Goal: Task Accomplishment & Management: Use online tool/utility

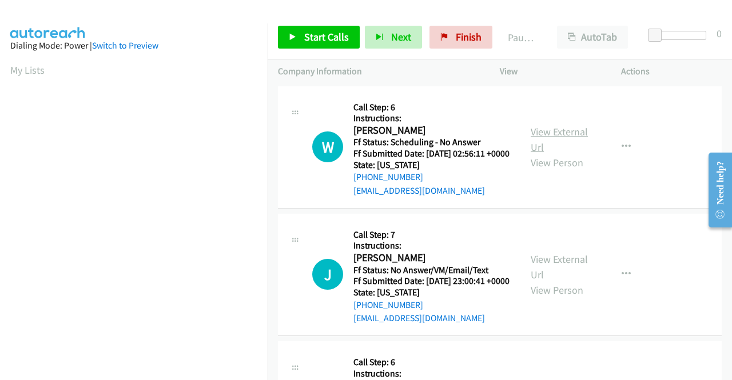
click at [553, 138] on link "View External Url" at bounding box center [559, 139] width 57 height 29
click at [578, 276] on link "View External Url" at bounding box center [559, 267] width 57 height 29
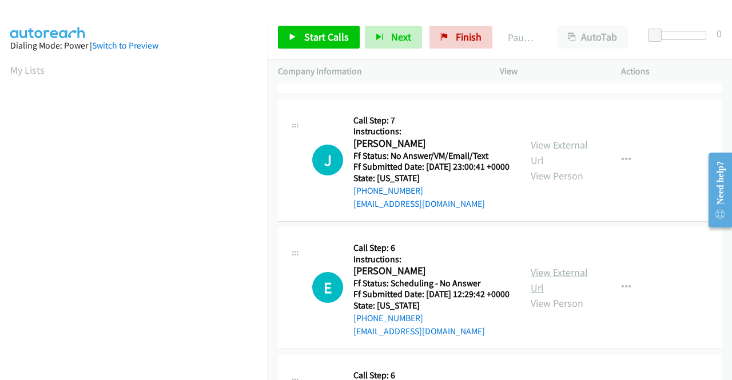
click at [552, 294] on link "View External Url" at bounding box center [559, 280] width 57 height 29
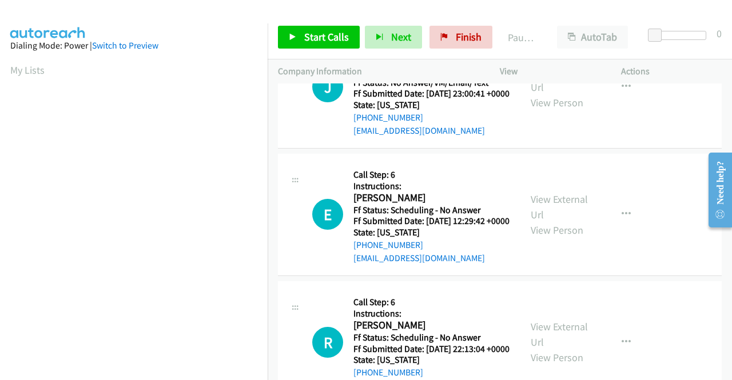
scroll to position [229, 0]
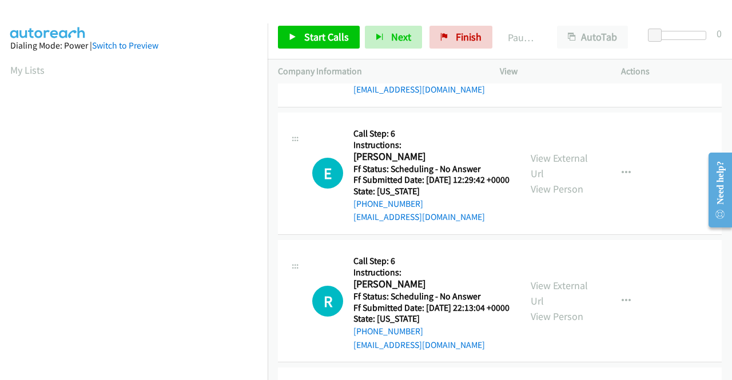
click at [557, 324] on div "View External Url View Person" at bounding box center [560, 301] width 59 height 46
click at [555, 308] on link "View External Url" at bounding box center [559, 293] width 57 height 29
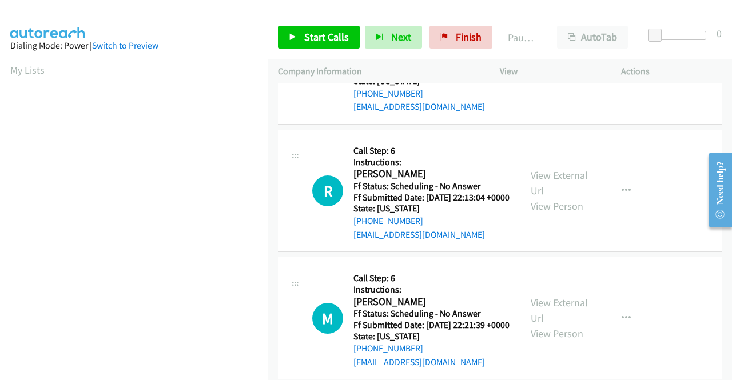
scroll to position [343, 0]
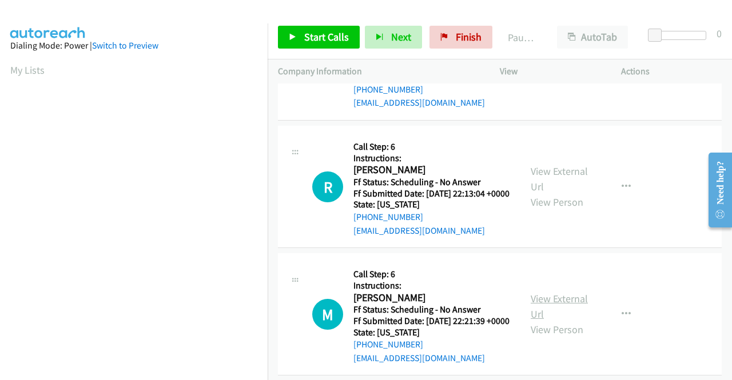
click at [544, 321] on link "View External Url" at bounding box center [559, 306] width 57 height 29
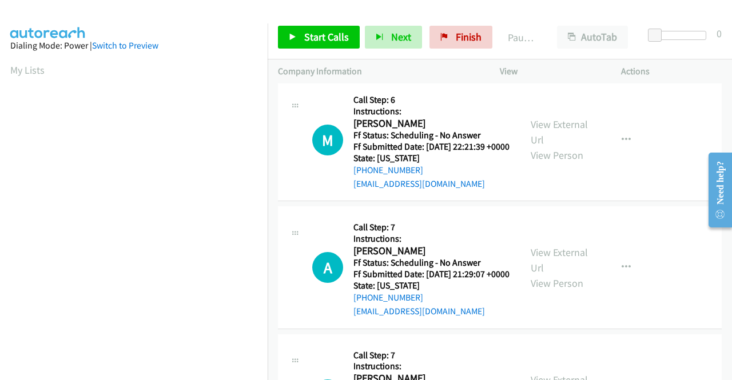
scroll to position [572, 0]
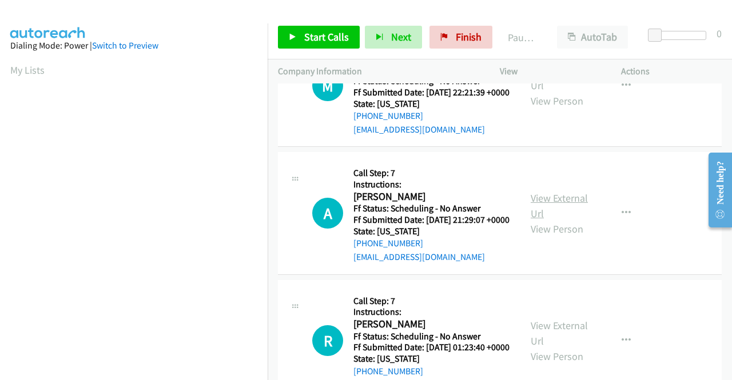
click at [552, 220] on link "View External Url" at bounding box center [559, 206] width 57 height 29
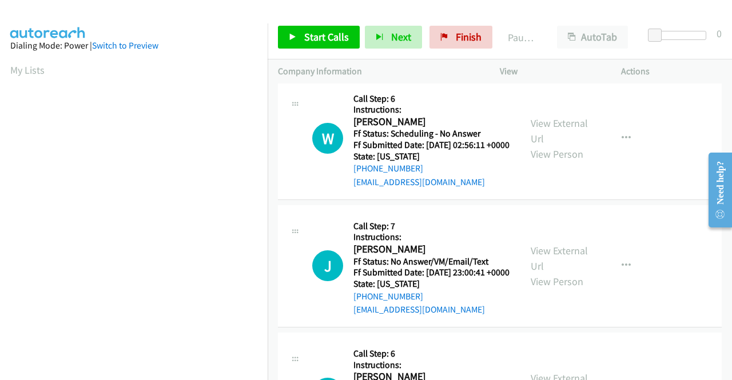
scroll to position [0, 0]
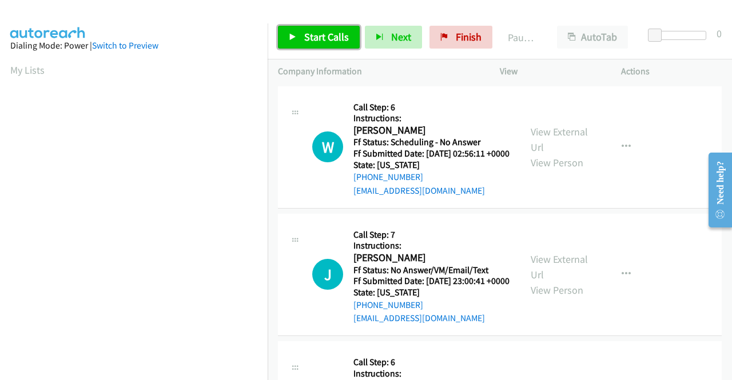
click at [328, 33] on span "Start Calls" at bounding box center [326, 36] width 45 height 13
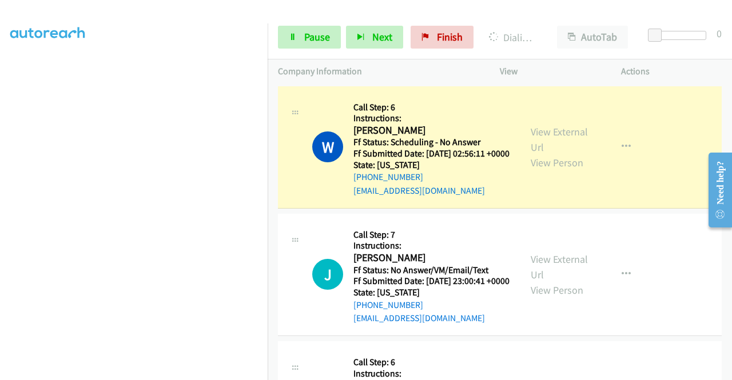
scroll to position [261, 0]
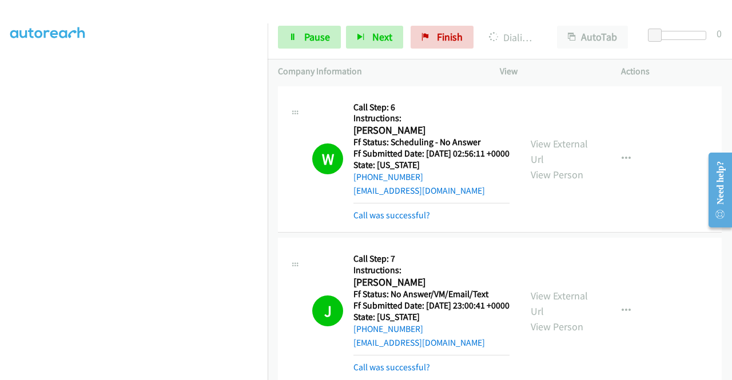
click at [357, 221] on link "Call was successful?" at bounding box center [391, 215] width 77 height 11
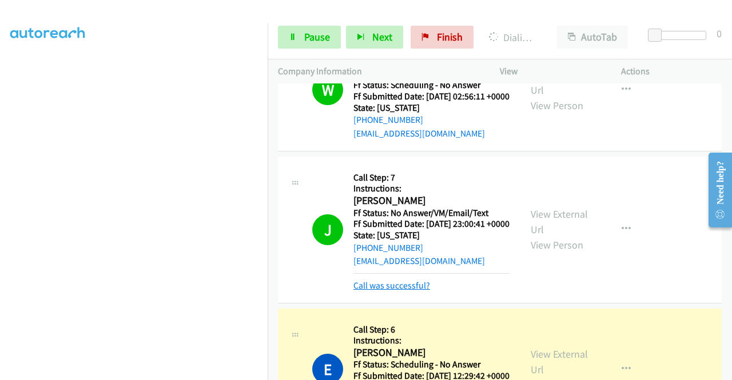
click at [411, 291] on link "Call was successful?" at bounding box center [391, 285] width 77 height 11
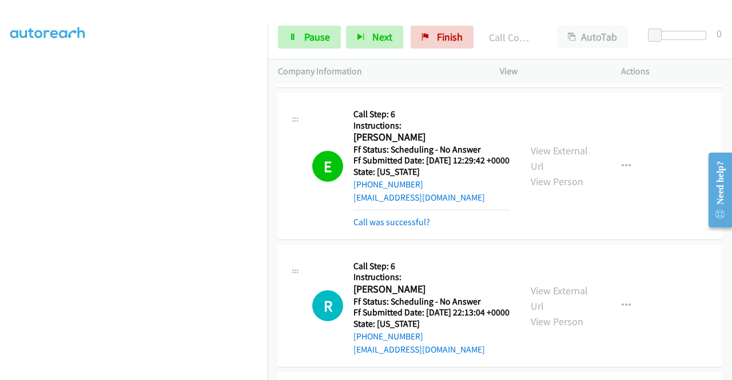
scroll to position [286, 0]
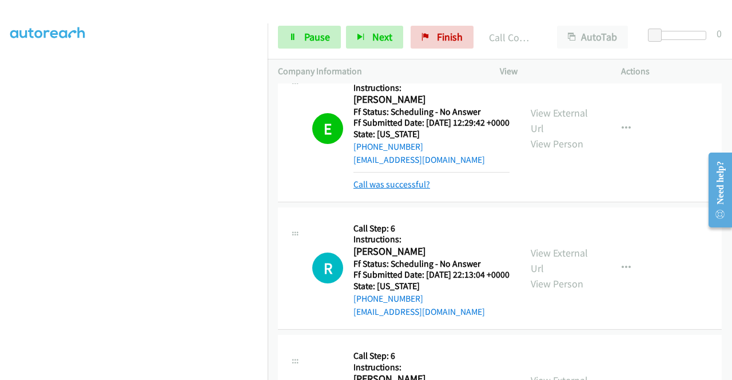
click at [418, 190] on link "Call was successful?" at bounding box center [391, 184] width 77 height 11
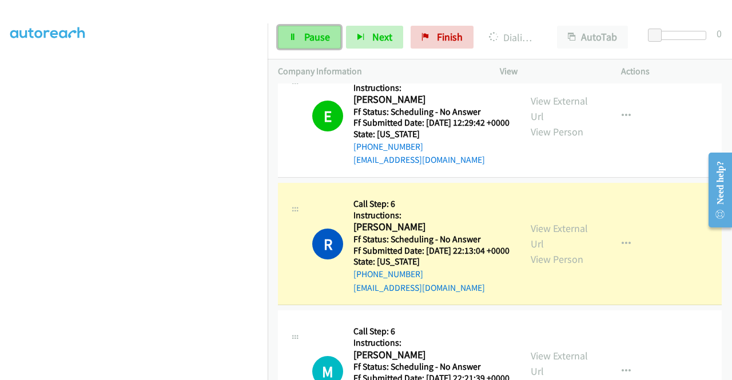
click at [316, 33] on span "Pause" at bounding box center [317, 36] width 26 height 13
click at [297, 38] on link "Pause" at bounding box center [309, 37] width 63 height 23
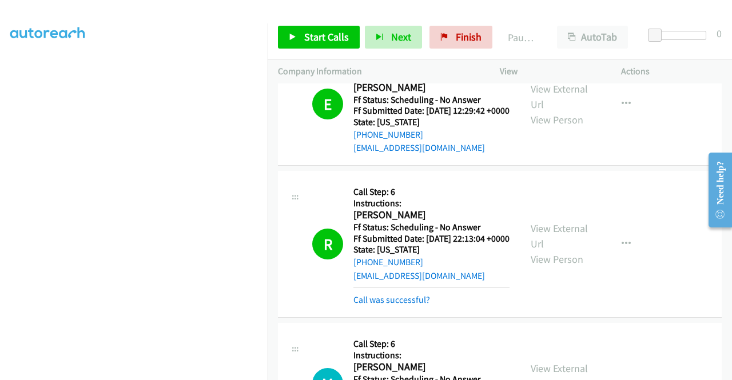
scroll to position [367, 0]
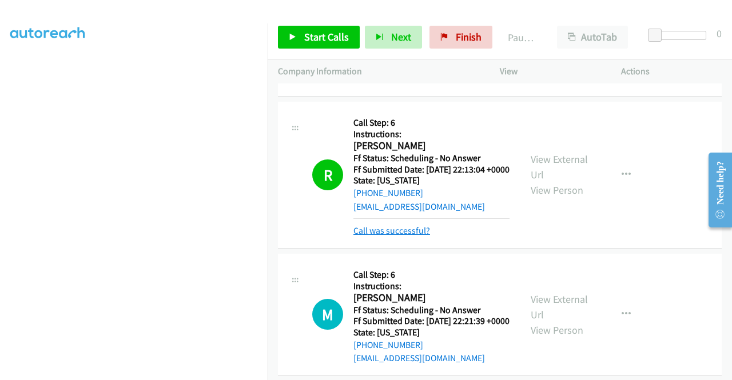
click at [420, 236] on link "Call was successful?" at bounding box center [391, 230] width 77 height 11
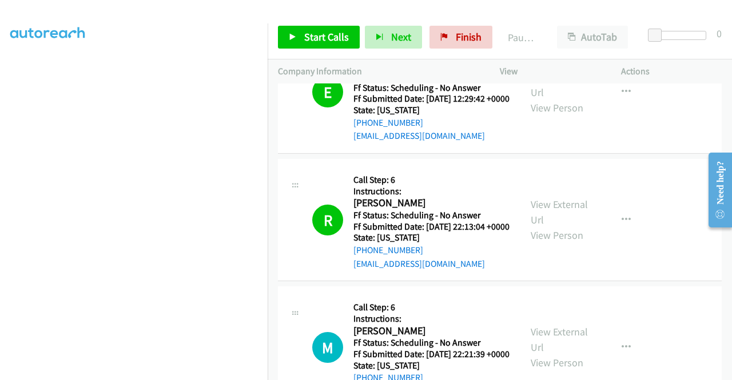
scroll to position [424, 0]
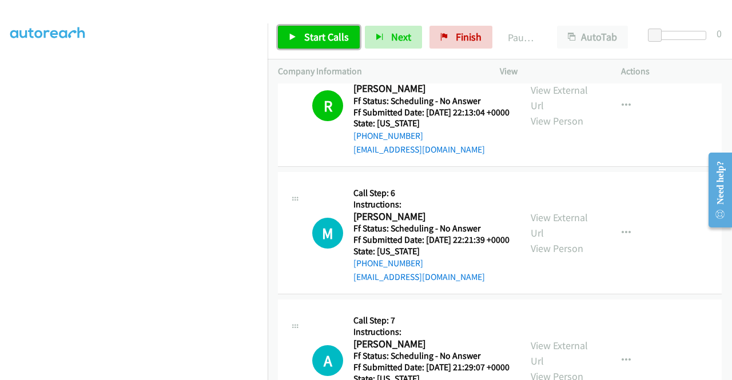
click at [306, 47] on link "Start Calls" at bounding box center [319, 37] width 82 height 23
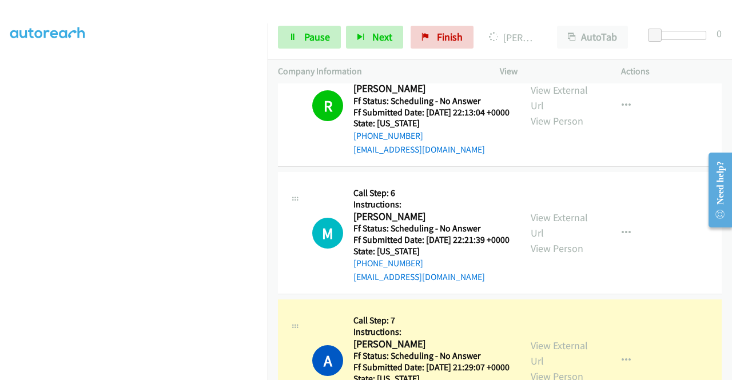
click at [273, 110] on td "R Callback Scheduled Call Step: 6 Instructions: Regina Engel America/New_York F…" at bounding box center [500, 106] width 464 height 128
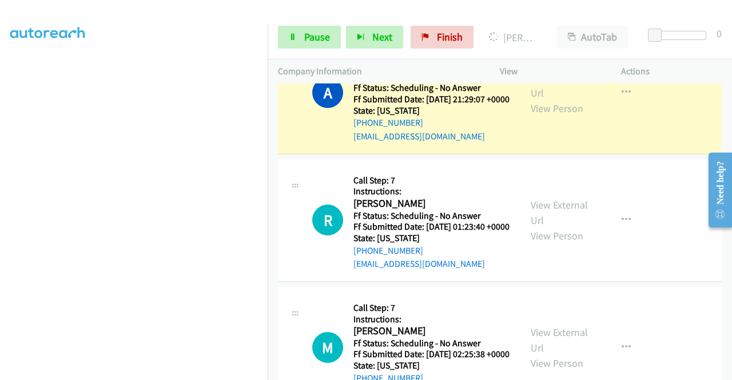
scroll to position [710, 0]
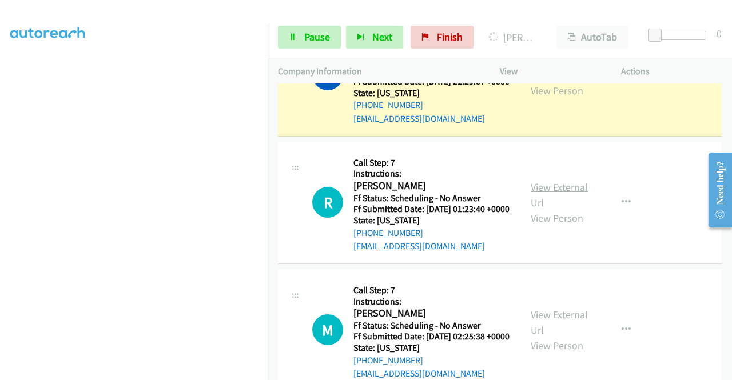
click at [579, 209] on link "View External Url" at bounding box center [559, 195] width 57 height 29
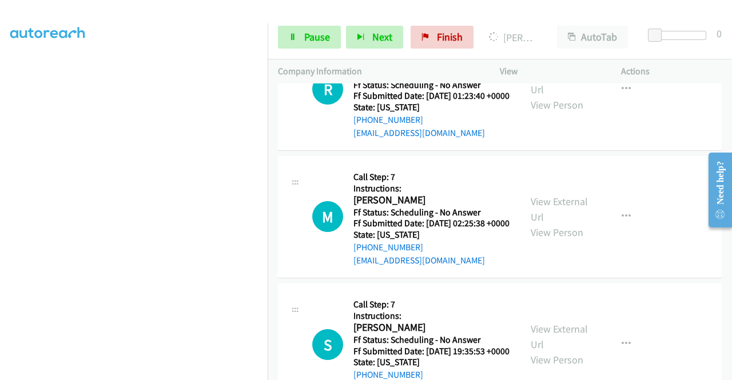
scroll to position [825, 0]
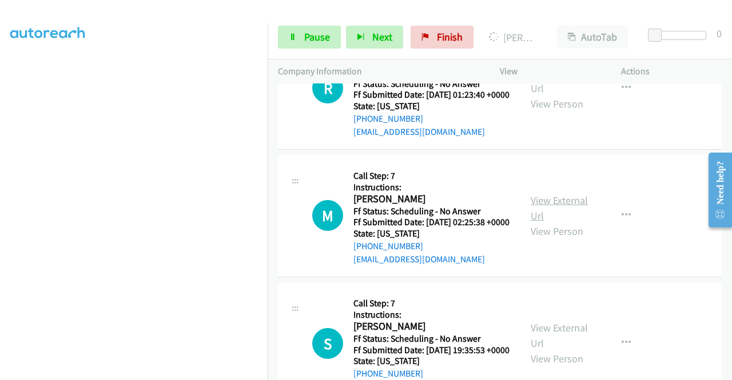
click at [568, 222] on link "View External Url" at bounding box center [559, 208] width 57 height 29
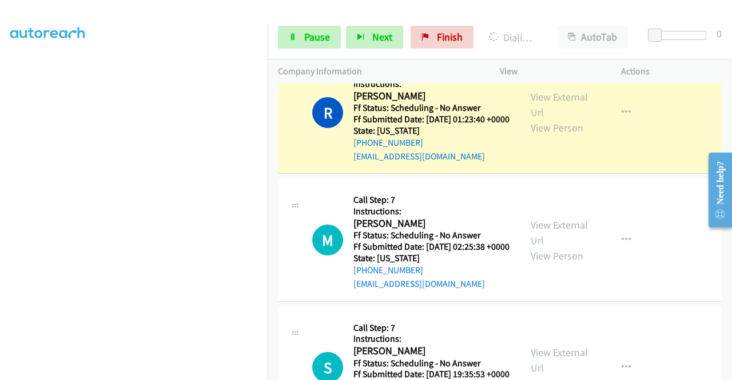
click at [421, 34] on link "Call was successful?" at bounding box center [391, 28] width 77 height 11
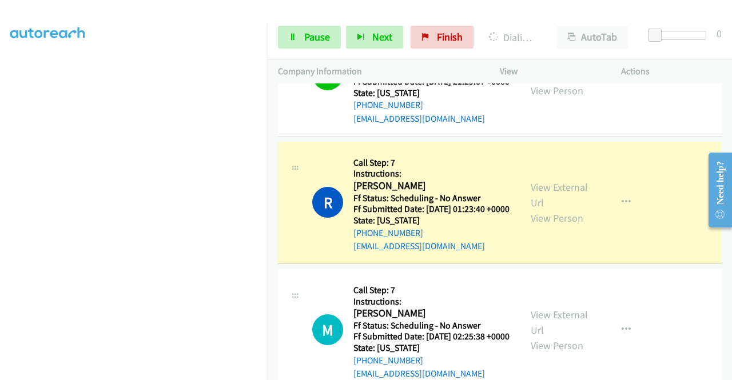
scroll to position [0, 0]
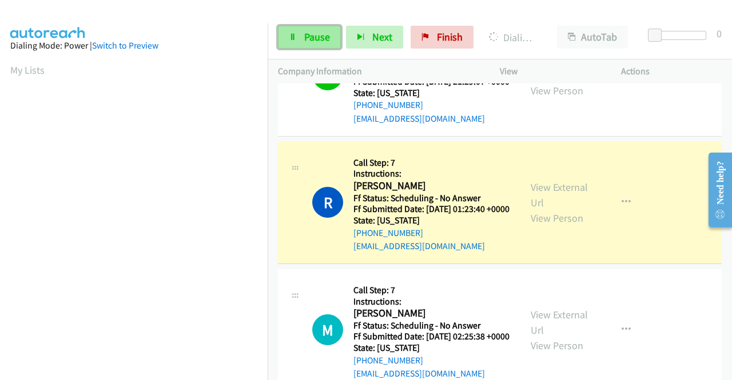
click at [303, 30] on link "Pause" at bounding box center [309, 37] width 63 height 23
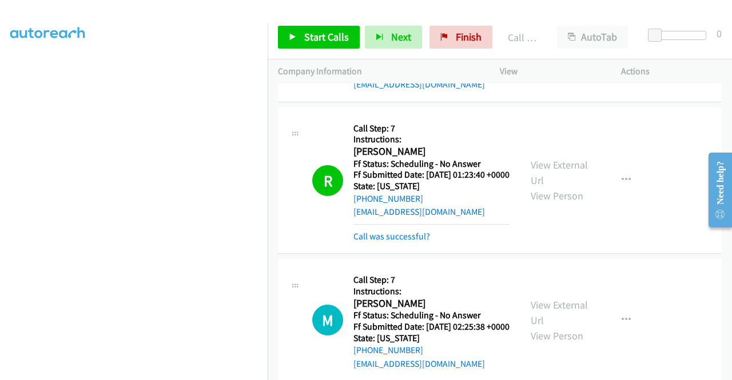
scroll to position [825, 0]
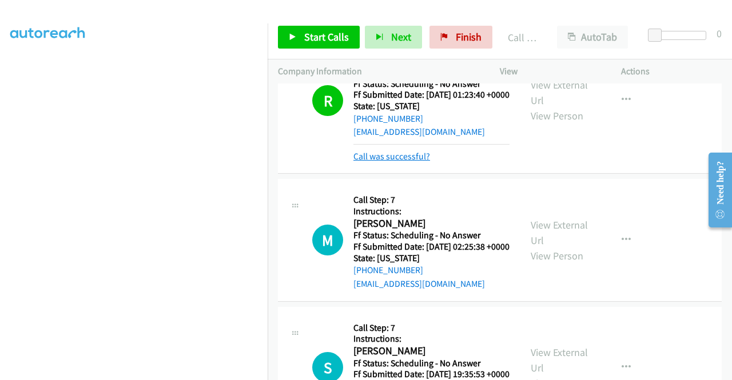
click at [419, 162] on link "Call was successful?" at bounding box center [391, 156] width 77 height 11
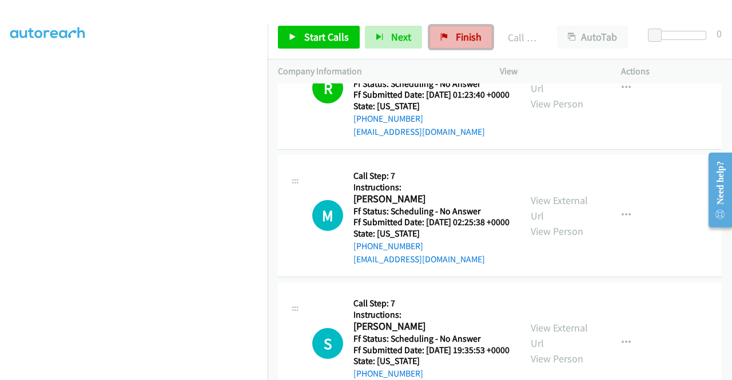
click at [468, 37] on span "Finish" at bounding box center [469, 36] width 26 height 13
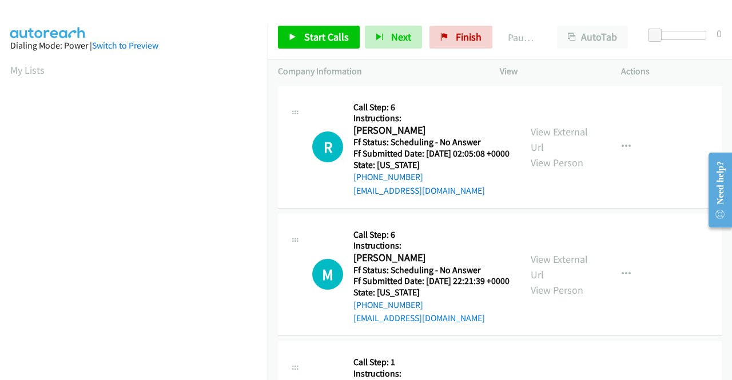
click at [669, 224] on td "M Callback Scheduled Call Step: 6 Instructions: Mohsin Almenhli America/New_Yor…" at bounding box center [500, 275] width 464 height 128
click at [571, 134] on link "View External Url" at bounding box center [559, 139] width 57 height 29
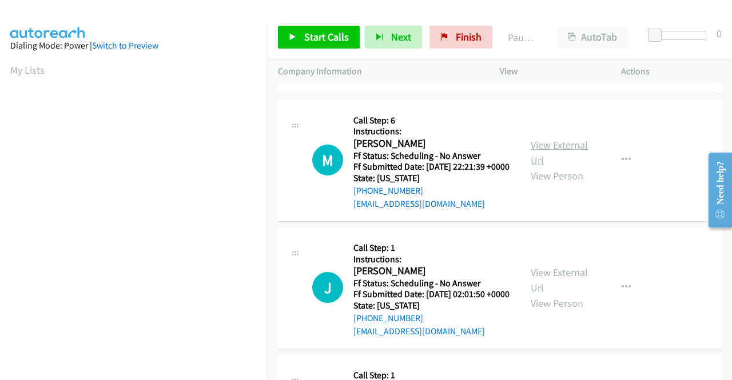
click at [572, 164] on link "View External Url" at bounding box center [559, 152] width 57 height 29
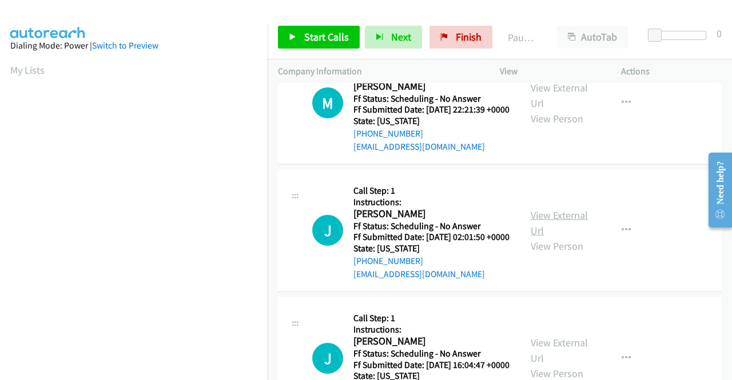
click at [567, 237] on link "View External Url" at bounding box center [559, 223] width 57 height 29
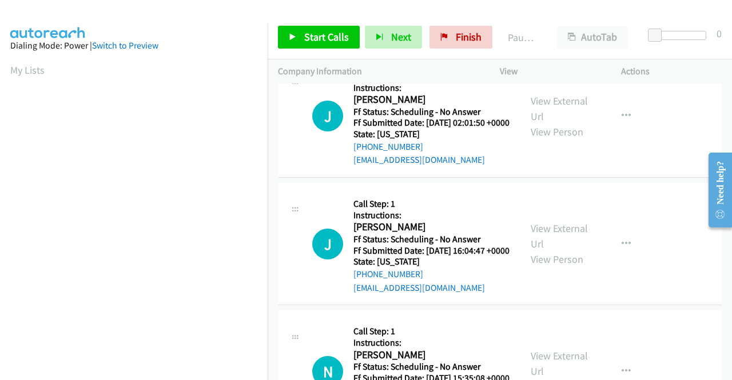
scroll to position [343, 0]
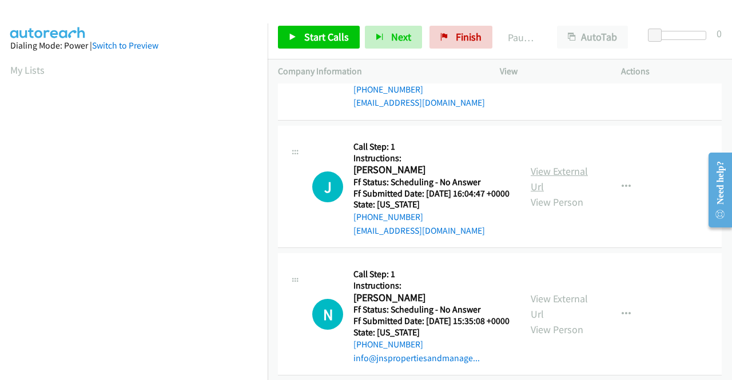
click at [551, 193] on link "View External Url" at bounding box center [559, 179] width 57 height 29
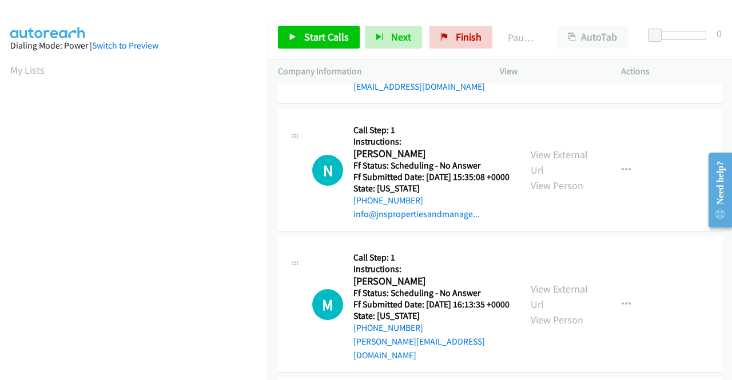
scroll to position [515, 0]
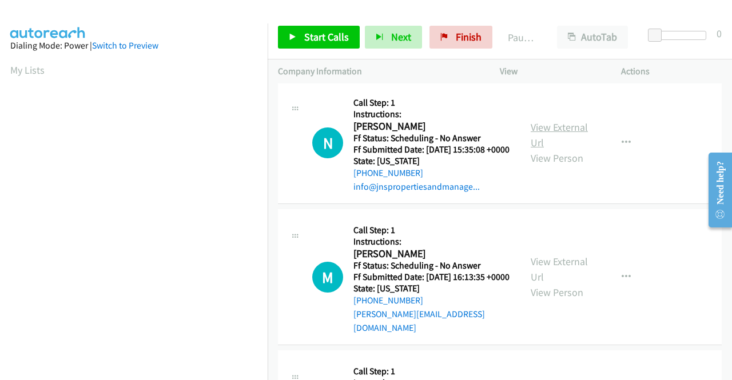
click at [555, 149] on link "View External Url" at bounding box center [559, 135] width 57 height 29
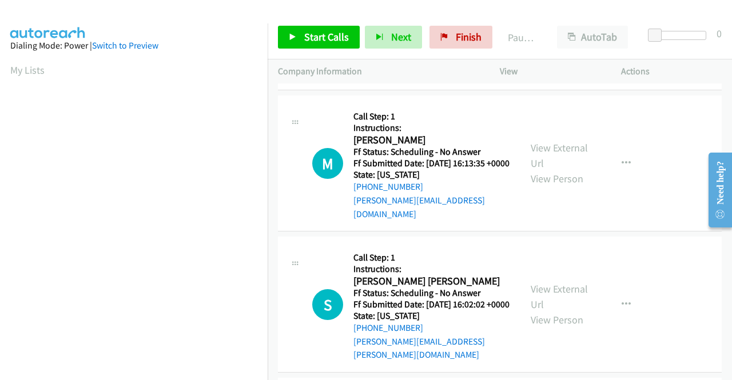
scroll to position [629, 0]
click at [561, 169] on link "View External Url" at bounding box center [559, 155] width 57 height 29
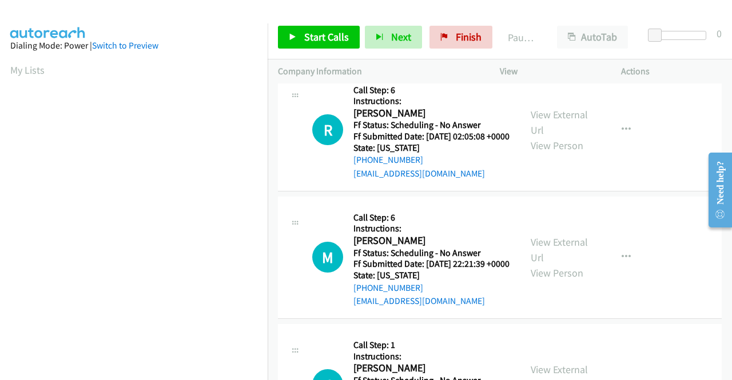
scroll to position [0, 0]
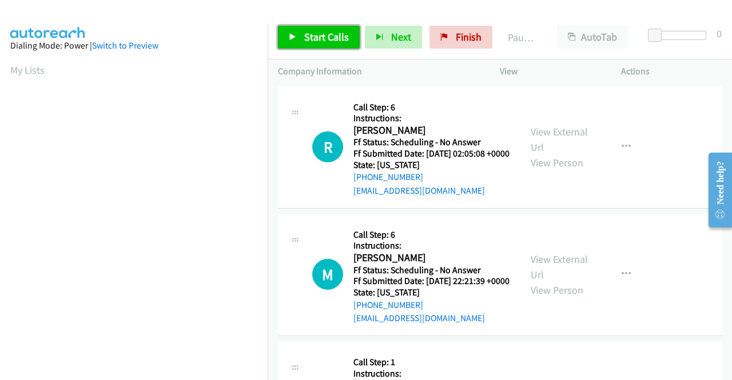
click at [317, 35] on span "Start Calls" at bounding box center [326, 36] width 45 height 13
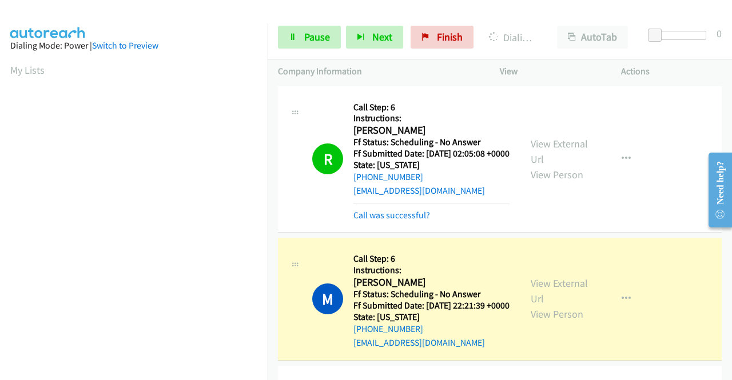
scroll to position [261, 0]
click at [397, 221] on link "Call was successful?" at bounding box center [391, 215] width 77 height 11
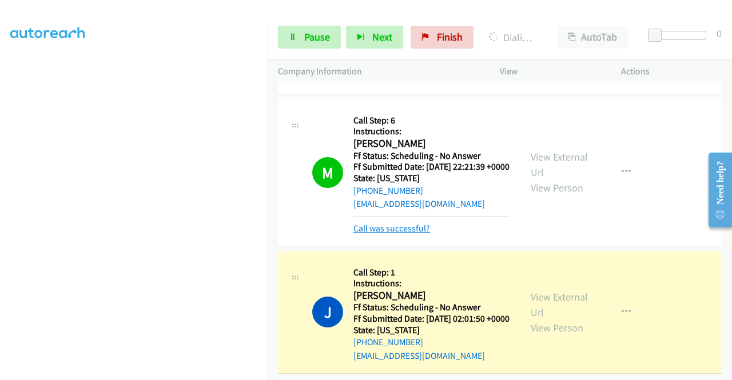
click at [415, 234] on link "Call was successful?" at bounding box center [391, 228] width 77 height 11
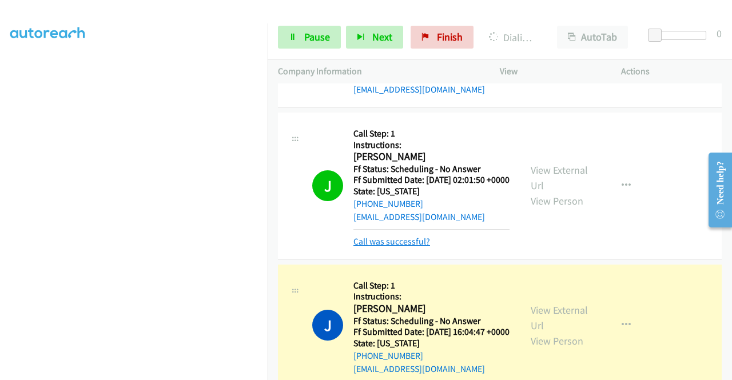
click at [364, 247] on link "Call was successful?" at bounding box center [391, 241] width 77 height 11
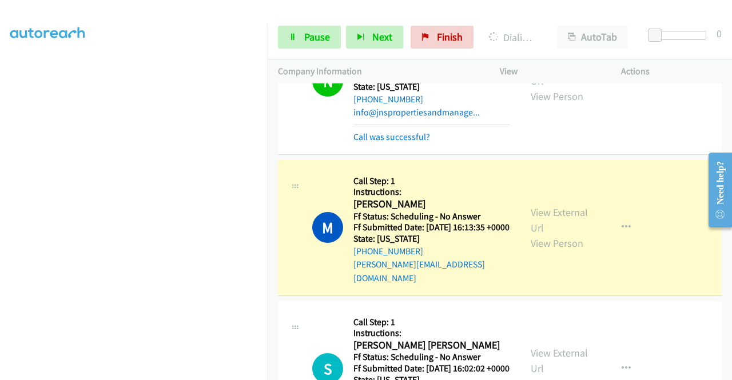
scroll to position [629, 0]
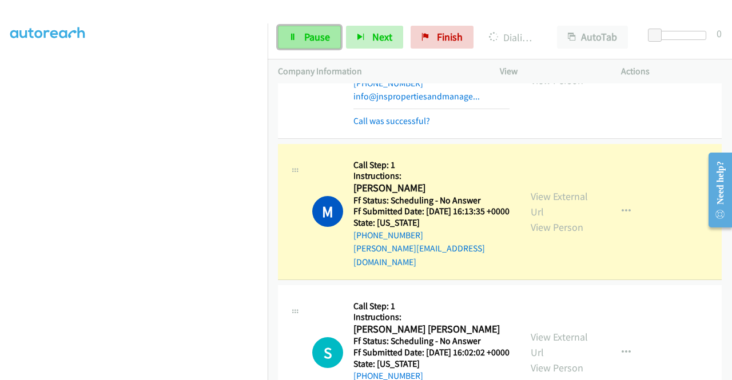
click at [309, 34] on span "Pause" at bounding box center [317, 36] width 26 height 13
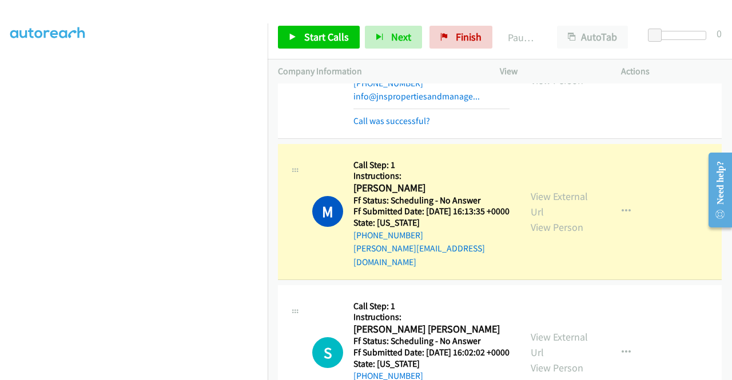
scroll to position [0, 0]
click at [407, 126] on link "Call was successful?" at bounding box center [391, 120] width 77 height 11
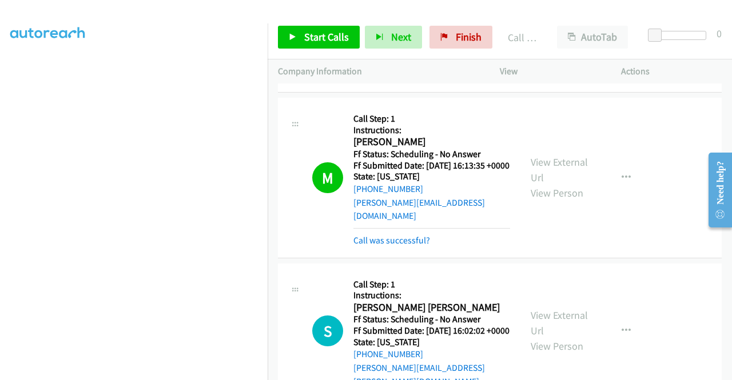
scroll to position [674, 0]
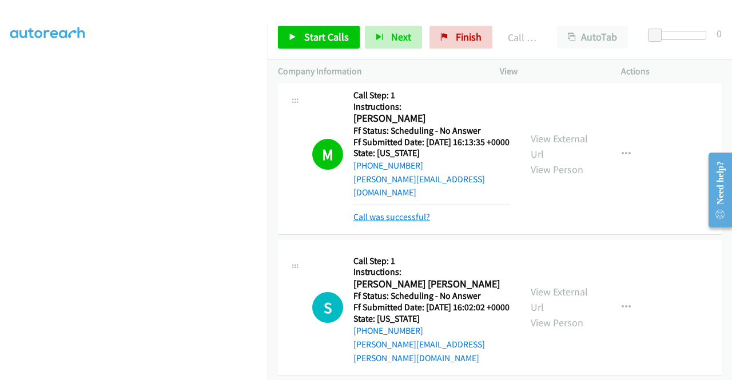
click at [409, 222] on link "Call was successful?" at bounding box center [391, 217] width 77 height 11
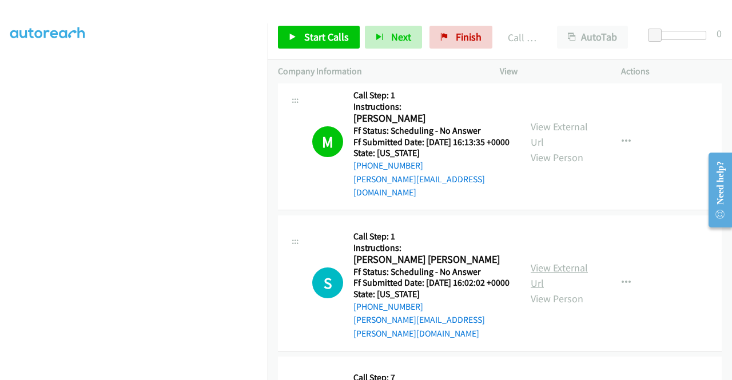
click at [569, 290] on link "View External Url" at bounding box center [559, 275] width 57 height 29
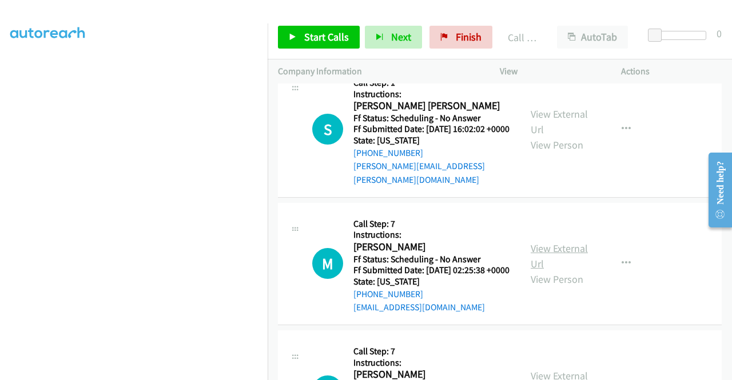
scroll to position [846, 0]
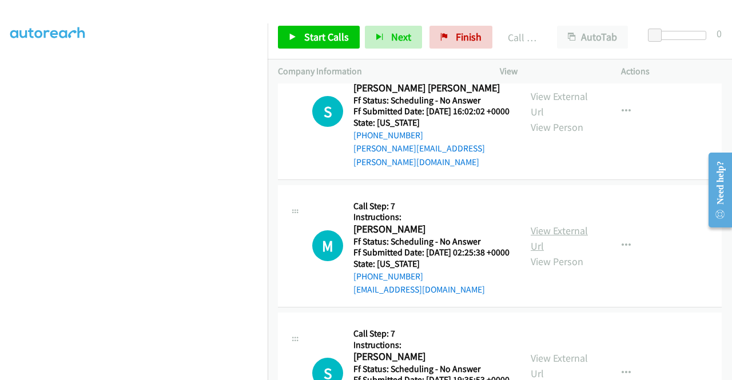
click at [574, 253] on link "View External Url" at bounding box center [559, 238] width 57 height 29
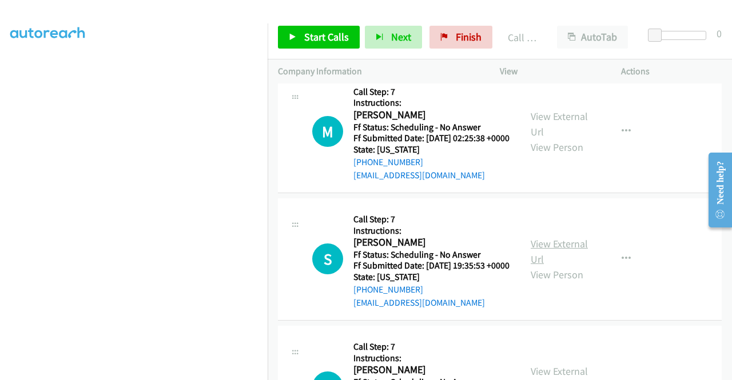
click at [566, 266] on link "View External Url" at bounding box center [559, 251] width 57 height 29
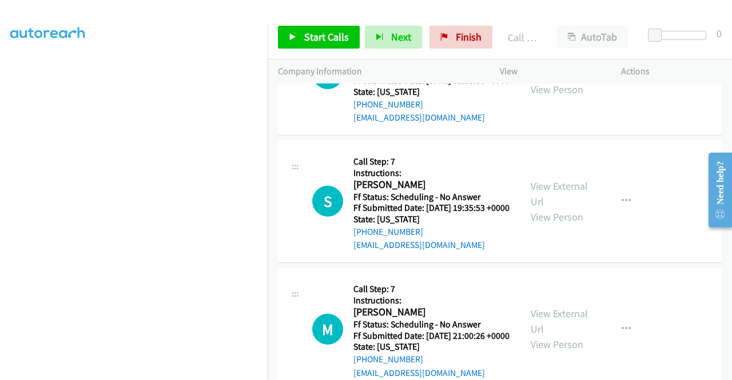
scroll to position [1132, 0]
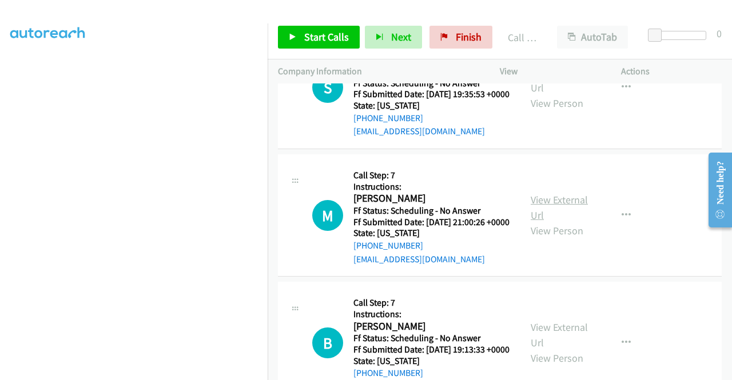
click at [564, 222] on link "View External Url" at bounding box center [559, 207] width 57 height 29
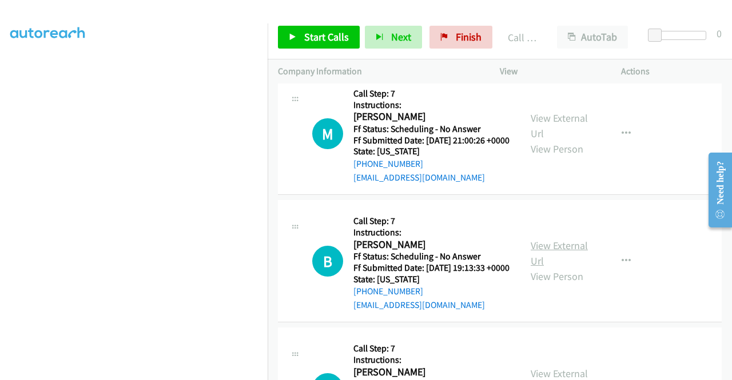
scroll to position [1246, 0]
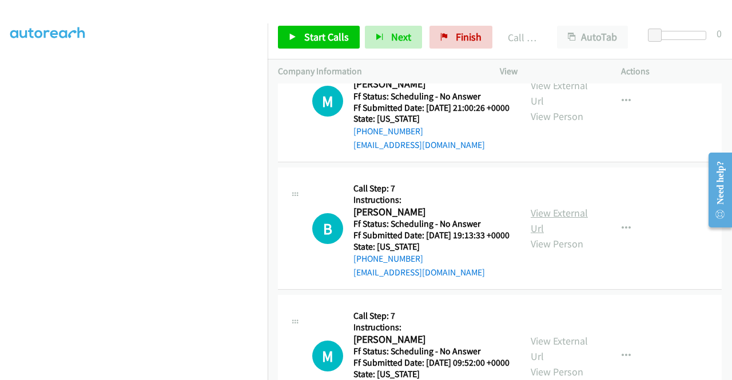
click at [569, 235] on link "View External Url" at bounding box center [559, 220] width 57 height 29
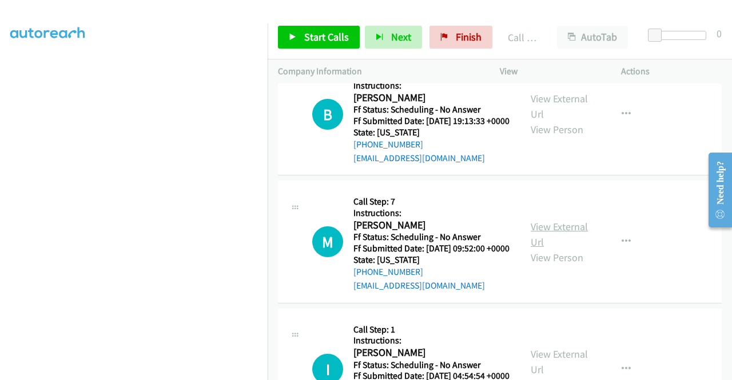
click at [544, 249] on link "View External Url" at bounding box center [559, 234] width 57 height 29
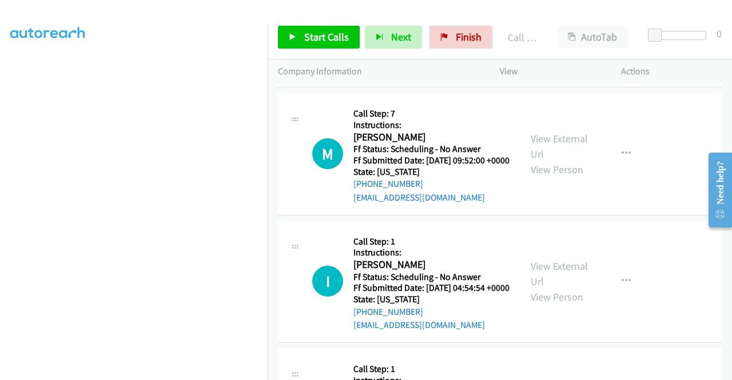
scroll to position [1475, 0]
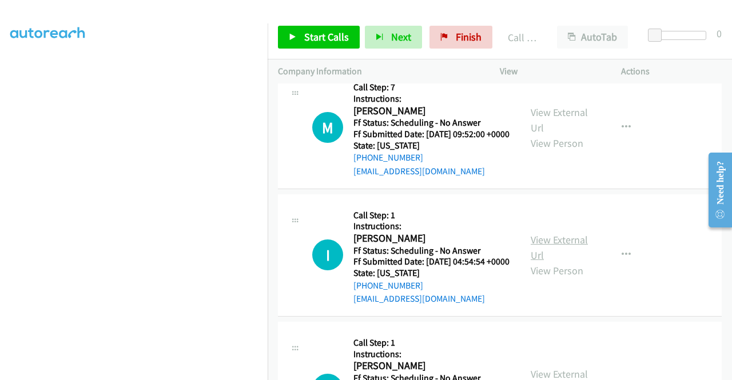
click at [565, 262] on link "View External Url" at bounding box center [559, 247] width 57 height 29
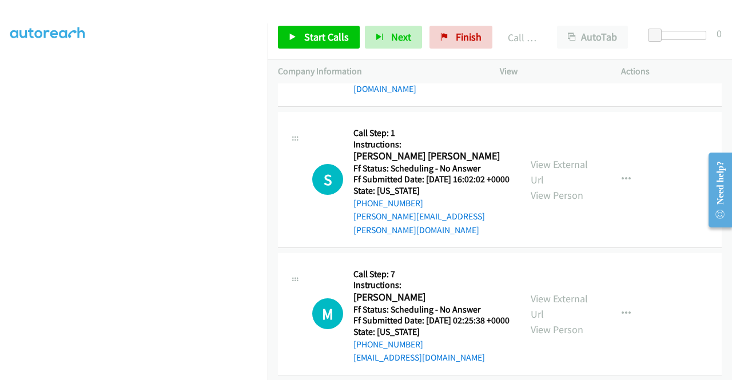
scroll to position [674, 0]
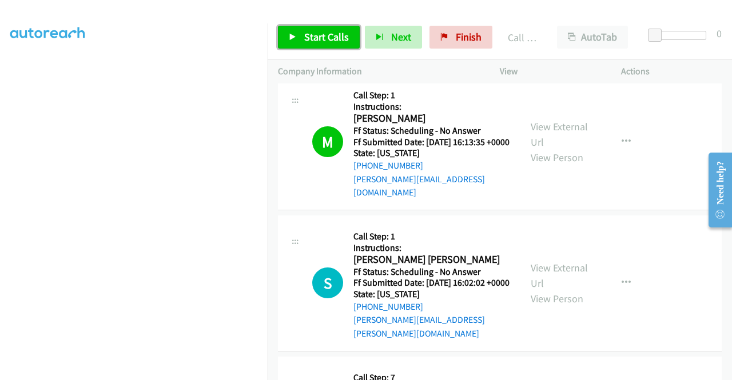
click at [294, 35] on icon at bounding box center [293, 38] width 8 height 8
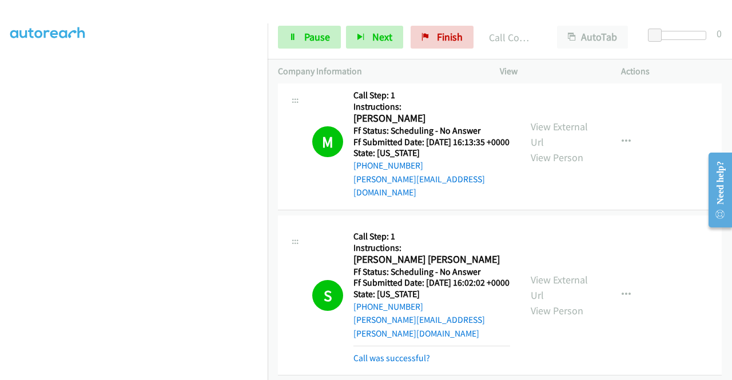
scroll to position [0, 0]
click at [300, 41] on link "Pause" at bounding box center [309, 37] width 63 height 23
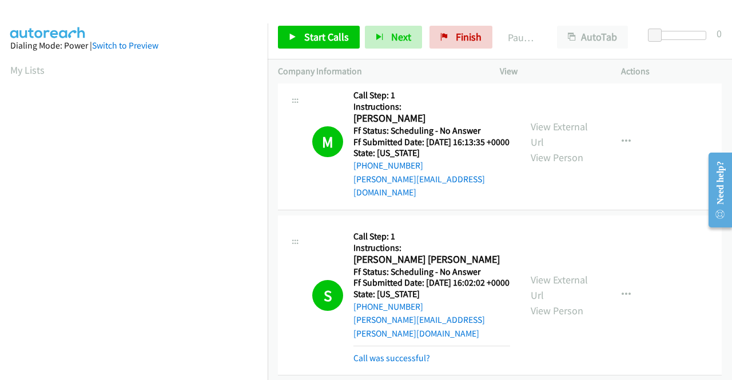
scroll to position [846, 0]
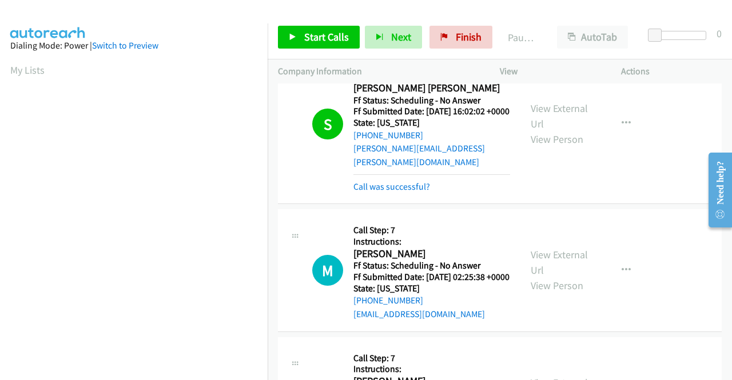
drag, startPoint x: 680, startPoint y: 61, endPoint x: 519, endPoint y: 57, distance: 161.3
click at [680, 61] on div "Actions" at bounding box center [671, 71] width 121 height 24
click at [460, 41] on span "Finish" at bounding box center [469, 36] width 26 height 13
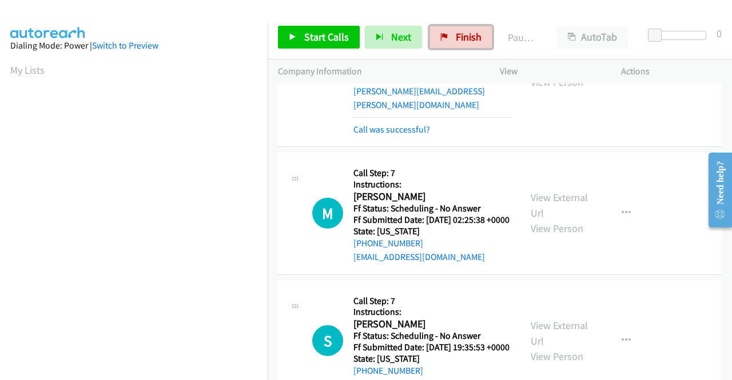
drag, startPoint x: 451, startPoint y: 46, endPoint x: 413, endPoint y: 60, distance: 40.4
click at [451, 46] on link "Finish" at bounding box center [460, 37] width 63 height 23
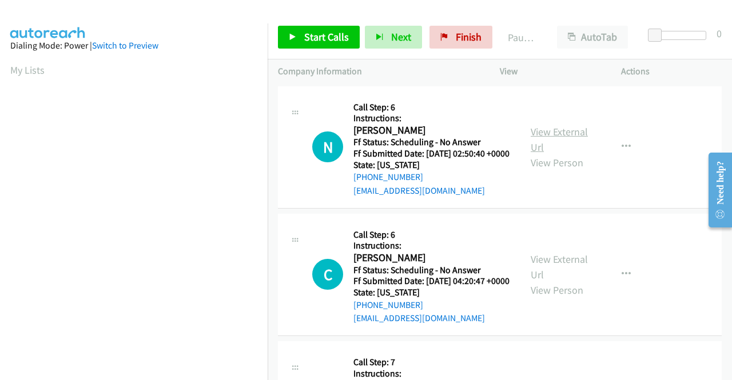
click at [575, 137] on link "View External Url" at bounding box center [559, 139] width 57 height 29
click at [577, 270] on link "View External Url" at bounding box center [559, 267] width 57 height 29
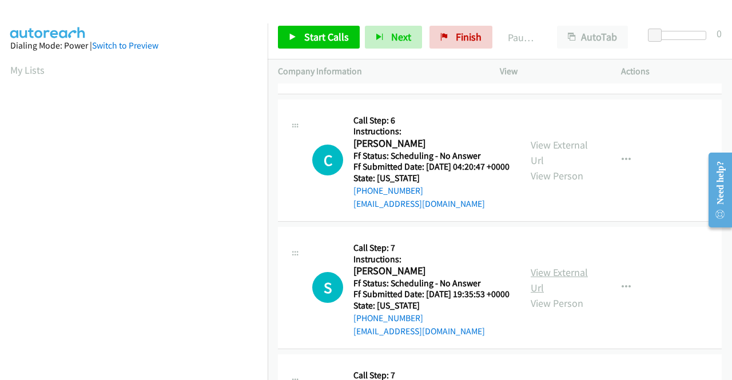
click at [564, 294] on link "View External Url" at bounding box center [559, 280] width 57 height 29
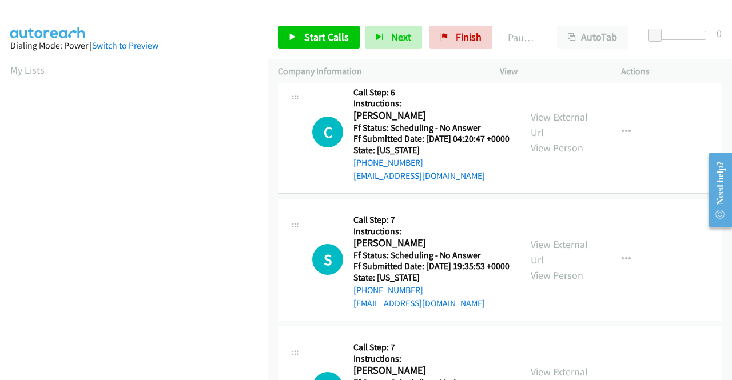
scroll to position [229, 0]
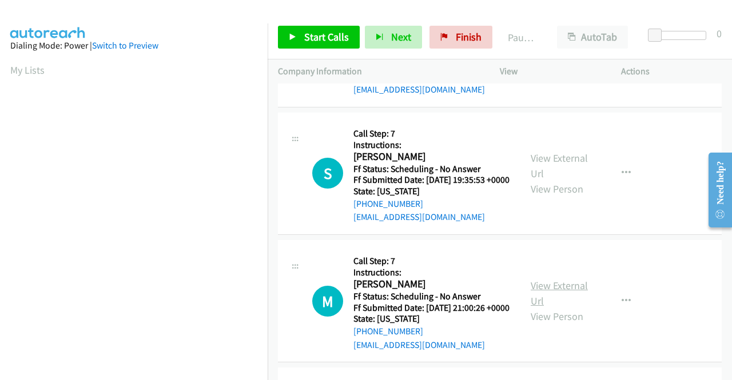
click at [557, 308] on link "View External Url" at bounding box center [559, 293] width 57 height 29
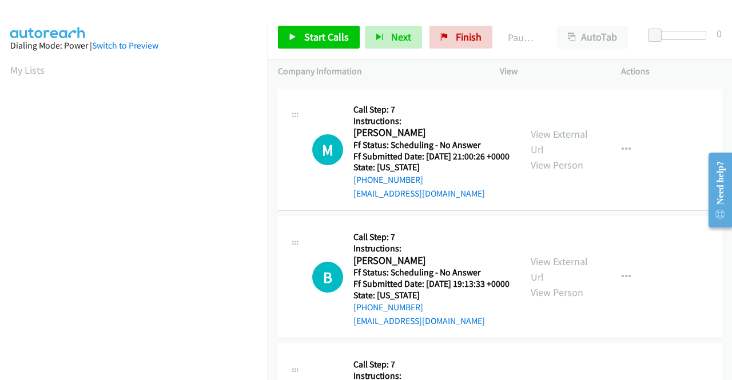
scroll to position [400, 0]
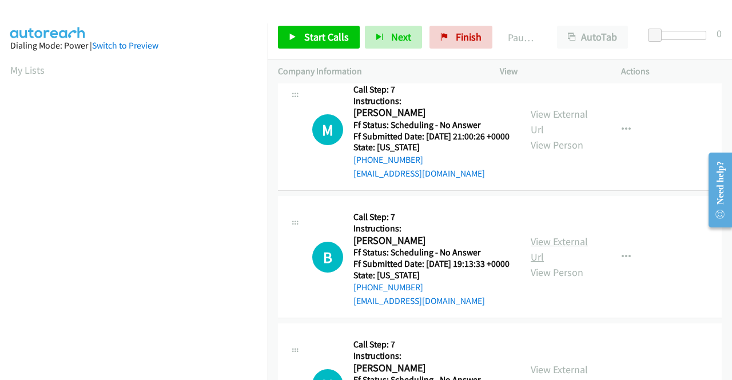
click at [560, 264] on link "View External Url" at bounding box center [559, 249] width 57 height 29
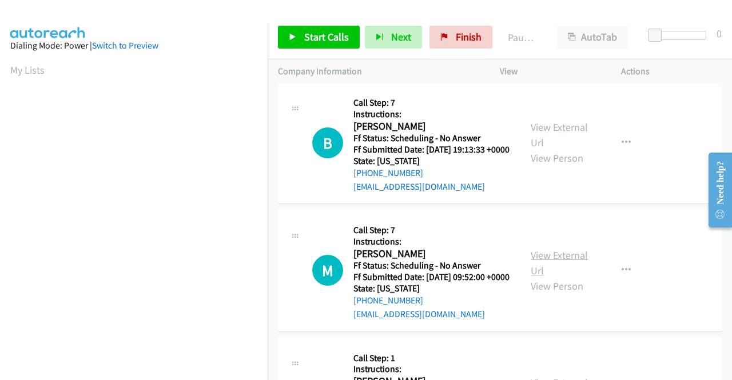
click at [566, 277] on link "View External Url" at bounding box center [559, 263] width 57 height 29
click at [346, 32] on link "Start Calls" at bounding box center [319, 37] width 82 height 23
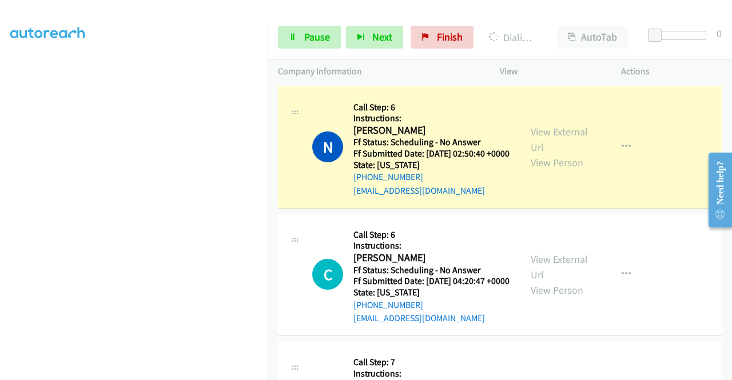
scroll to position [261, 0]
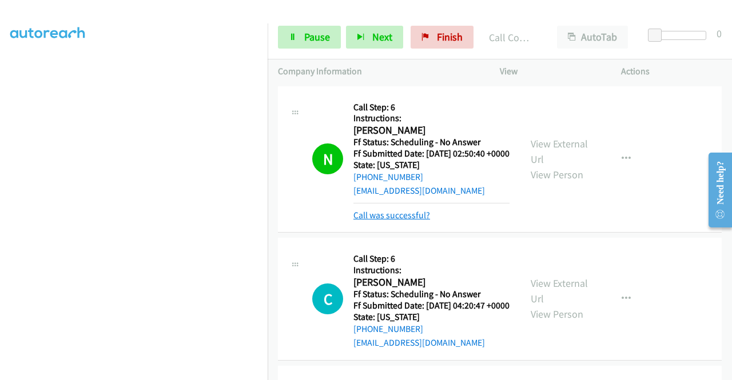
click at [366, 221] on link "Call was successful?" at bounding box center [391, 215] width 77 height 11
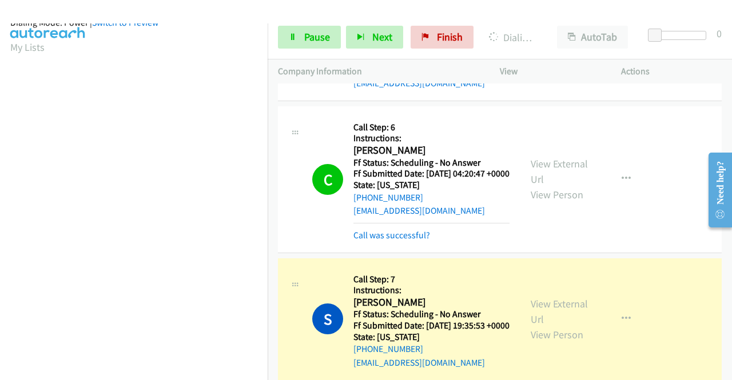
scroll to position [114, 0]
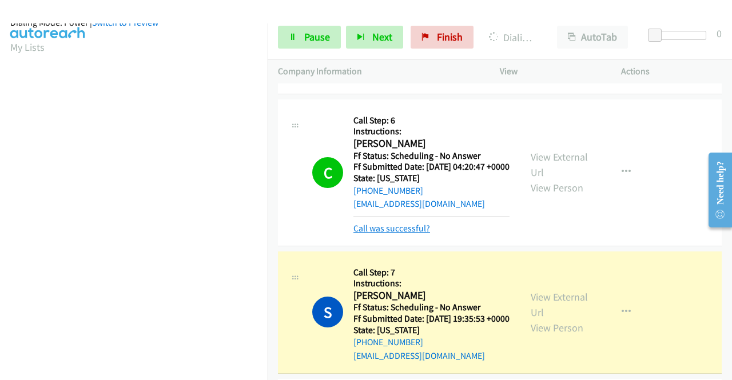
click at [417, 234] on link "Call was successful?" at bounding box center [391, 228] width 77 height 11
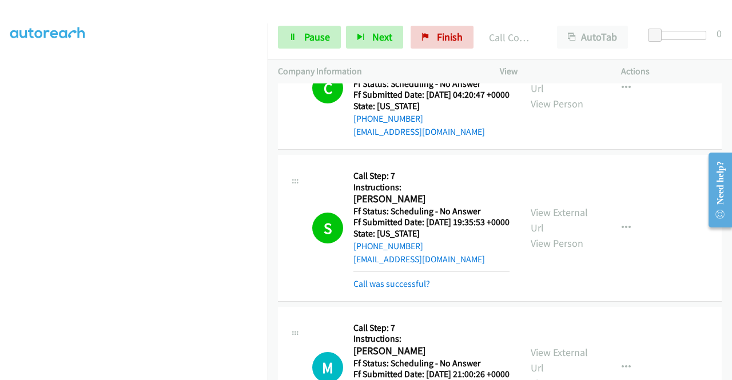
scroll to position [286, 0]
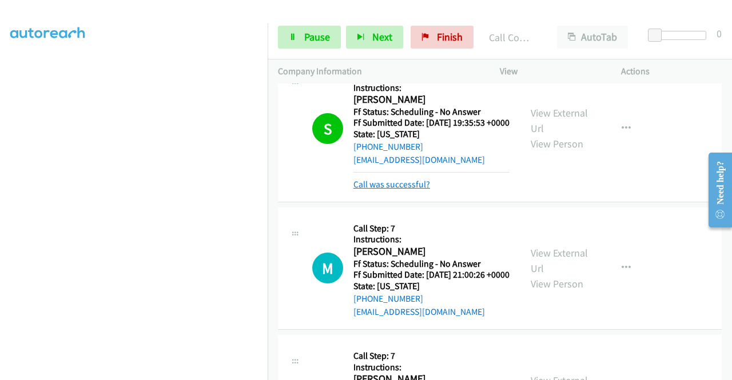
click at [395, 190] on link "Call was successful?" at bounding box center [391, 184] width 77 height 11
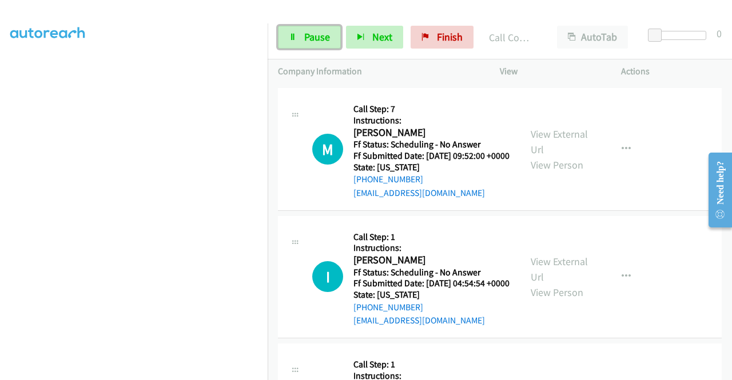
scroll to position [629, 0]
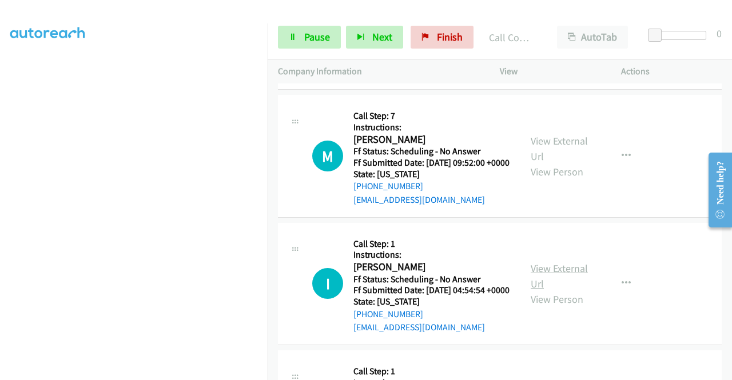
click at [546, 290] on link "View External Url" at bounding box center [559, 276] width 57 height 29
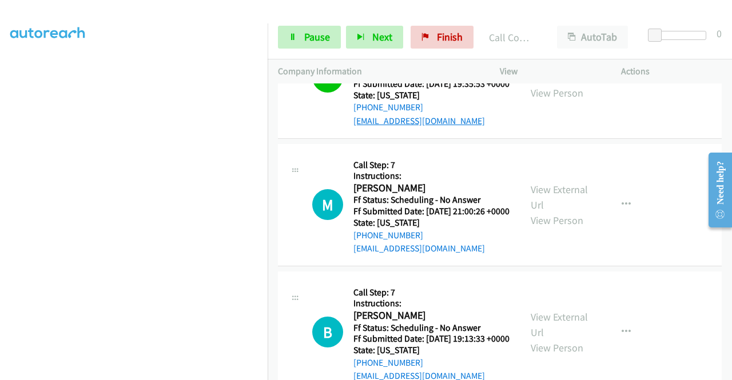
scroll to position [349, 0]
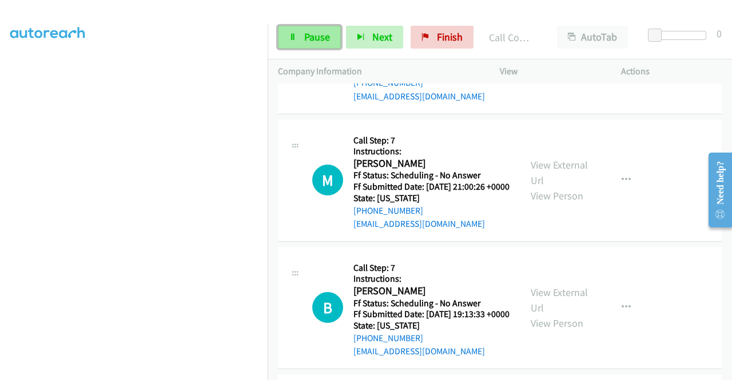
click at [302, 39] on link "Pause" at bounding box center [309, 37] width 63 height 23
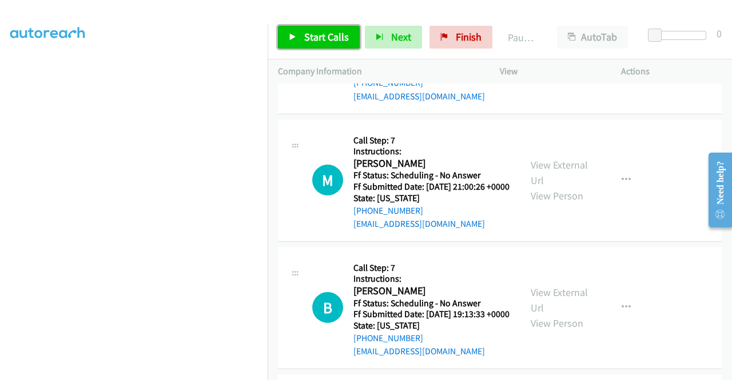
click at [302, 39] on link "Start Calls" at bounding box center [319, 37] width 82 height 23
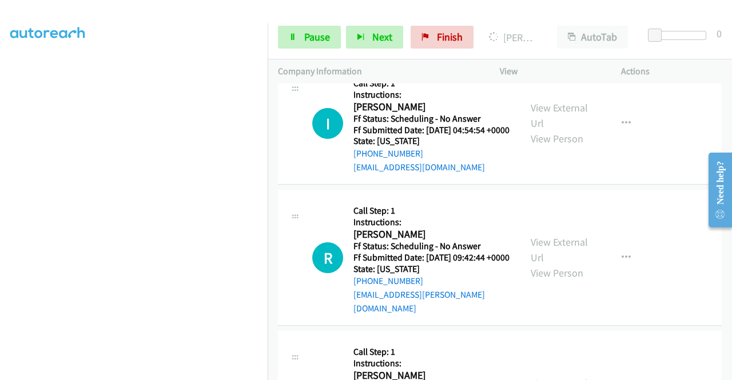
scroll to position [807, 0]
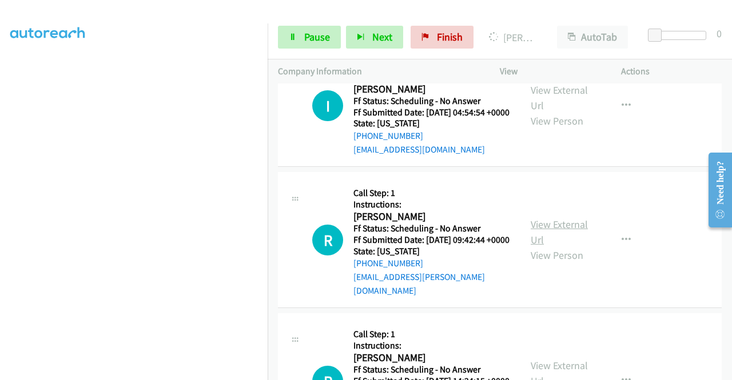
click at [572, 246] on link "View External Url" at bounding box center [559, 232] width 57 height 29
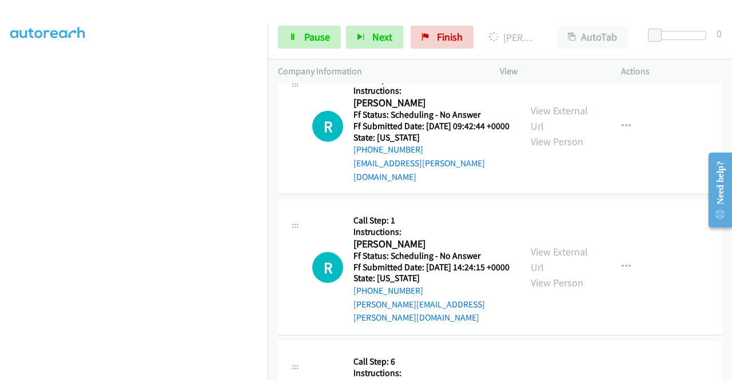
scroll to position [921, 0]
click at [568, 273] on link "View External Url" at bounding box center [559, 259] width 57 height 29
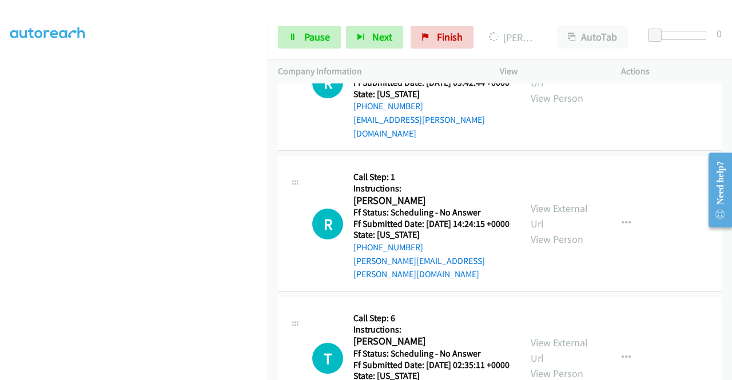
scroll to position [1035, 0]
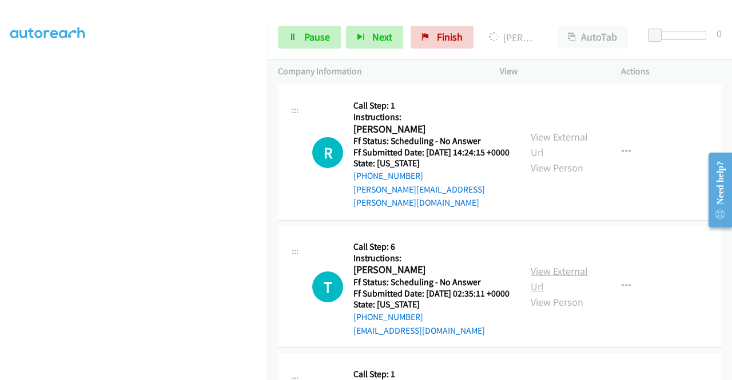
click at [566, 293] on link "View External Url" at bounding box center [559, 279] width 57 height 29
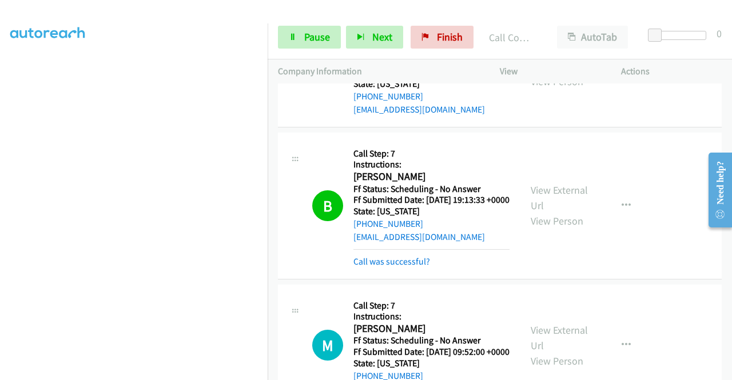
scroll to position [0, 0]
click at [359, 267] on link "Call was successful?" at bounding box center [391, 261] width 77 height 11
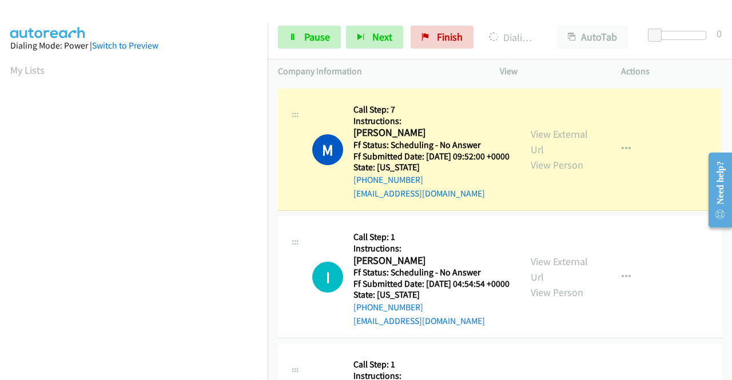
scroll to position [261, 0]
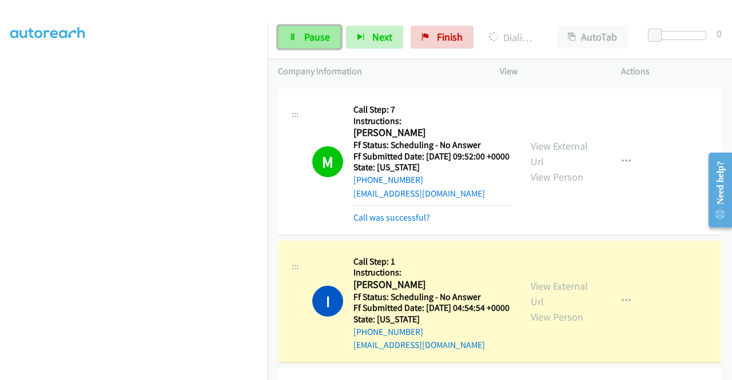
click at [296, 38] on link "Pause" at bounding box center [309, 37] width 63 height 23
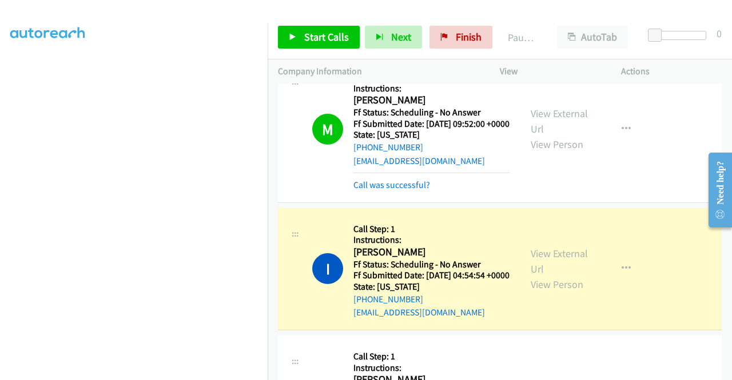
scroll to position [692, 0]
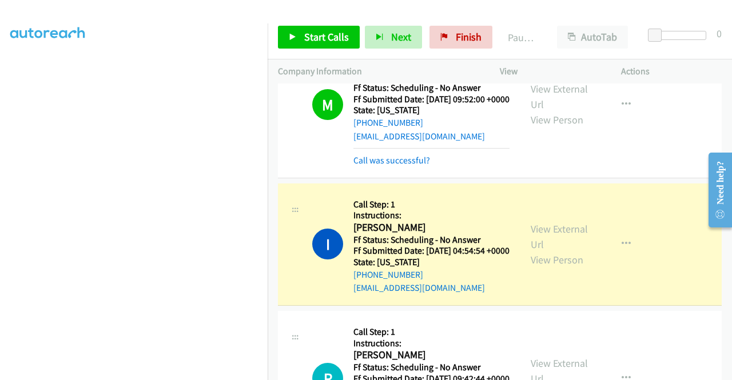
click at [415, 168] on div "Call was successful?" at bounding box center [431, 161] width 156 height 14
click at [418, 166] on link "Call was successful?" at bounding box center [391, 160] width 77 height 11
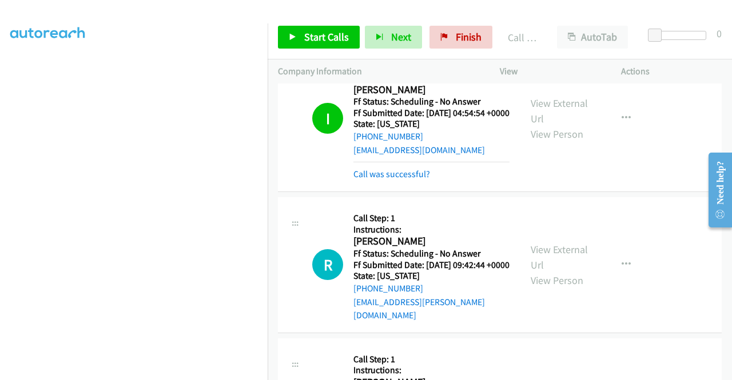
scroll to position [807, 0]
click at [428, 181] on div "Call was successful?" at bounding box center [431, 174] width 156 height 14
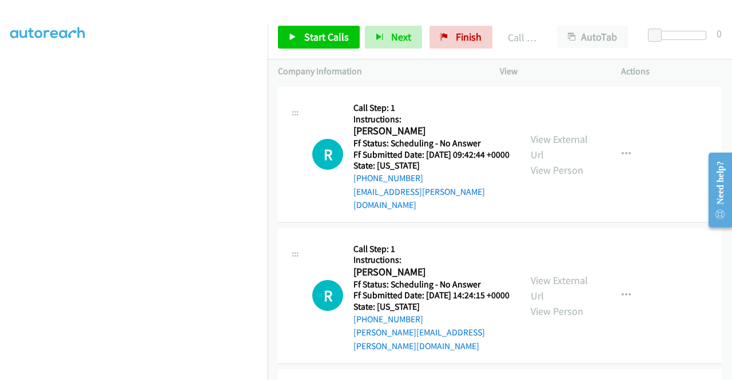
scroll to position [921, 0]
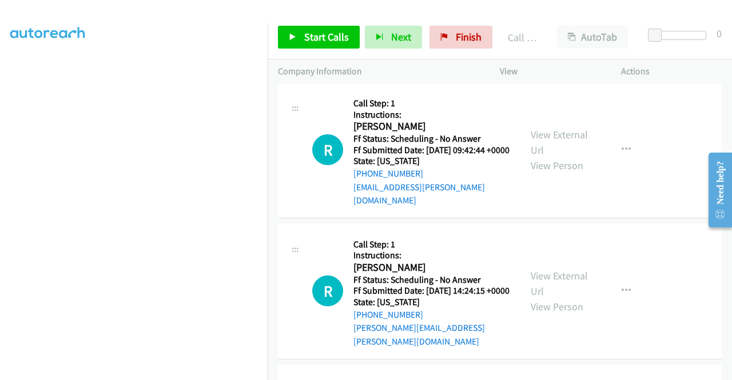
click at [411, 65] on link "Call was successful?" at bounding box center [391, 59] width 77 height 11
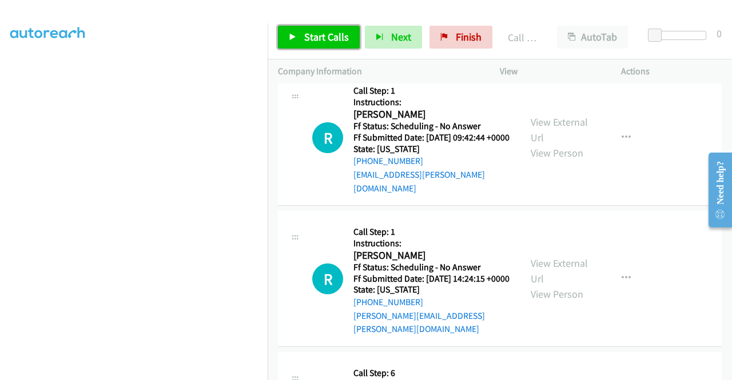
click at [308, 37] on span "Start Calls" at bounding box center [326, 36] width 45 height 13
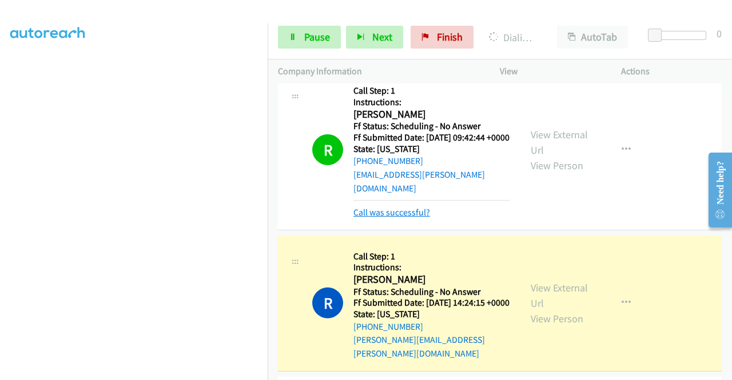
click at [423, 218] on link "Call was successful?" at bounding box center [391, 212] width 77 height 11
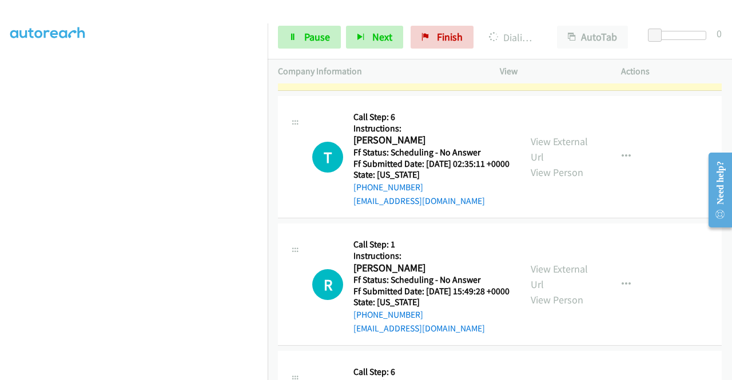
scroll to position [1195, 0]
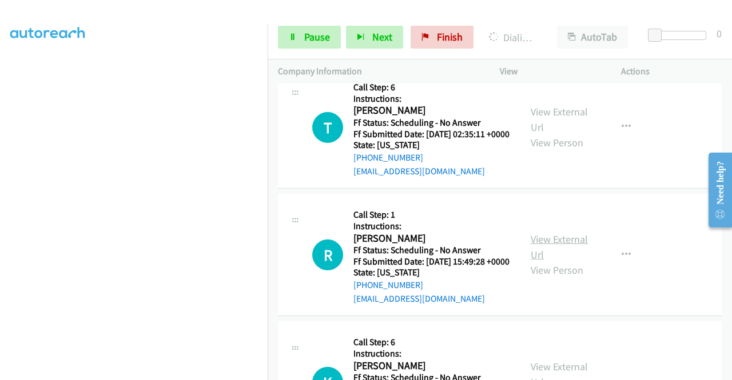
click at [562, 261] on link "View External Url" at bounding box center [559, 247] width 57 height 29
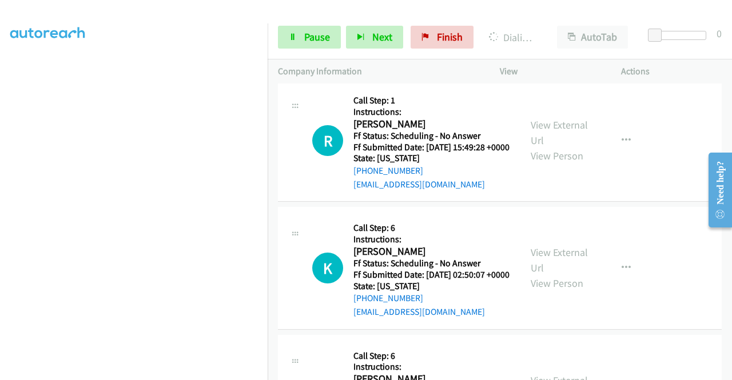
scroll to position [1367, 0]
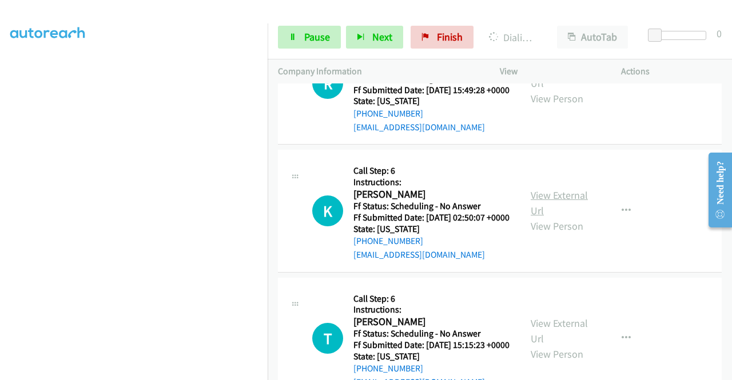
click at [561, 217] on link "View External Url" at bounding box center [559, 203] width 57 height 29
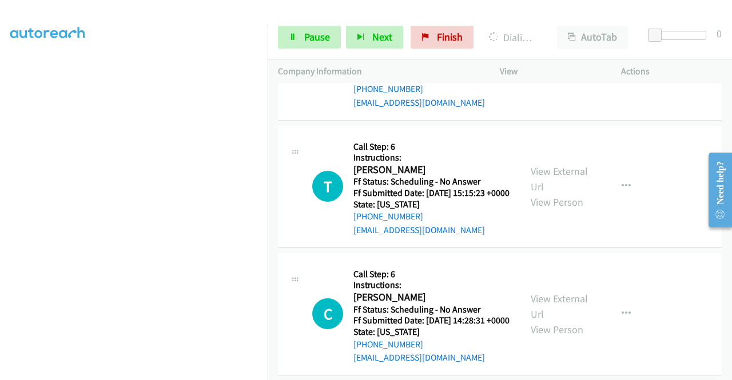
scroll to position [1538, 0]
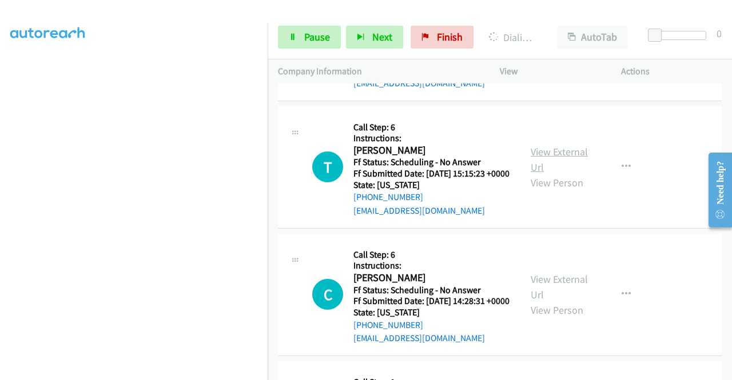
click at [553, 174] on link "View External Url" at bounding box center [559, 159] width 57 height 29
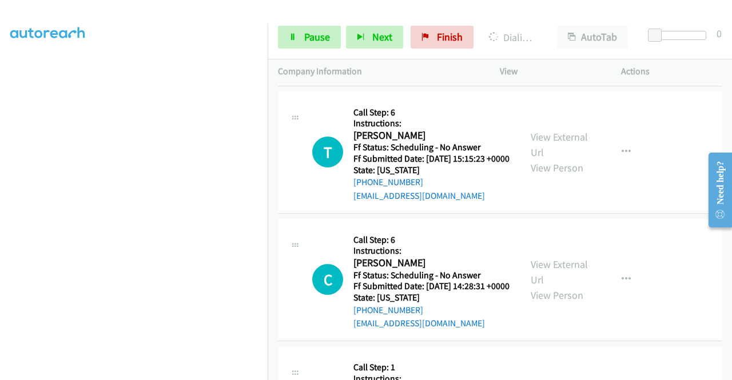
scroll to position [1595, 0]
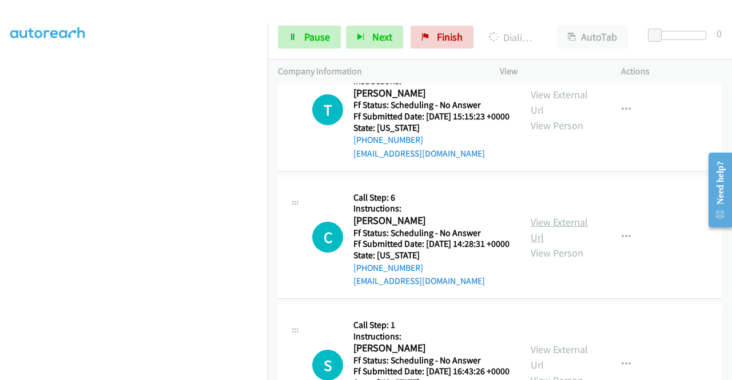
click at [558, 244] on link "View External Url" at bounding box center [559, 230] width 57 height 29
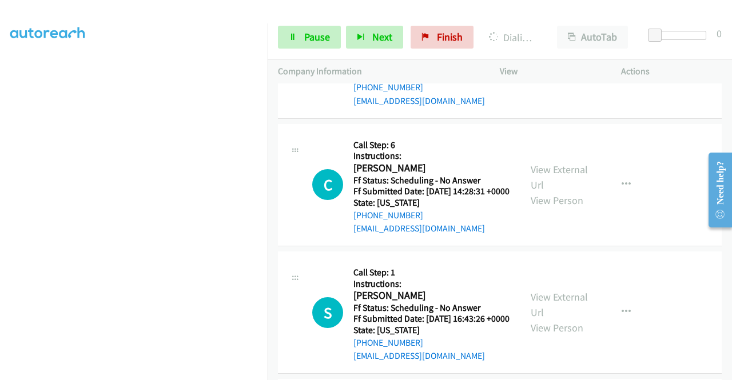
scroll to position [1767, 0]
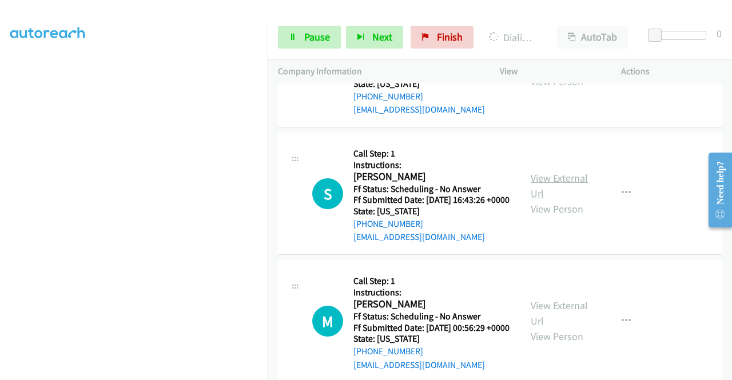
click at [547, 200] on link "View External Url" at bounding box center [559, 186] width 57 height 29
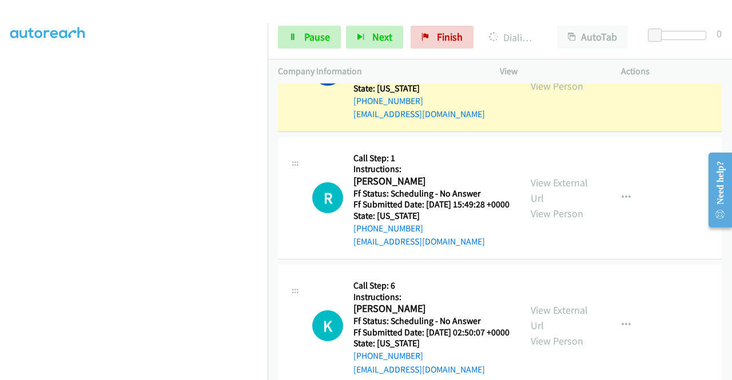
scroll to position [261, 0]
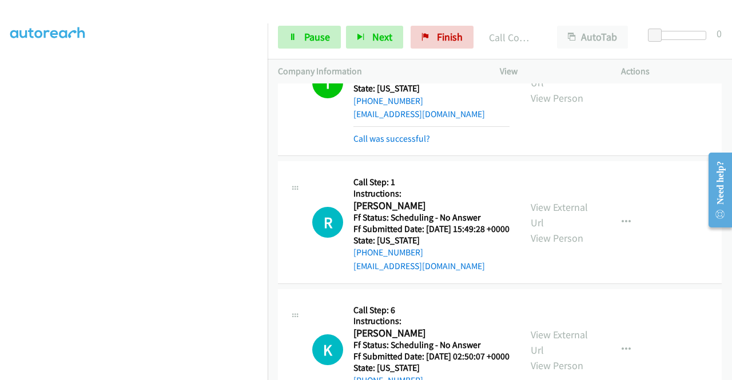
click at [396, 144] on link "Call was successful?" at bounding box center [391, 138] width 77 height 11
click at [363, 144] on link "Call was successful?" at bounding box center [391, 138] width 77 height 11
click at [320, 33] on span "Pause" at bounding box center [317, 36] width 26 height 13
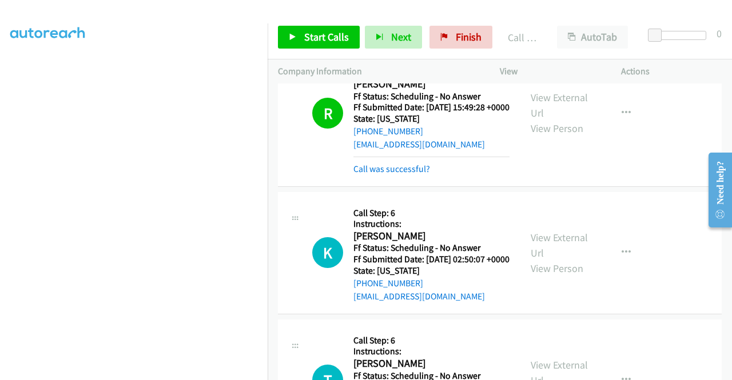
scroll to position [1391, 0]
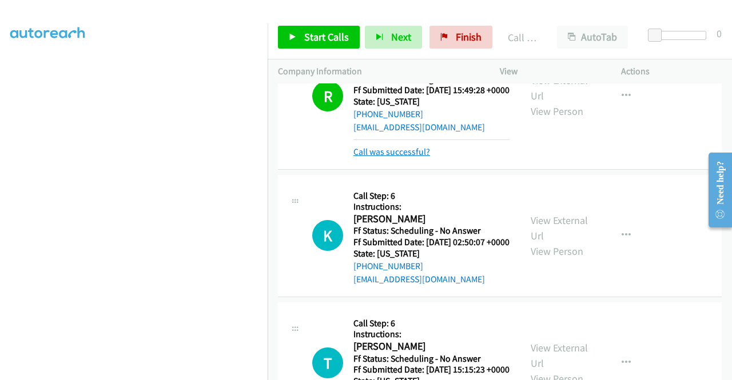
click at [413, 157] on link "Call was successful?" at bounding box center [391, 151] width 77 height 11
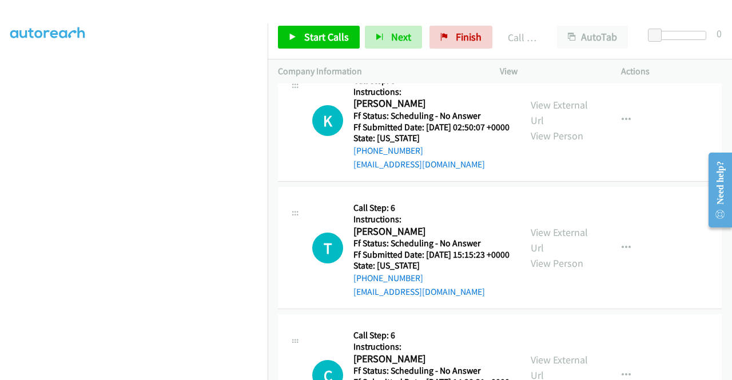
scroll to position [1505, 0]
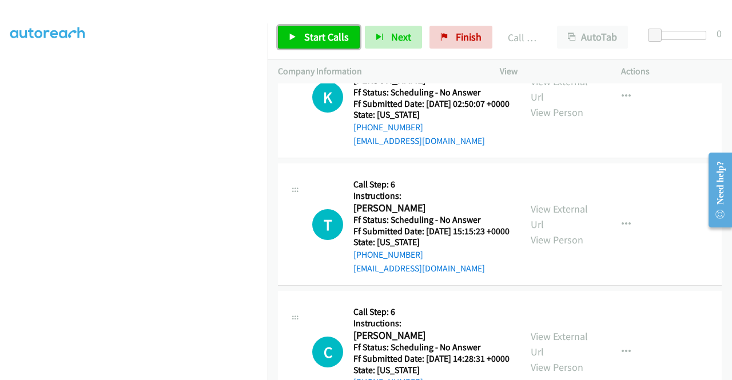
click at [301, 37] on link "Start Calls" at bounding box center [319, 37] width 82 height 23
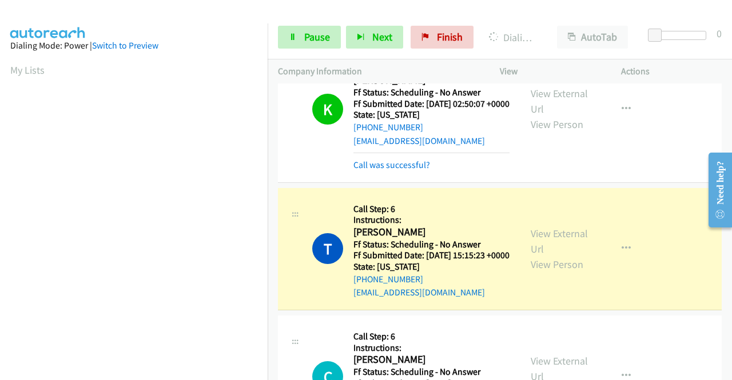
scroll to position [261, 0]
click at [414, 170] on link "Call was successful?" at bounding box center [391, 165] width 77 height 11
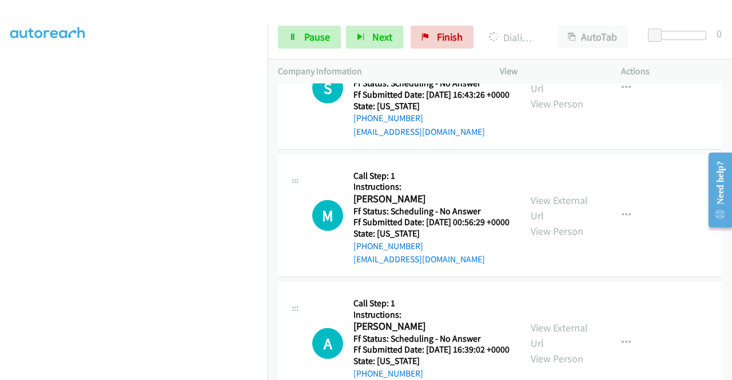
scroll to position [1962, 0]
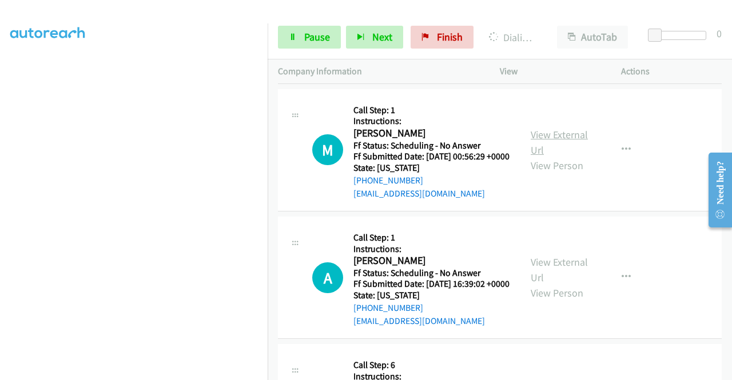
click at [567, 157] on link "View External Url" at bounding box center [559, 142] width 57 height 29
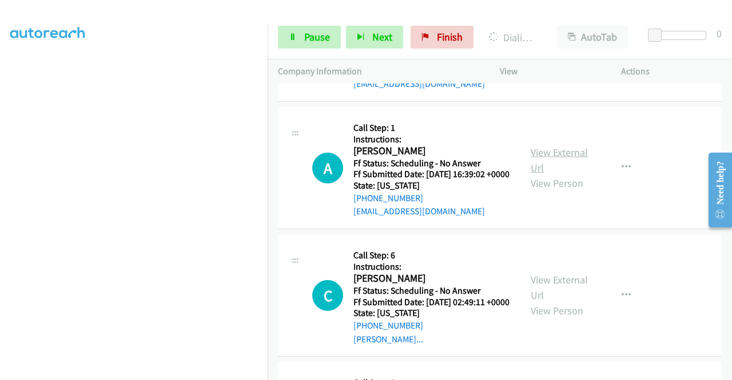
scroll to position [2077, 0]
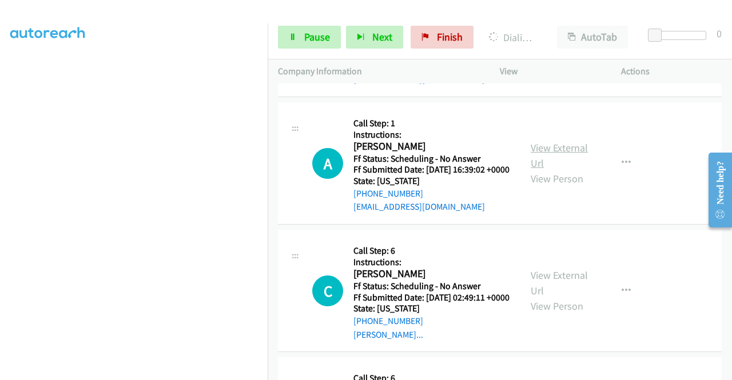
click at [552, 170] on link "View External Url" at bounding box center [559, 155] width 57 height 29
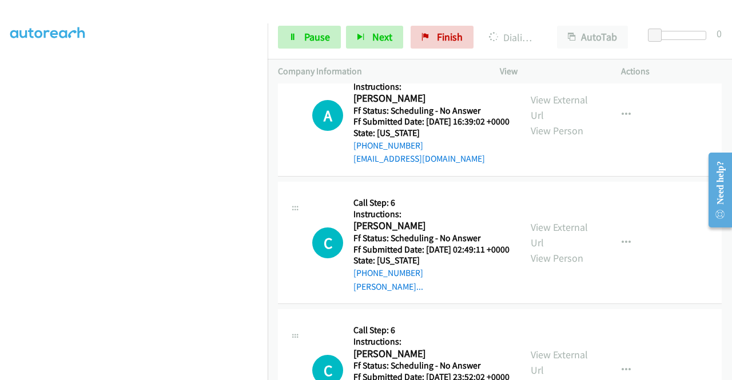
scroll to position [2191, 0]
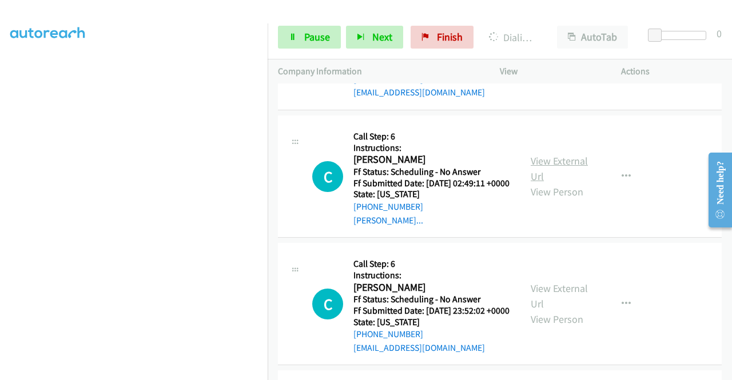
click at [563, 183] on link "View External Url" at bounding box center [559, 168] width 57 height 29
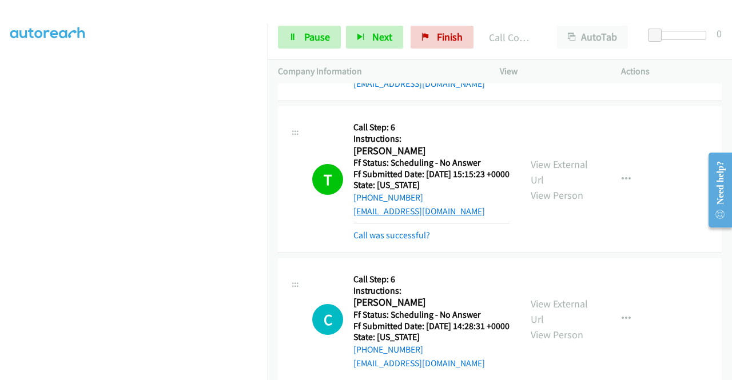
scroll to position [1619, 0]
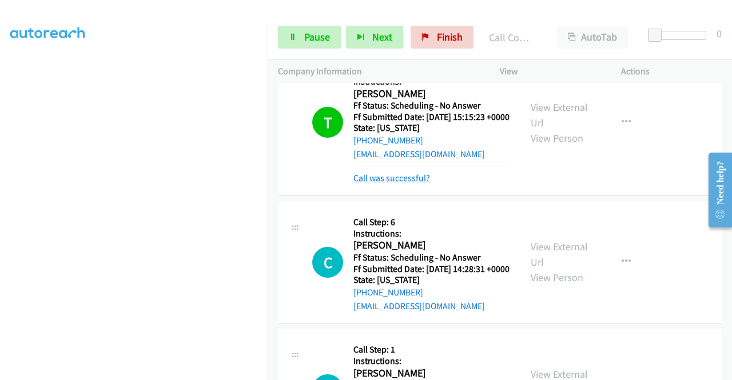
click at [388, 184] on link "Call was successful?" at bounding box center [391, 178] width 77 height 11
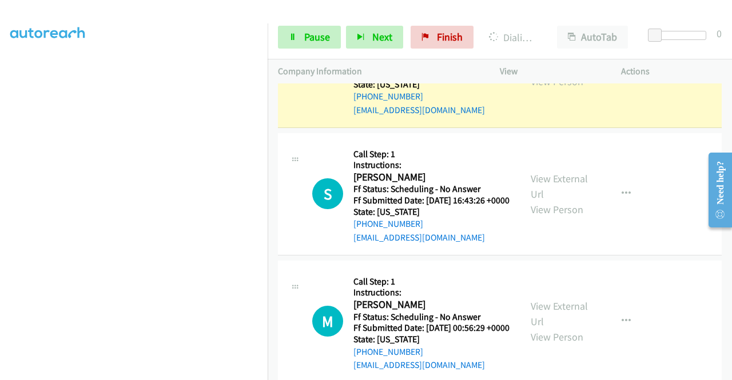
scroll to position [0, 0]
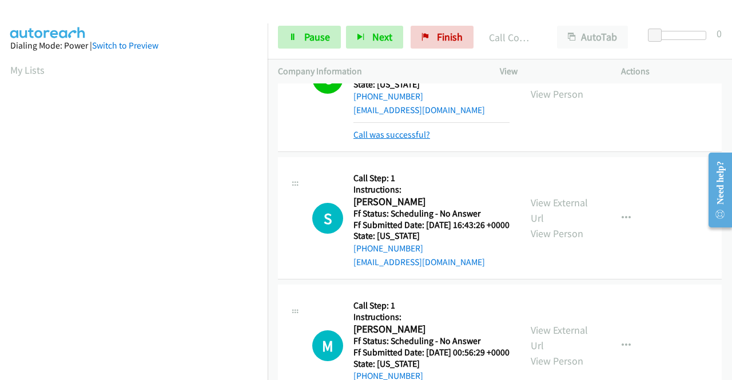
click at [420, 140] on link "Call was successful?" at bounding box center [391, 134] width 77 height 11
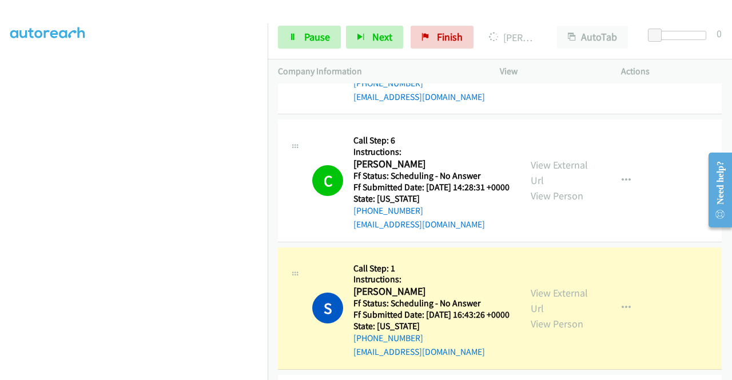
scroll to position [261, 0]
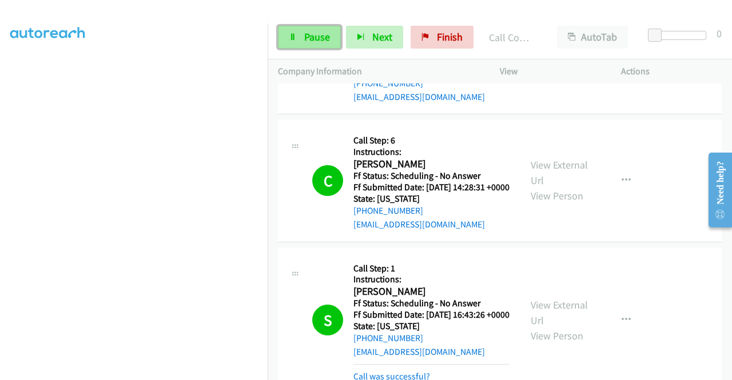
click at [299, 41] on link "Pause" at bounding box center [309, 37] width 63 height 23
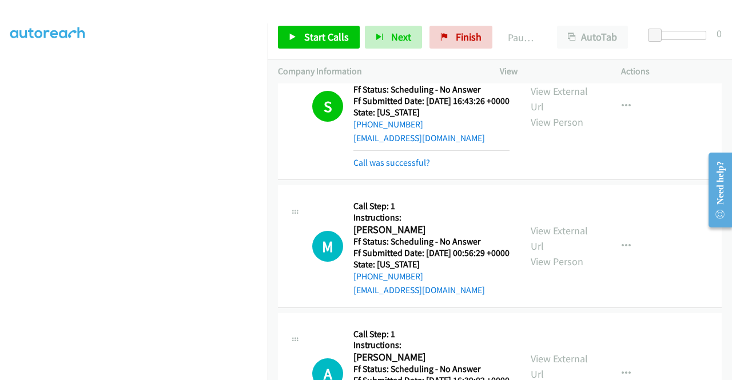
scroll to position [1905, 0]
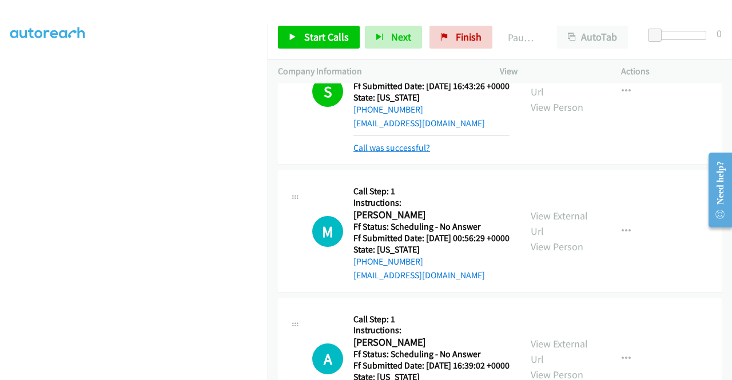
click at [384, 153] on link "Call was successful?" at bounding box center [391, 147] width 77 height 11
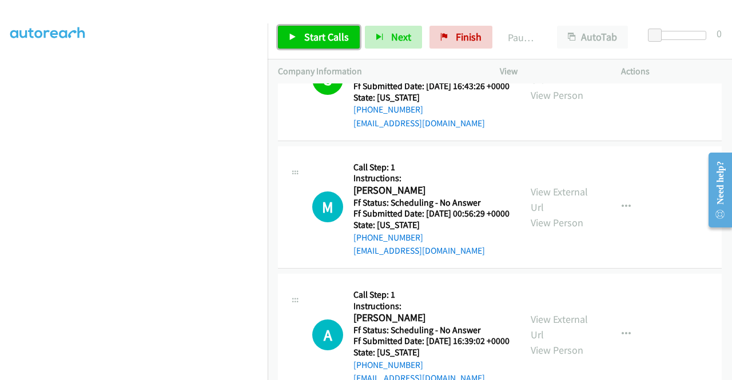
click at [330, 34] on span "Start Calls" at bounding box center [326, 36] width 45 height 13
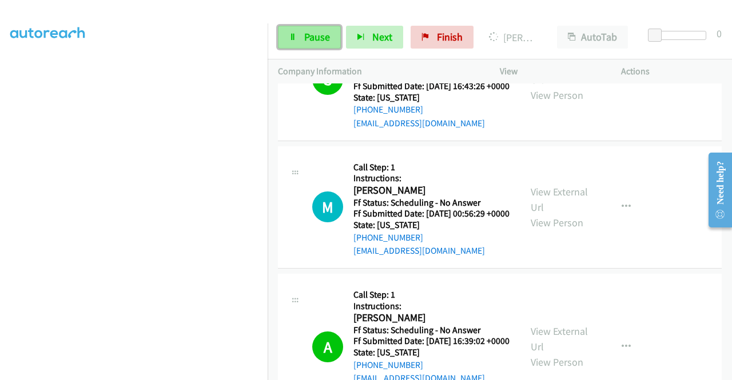
click at [317, 31] on span "Pause" at bounding box center [317, 36] width 26 height 13
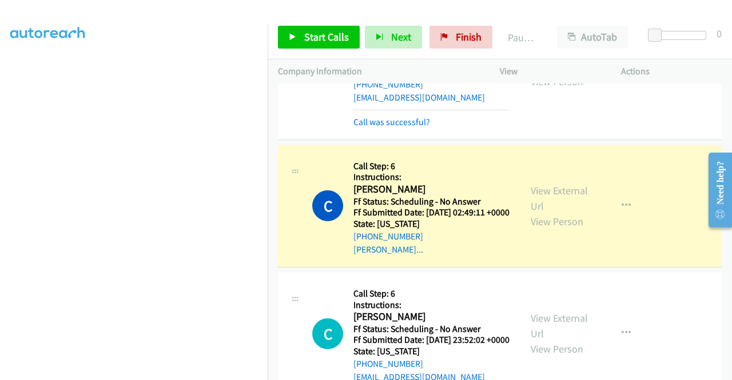
scroll to position [2191, 0]
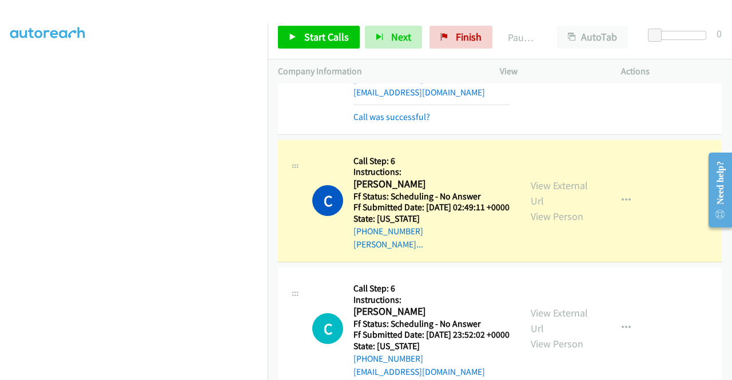
click at [329, 24] on div "Start Calls Pause Next Finish Paused AutoTab AutoTab 0" at bounding box center [500, 37] width 464 height 44
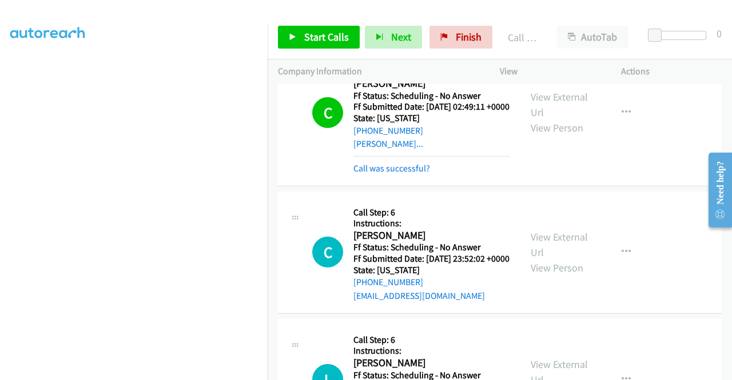
scroll to position [2305, 0]
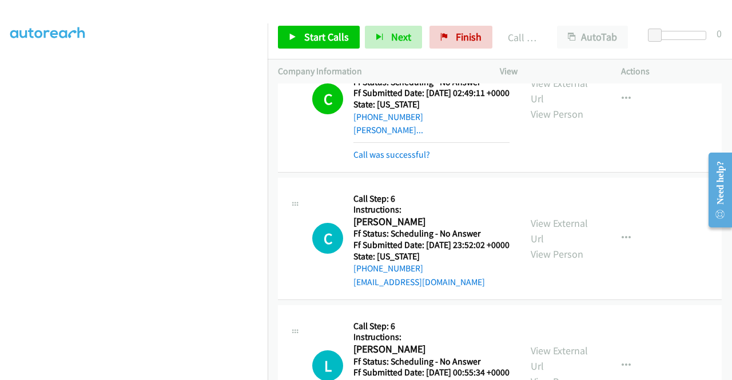
click at [397, 10] on div "Call was successful?" at bounding box center [431, 3] width 156 height 14
click at [393, 8] on link "Call was successful?" at bounding box center [391, 2] width 77 height 11
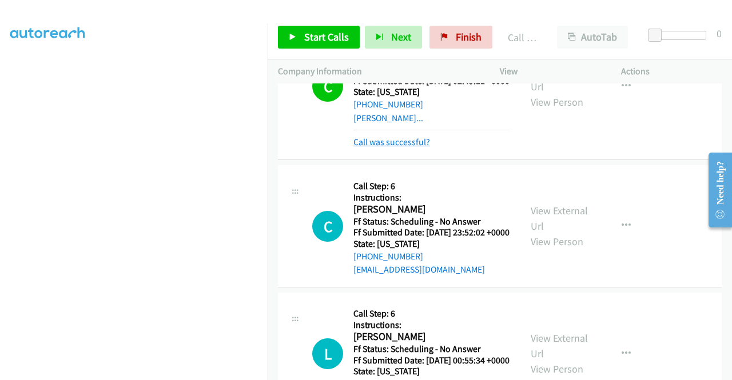
click at [407, 148] on link "Call was successful?" at bounding box center [391, 142] width 77 height 11
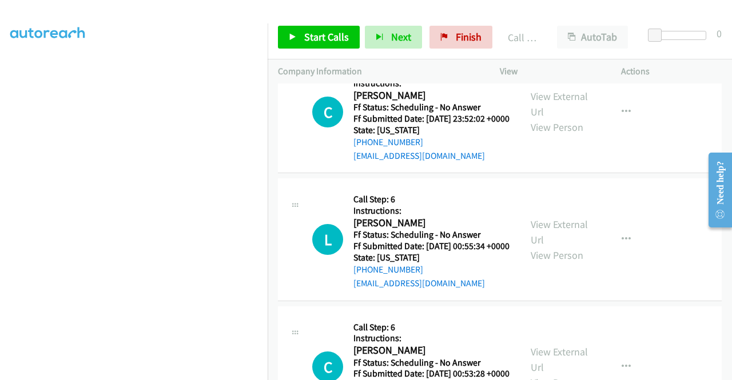
scroll to position [2408, 0]
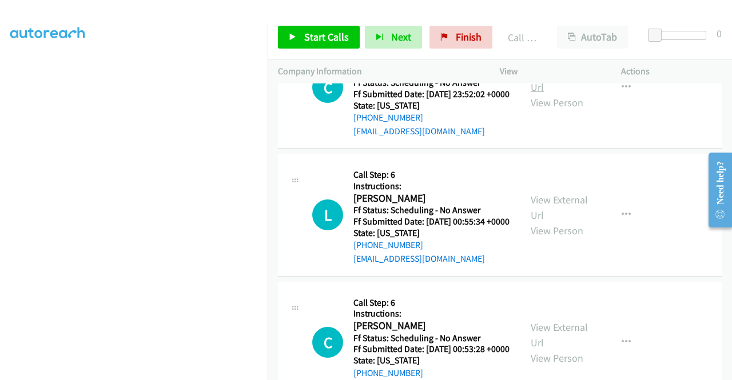
click at [571, 94] on link "View External Url" at bounding box center [559, 79] width 57 height 29
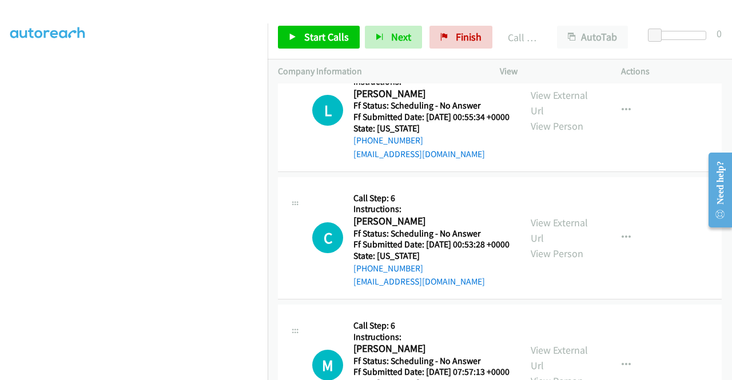
scroll to position [2522, 0]
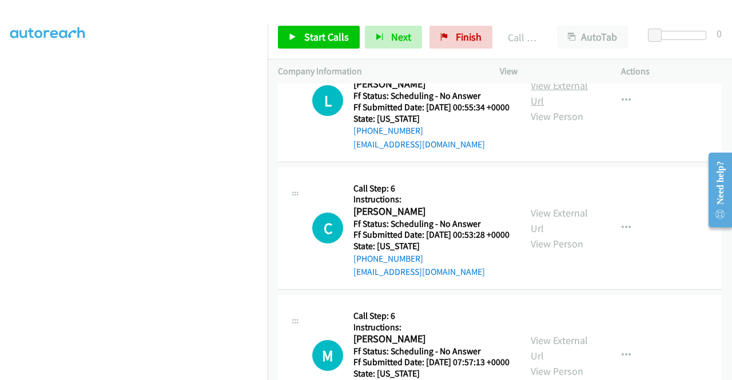
click at [569, 107] on link "View External Url" at bounding box center [559, 93] width 57 height 29
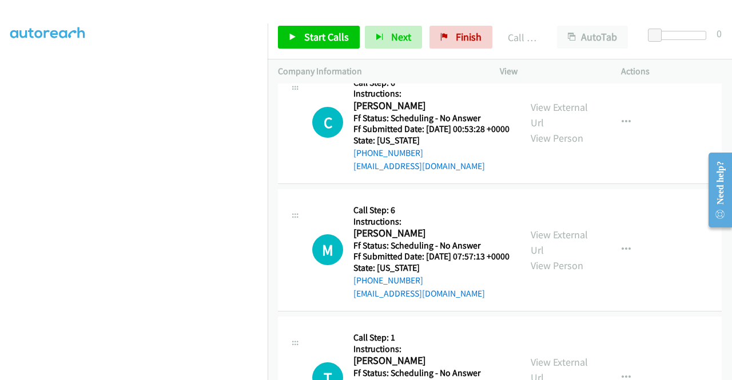
scroll to position [2636, 0]
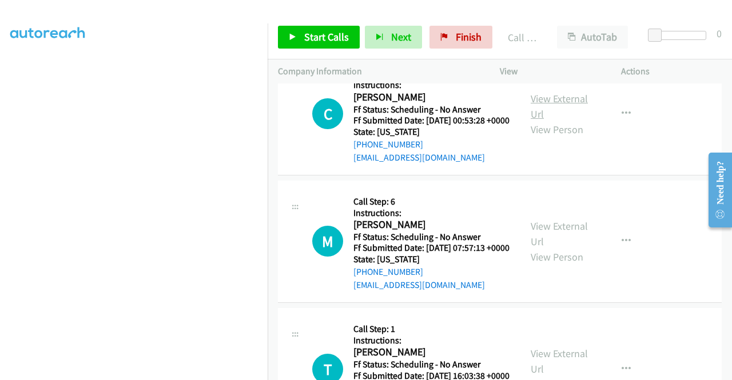
click at [562, 121] on link "View External Url" at bounding box center [559, 106] width 57 height 29
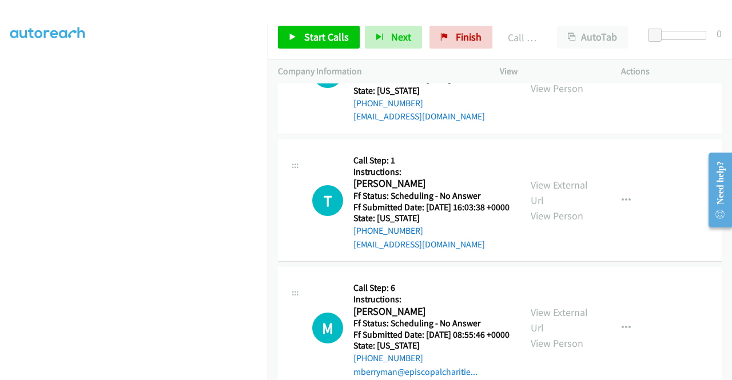
scroll to position [2808, 0]
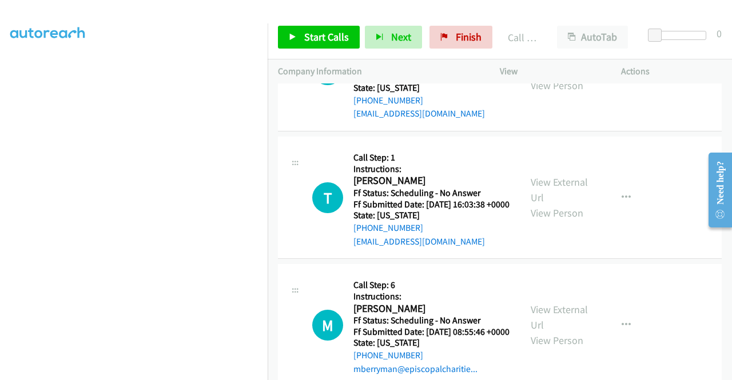
click at [564, 77] on link "View External Url" at bounding box center [559, 62] width 57 height 29
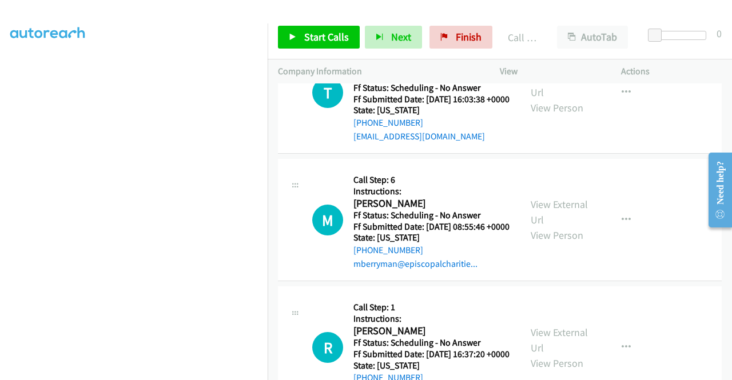
scroll to position [2922, 0]
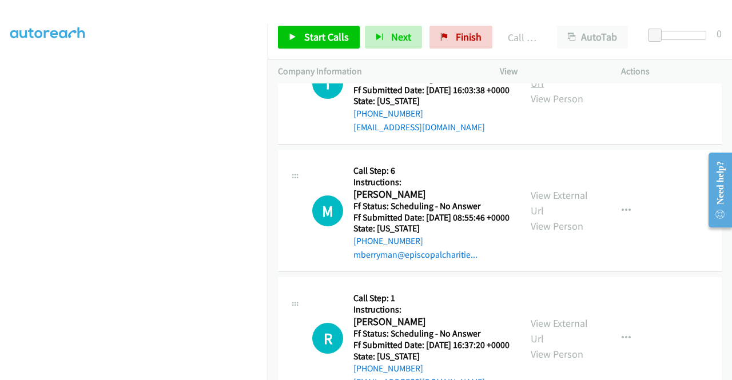
click at [573, 90] on link "View External Url" at bounding box center [559, 75] width 57 height 29
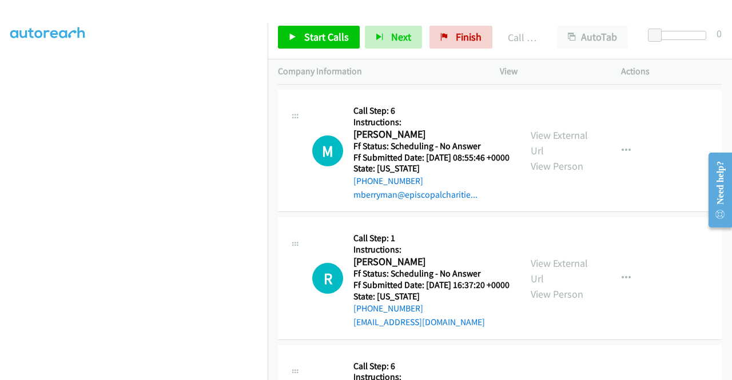
scroll to position [3037, 0]
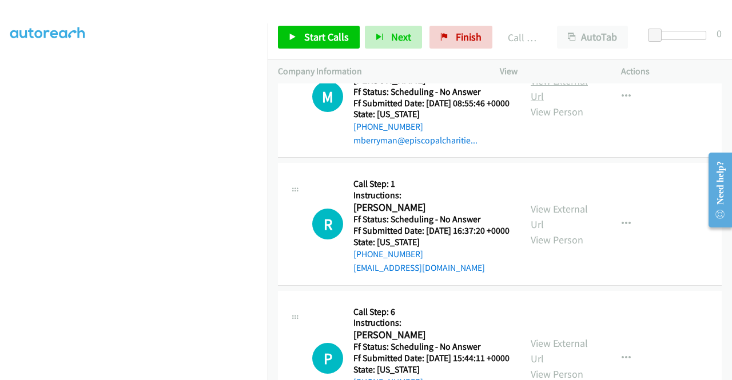
click at [548, 103] on link "View External Url" at bounding box center [559, 88] width 57 height 29
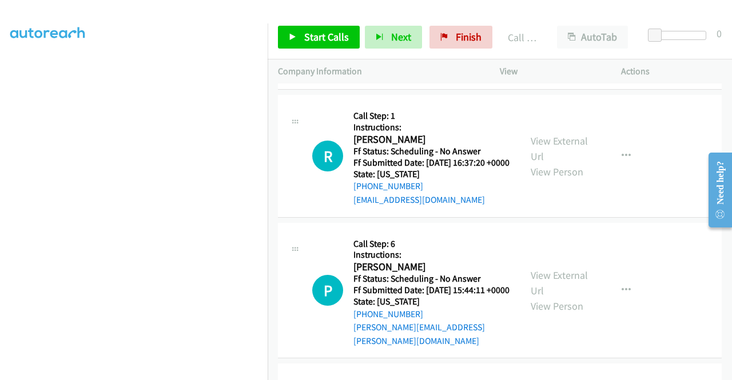
scroll to position [3208, 0]
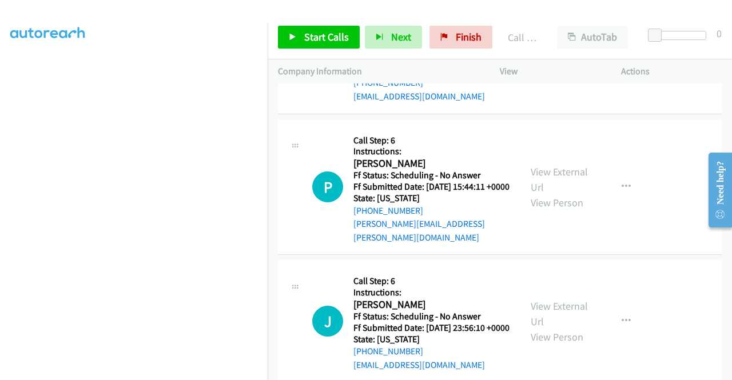
click at [543, 59] on link "View External Url" at bounding box center [559, 45] width 57 height 29
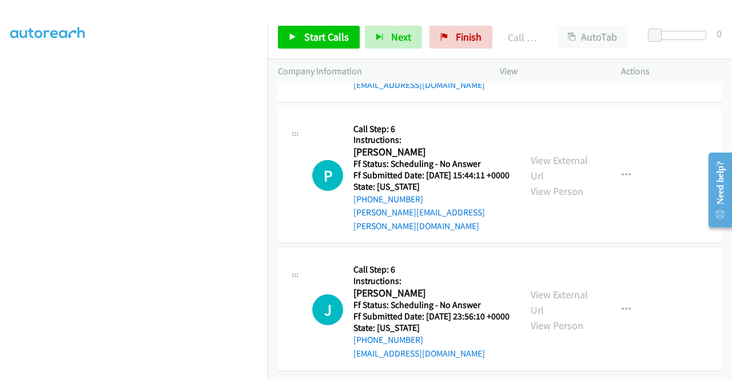
scroll to position [3323, 0]
click at [557, 182] on link "View External Url" at bounding box center [559, 168] width 57 height 29
click at [535, 288] on link "View External Url" at bounding box center [559, 302] width 57 height 29
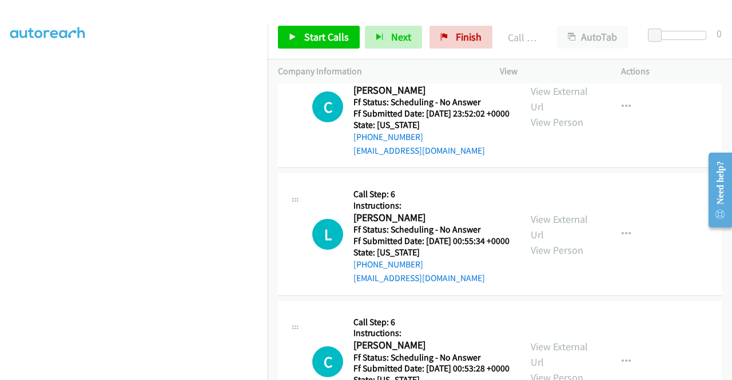
scroll to position [2399, 0]
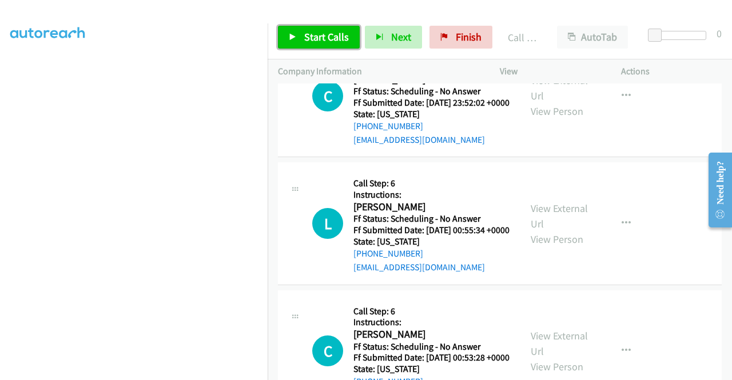
click at [330, 39] on span "Start Calls" at bounding box center [326, 36] width 45 height 13
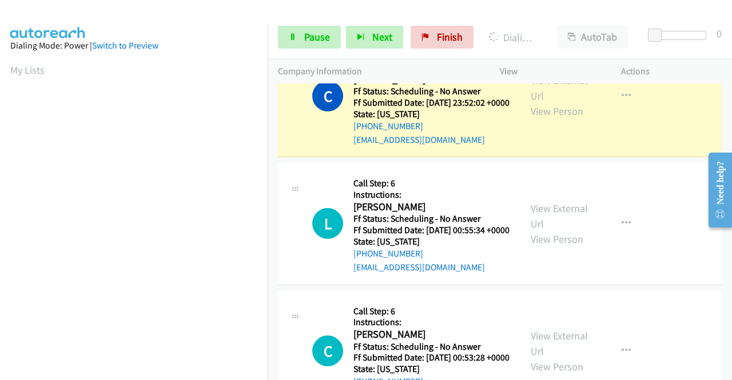
scroll to position [261, 0]
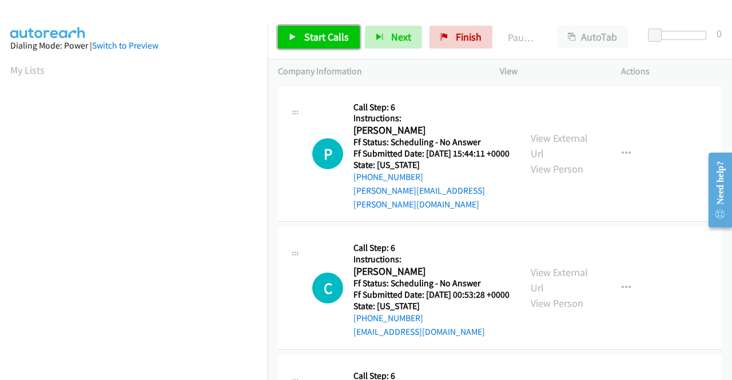
click at [301, 36] on link "Start Calls" at bounding box center [319, 37] width 82 height 23
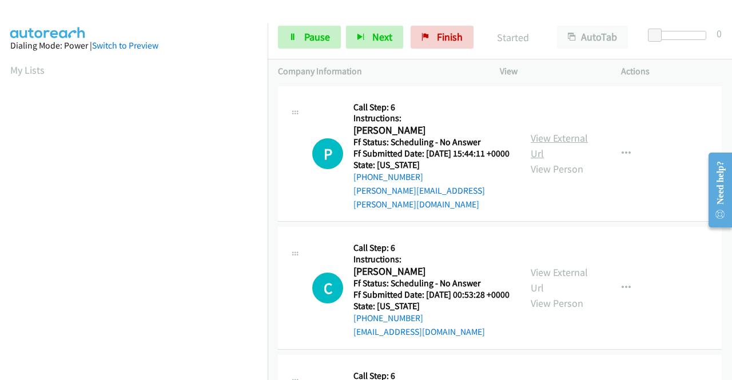
click at [557, 138] on link "View External Url" at bounding box center [559, 146] width 57 height 29
click at [576, 277] on link "View External Url" at bounding box center [559, 280] width 57 height 29
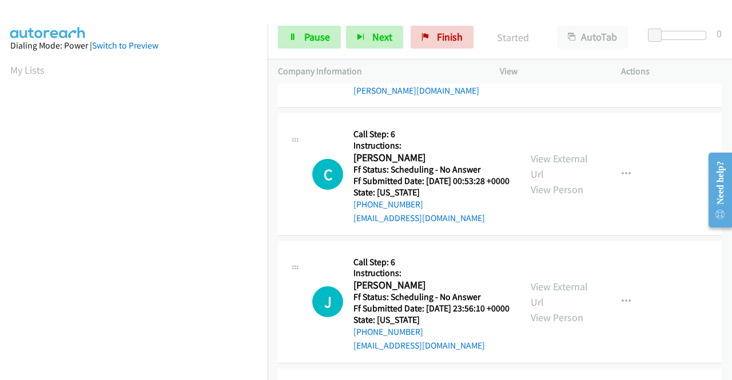
scroll to position [114, 0]
click at [572, 297] on link "View External Url" at bounding box center [559, 294] width 57 height 29
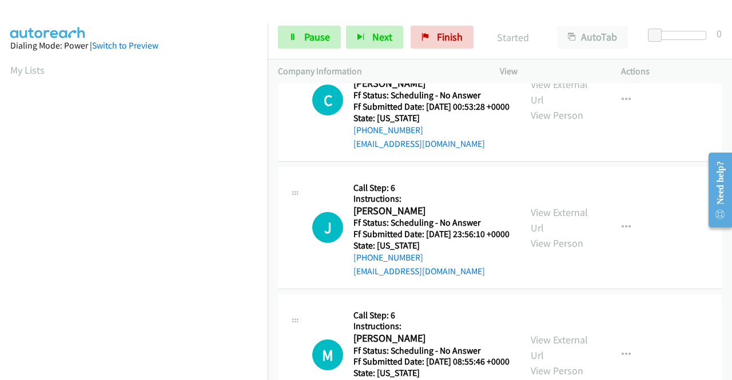
scroll to position [229, 0]
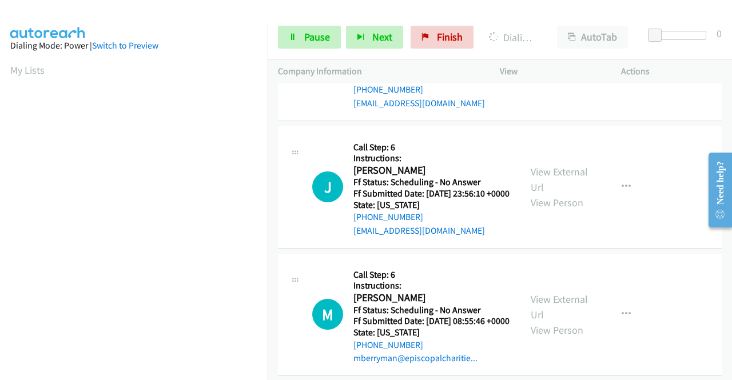
click at [574, 331] on div "View External Url View Person" at bounding box center [560, 315] width 59 height 46
click at [573, 321] on link "View External Url" at bounding box center [559, 307] width 57 height 29
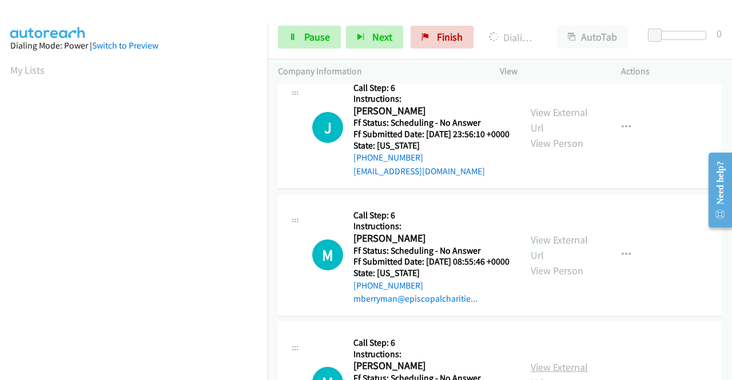
scroll to position [400, 0]
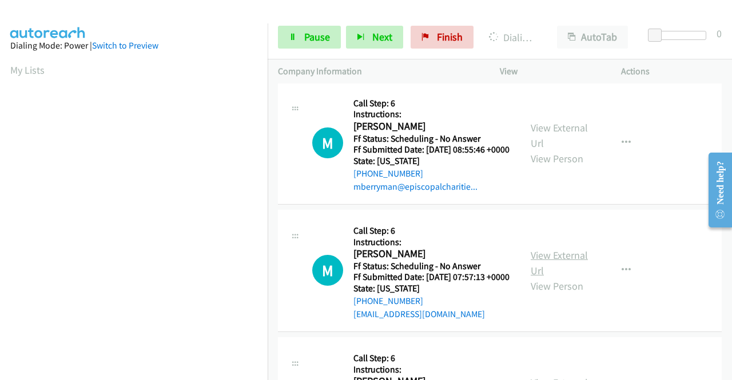
click at [573, 277] on link "View External Url" at bounding box center [559, 263] width 57 height 29
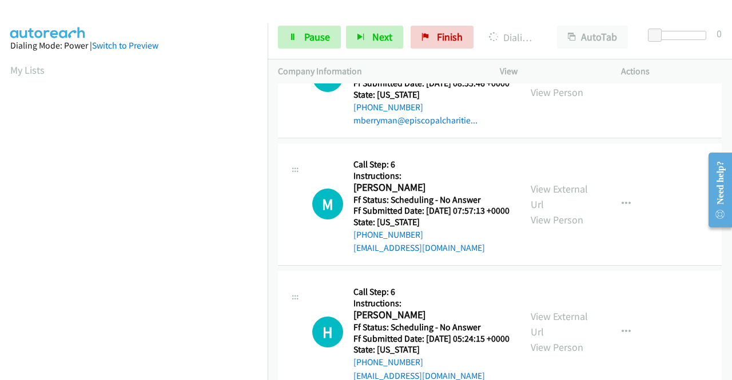
scroll to position [572, 0]
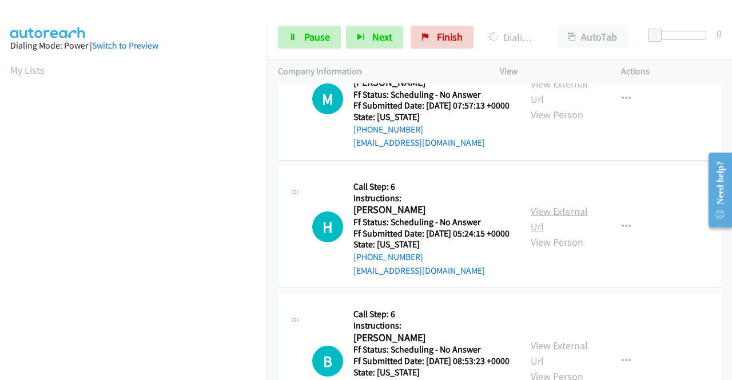
click at [552, 233] on link "View External Url" at bounding box center [559, 219] width 57 height 29
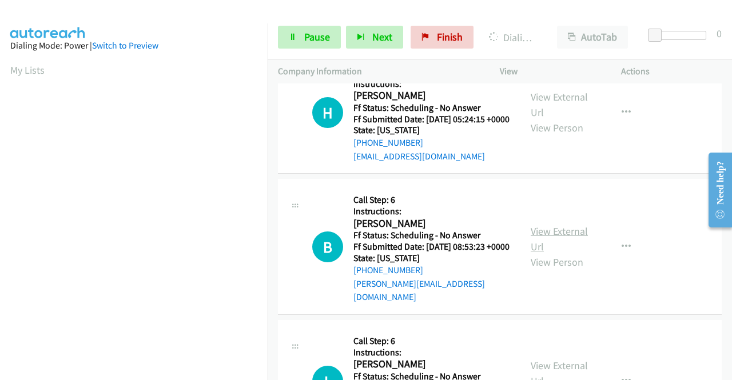
click at [567, 253] on link "View External Url" at bounding box center [559, 239] width 57 height 29
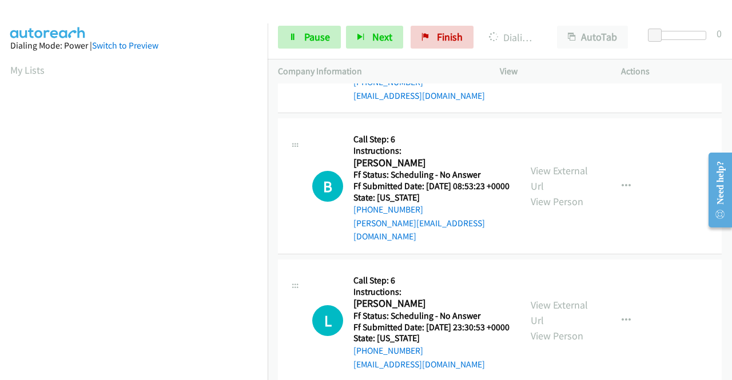
scroll to position [800, 0]
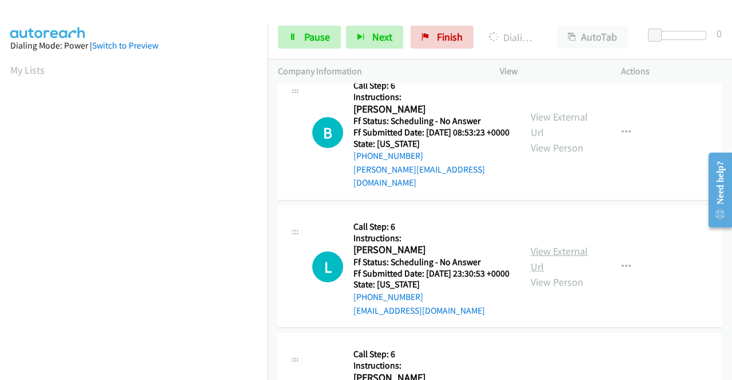
click at [561, 273] on link "View External Url" at bounding box center [559, 259] width 57 height 29
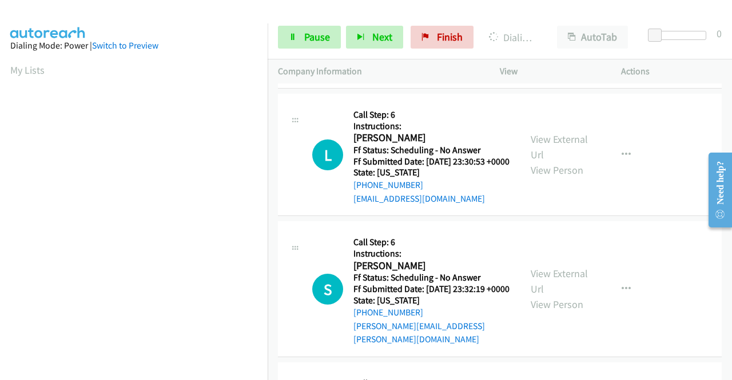
scroll to position [972, 0]
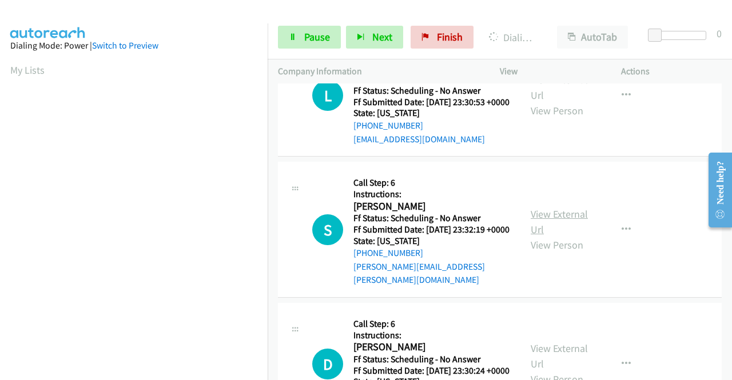
click at [570, 236] on link "View External Url" at bounding box center [559, 222] width 57 height 29
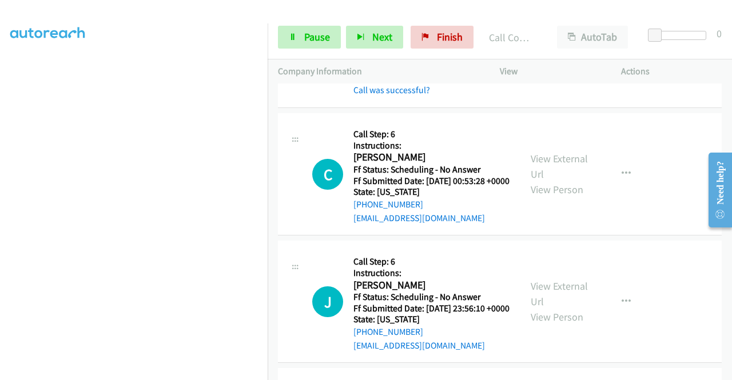
scroll to position [0, 0]
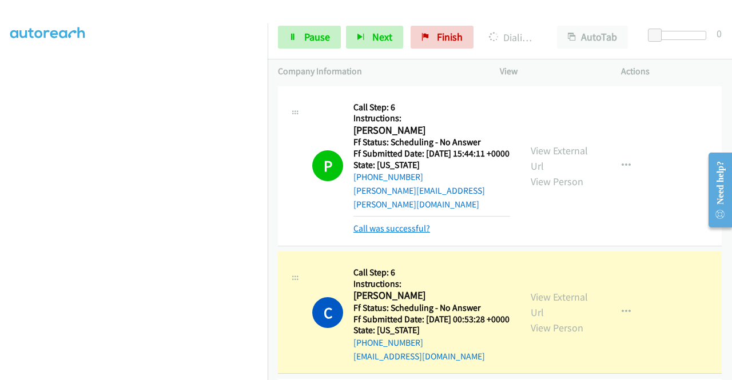
click at [423, 226] on link "Call was successful?" at bounding box center [391, 228] width 77 height 11
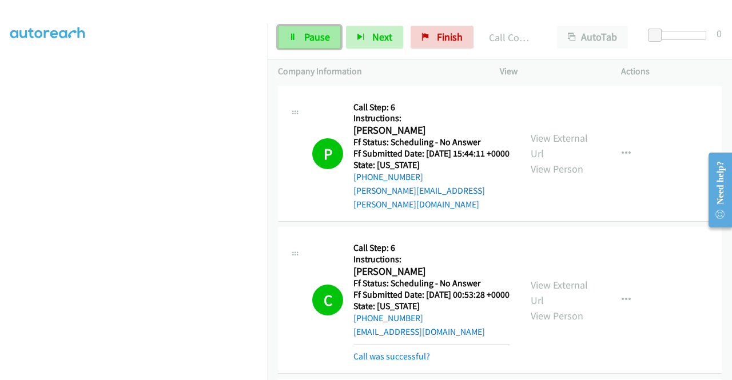
click at [302, 38] on link "Pause" at bounding box center [309, 37] width 63 height 23
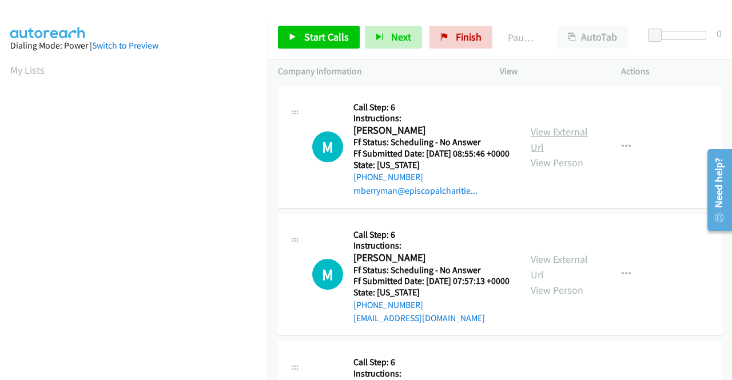
click at [549, 134] on link "View External Url" at bounding box center [559, 139] width 57 height 29
click at [564, 271] on link "View External Url" at bounding box center [559, 267] width 57 height 29
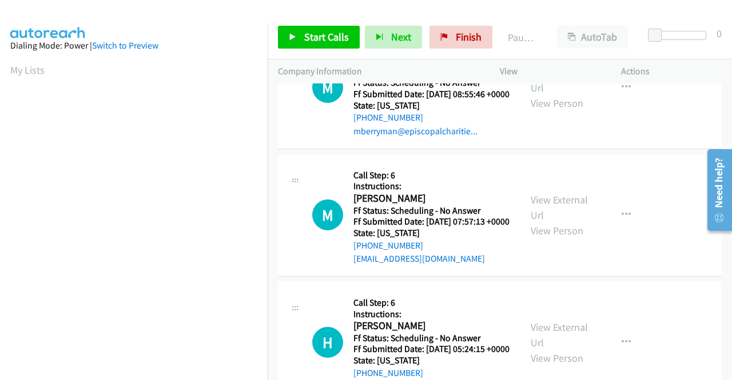
scroll to position [114, 0]
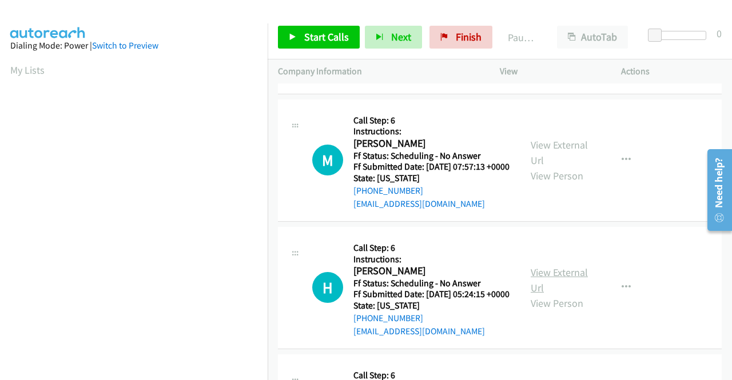
click at [580, 294] on link "View External Url" at bounding box center [559, 280] width 57 height 29
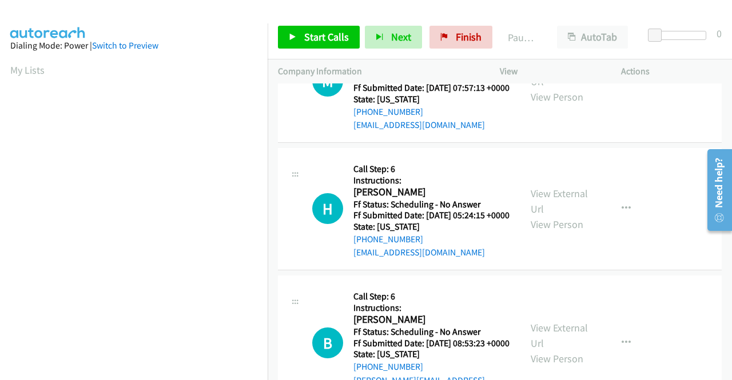
scroll to position [286, 0]
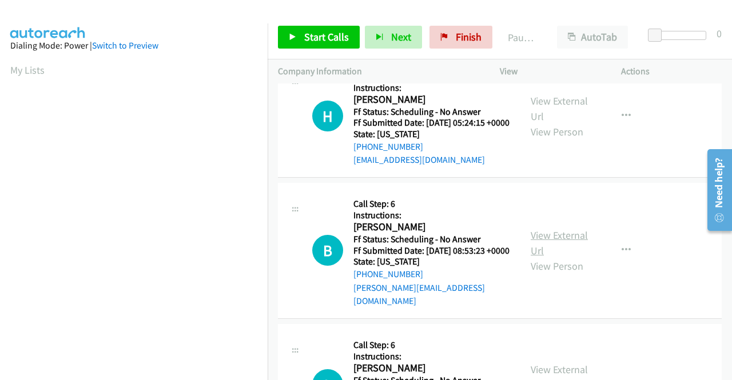
click at [563, 257] on link "View External Url" at bounding box center [559, 243] width 57 height 29
click at [326, 39] on span "Start Calls" at bounding box center [326, 36] width 45 height 13
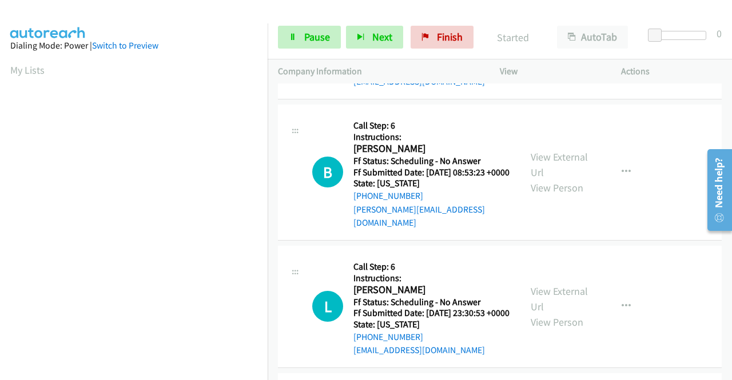
scroll to position [400, 0]
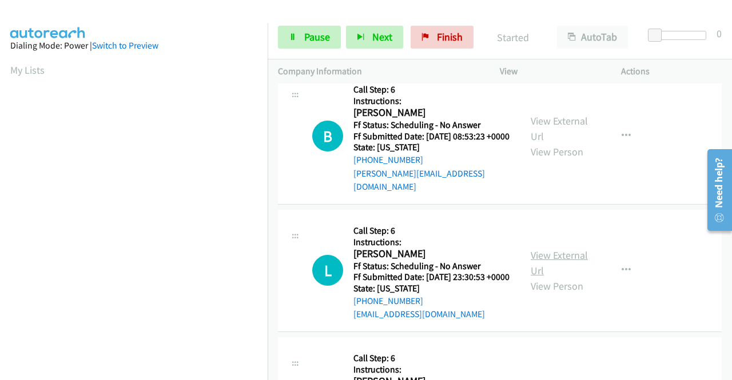
click at [563, 277] on link "View External Url" at bounding box center [559, 263] width 57 height 29
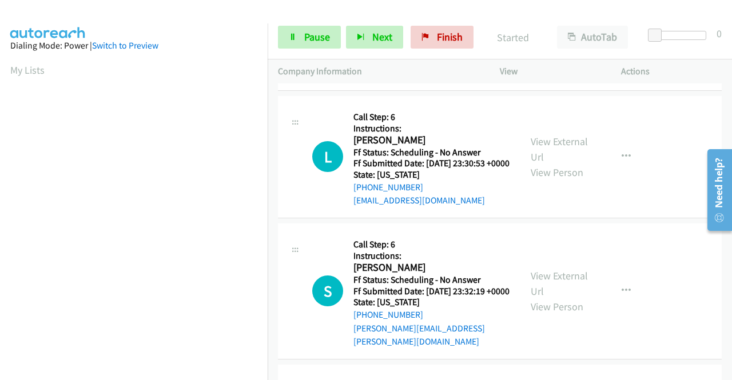
scroll to position [515, 0]
click at [568, 297] on link "View External Url" at bounding box center [559, 283] width 57 height 29
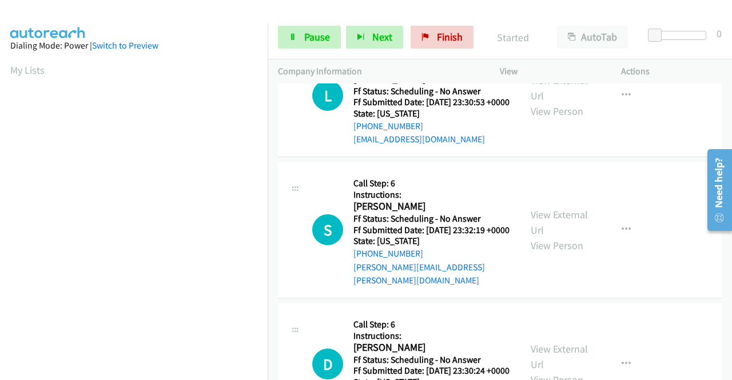
scroll to position [629, 0]
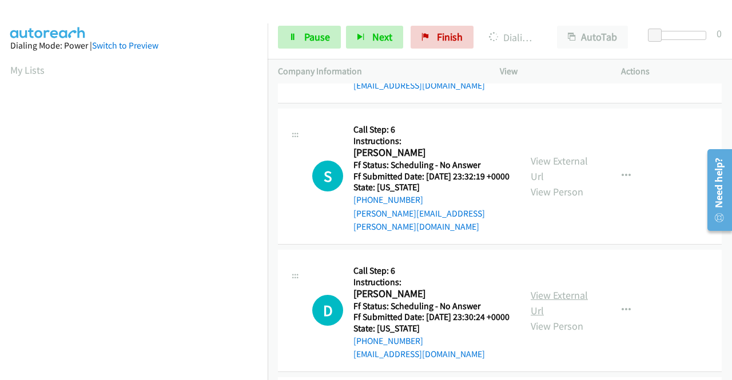
click at [571, 317] on link "View External Url" at bounding box center [559, 303] width 57 height 29
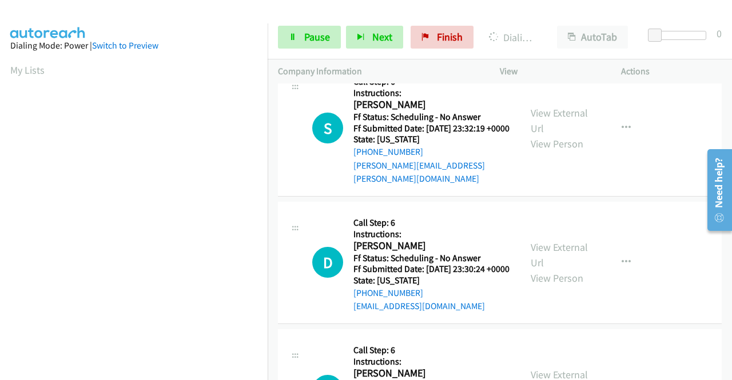
scroll to position [743, 0]
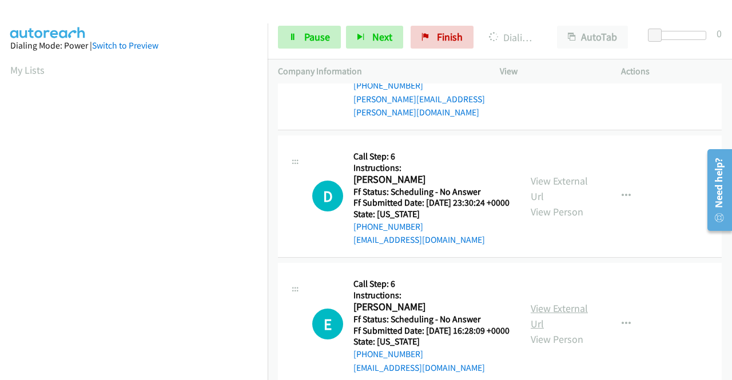
click at [567, 330] on link "View External Url" at bounding box center [559, 316] width 57 height 29
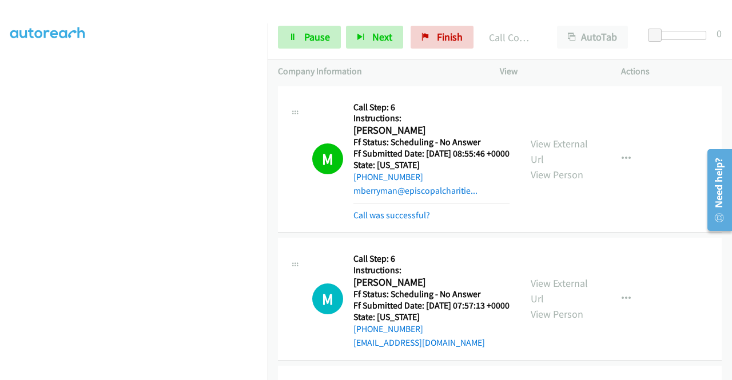
scroll to position [0, 0]
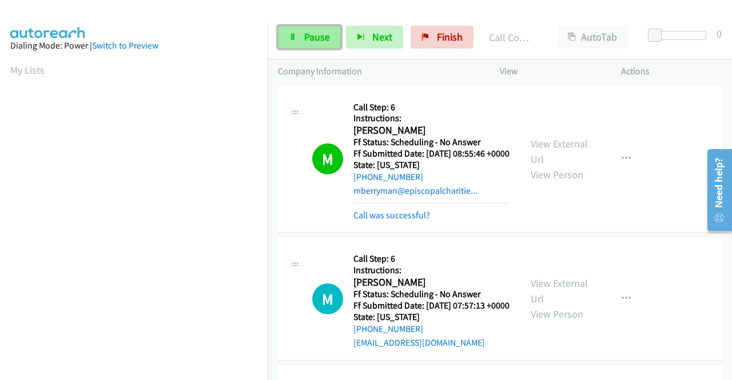
click at [285, 42] on link "Pause" at bounding box center [309, 37] width 63 height 23
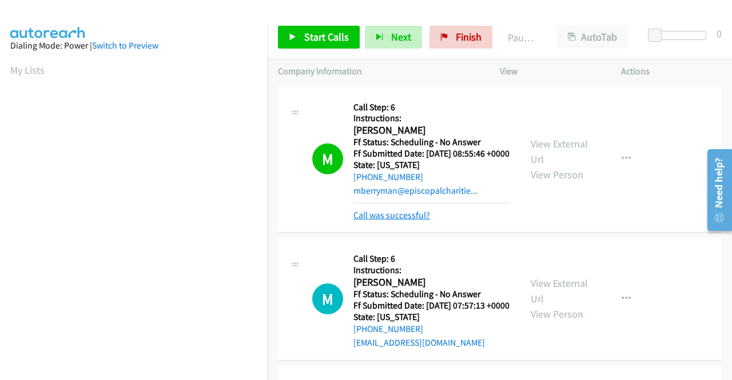
click at [415, 221] on link "Call was successful?" at bounding box center [391, 215] width 77 height 11
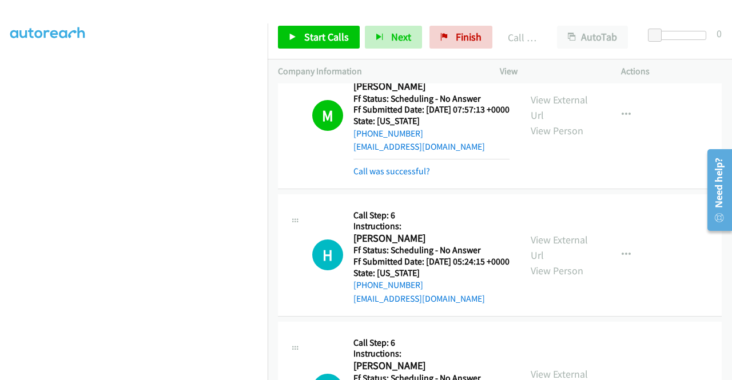
scroll to position [229, 0]
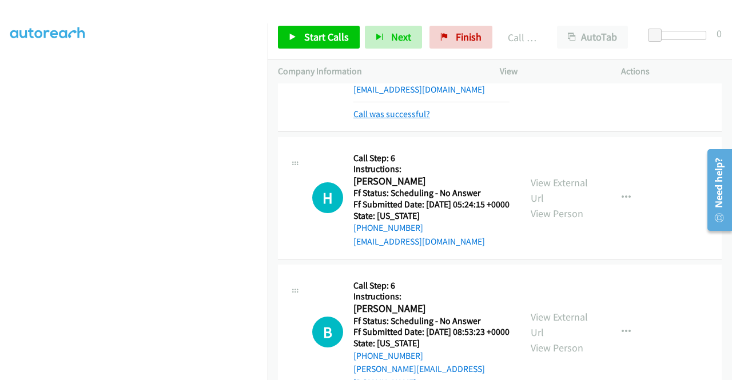
click at [409, 120] on link "Call was successful?" at bounding box center [391, 114] width 77 height 11
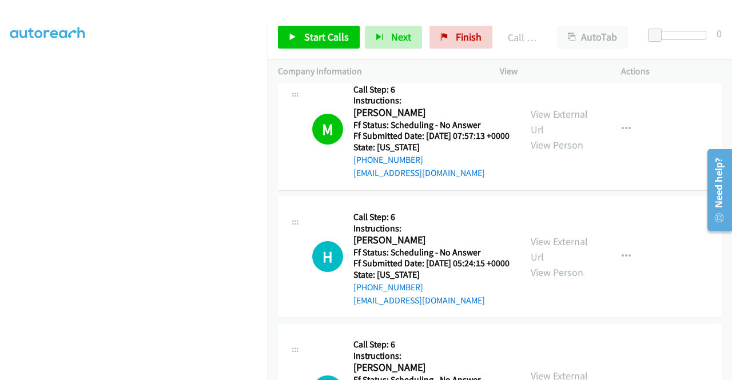
scroll to position [102, 0]
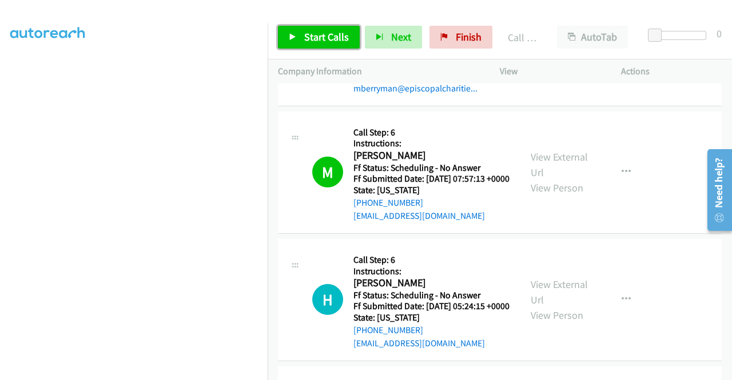
click at [311, 33] on span "Start Calls" at bounding box center [326, 36] width 45 height 13
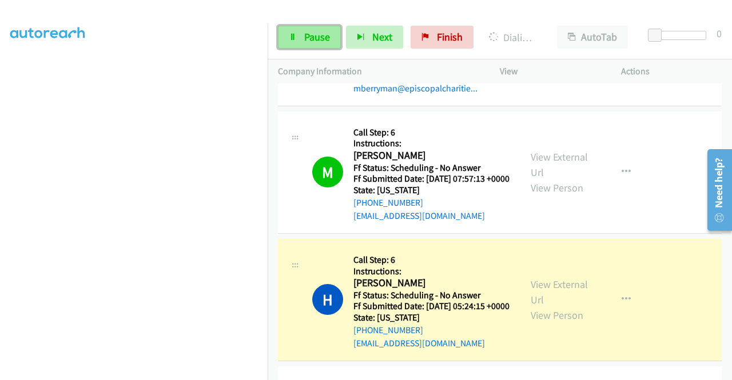
click at [317, 44] on link "Pause" at bounding box center [309, 37] width 63 height 23
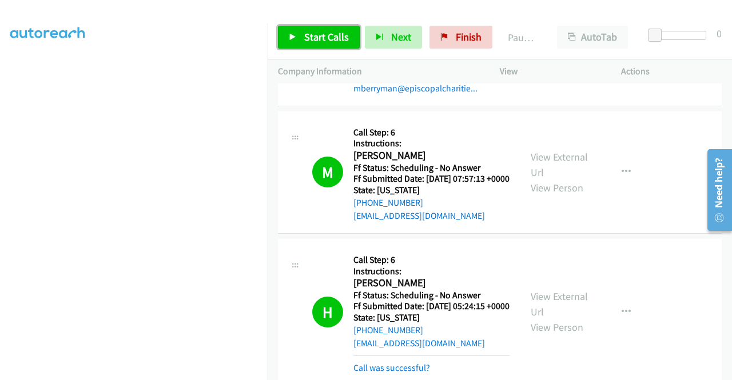
drag, startPoint x: 327, startPoint y: 38, endPoint x: 340, endPoint y: 61, distance: 26.4
click at [327, 38] on span "Start Calls" at bounding box center [326, 36] width 45 height 13
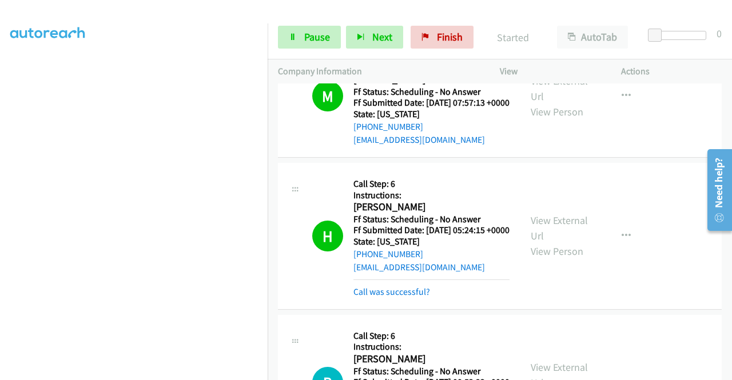
scroll to position [274, 0]
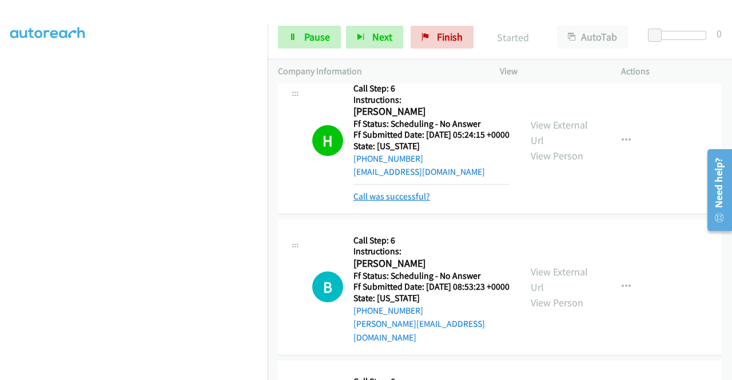
click at [404, 202] on link "Call was successful?" at bounding box center [391, 196] width 77 height 11
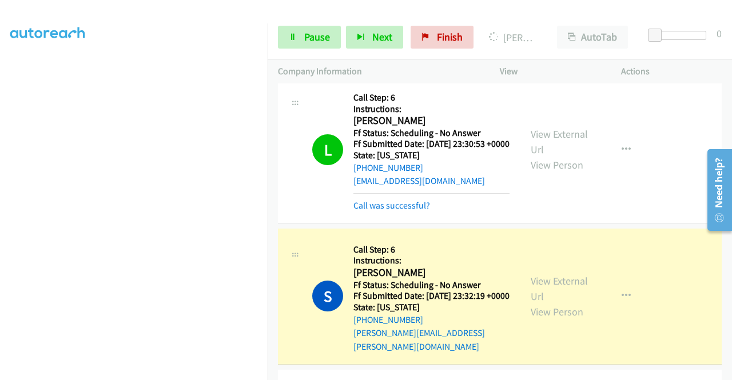
scroll to position [560, 0]
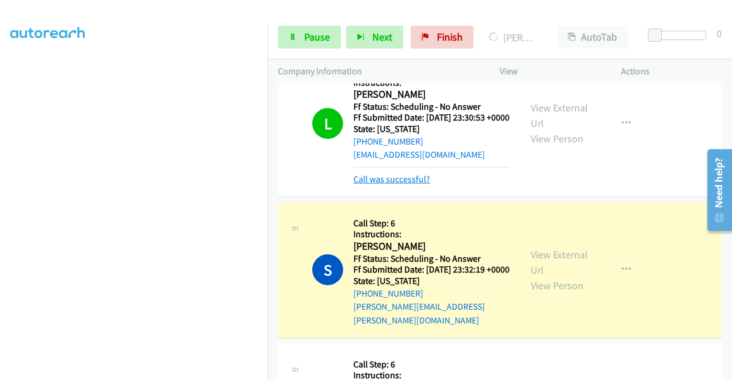
click at [427, 185] on link "Call was successful?" at bounding box center [391, 179] width 77 height 11
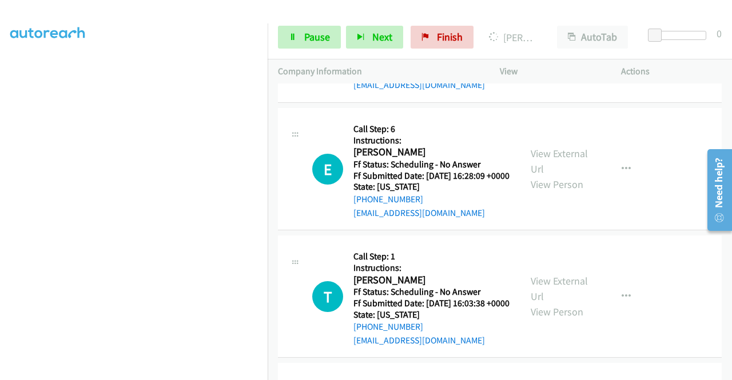
scroll to position [903, 0]
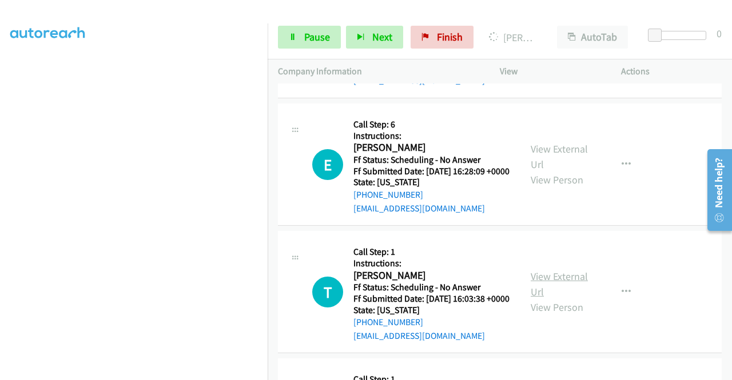
click at [558, 298] on link "View External Url" at bounding box center [559, 284] width 57 height 29
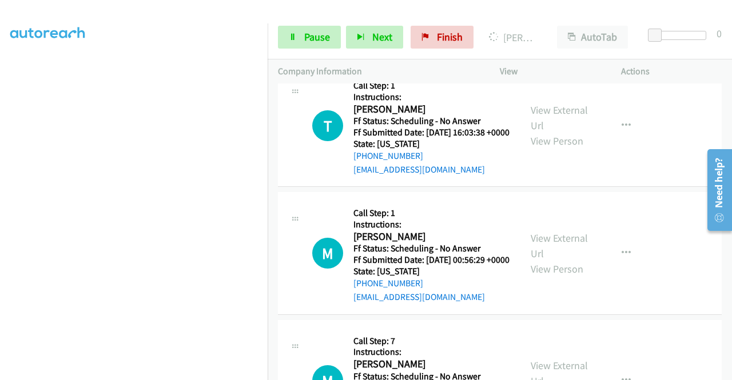
scroll to position [1074, 0]
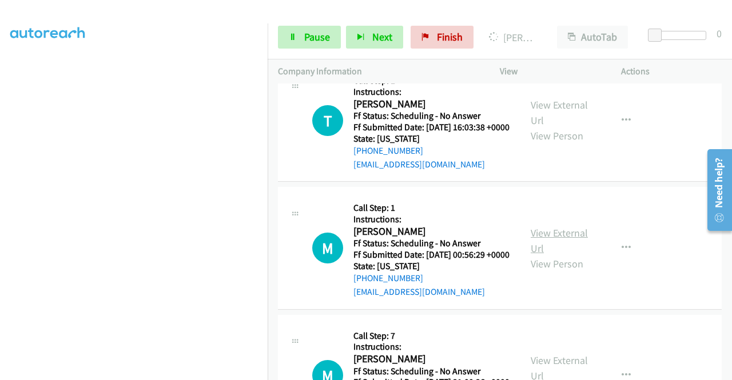
click at [563, 255] on link "View External Url" at bounding box center [559, 240] width 57 height 29
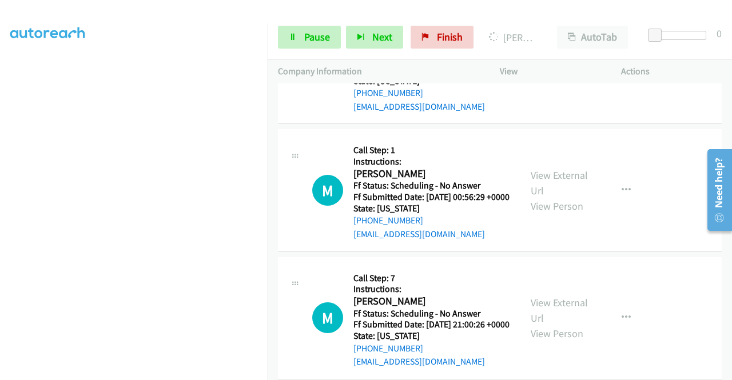
scroll to position [1189, 0]
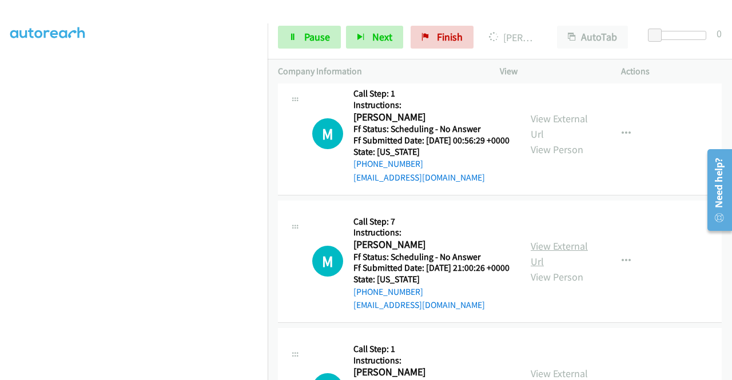
click at [572, 268] on link "View External Url" at bounding box center [559, 254] width 57 height 29
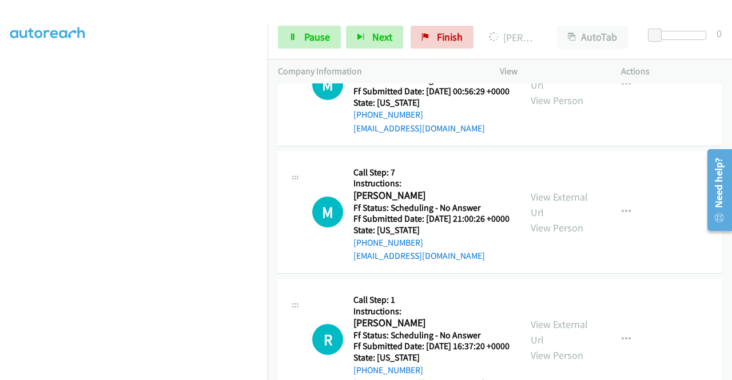
scroll to position [1303, 0]
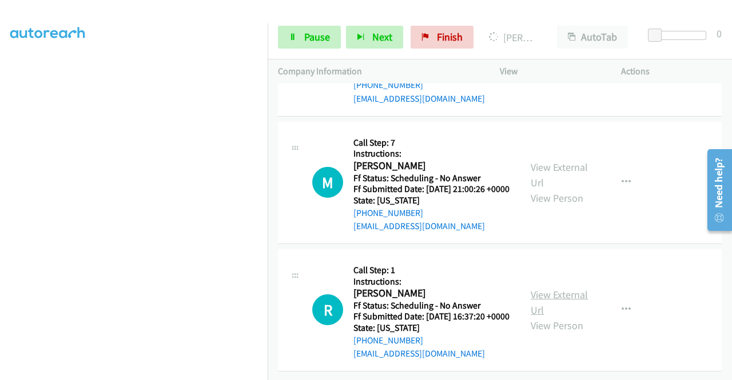
click at [558, 317] on link "View External Url" at bounding box center [559, 302] width 57 height 29
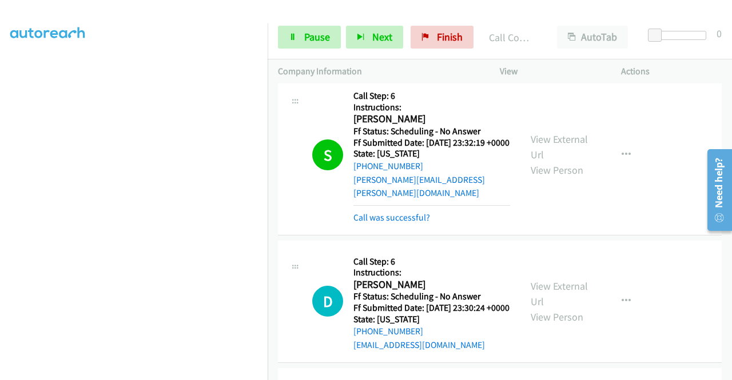
scroll to position [695, 0]
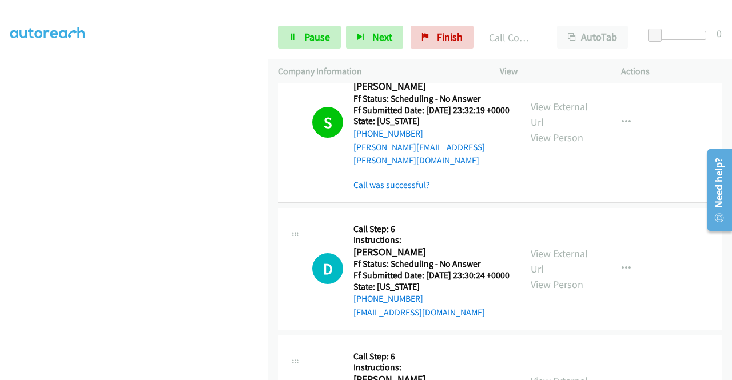
click at [421, 190] on link "Call was successful?" at bounding box center [391, 185] width 77 height 11
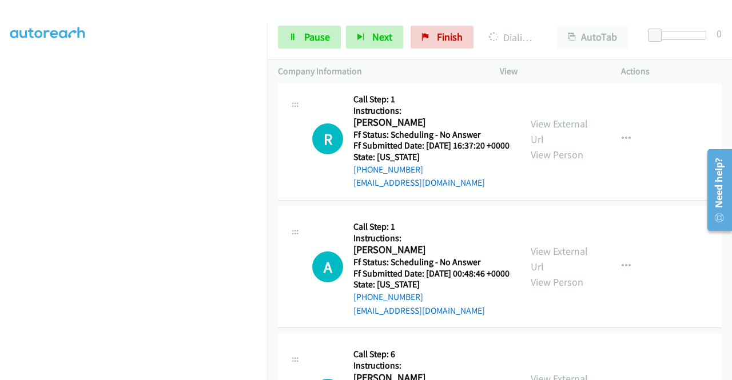
scroll to position [1496, 0]
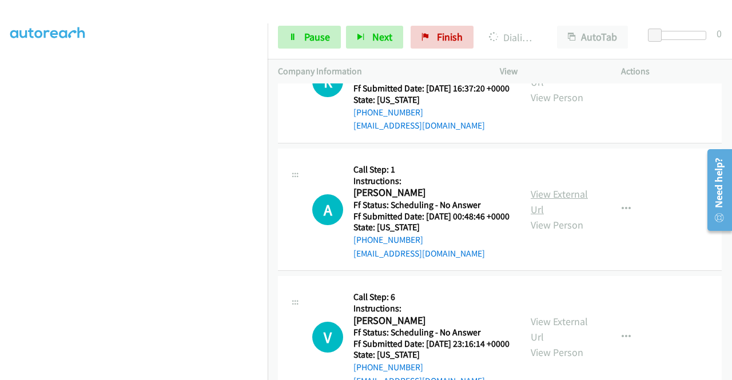
click at [568, 216] on link "View External Url" at bounding box center [559, 202] width 57 height 29
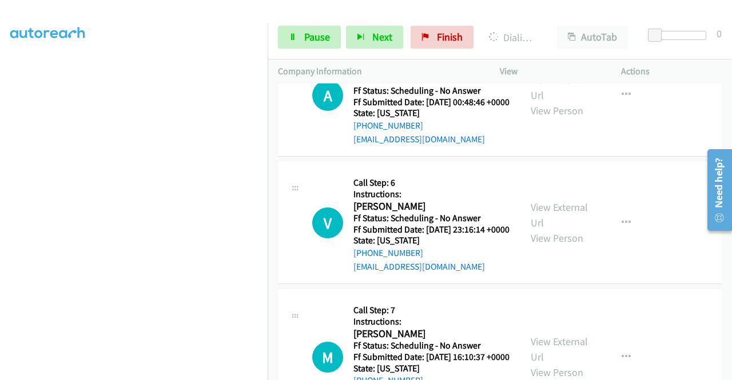
scroll to position [1667, 0]
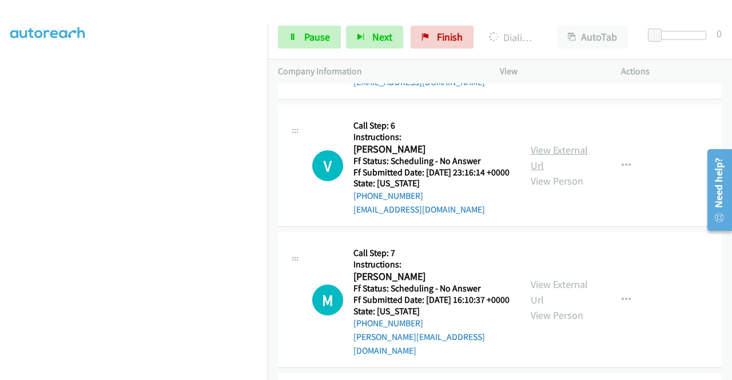
click at [550, 172] on link "View External Url" at bounding box center [559, 158] width 57 height 29
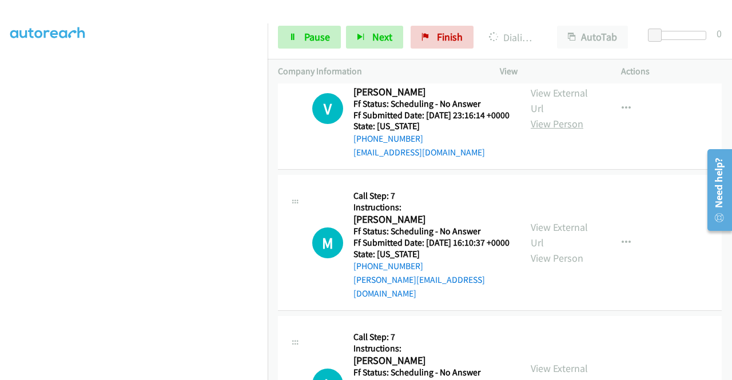
scroll to position [1782, 0]
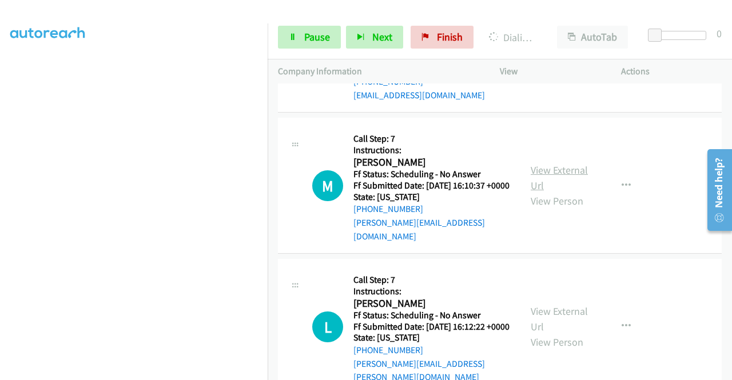
click at [559, 192] on link "View External Url" at bounding box center [559, 178] width 57 height 29
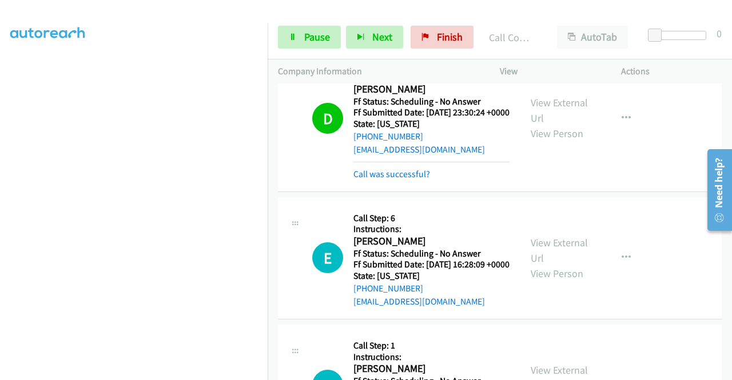
scroll to position [834, 0]
click at [387, 179] on link "Call was successful?" at bounding box center [391, 173] width 77 height 11
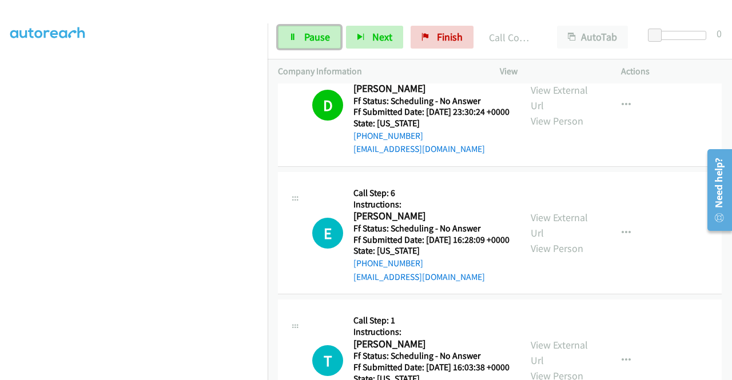
click at [291, 32] on link "Pause" at bounding box center [309, 37] width 63 height 23
click at [296, 31] on link "Pause" at bounding box center [309, 37] width 63 height 23
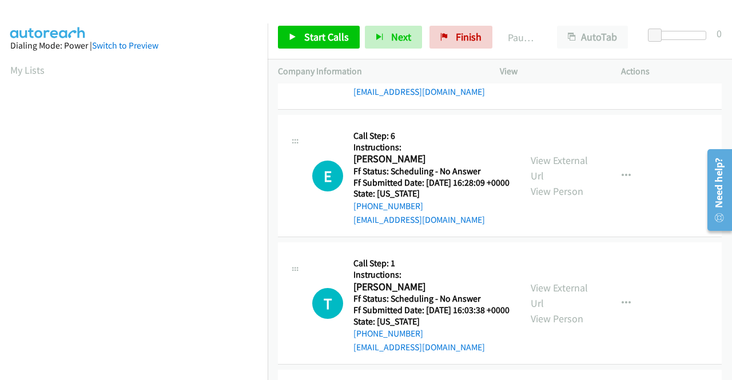
scroll to position [0, 0]
click at [316, 37] on span "Start Calls" at bounding box center [326, 36] width 45 height 13
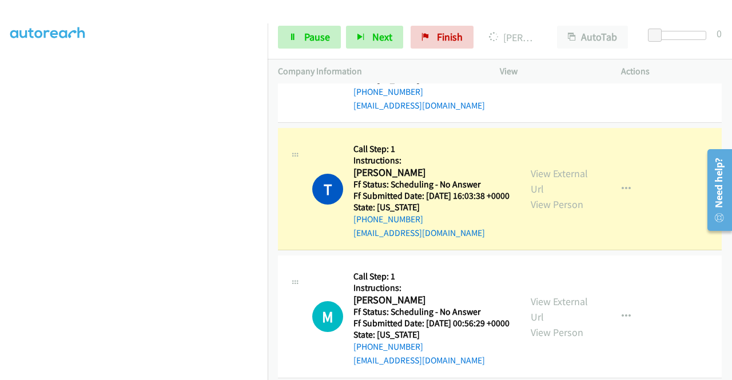
scroll to position [261, 0]
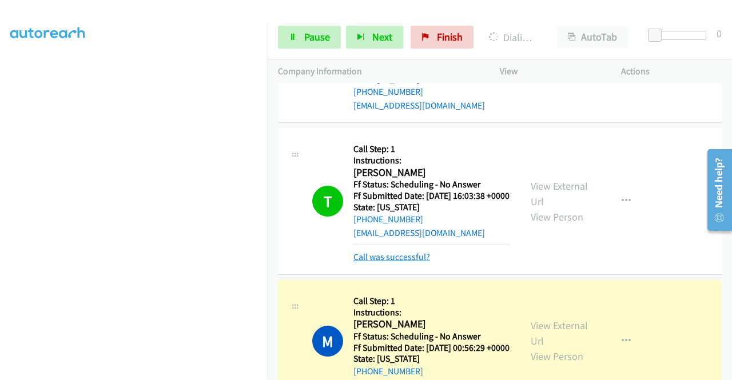
drag, startPoint x: 368, startPoint y: 326, endPoint x: 361, endPoint y: 326, distance: 7.5
click at [367, 262] on link "Call was successful?" at bounding box center [391, 257] width 77 height 11
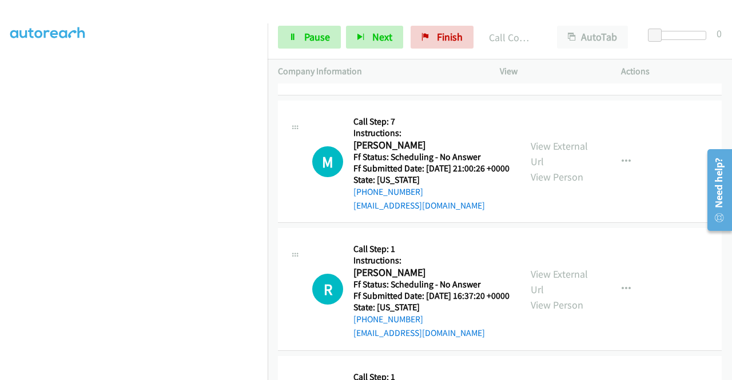
scroll to position [1349, 0]
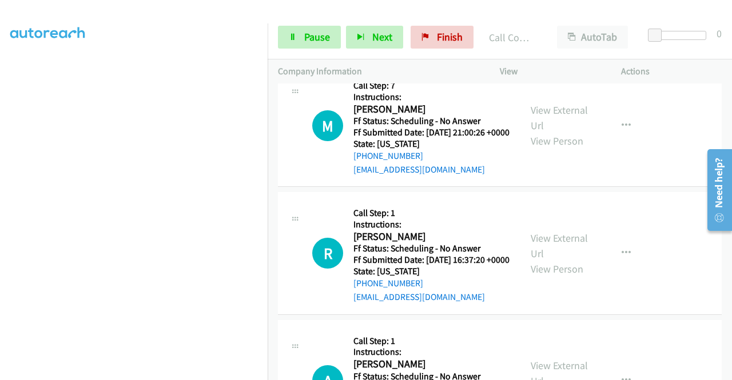
click at [377, 47] on link "Call was successful?" at bounding box center [391, 42] width 77 height 11
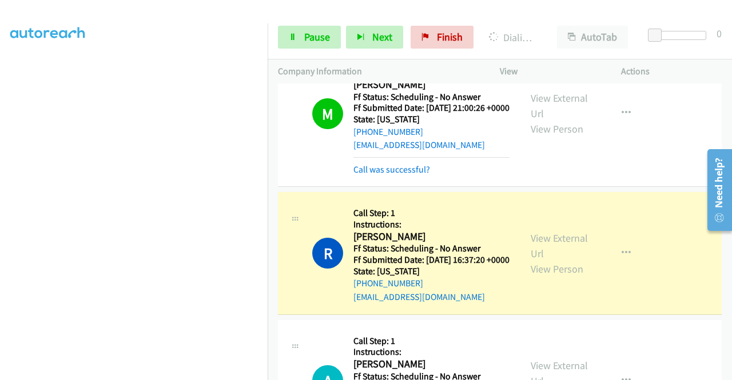
scroll to position [261, 0]
click at [356, 175] on link "Call was successful?" at bounding box center [391, 169] width 77 height 11
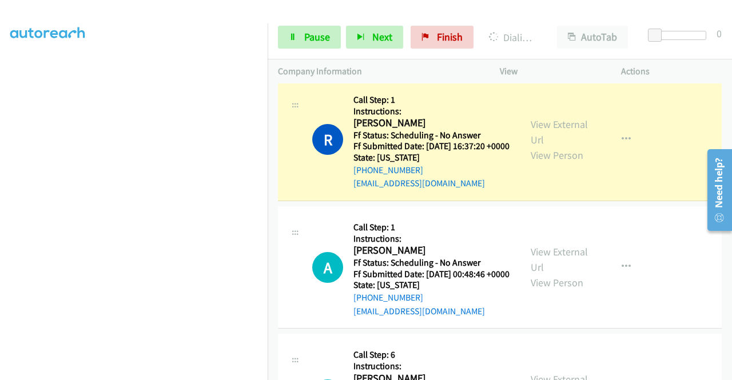
scroll to position [1463, 0]
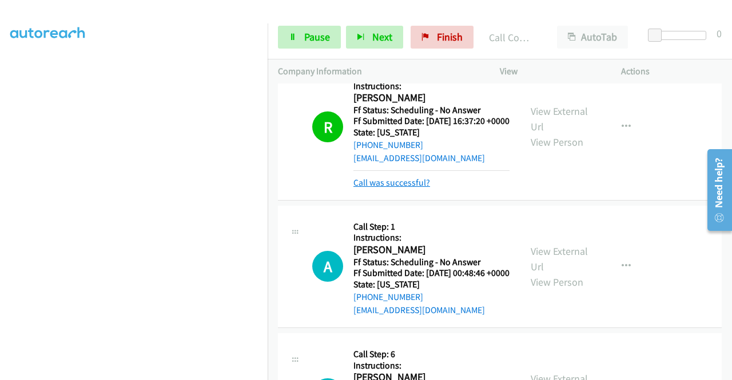
click at [422, 188] on link "Call was successful?" at bounding box center [391, 182] width 77 height 11
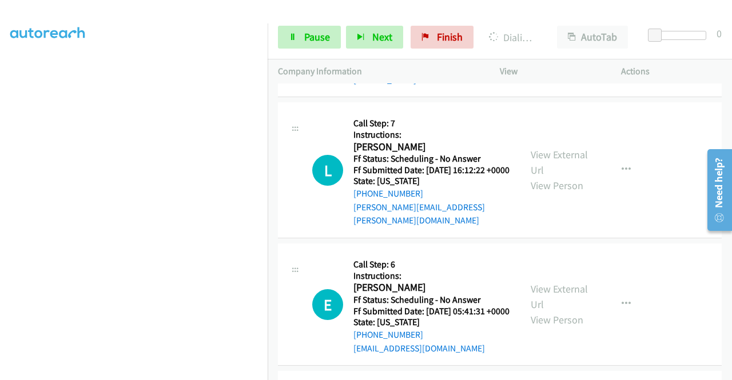
scroll to position [1978, 0]
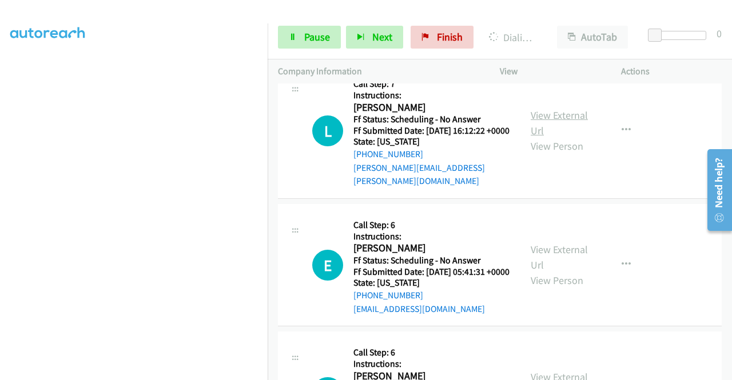
click at [569, 137] on link "View External Url" at bounding box center [559, 123] width 57 height 29
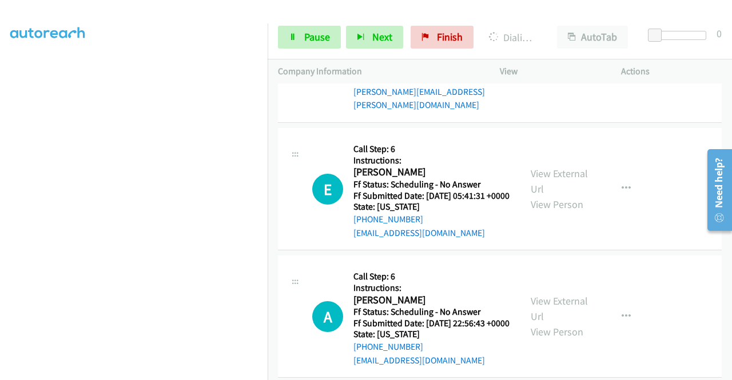
scroll to position [2092, 0]
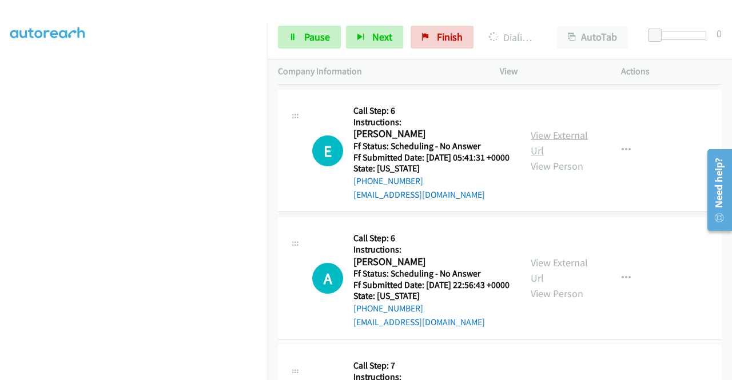
click at [580, 157] on link "View External Url" at bounding box center [559, 143] width 57 height 29
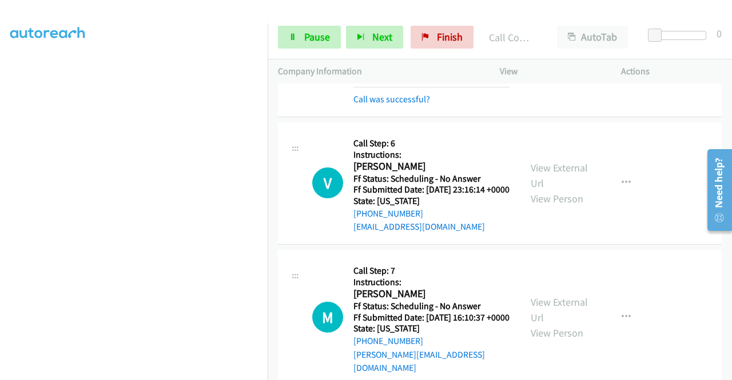
scroll to position [1659, 0]
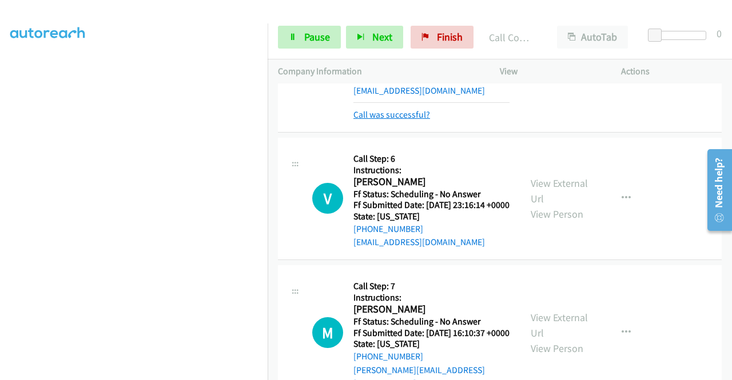
click at [381, 120] on link "Call was successful?" at bounding box center [391, 114] width 77 height 11
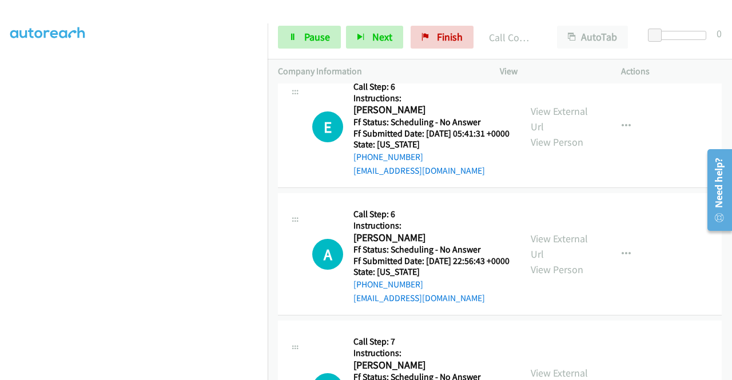
scroll to position [2173, 0]
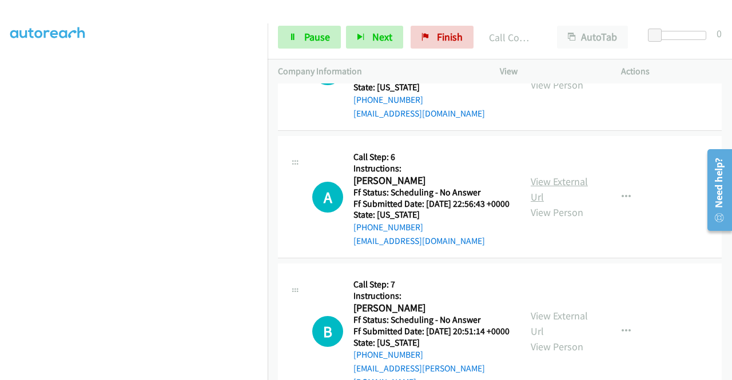
click at [553, 204] on link "View External Url" at bounding box center [559, 189] width 57 height 29
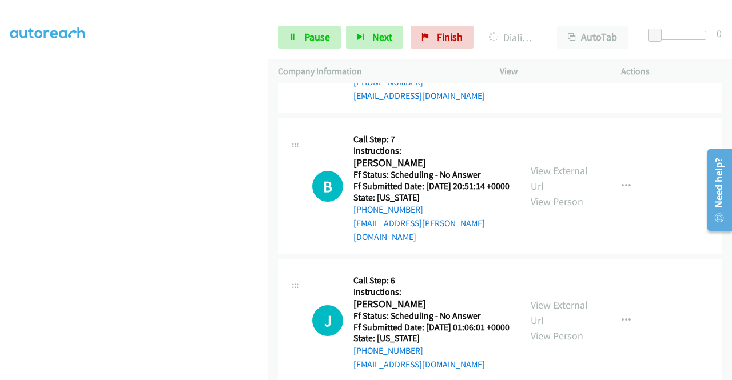
scroll to position [2345, 0]
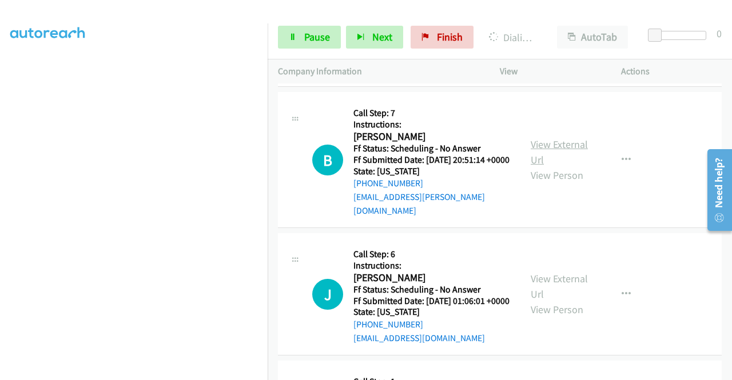
click at [552, 166] on link "View External Url" at bounding box center [559, 152] width 57 height 29
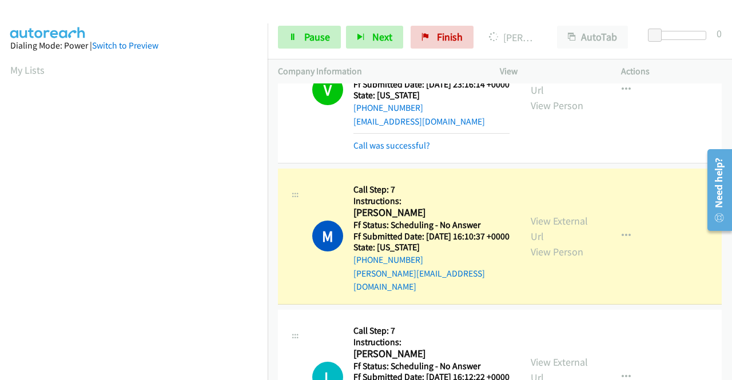
scroll to position [1773, 0]
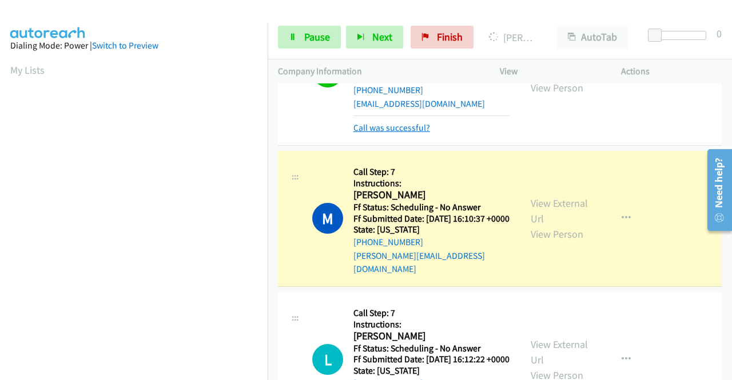
click at [417, 133] on link "Call was successful?" at bounding box center [391, 127] width 77 height 11
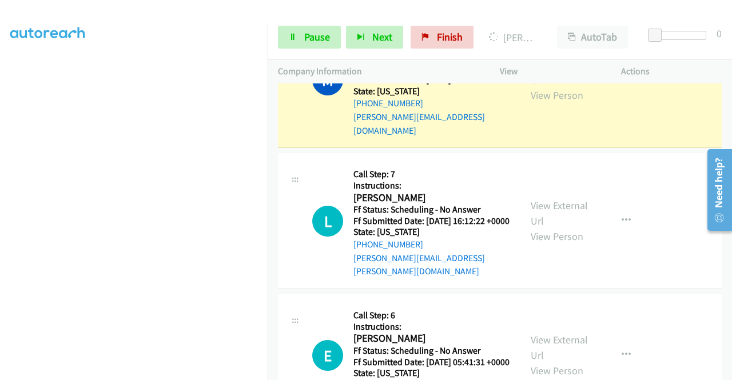
scroll to position [261, 0]
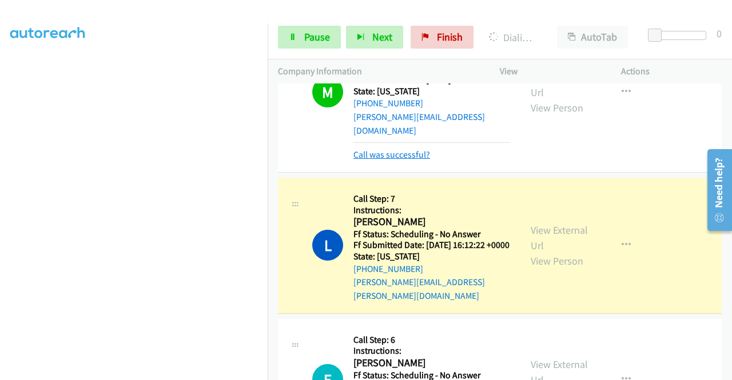
click at [374, 160] on link "Call was successful?" at bounding box center [391, 154] width 77 height 11
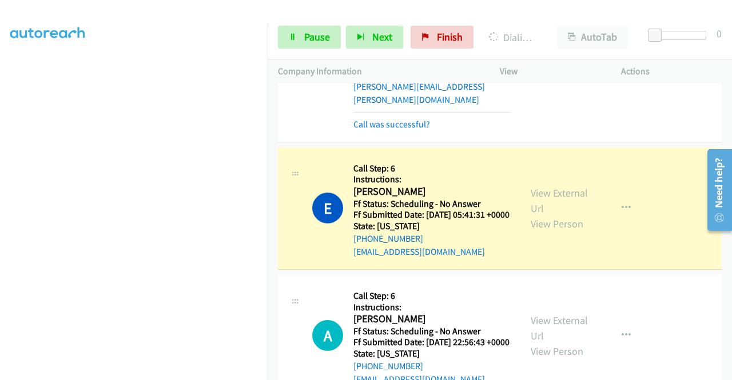
scroll to position [2116, 0]
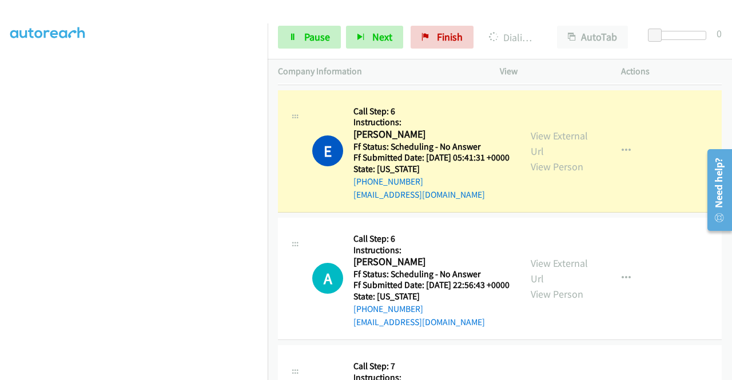
click at [414, 73] on link "Call was successful?" at bounding box center [391, 67] width 77 height 11
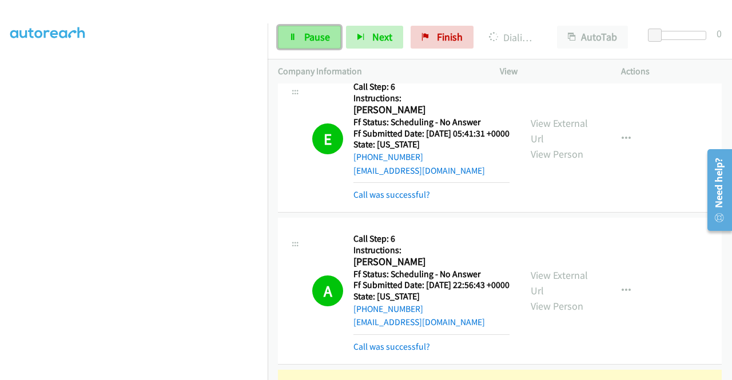
click at [304, 37] on span "Pause" at bounding box center [317, 36] width 26 height 13
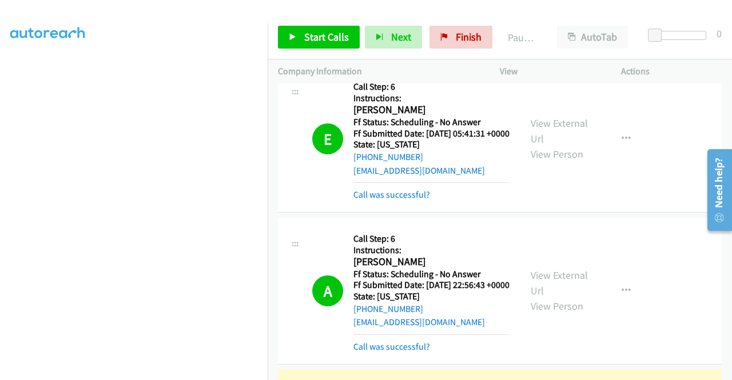
drag, startPoint x: 405, startPoint y: 330, endPoint x: 456, endPoint y: 296, distance: 61.8
click at [405, 200] on link "Call was successful?" at bounding box center [391, 194] width 77 height 11
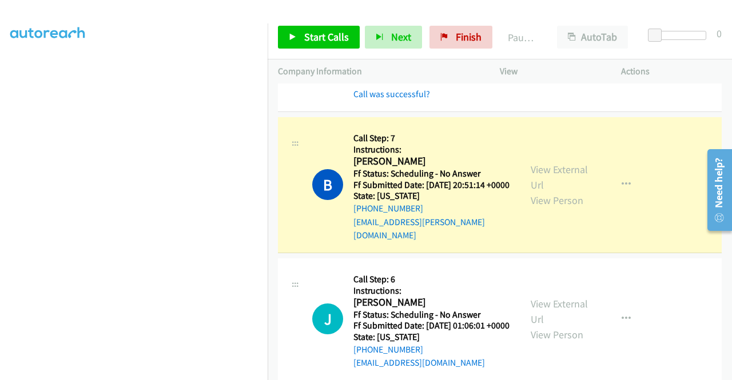
scroll to position [2345, 0]
click at [411, 99] on link "Call was successful?" at bounding box center [391, 93] width 77 height 11
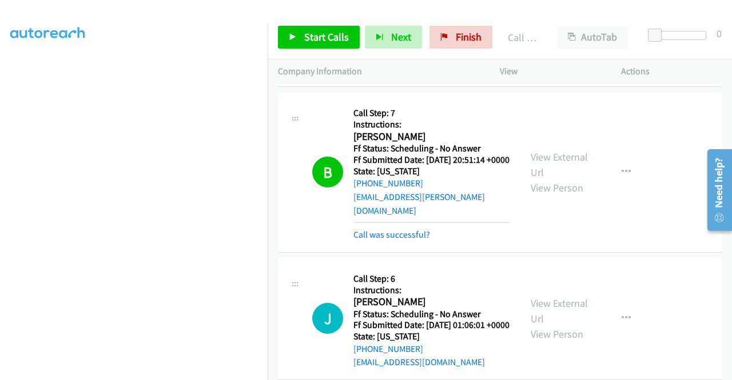
click at [699, 66] on p "Actions" at bounding box center [671, 72] width 101 height 14
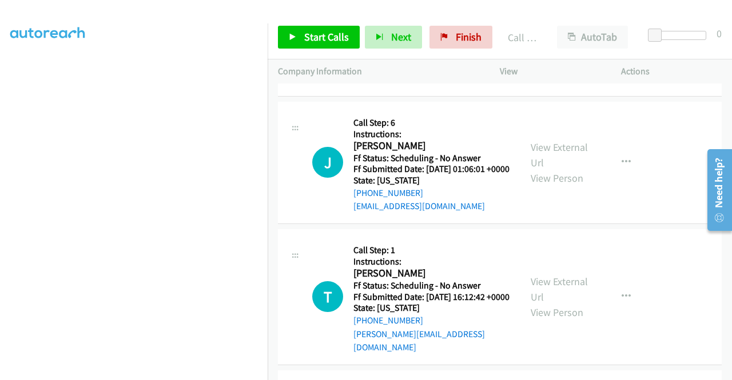
scroll to position [2516, 0]
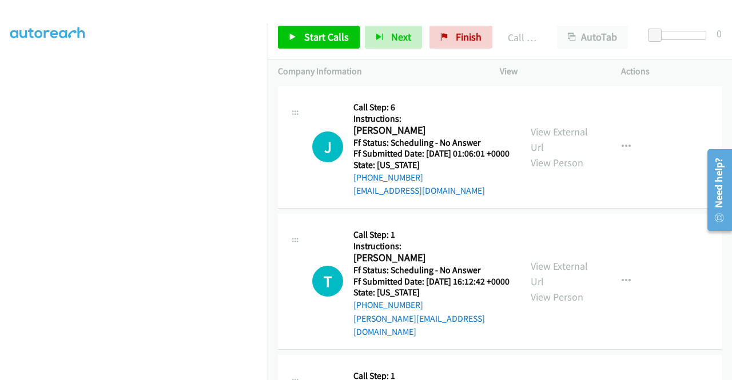
click at [412, 69] on link "Call was successful?" at bounding box center [391, 63] width 77 height 11
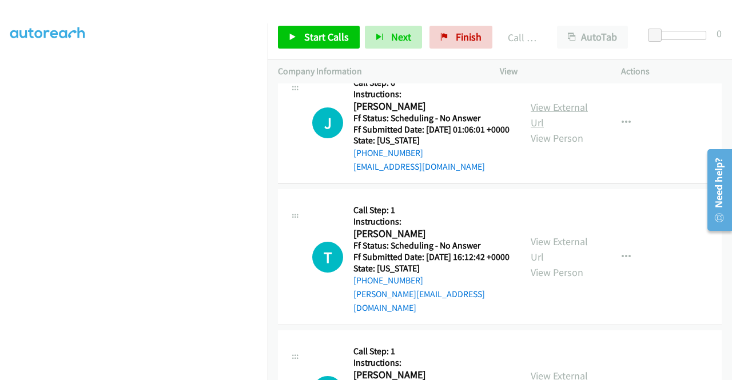
click at [572, 129] on link "View External Url" at bounding box center [559, 115] width 57 height 29
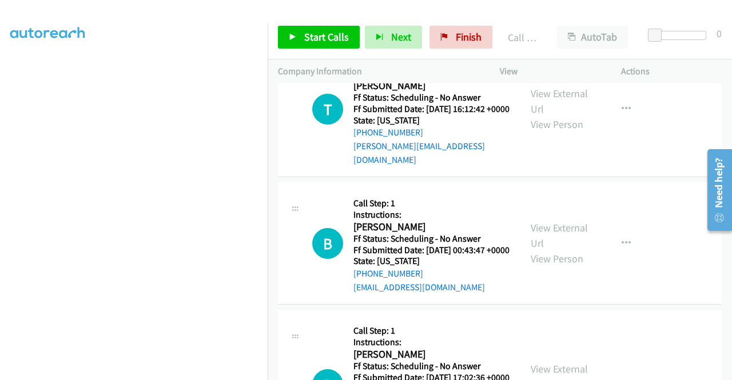
scroll to position [2688, 0]
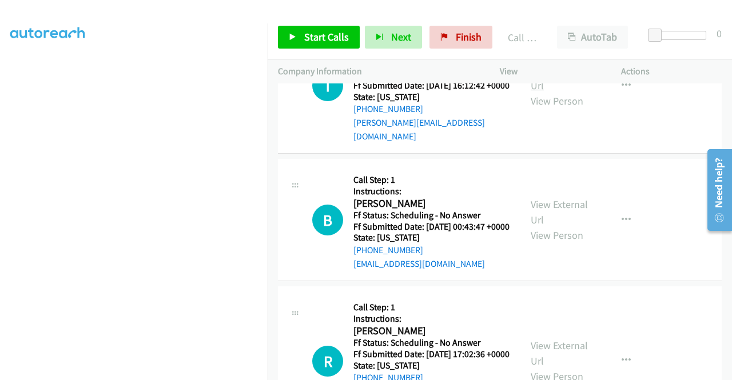
click at [571, 92] on link "View External Url" at bounding box center [559, 77] width 57 height 29
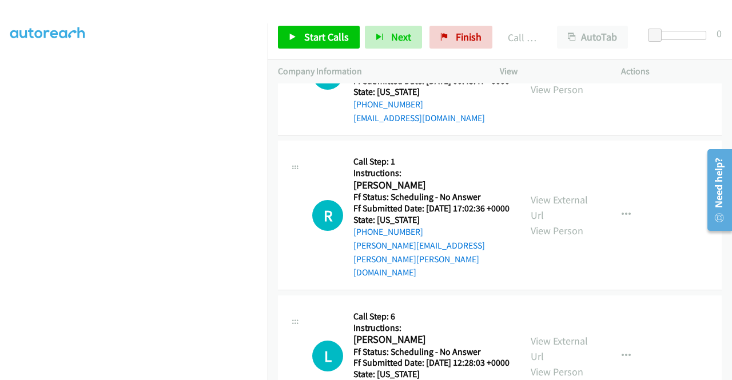
scroll to position [2859, 0]
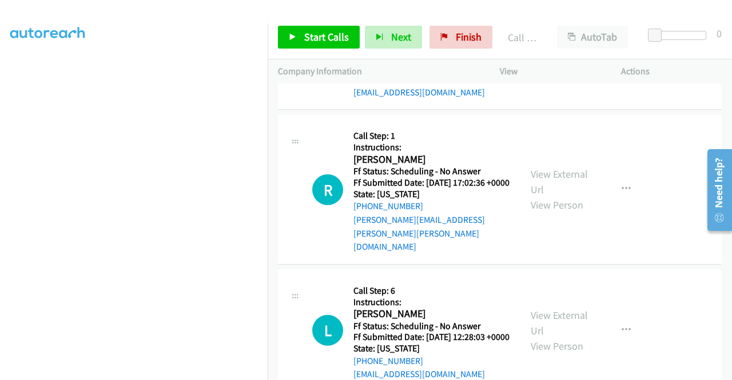
click at [579, 55] on link "View External Url" at bounding box center [559, 40] width 57 height 29
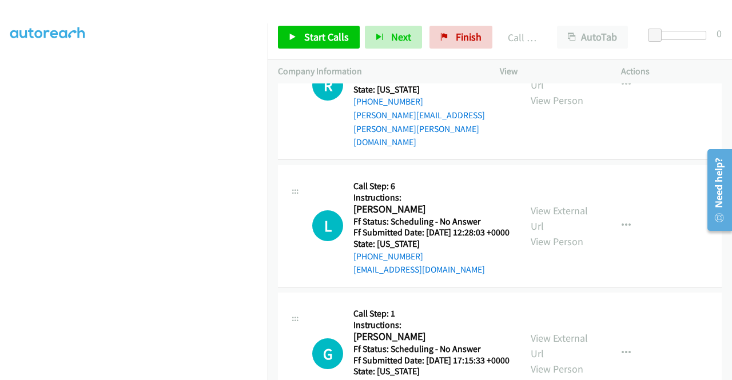
scroll to position [2974, 0]
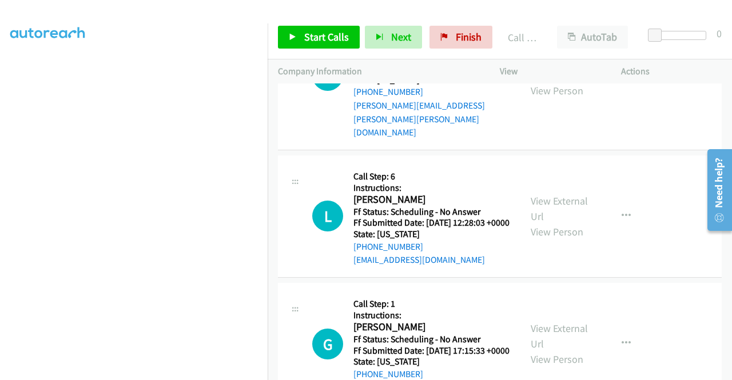
click at [581, 82] on link "View External Url" at bounding box center [559, 67] width 57 height 29
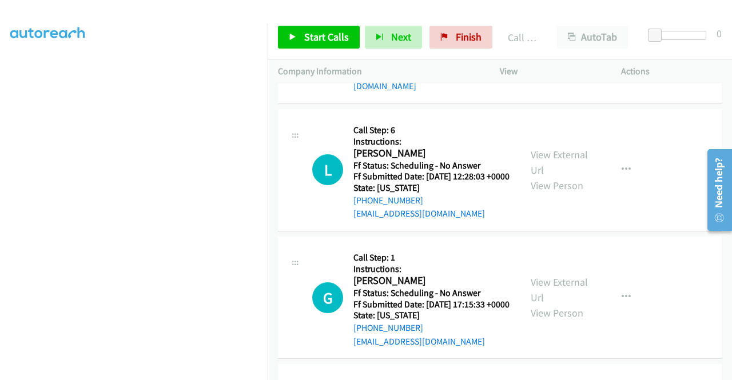
scroll to position [3088, 0]
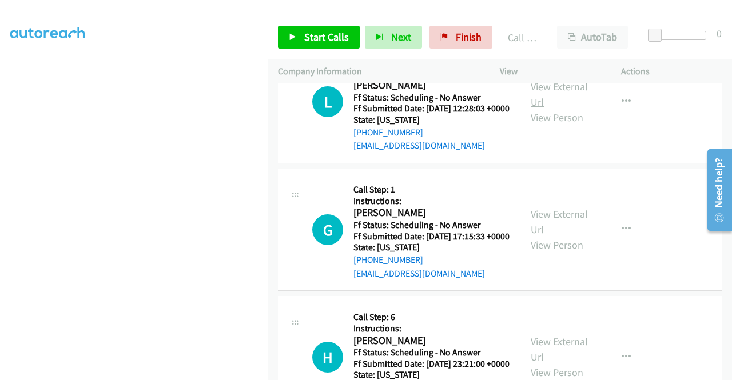
click at [552, 109] on link "View External Url" at bounding box center [559, 94] width 57 height 29
click at [342, 37] on span "Start Calls" at bounding box center [326, 36] width 45 height 13
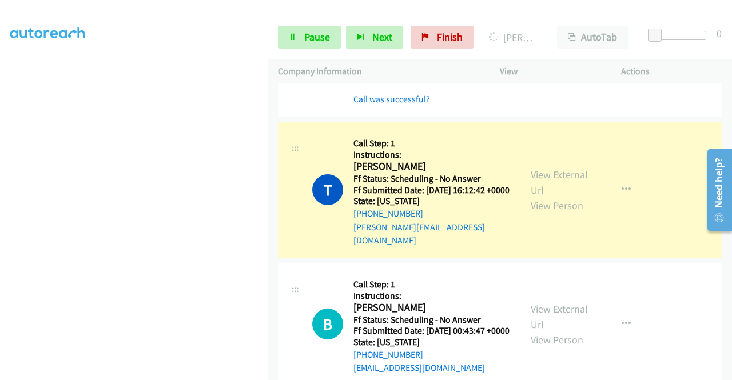
scroll to position [2631, 0]
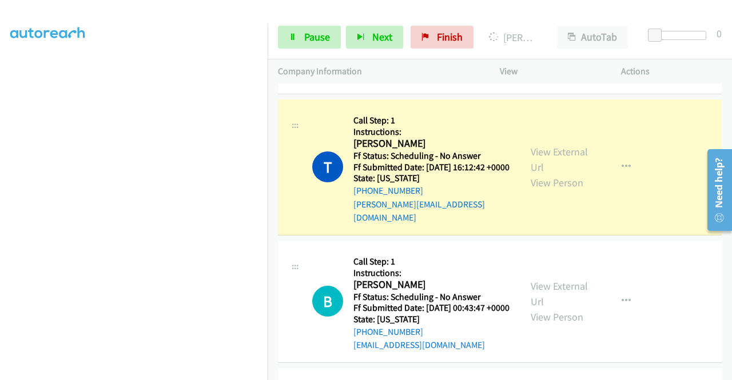
click at [417, 82] on link "Call was successful?" at bounding box center [391, 76] width 77 height 11
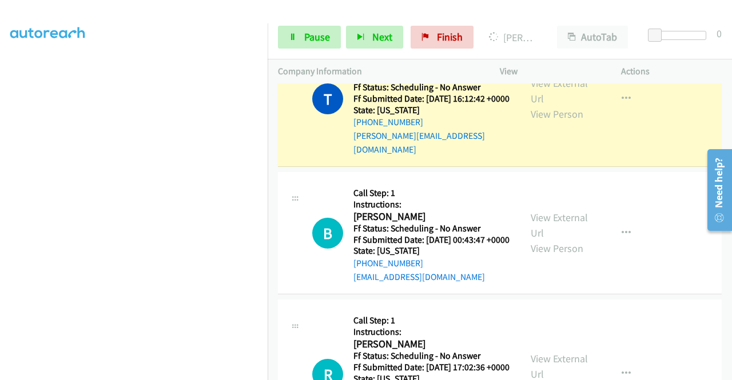
scroll to position [2745, 0]
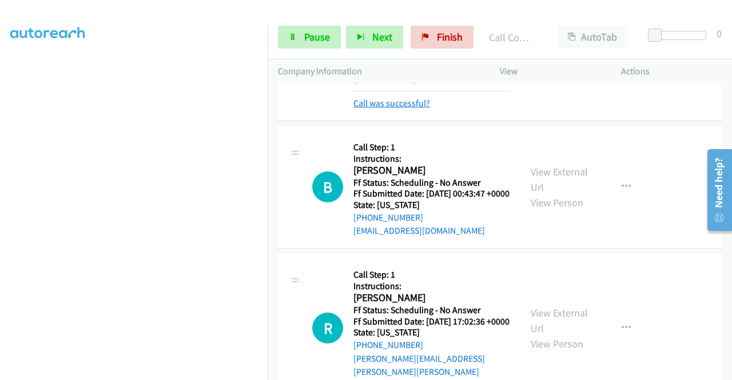
click at [361, 109] on link "Call was successful?" at bounding box center [391, 103] width 77 height 11
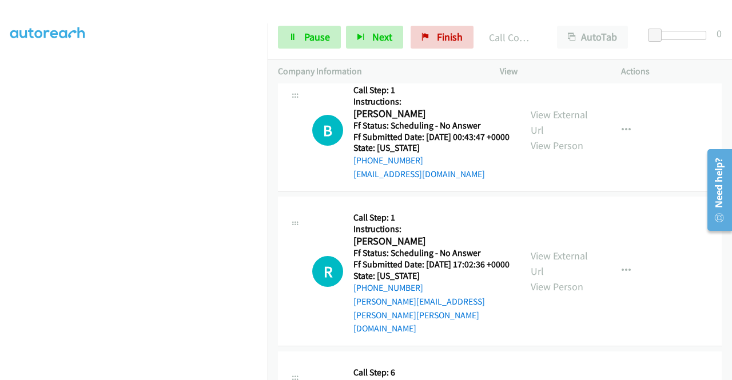
scroll to position [2802, 0]
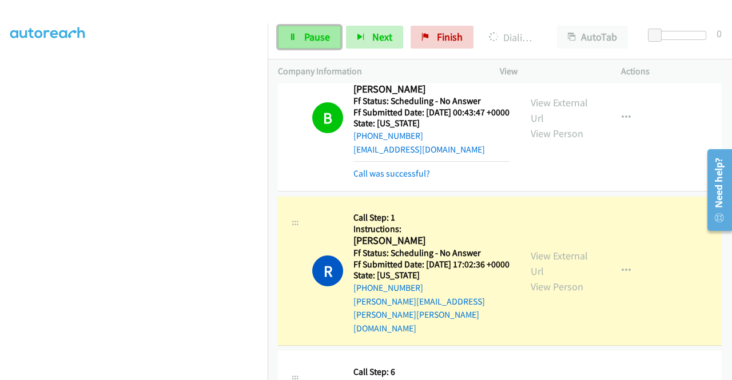
click at [324, 41] on span "Pause" at bounding box center [317, 36] width 26 height 13
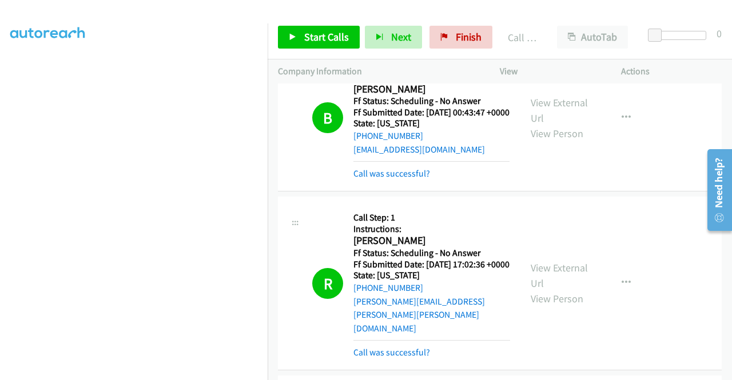
click at [397, 179] on link "Call was successful?" at bounding box center [391, 173] width 77 height 11
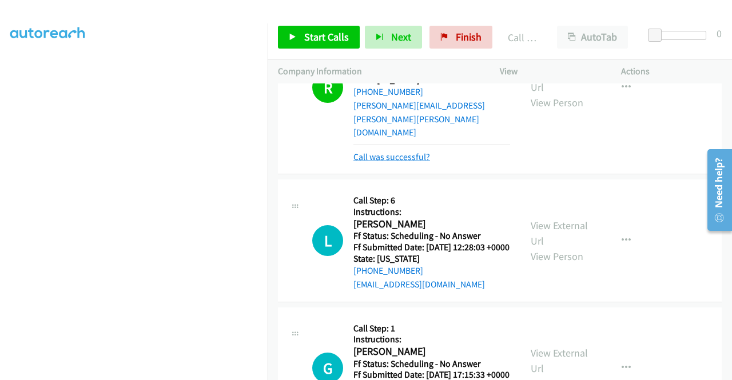
click at [409, 162] on link "Call was successful?" at bounding box center [391, 157] width 77 height 11
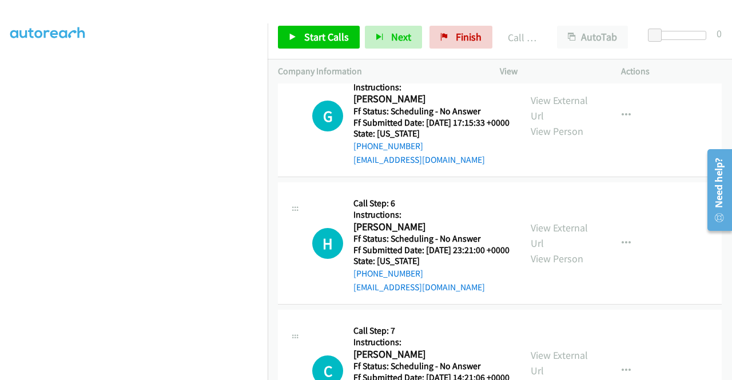
scroll to position [3203, 0]
click at [557, 122] on link "View External Url" at bounding box center [559, 107] width 57 height 29
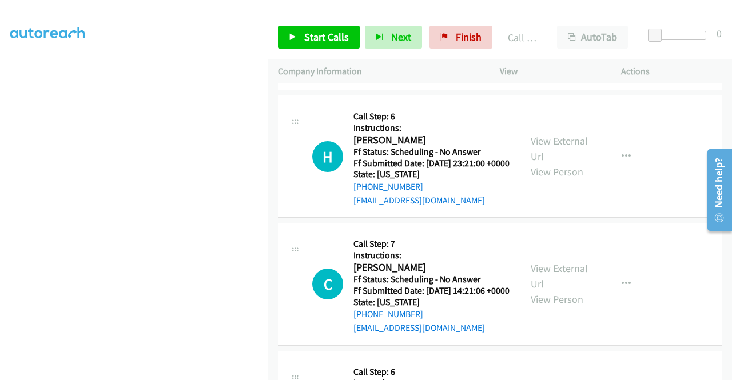
scroll to position [3317, 0]
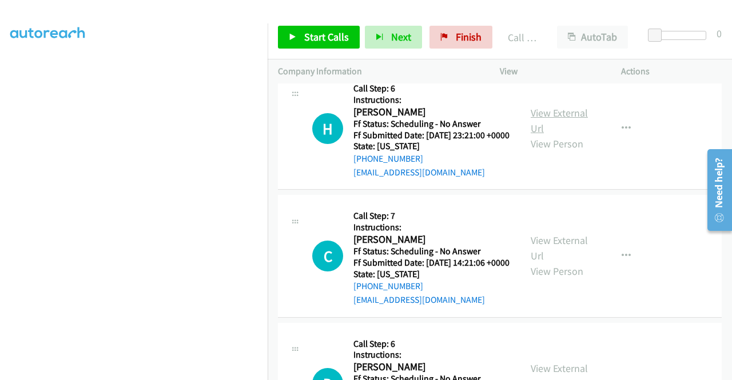
click at [568, 135] on link "View External Url" at bounding box center [559, 120] width 57 height 29
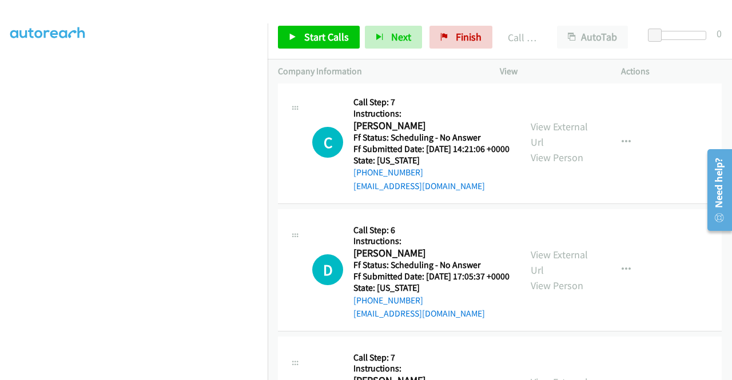
scroll to position [3431, 0]
click at [573, 148] on link "View External Url" at bounding box center [559, 134] width 57 height 29
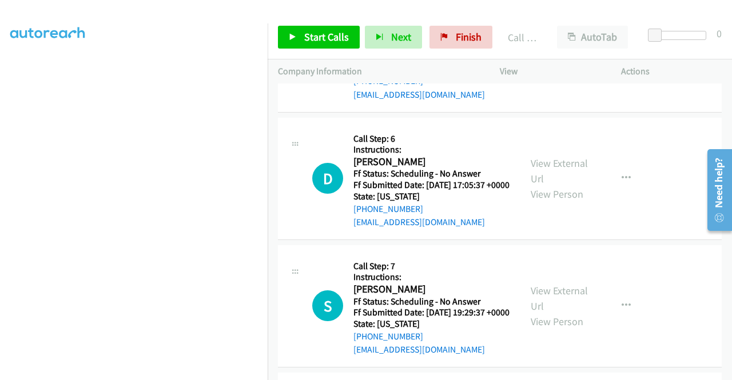
scroll to position [3546, 0]
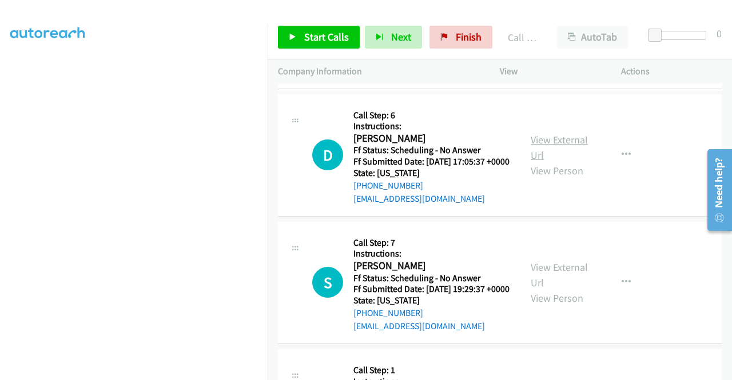
click at [556, 162] on link "View External Url" at bounding box center [559, 147] width 57 height 29
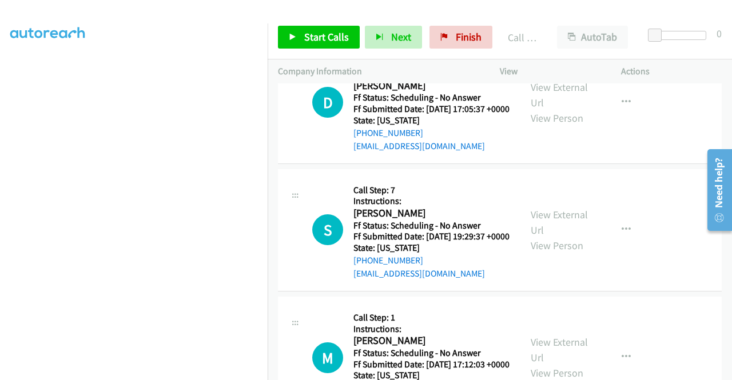
scroll to position [3717, 0]
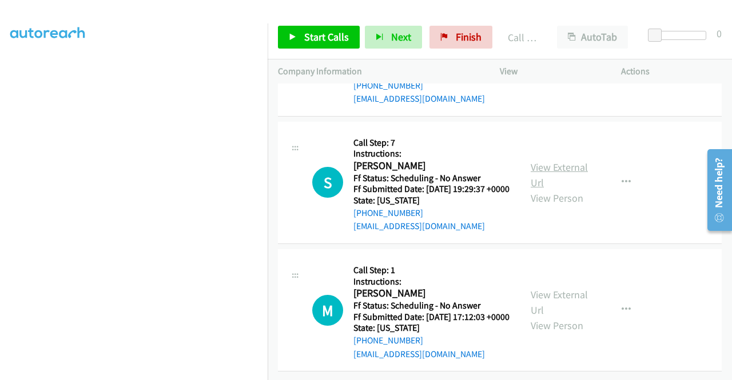
click at [568, 189] on link "View External Url" at bounding box center [559, 175] width 57 height 29
click at [324, 31] on span "Start Calls" at bounding box center [326, 36] width 45 height 13
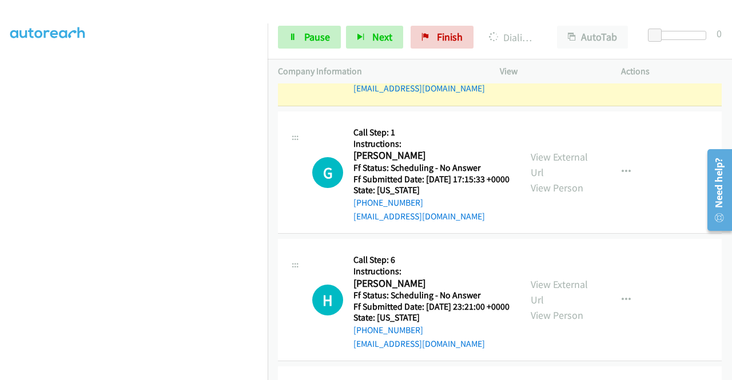
scroll to position [0, 0]
drag, startPoint x: 308, startPoint y: 38, endPoint x: 353, endPoint y: 7, distance: 55.0
click at [309, 38] on span "Pause" at bounding box center [317, 36] width 26 height 13
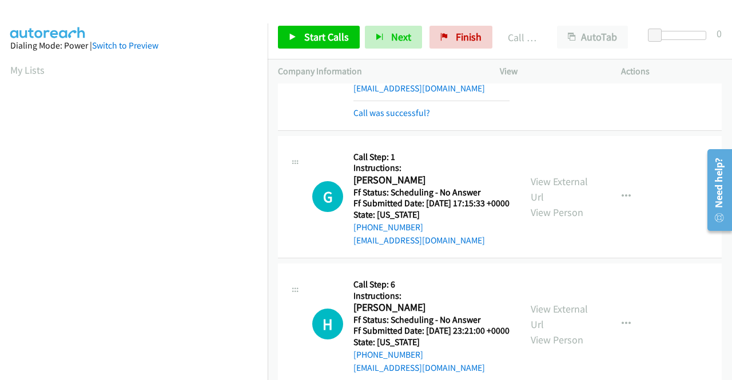
scroll to position [261, 0]
click at [409, 120] on mb0 "Call was successful?" at bounding box center [431, 110] width 156 height 19
click at [395, 118] on link "Call was successful?" at bounding box center [391, 112] width 77 height 11
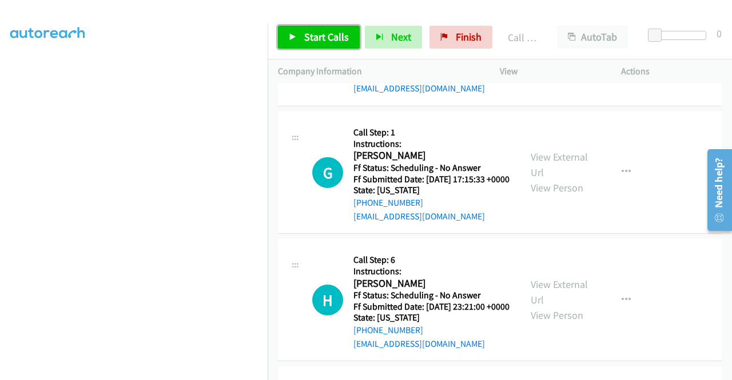
click at [312, 33] on span "Start Calls" at bounding box center [326, 36] width 45 height 13
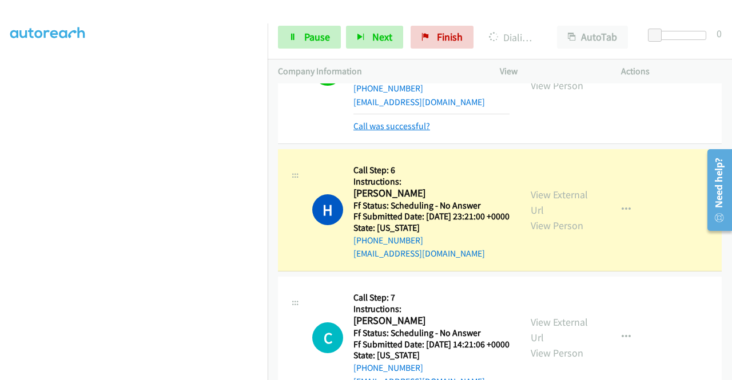
click at [397, 132] on link "Call was successful?" at bounding box center [391, 126] width 77 height 11
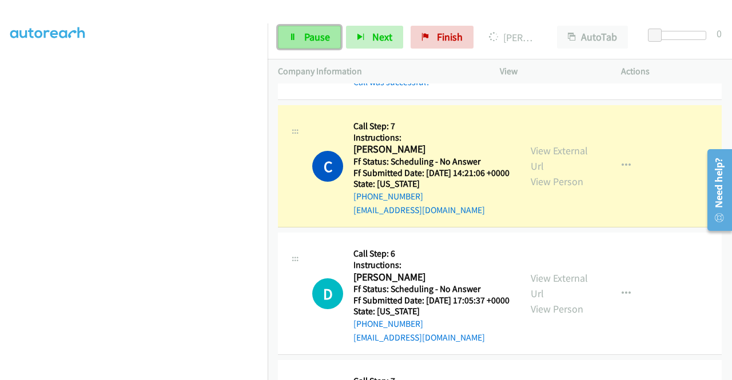
click at [312, 37] on span "Pause" at bounding box center [317, 36] width 26 height 13
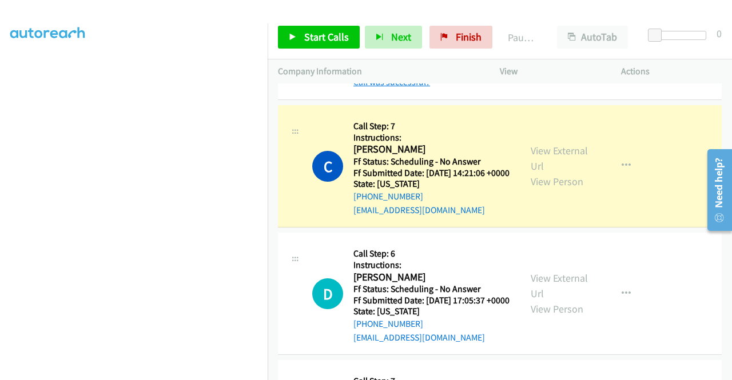
click at [371, 87] on link "Call was successful?" at bounding box center [391, 82] width 77 height 11
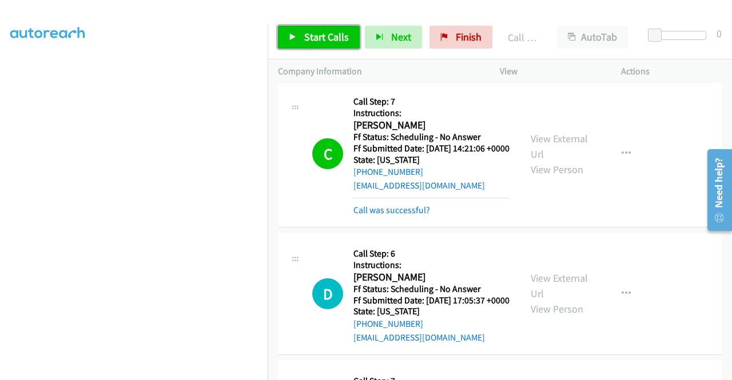
click at [331, 32] on span "Start Calls" at bounding box center [326, 36] width 45 height 13
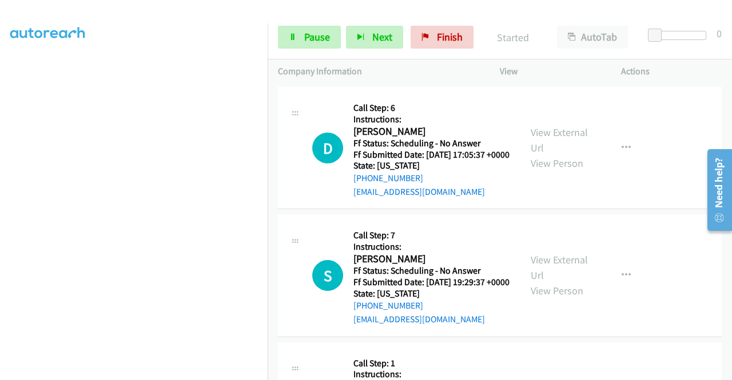
scroll to position [3603, 0]
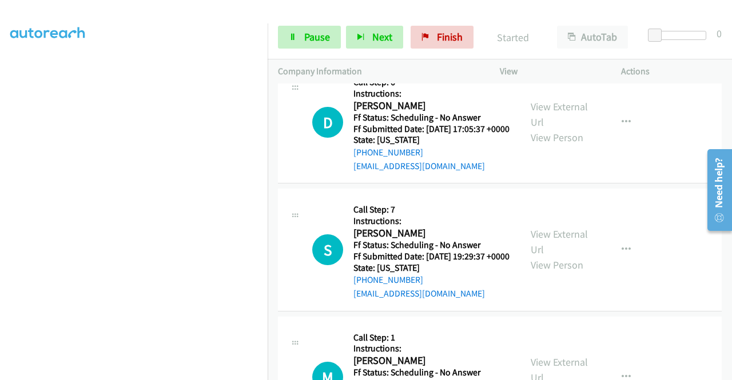
click at [404, 44] on link "Call was successful?" at bounding box center [391, 38] width 77 height 11
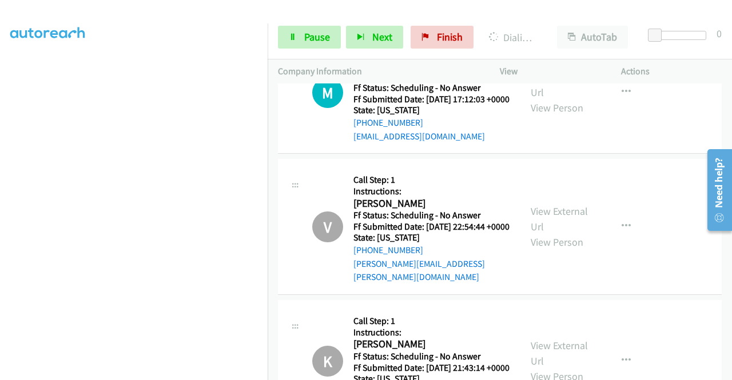
scroll to position [3889, 0]
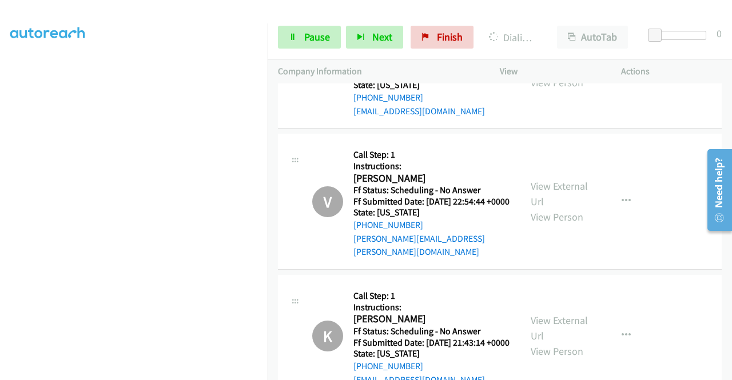
click at [562, 74] on link "View External Url" at bounding box center [559, 59] width 57 height 29
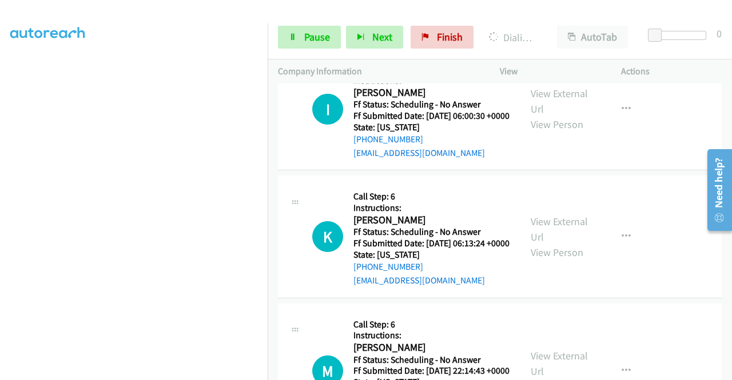
scroll to position [11493, 0]
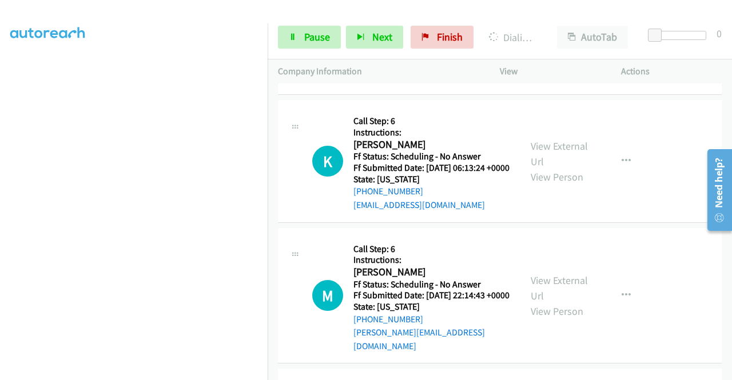
scroll to position [11608, 0]
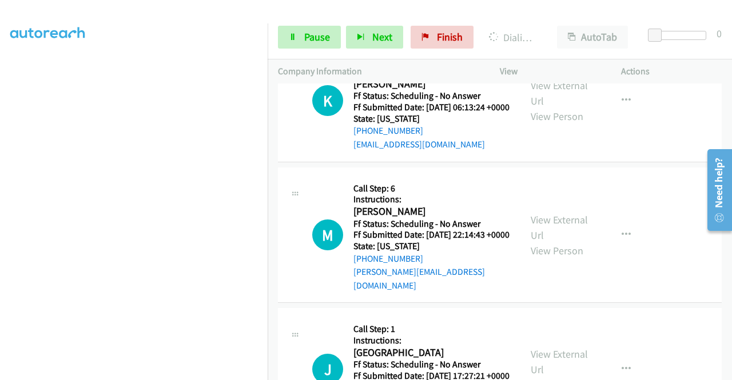
scroll to position [11665, 0]
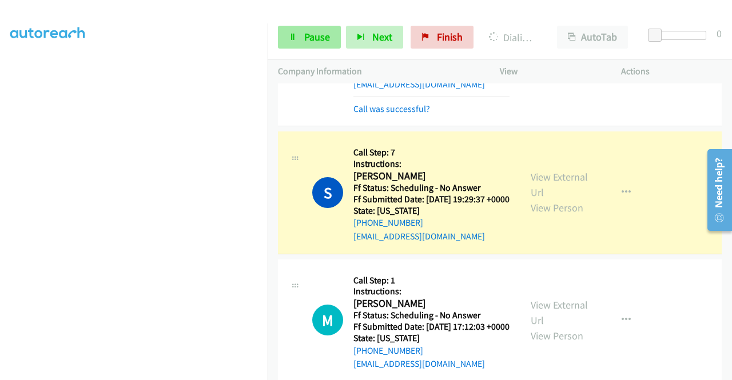
scroll to position [261, 0]
click at [310, 39] on span "Pause" at bounding box center [317, 36] width 26 height 13
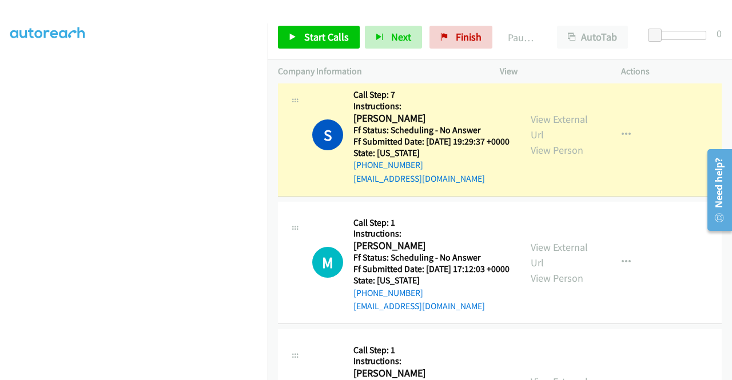
scroll to position [3774, 0]
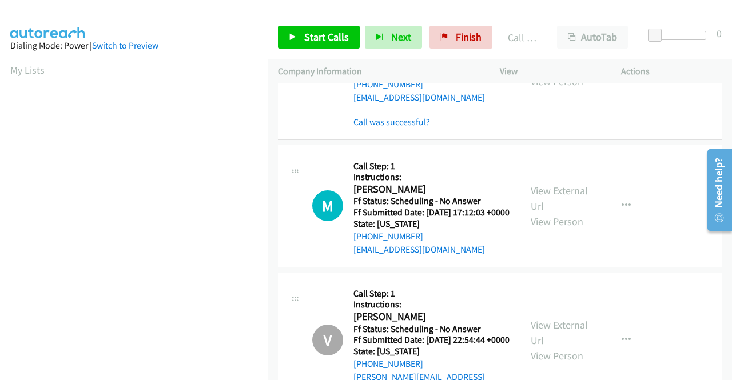
scroll to position [261, 0]
click at [400, 128] on link "Call was successful?" at bounding box center [391, 122] width 77 height 11
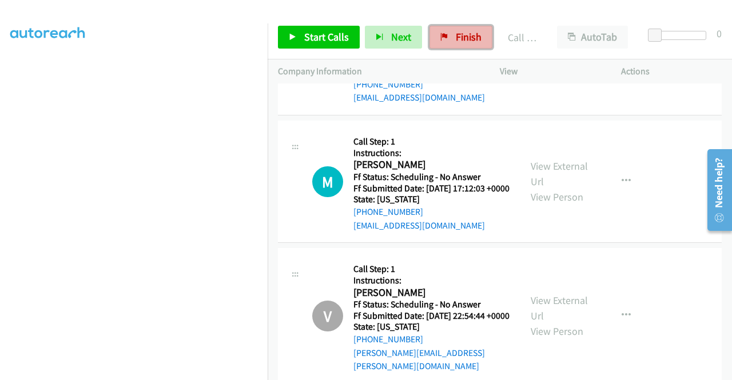
click at [468, 36] on span "Finish" at bounding box center [469, 36] width 26 height 13
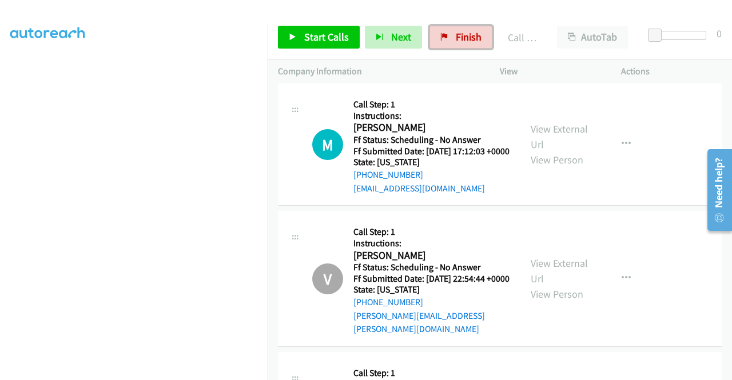
scroll to position [3889, 0]
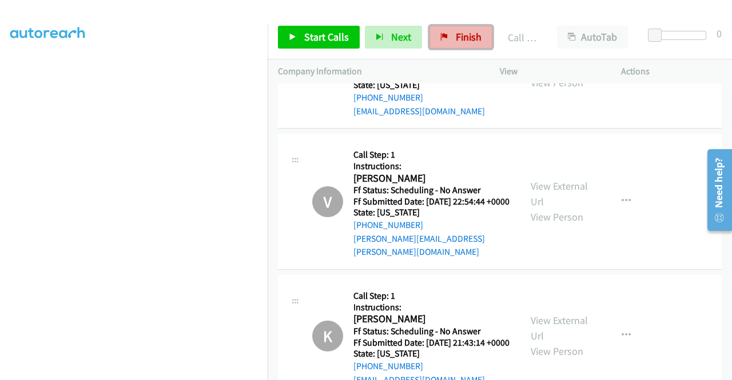
click at [467, 34] on span "Finish" at bounding box center [469, 36] width 26 height 13
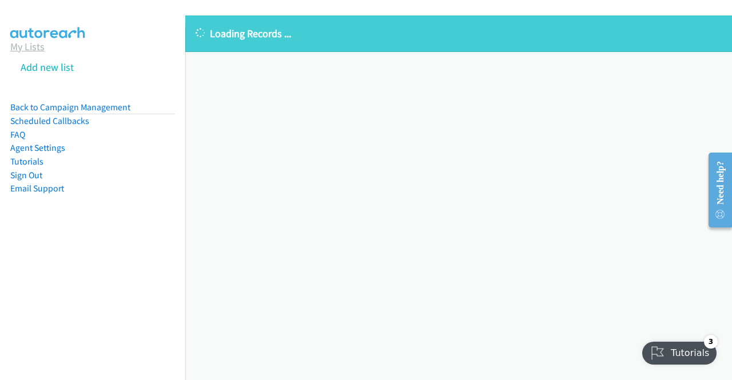
click at [25, 45] on link "My Lists" at bounding box center [27, 46] width 34 height 13
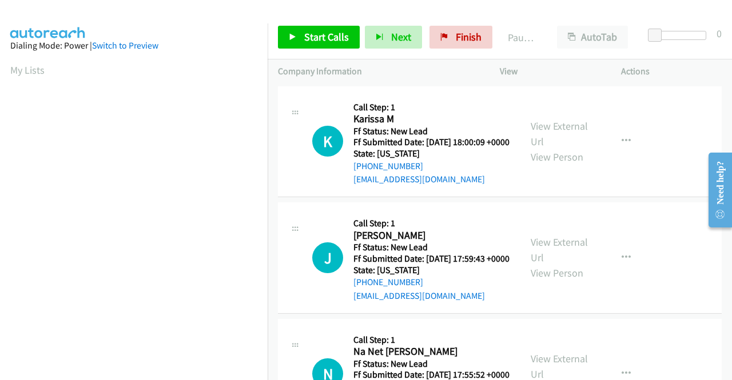
click at [675, 210] on td "J Callback Scheduled Call Step: 1 J Kang America/Los_Angeles Ff Status: New Lea…" at bounding box center [500, 258] width 464 height 117
click at [548, 132] on link "View External Url" at bounding box center [559, 134] width 57 height 29
click at [561, 257] on link "View External Url" at bounding box center [559, 250] width 57 height 29
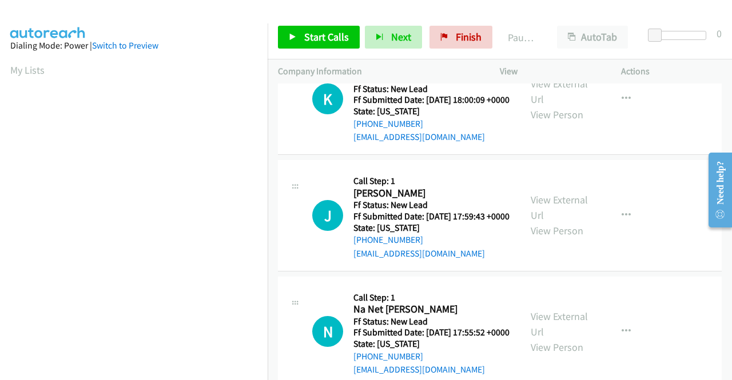
scroll to position [57, 0]
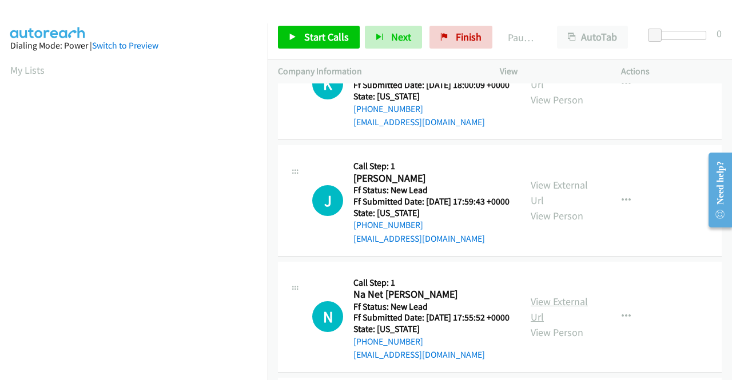
click at [559, 324] on link "View External Url" at bounding box center [559, 309] width 57 height 29
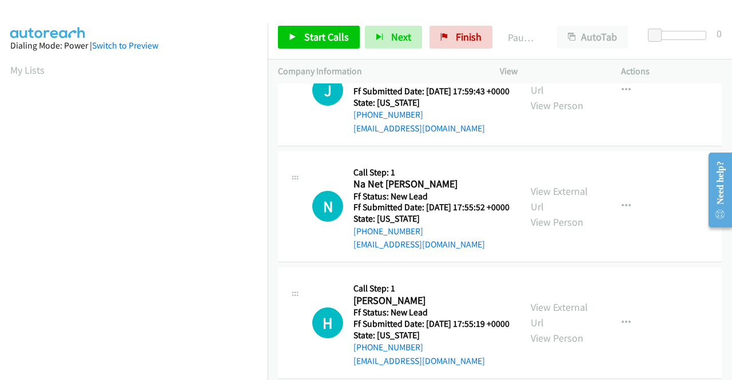
scroll to position [172, 0]
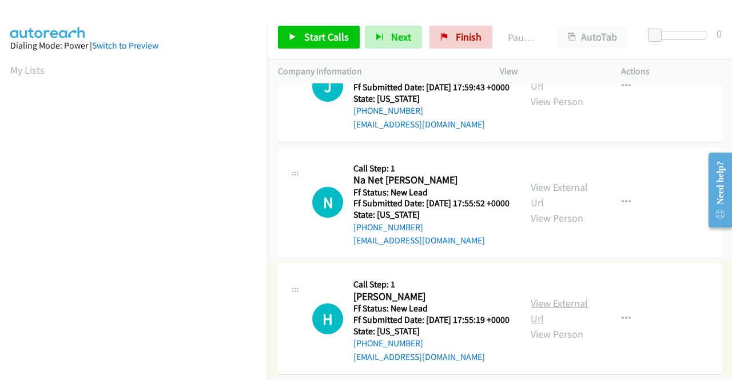
click at [547, 325] on link "View External Url" at bounding box center [559, 311] width 57 height 29
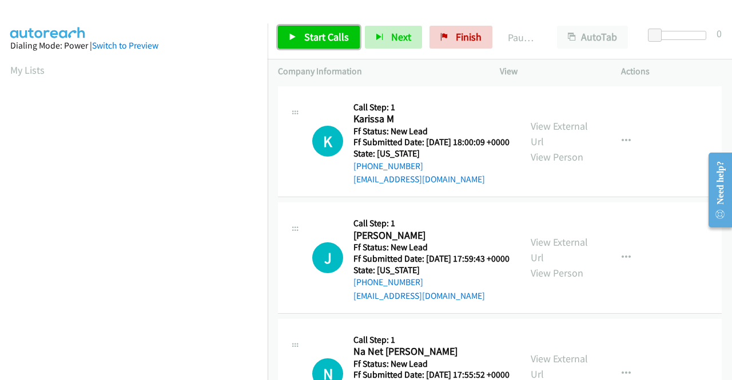
click at [337, 39] on span "Start Calls" at bounding box center [326, 36] width 45 height 13
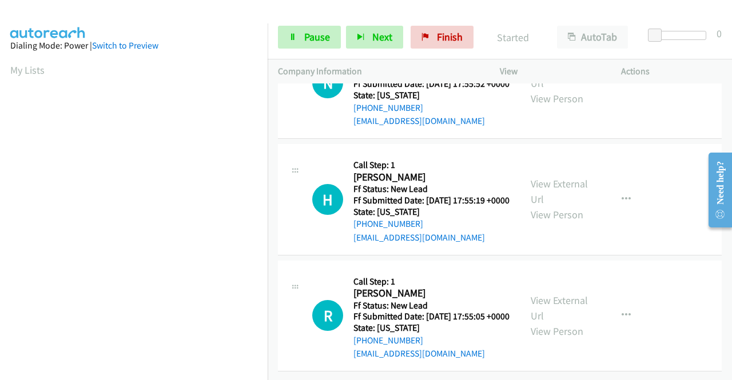
scroll to position [355, 0]
click at [565, 294] on link "View External Url" at bounding box center [559, 308] width 57 height 29
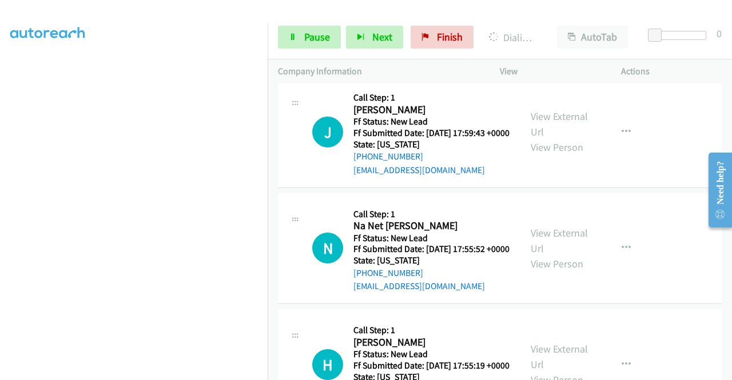
scroll to position [0, 0]
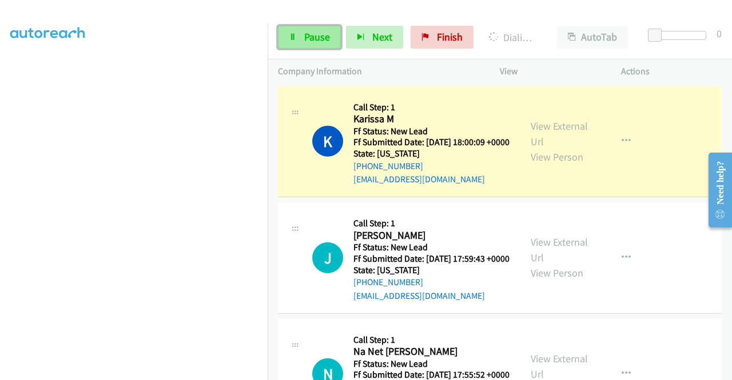
click at [309, 36] on span "Pause" at bounding box center [317, 36] width 26 height 13
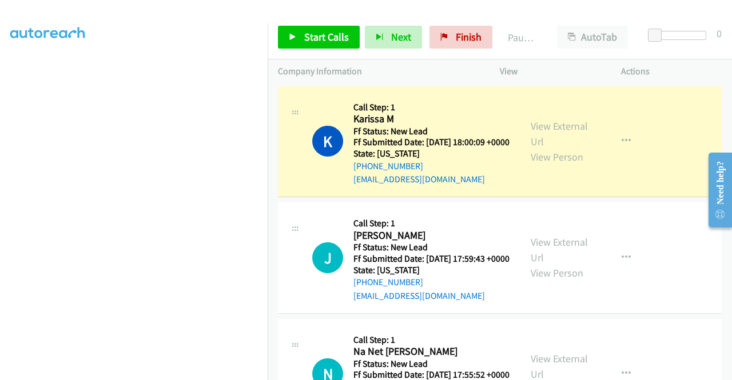
scroll to position [32, 0]
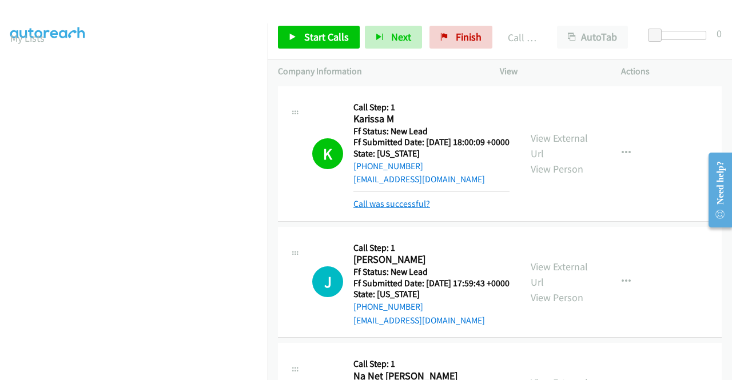
click at [412, 209] on link "Call was successful?" at bounding box center [391, 203] width 77 height 11
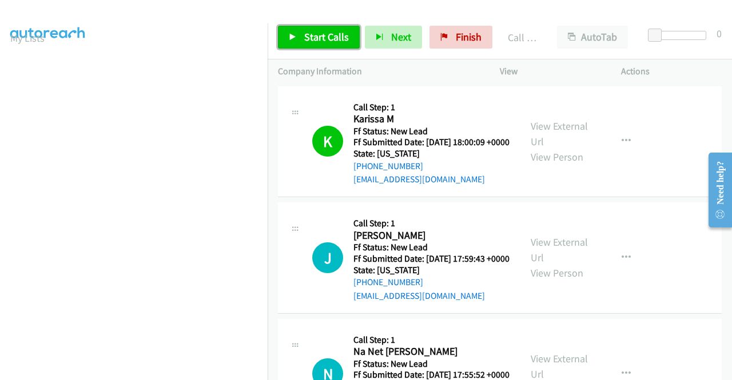
click at [344, 39] on span "Start Calls" at bounding box center [326, 36] width 45 height 13
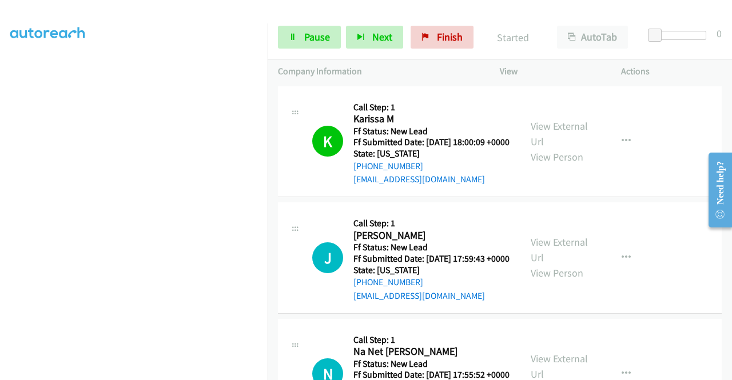
drag, startPoint x: 223, startPoint y: 377, endPoint x: 217, endPoint y: 368, distance: 10.8
click at [221, 375] on aside "Dialing Mode: Power | Switch to Preview My Lists" at bounding box center [134, 87] width 268 height 633
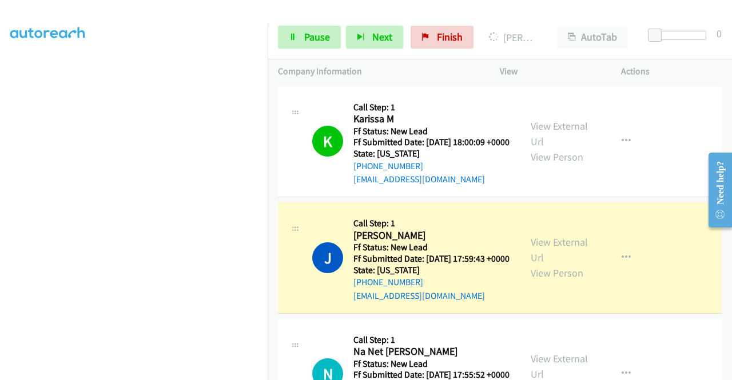
scroll to position [0, 0]
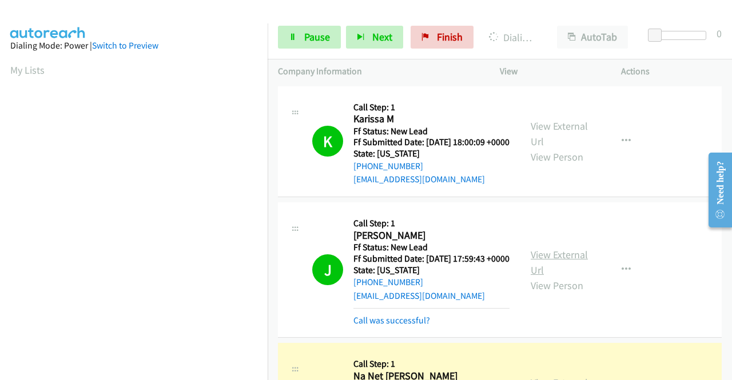
click at [580, 274] on link "View External Url" at bounding box center [559, 262] width 57 height 29
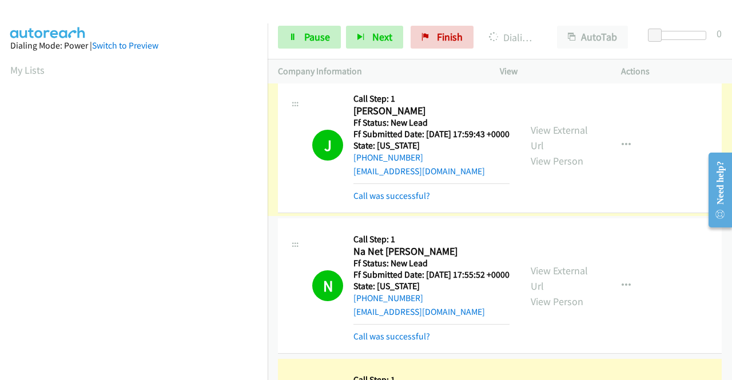
scroll to position [261, 0]
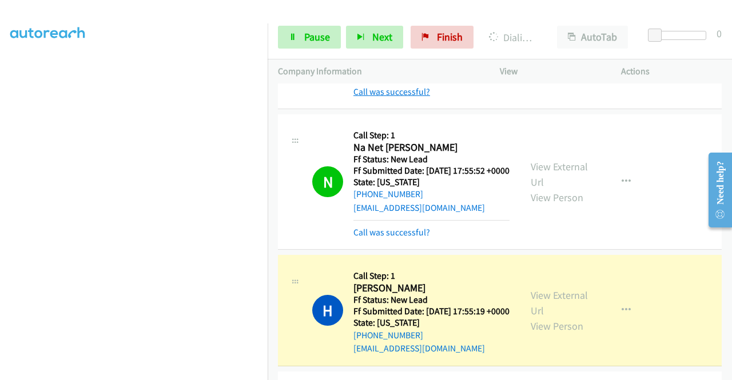
click at [404, 97] on link "Call was successful?" at bounding box center [391, 91] width 77 height 11
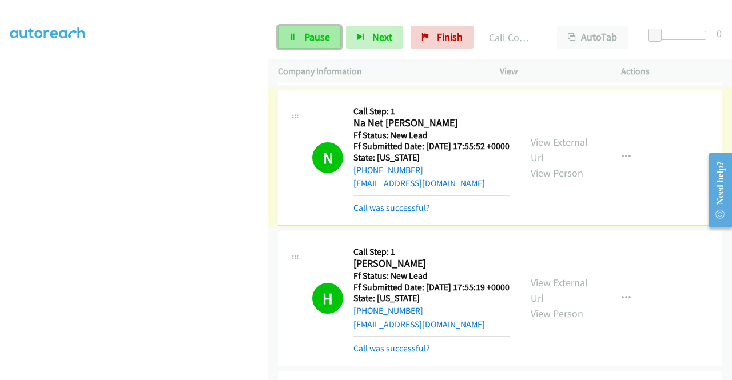
click at [315, 41] on span "Pause" at bounding box center [317, 36] width 26 height 13
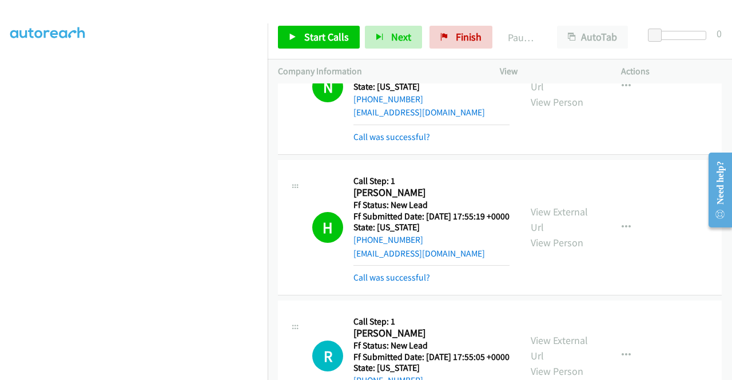
scroll to position [343, 0]
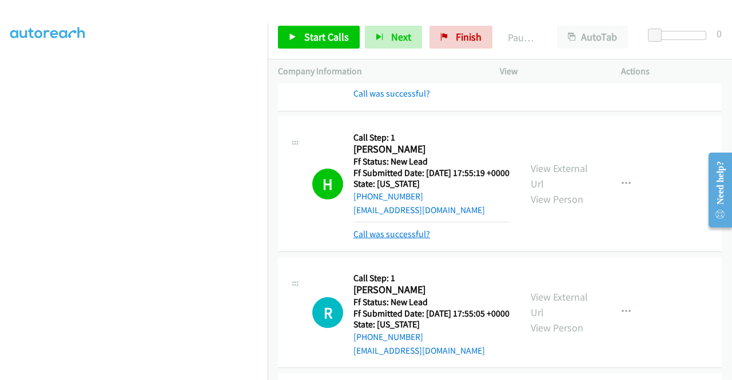
click at [421, 240] on link "Call was successful?" at bounding box center [391, 234] width 77 height 11
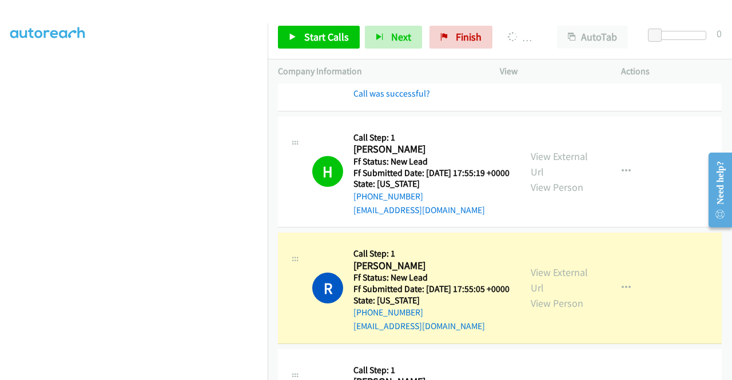
scroll to position [0, 0]
click at [379, 99] on link "Call was successful?" at bounding box center [391, 93] width 77 height 11
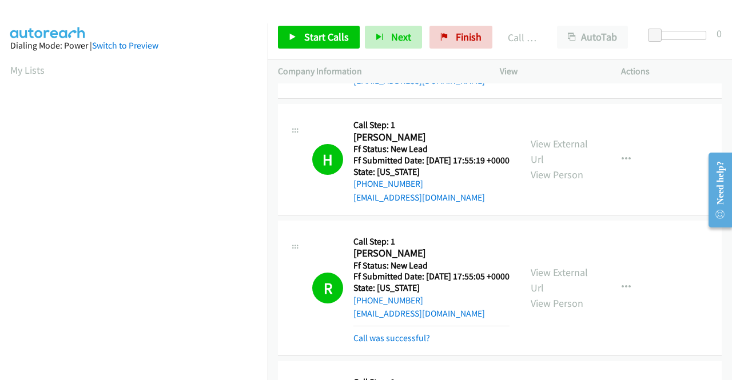
scroll to position [261, 0]
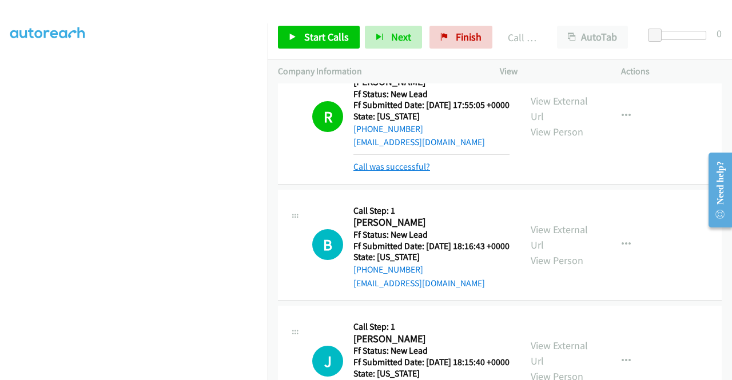
click at [398, 172] on link "Call was successful?" at bounding box center [391, 166] width 77 height 11
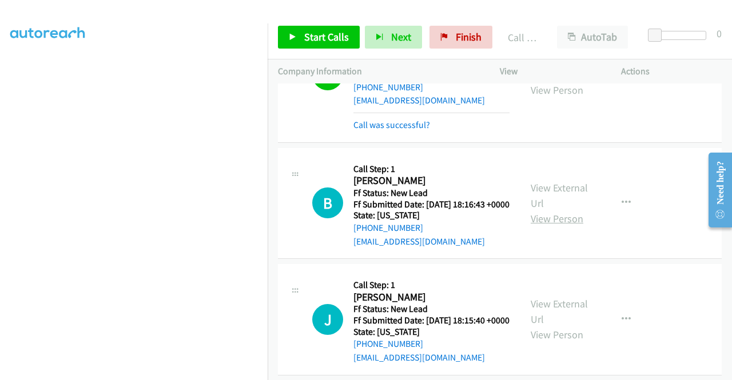
scroll to position [605, 0]
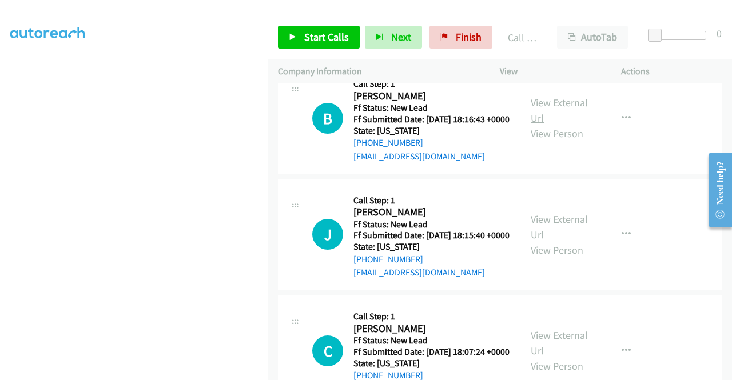
click at [570, 125] on link "View External Url" at bounding box center [559, 110] width 57 height 29
click at [559, 241] on link "View External Url" at bounding box center [559, 227] width 57 height 29
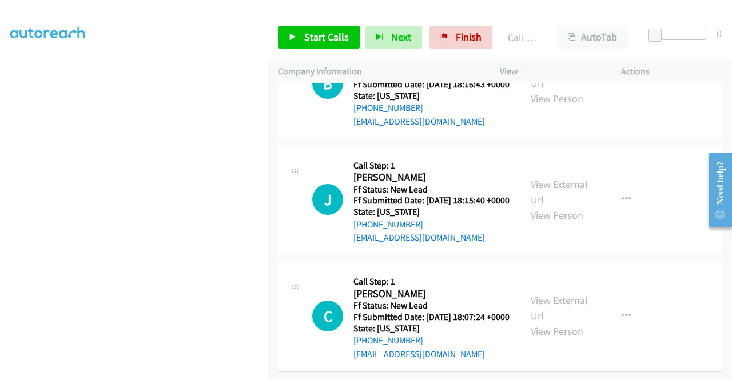
scroll to position [719, 0]
click at [560, 309] on link "View External Url" at bounding box center [559, 308] width 57 height 29
click at [319, 39] on span "Start Calls" at bounding box center [326, 36] width 45 height 13
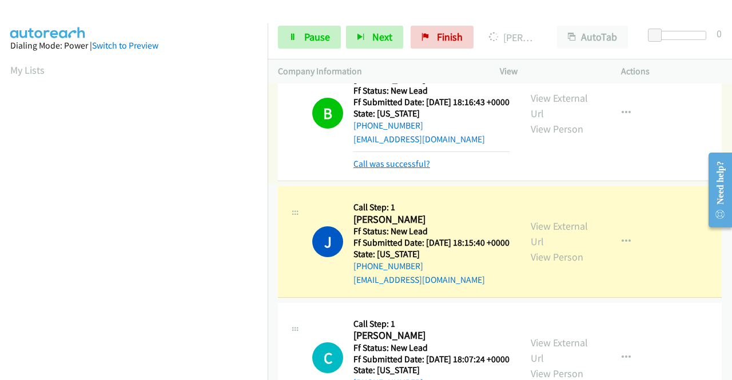
scroll to position [261, 0]
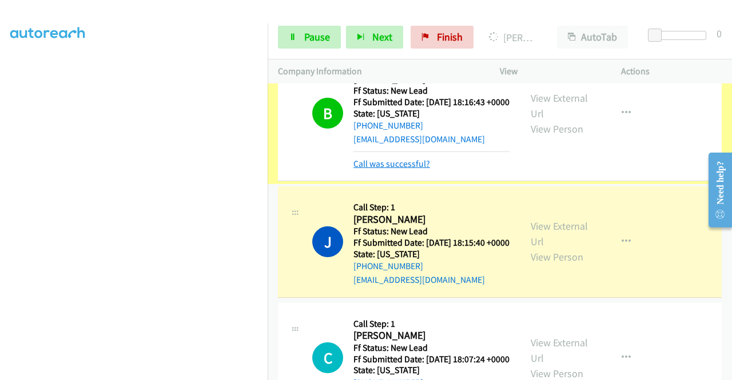
click at [392, 169] on link "Call was successful?" at bounding box center [391, 163] width 77 height 11
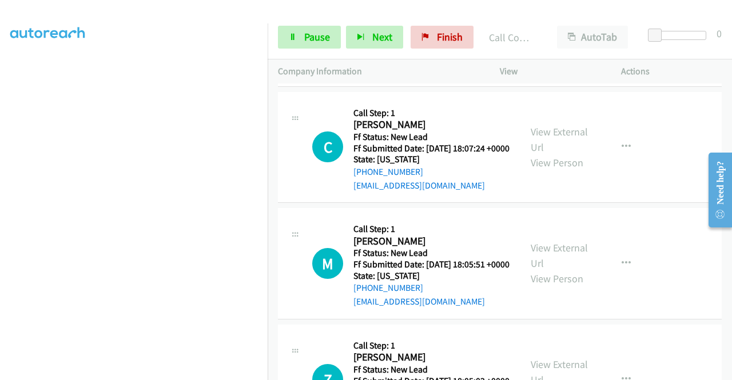
scroll to position [851, 0]
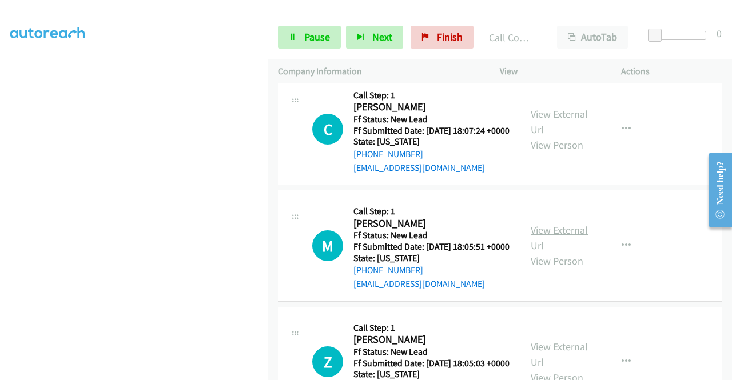
click at [559, 252] on link "View External Url" at bounding box center [559, 238] width 57 height 29
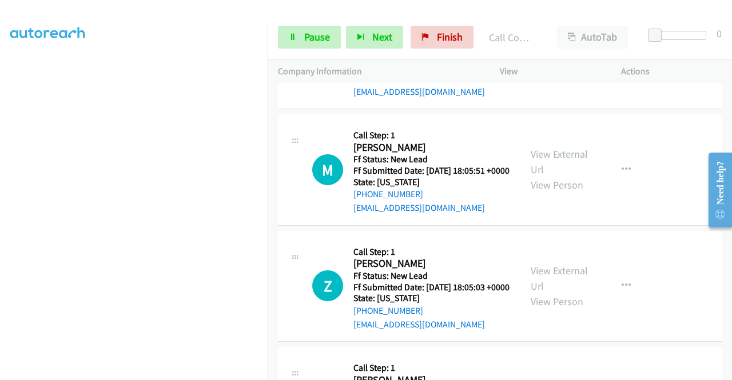
scroll to position [965, 0]
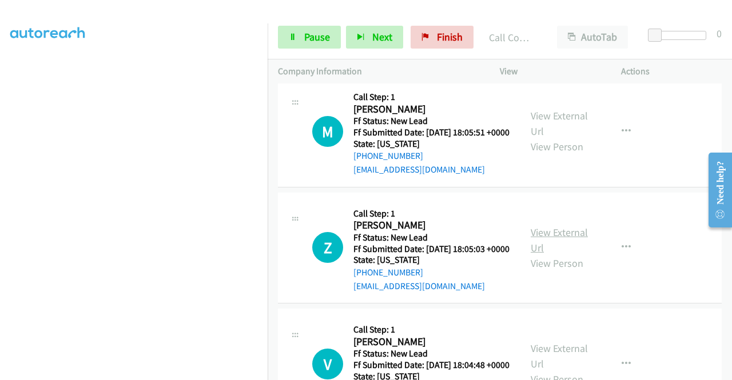
click at [567, 254] on link "View External Url" at bounding box center [559, 240] width 57 height 29
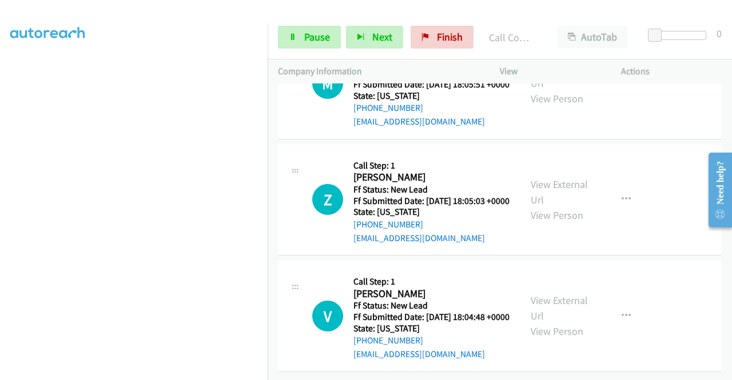
scroll to position [1137, 0]
click at [543, 294] on link "View External Url" at bounding box center [559, 308] width 57 height 29
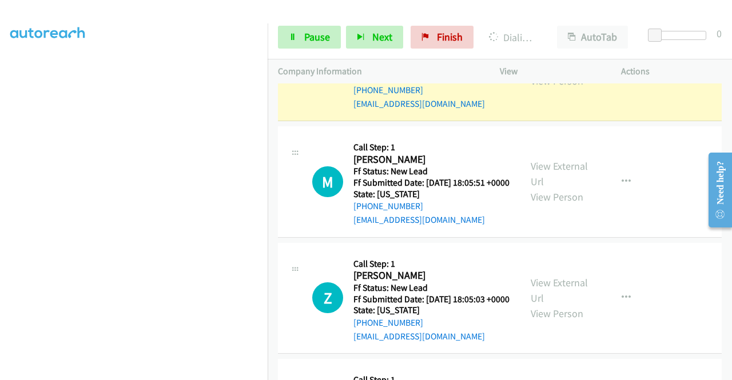
scroll to position [686, 0]
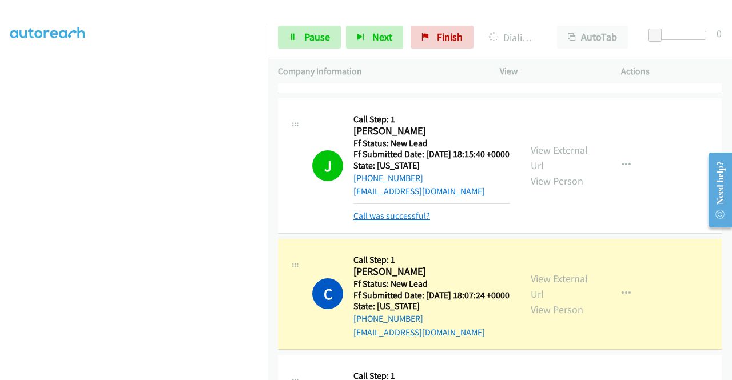
click at [405, 221] on link "Call was successful?" at bounding box center [391, 215] width 77 height 11
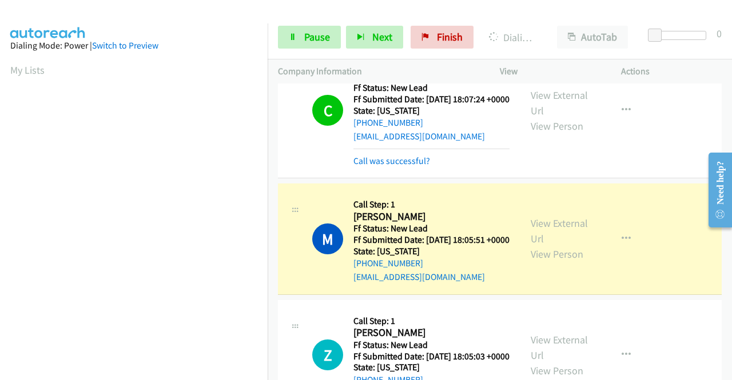
scroll to position [261, 0]
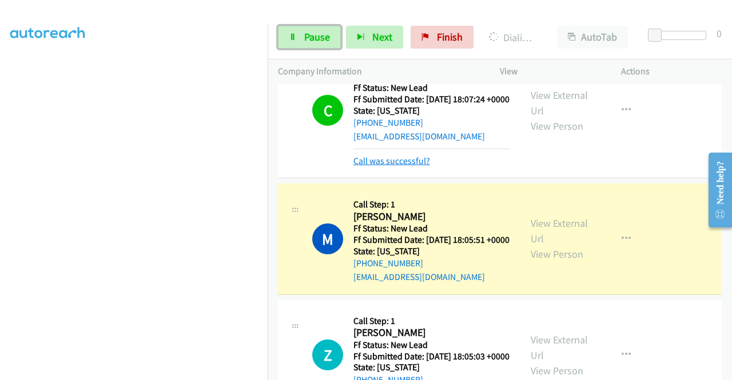
click at [309, 35] on span "Pause" at bounding box center [317, 36] width 26 height 13
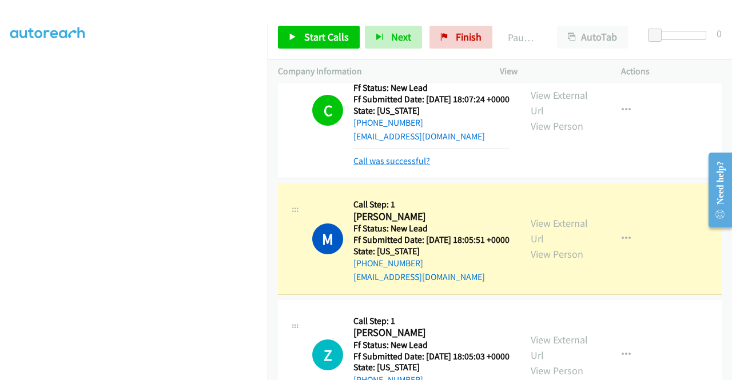
click at [392, 166] on link "Call was successful?" at bounding box center [391, 161] width 77 height 11
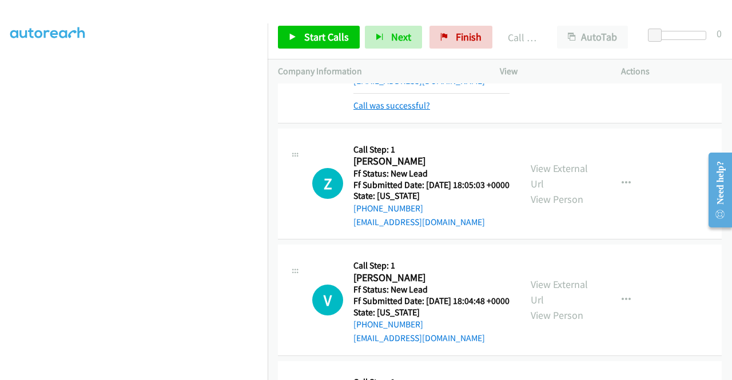
click at [417, 111] on link "Call was successful?" at bounding box center [391, 105] width 77 height 11
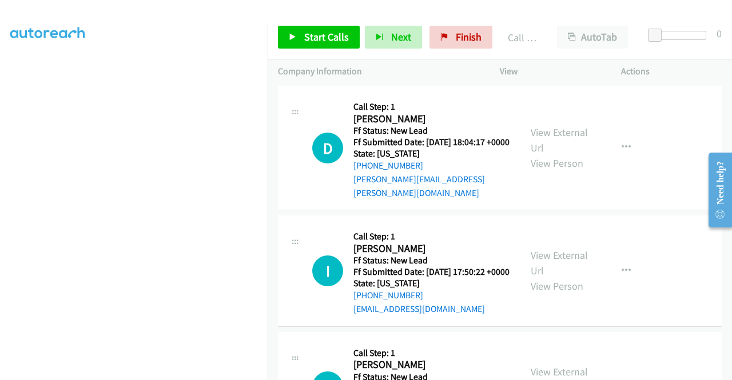
scroll to position [1315, 0]
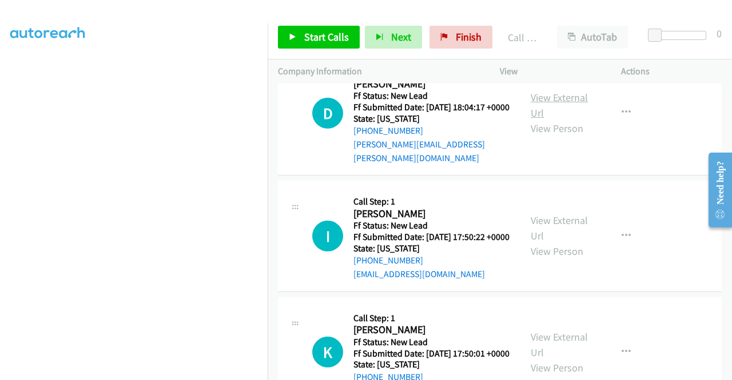
click at [559, 120] on link "View External Url" at bounding box center [559, 105] width 57 height 29
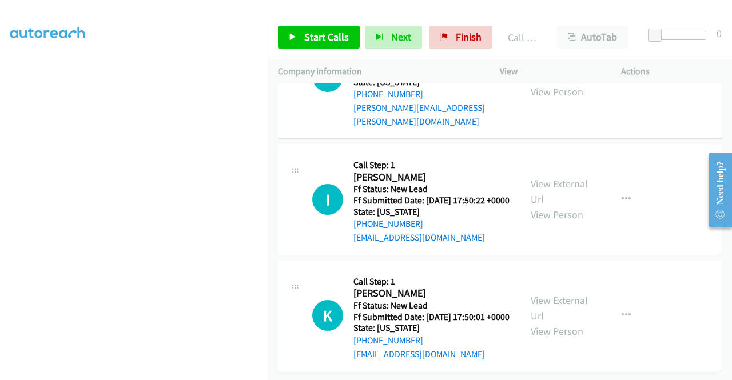
scroll to position [1429, 0]
click at [556, 206] on link "View External Url" at bounding box center [559, 191] width 57 height 29
click at [550, 294] on link "View External Url" at bounding box center [559, 308] width 57 height 29
click at [319, 39] on span "Start Calls" at bounding box center [326, 36] width 45 height 13
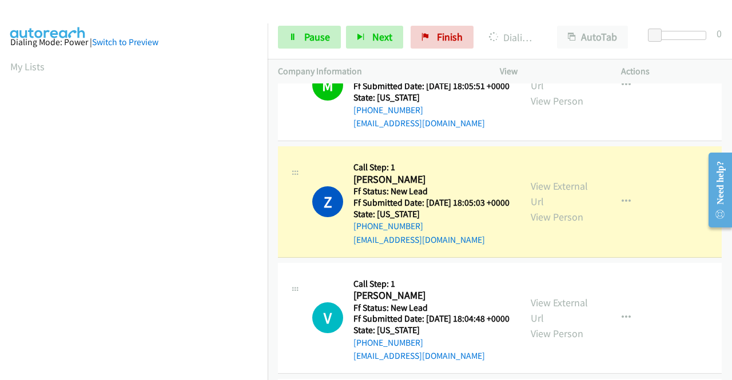
scroll to position [0, 0]
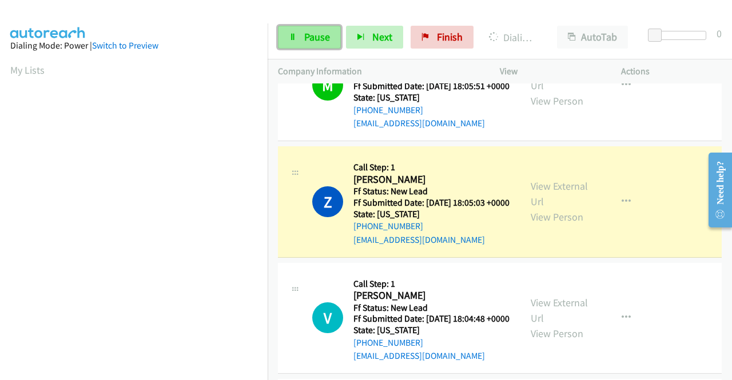
click at [304, 44] on link "Pause" at bounding box center [309, 37] width 63 height 23
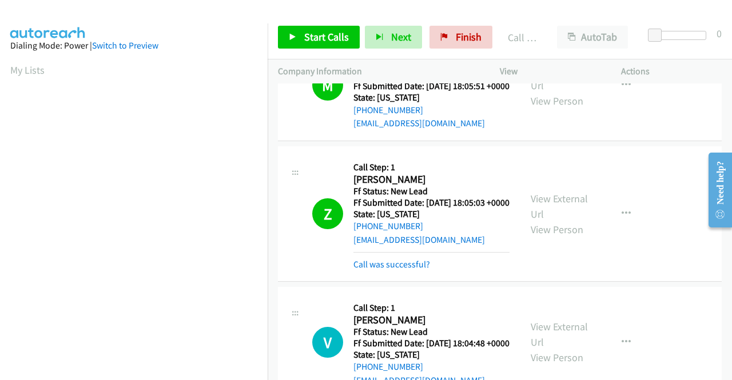
scroll to position [1444, 0]
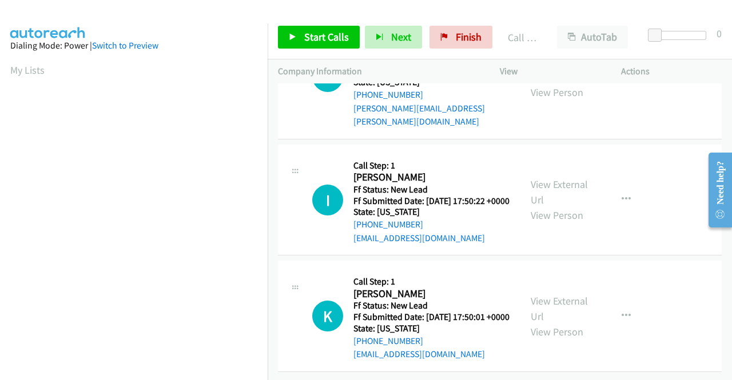
click at [635, 47] on div "AutoTab AutoTab" at bounding box center [595, 37] width 97 height 23
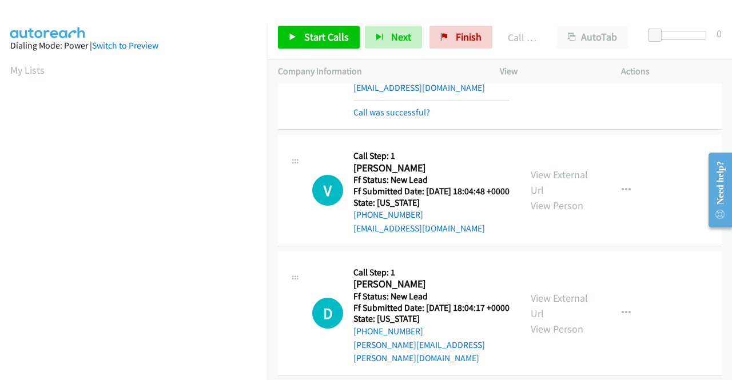
scroll to position [1240, 0]
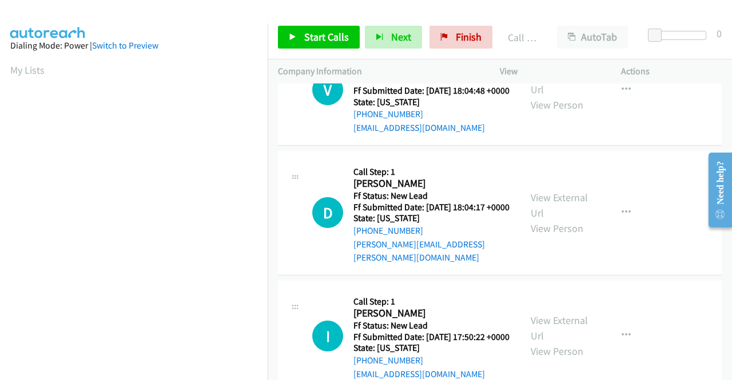
click at [407, 17] on link "Call was successful?" at bounding box center [391, 11] width 77 height 11
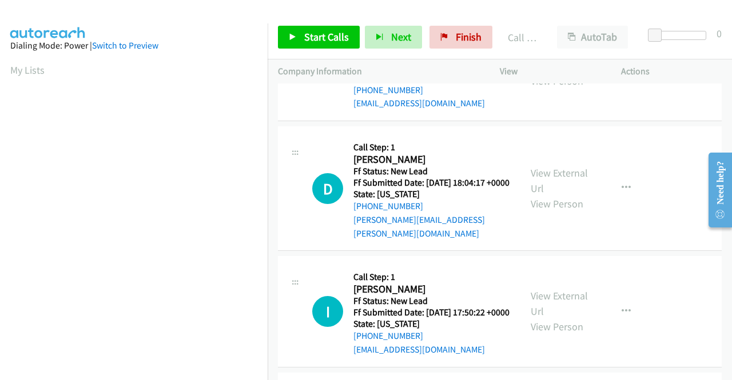
click at [670, 122] on div "V Callback Scheduled Call Step: 1 Valerie Valdez America/Los_Angeles Ff Status:…" at bounding box center [500, 65] width 444 height 111
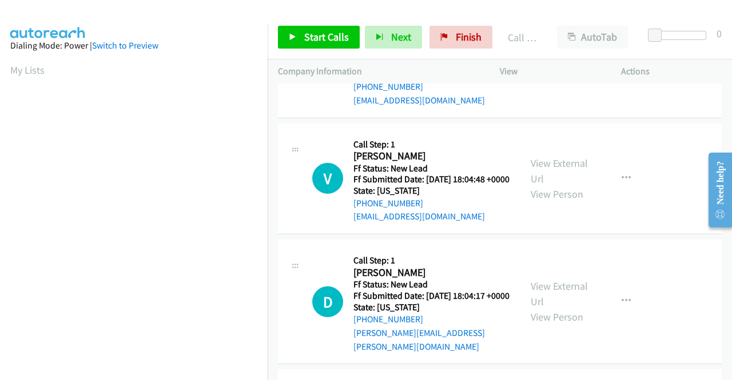
scroll to position [1125, 0]
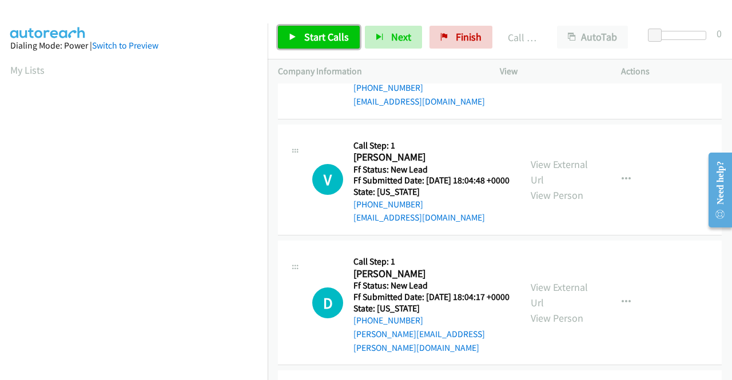
click at [310, 35] on span "Start Calls" at bounding box center [326, 36] width 45 height 13
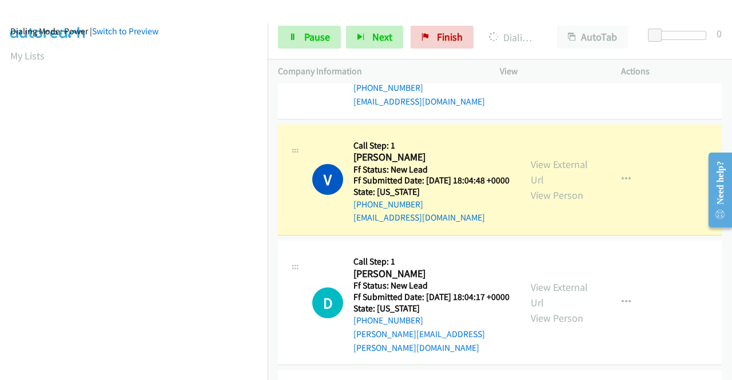
scroll to position [0, 0]
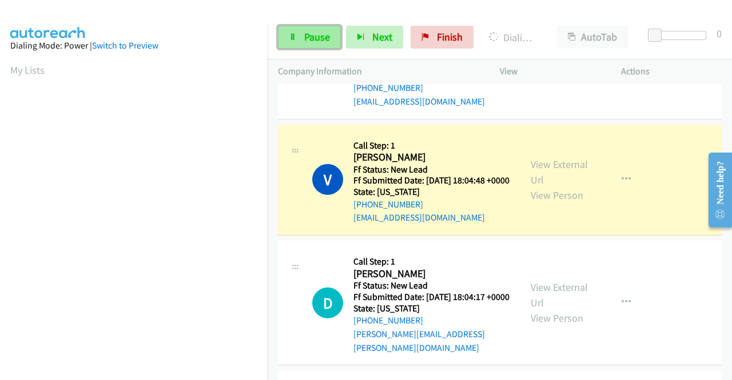
click at [308, 37] on span "Pause" at bounding box center [317, 36] width 26 height 13
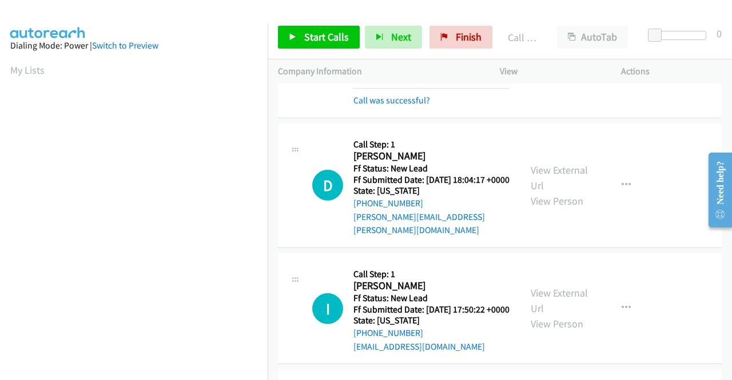
scroll to position [1297, 0]
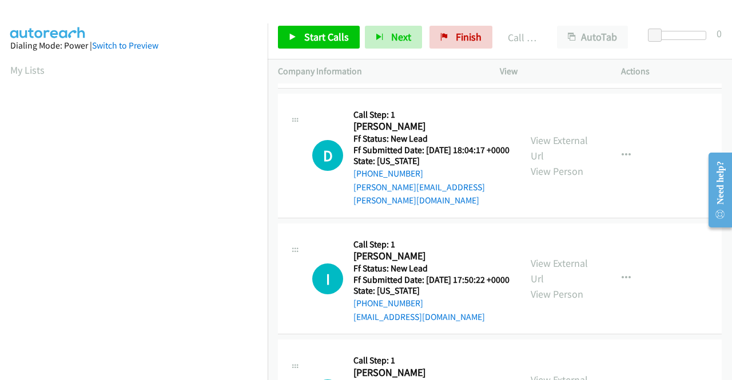
click at [417, 76] on link "Call was successful?" at bounding box center [391, 70] width 77 height 11
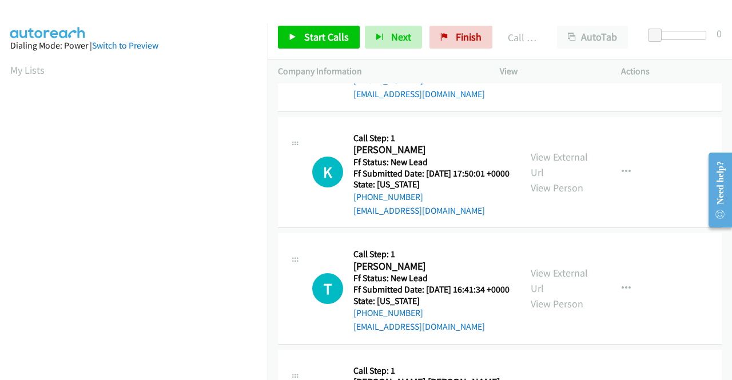
scroll to position [1526, 0]
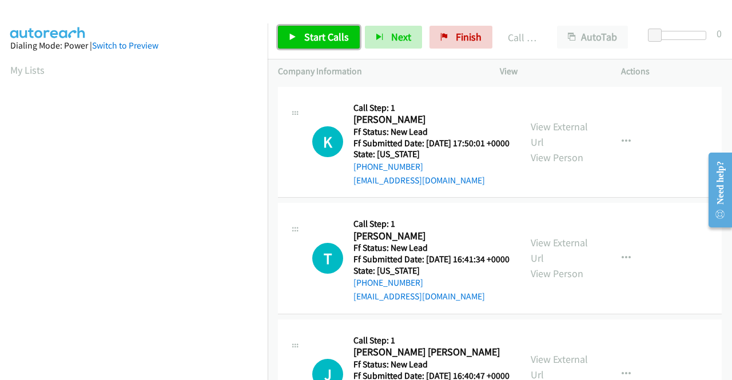
click at [321, 31] on span "Start Calls" at bounding box center [326, 36] width 45 height 13
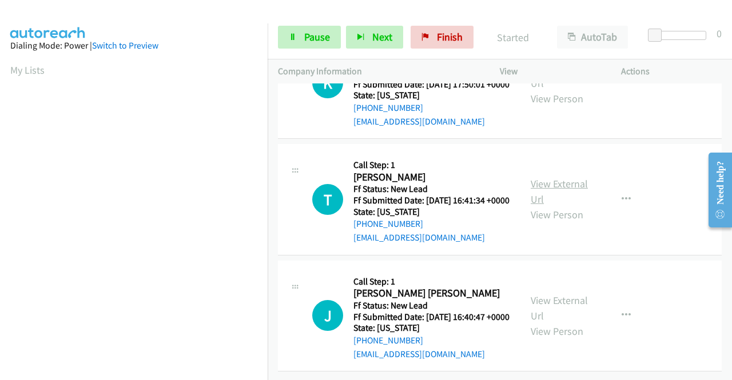
scroll to position [1697, 0]
click at [576, 206] on link "View External Url" at bounding box center [559, 191] width 57 height 29
click at [557, 294] on link "View External Url" at bounding box center [559, 308] width 57 height 29
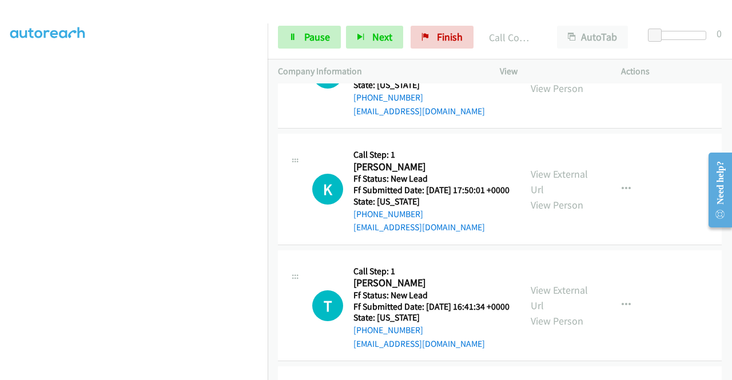
scroll to position [1380, 0]
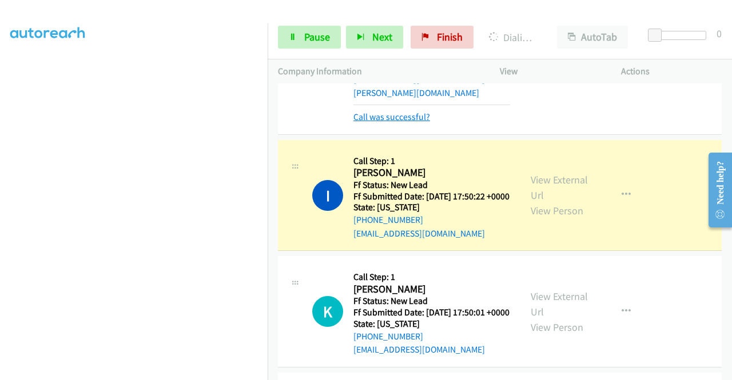
click at [404, 122] on link "Call was successful?" at bounding box center [391, 116] width 77 height 11
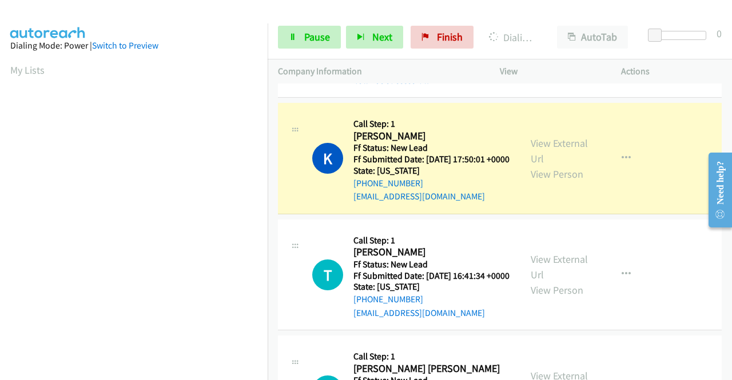
scroll to position [1552, 0]
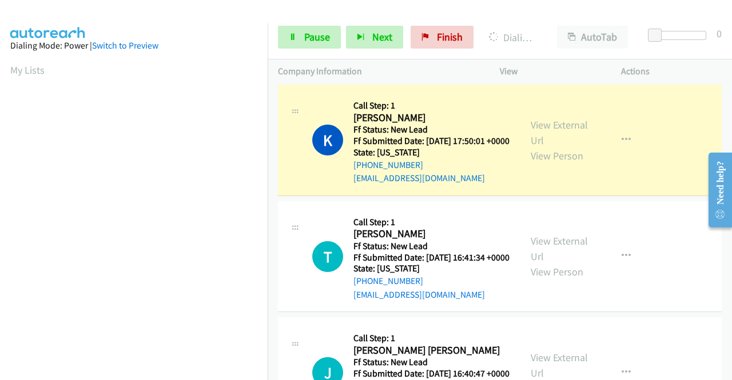
click at [371, 67] on link "Call was successful?" at bounding box center [391, 62] width 77 height 11
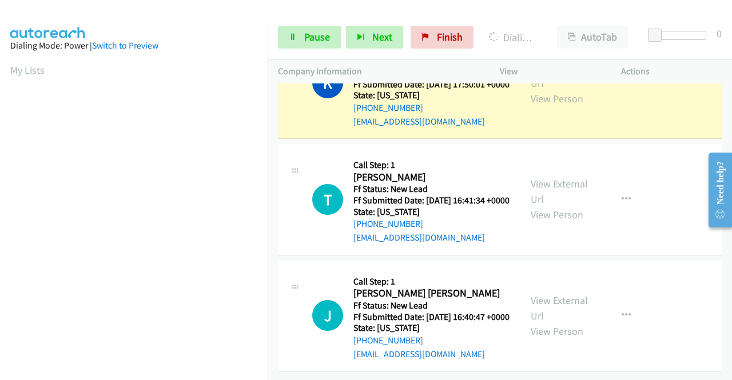
scroll to position [1666, 0]
click at [303, 42] on link "Pause" at bounding box center [309, 37] width 63 height 23
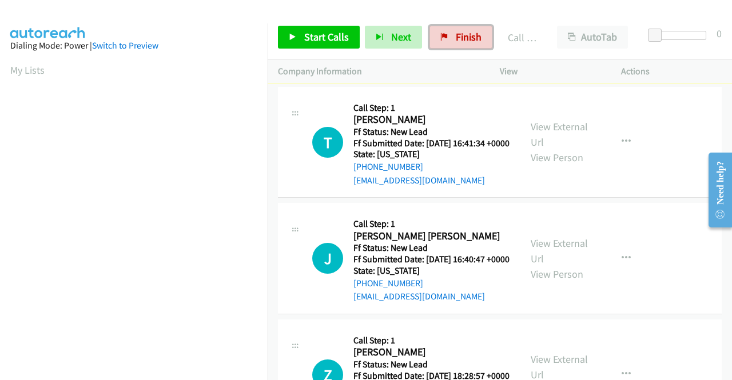
click at [452, 47] on link "Finish" at bounding box center [460, 37] width 63 height 23
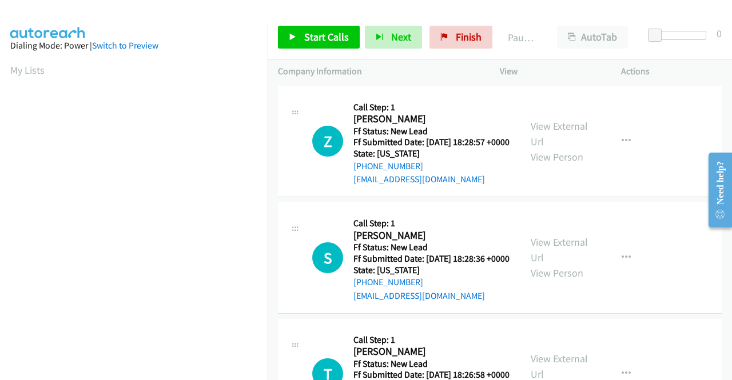
click at [676, 212] on td "S Callback Scheduled Call Step: 1 [PERSON_NAME] America/New_York Ff Status: New…" at bounding box center [500, 258] width 464 height 117
click at [556, 133] on link "View External Url" at bounding box center [559, 134] width 57 height 29
click at [576, 256] on link "View External Url" at bounding box center [559, 250] width 57 height 29
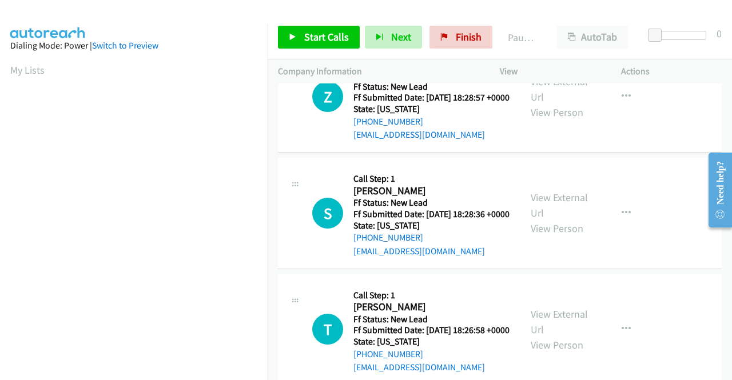
scroll to position [114, 0]
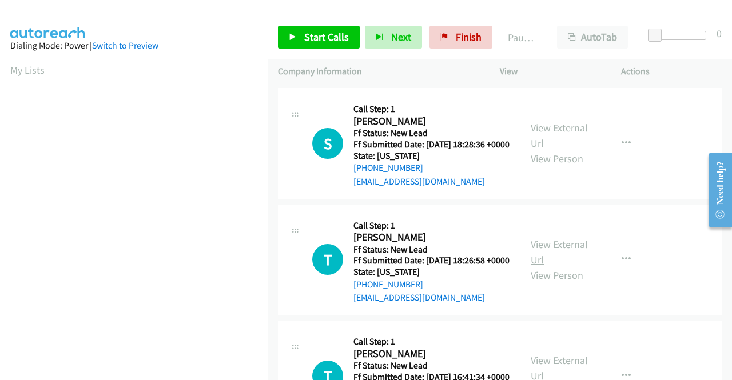
click at [572, 266] on link "View External Url" at bounding box center [559, 252] width 57 height 29
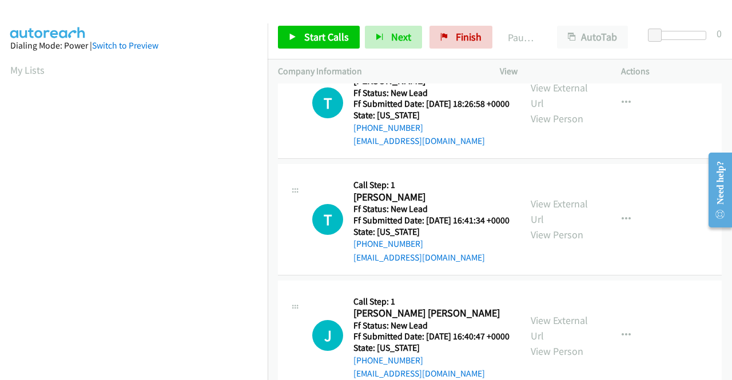
scroll to position [286, 0]
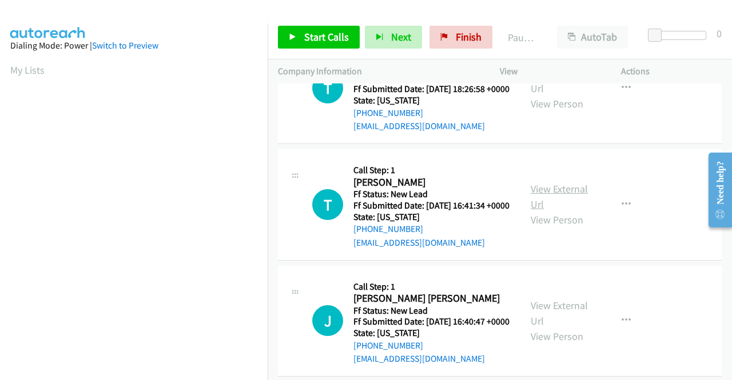
click at [572, 211] on link "View External Url" at bounding box center [559, 196] width 57 height 29
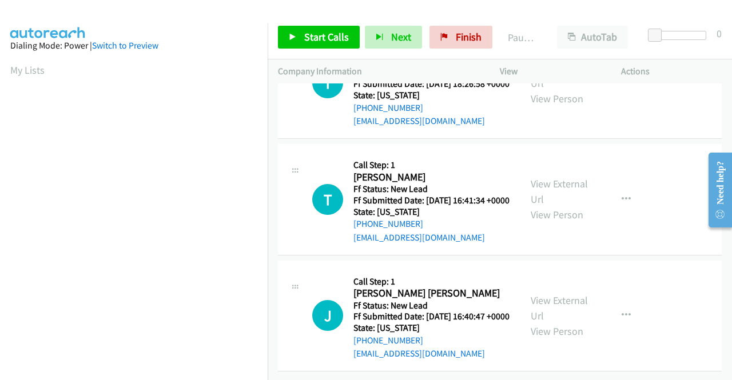
scroll to position [355, 0]
click at [533, 294] on link "View External Url" at bounding box center [559, 308] width 57 height 29
click at [308, 41] on span "Start Calls" at bounding box center [326, 36] width 45 height 13
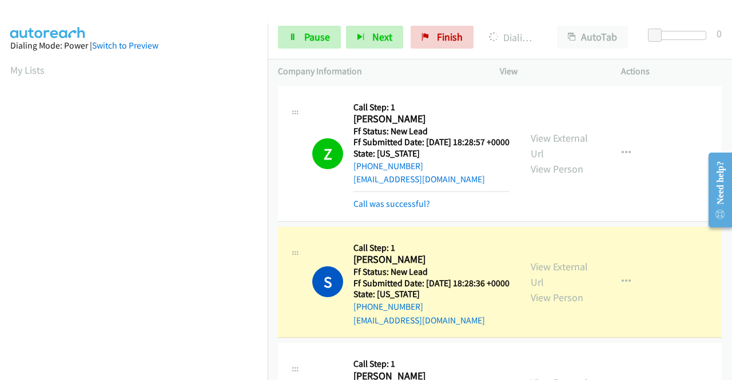
scroll to position [261, 0]
click at [384, 209] on link "Call was successful?" at bounding box center [391, 203] width 77 height 11
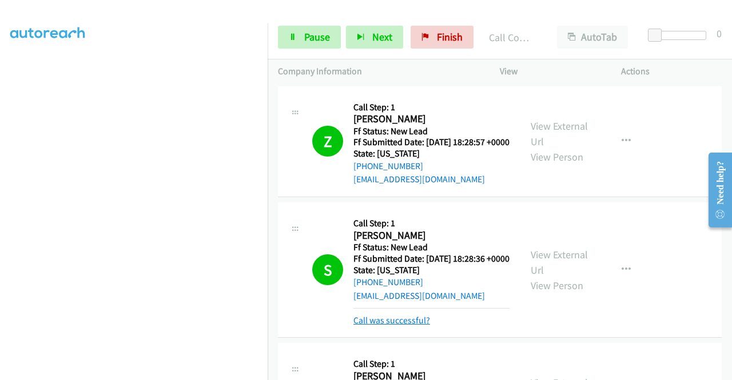
click at [397, 326] on link "Call was successful?" at bounding box center [391, 320] width 77 height 11
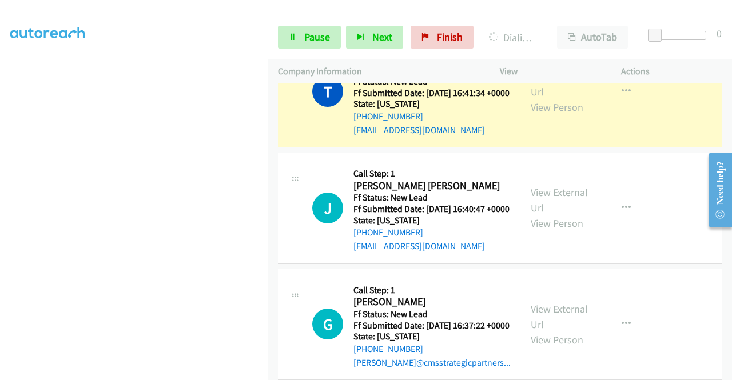
scroll to position [457, 0]
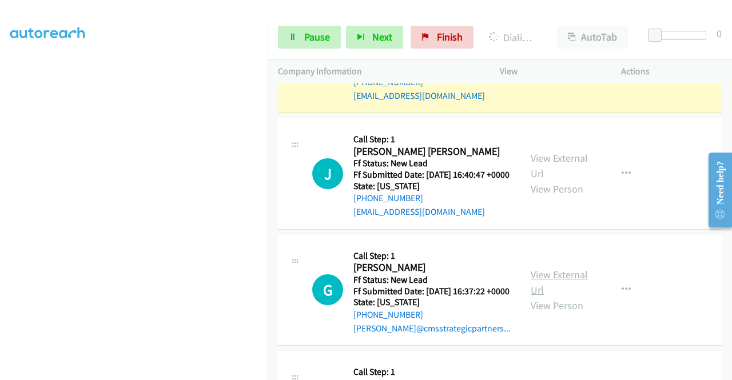
click at [563, 297] on link "View External Url" at bounding box center [559, 282] width 57 height 29
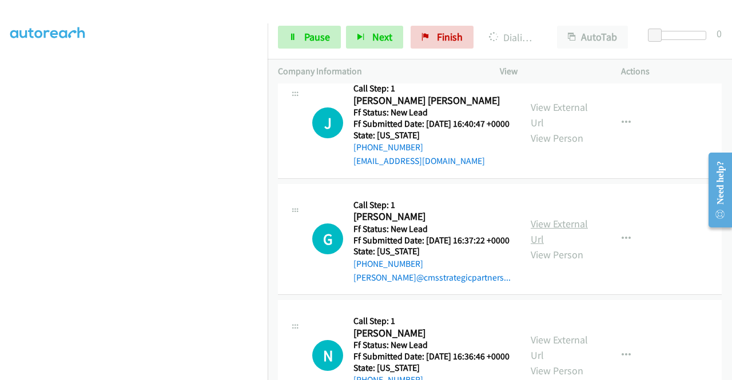
scroll to position [634, 0]
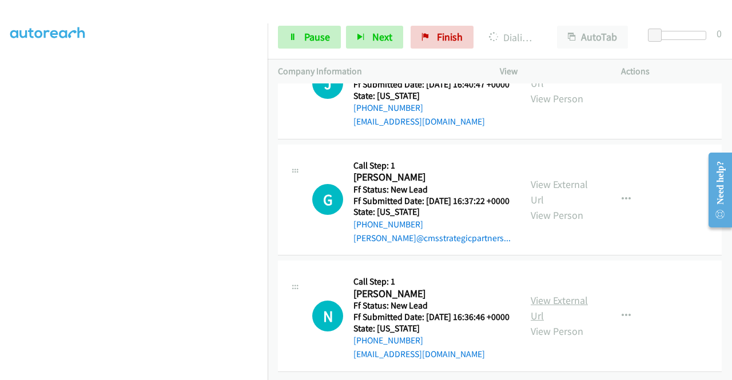
click at [555, 294] on link "View External Url" at bounding box center [559, 308] width 57 height 29
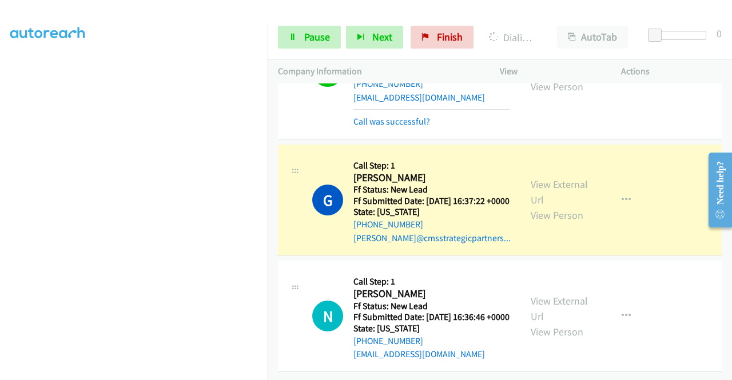
scroll to position [261, 0]
click at [395, 121] on div "Call was successful?" at bounding box center [431, 122] width 156 height 14
click at [423, 116] on link "Call was successful?" at bounding box center [391, 121] width 77 height 11
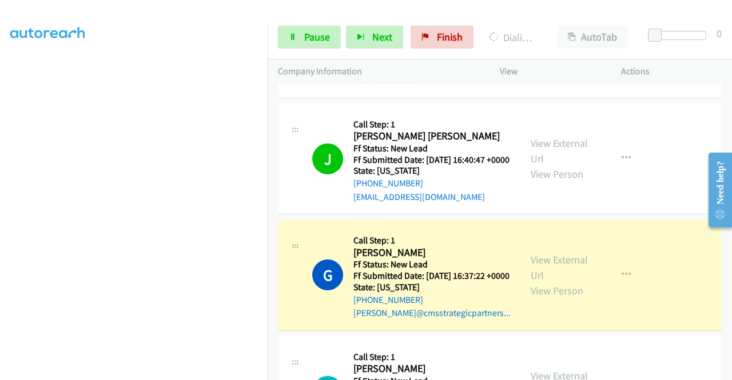
scroll to position [486, 0]
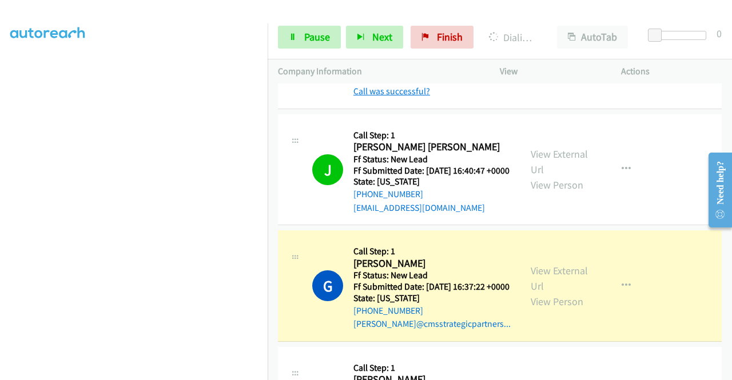
click at [419, 97] on link "Call was successful?" at bounding box center [391, 91] width 77 height 11
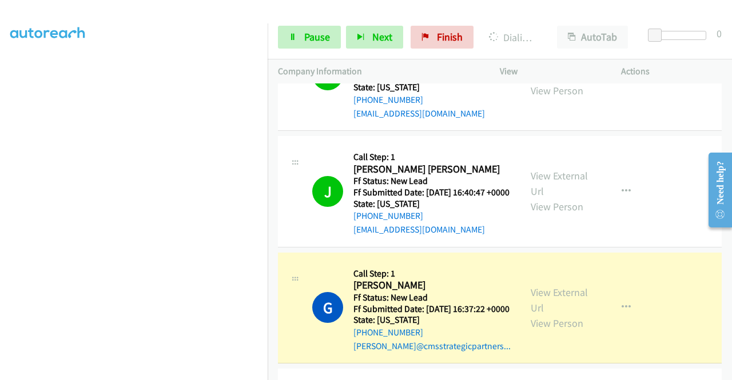
scroll to position [360, 0]
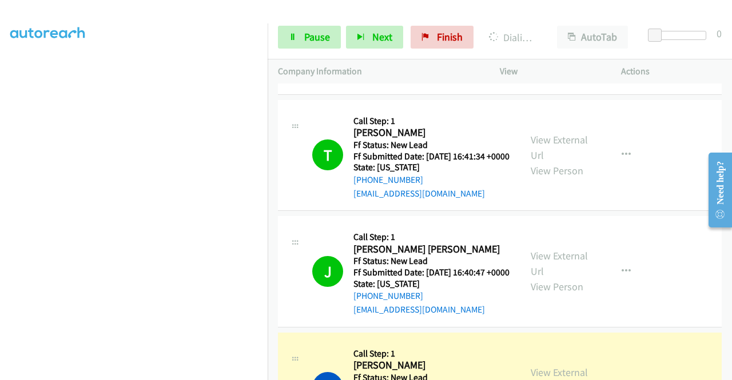
click at [412, 82] on link "Call was successful?" at bounding box center [391, 76] width 77 height 11
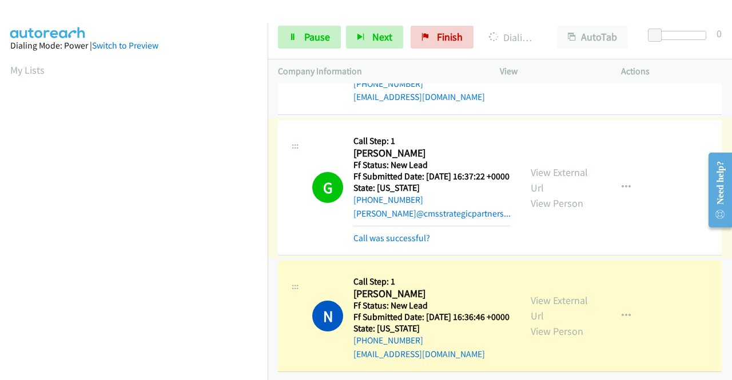
scroll to position [261, 0]
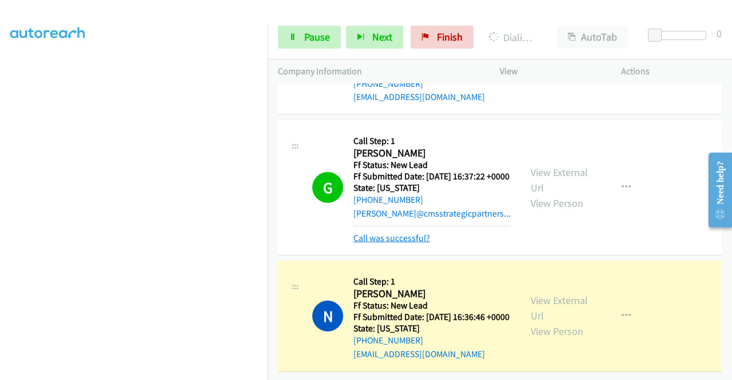
click at [397, 240] on link "Call was successful?" at bounding box center [391, 238] width 77 height 11
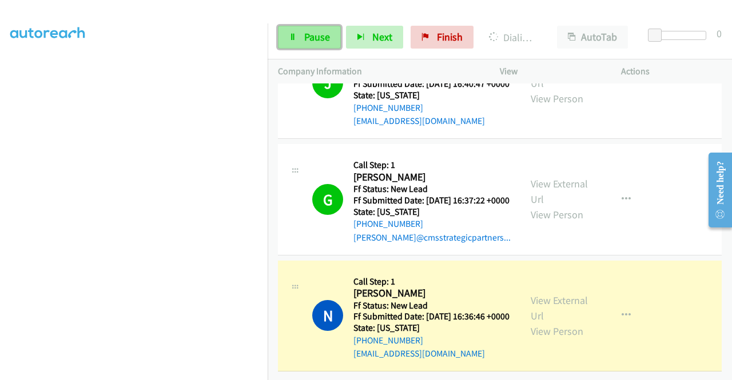
click at [312, 40] on span "Pause" at bounding box center [317, 36] width 26 height 13
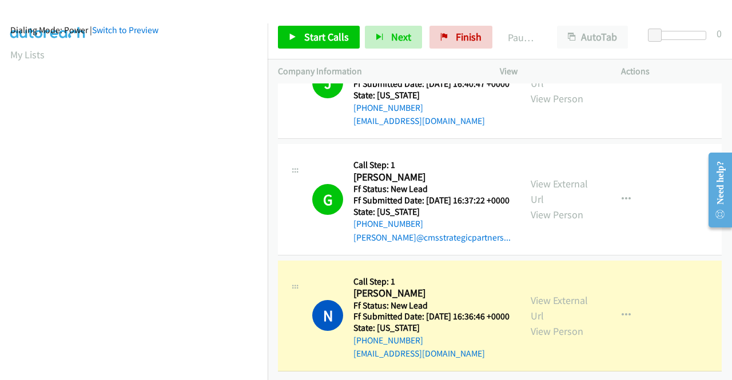
scroll to position [0, 0]
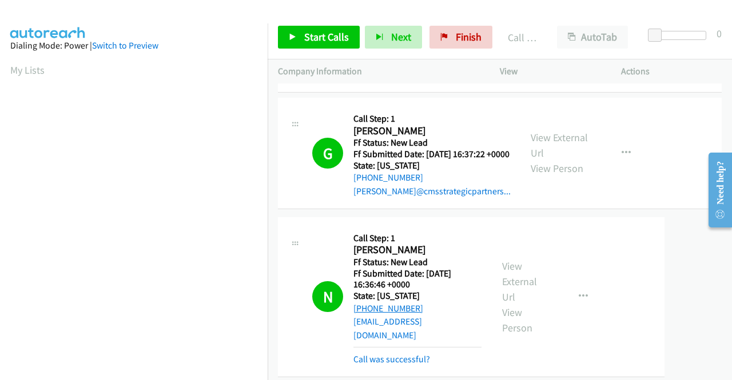
drag, startPoint x: 426, startPoint y: 306, endPoint x: 382, endPoint y: 313, distance: 44.6
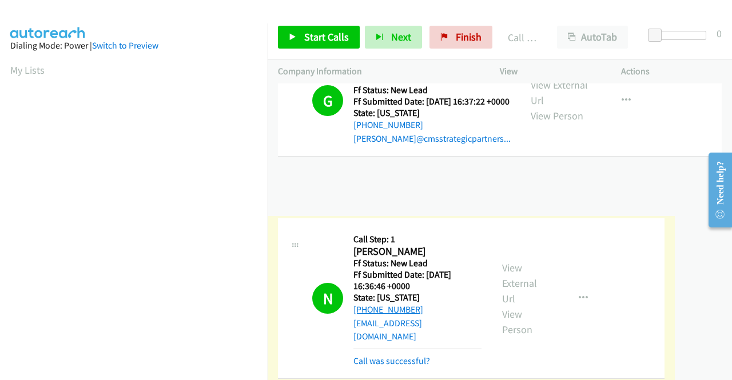
scroll to position [667, 0]
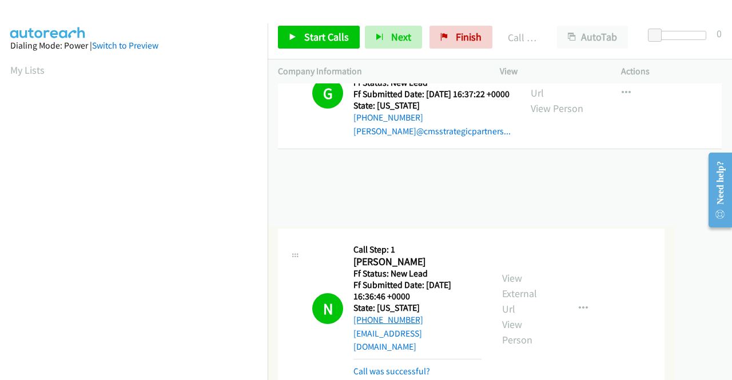
drag, startPoint x: 411, startPoint y: 313, endPoint x: 373, endPoint y: 319, distance: 37.7
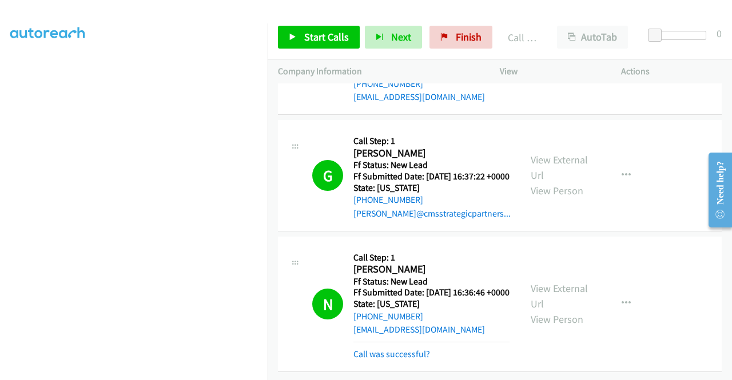
scroll to position [261, 0]
click at [418, 352] on div "Call was successful?" at bounding box center [431, 355] width 156 height 14
click at [416, 349] on link "Call was successful?" at bounding box center [391, 354] width 77 height 11
click at [458, 34] on span "Finish" at bounding box center [469, 36] width 26 height 13
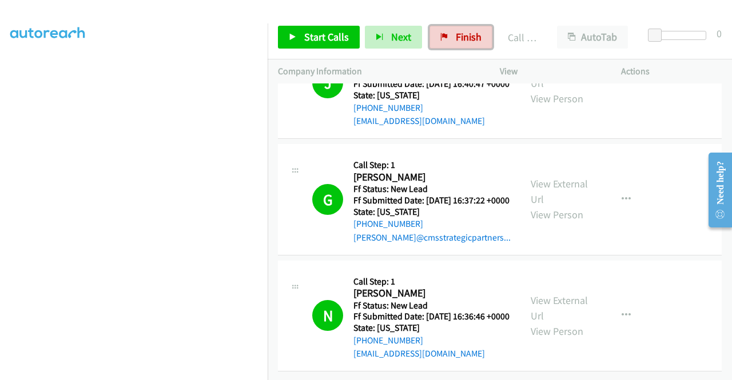
scroll to position [661, 0]
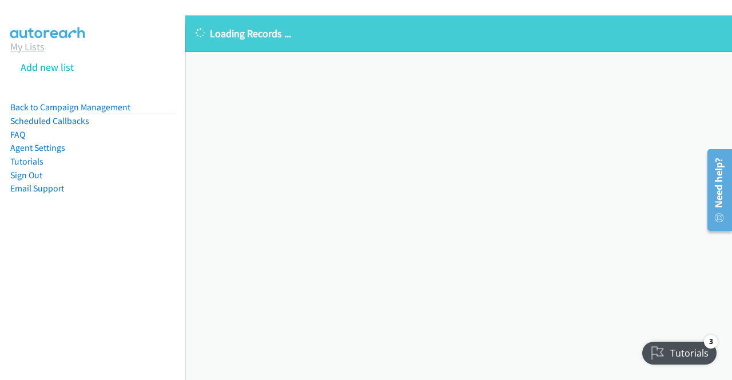
click at [23, 47] on link "My Lists" at bounding box center [27, 46] width 34 height 13
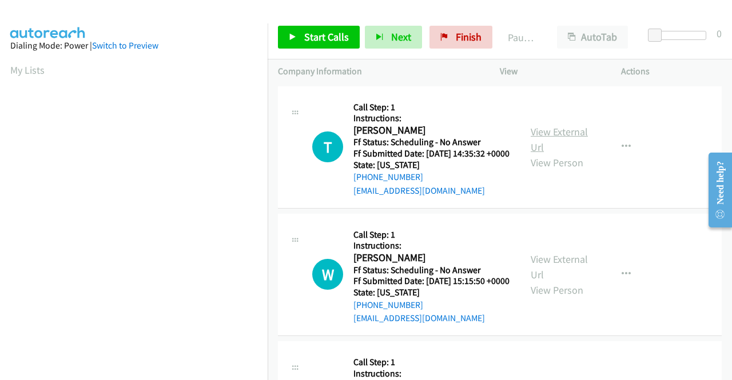
click at [549, 133] on link "View External Url" at bounding box center [559, 139] width 57 height 29
click at [559, 273] on link "View External Url" at bounding box center [559, 267] width 57 height 29
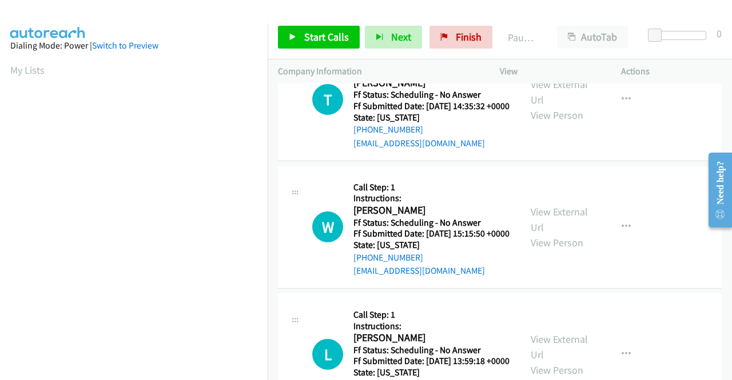
scroll to position [114, 0]
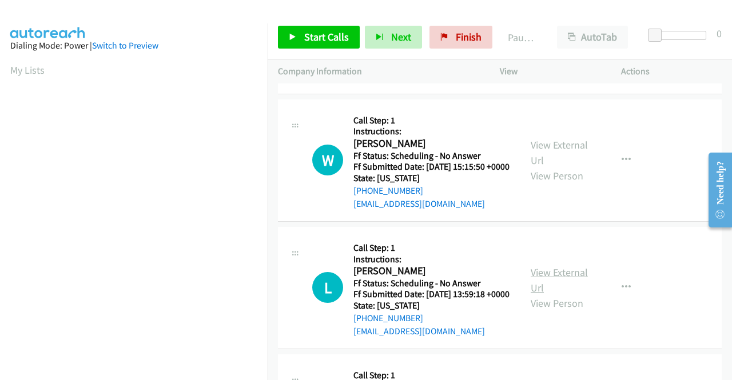
click at [569, 294] on link "View External Url" at bounding box center [559, 280] width 57 height 29
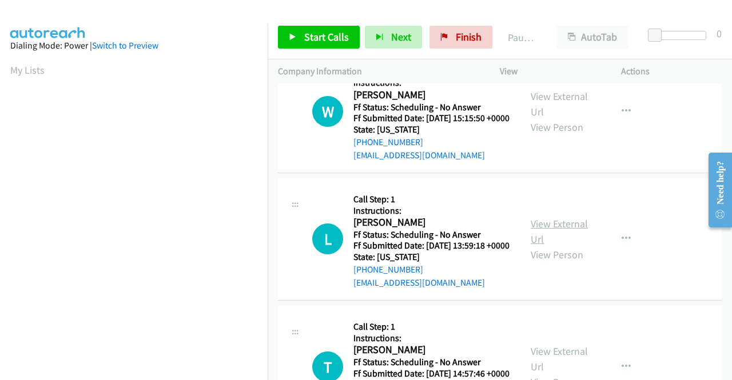
scroll to position [286, 0]
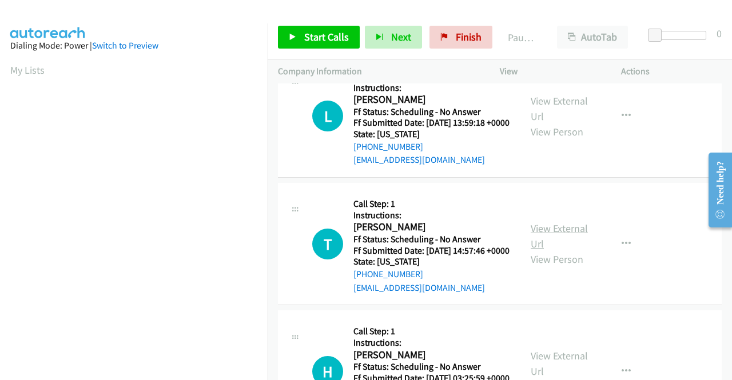
click at [564, 250] on link "View External Url" at bounding box center [559, 236] width 57 height 29
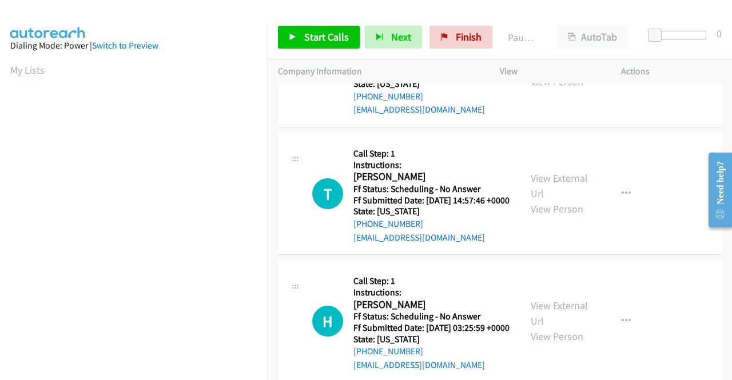
scroll to position [400, 0]
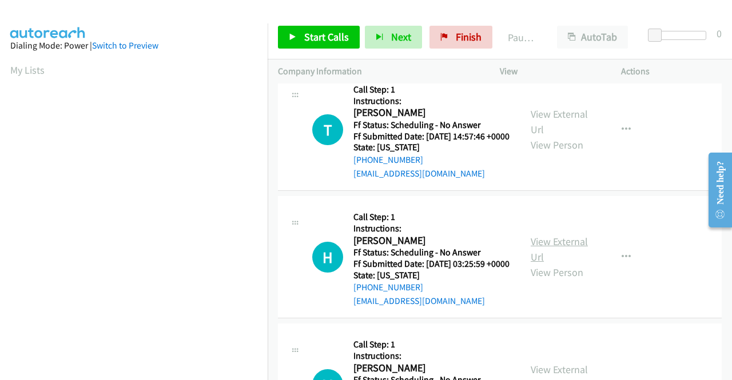
click at [582, 264] on link "View External Url" at bounding box center [559, 249] width 57 height 29
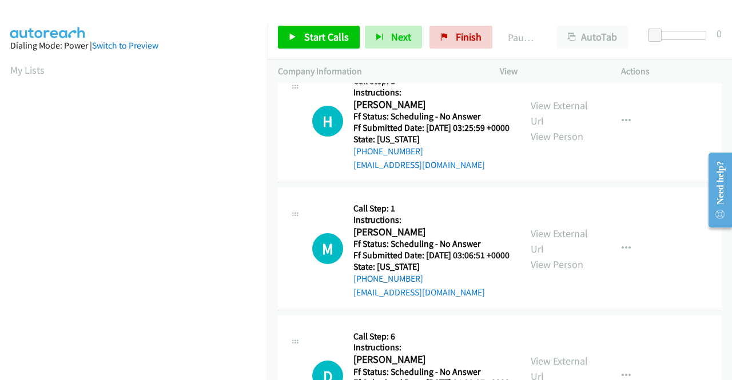
scroll to position [572, 0]
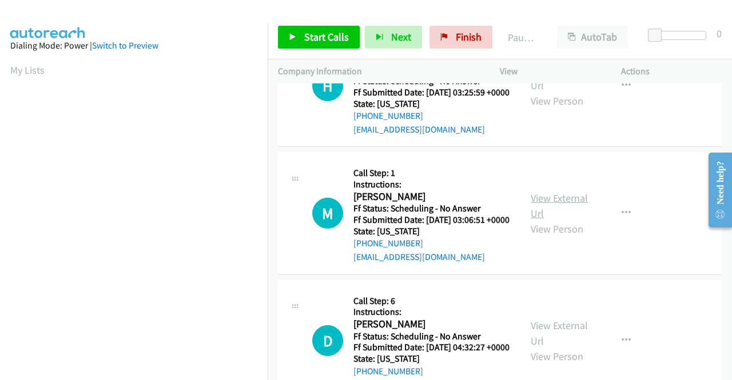
click at [557, 220] on link "View External Url" at bounding box center [559, 206] width 57 height 29
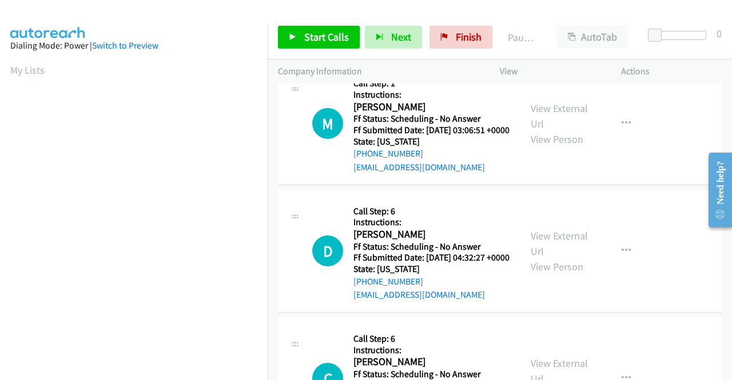
scroll to position [743, 0]
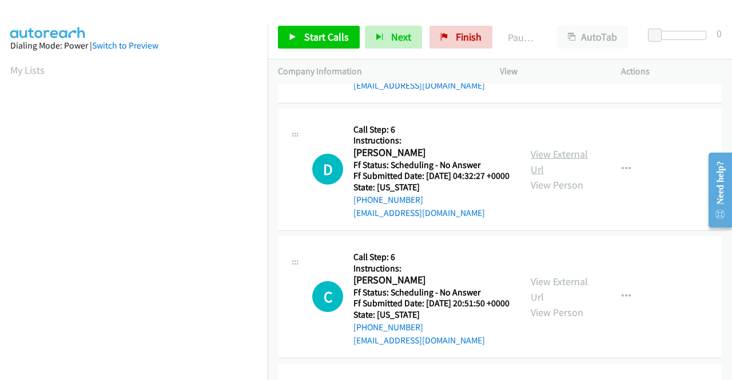
click at [559, 176] on link "View External Url" at bounding box center [559, 162] width 57 height 29
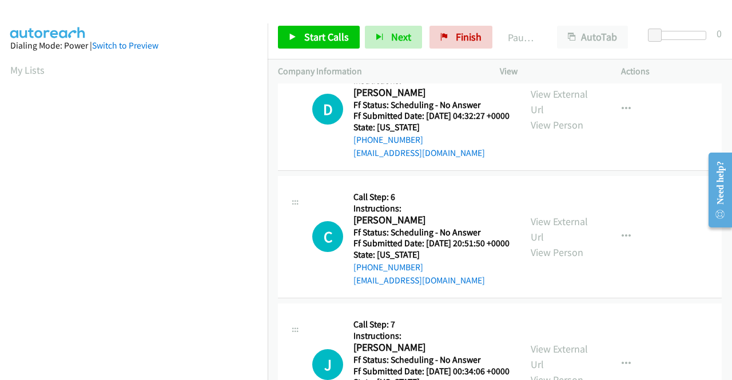
scroll to position [915, 0]
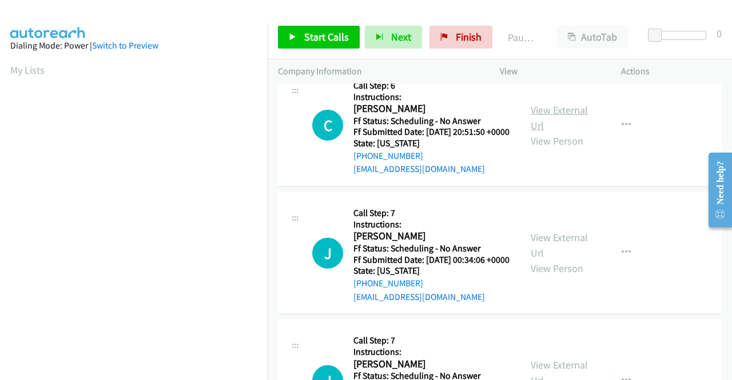
click at [547, 132] on link "View External Url" at bounding box center [559, 117] width 57 height 29
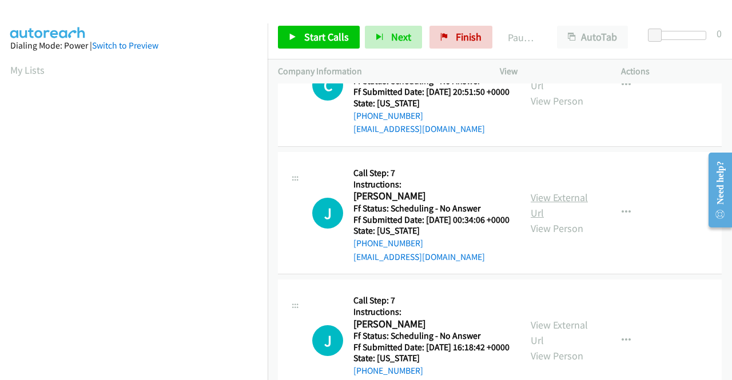
scroll to position [972, 0]
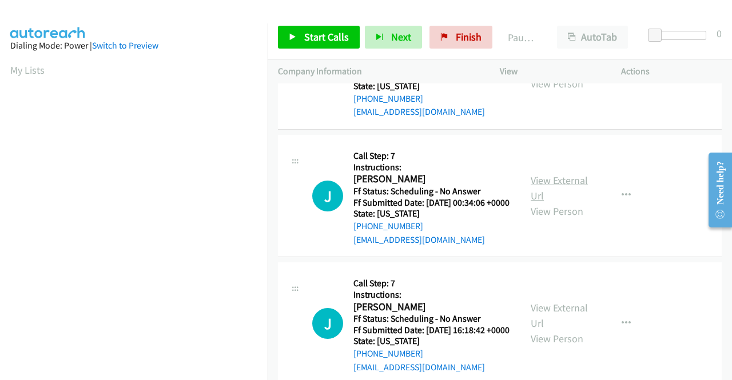
click at [563, 202] on link "View External Url" at bounding box center [559, 188] width 57 height 29
click at [348, 24] on div "Start Calls Pause Next Finish Paused AutoTab AutoTab 0" at bounding box center [500, 37] width 464 height 44
click at [346, 31] on span "Start Calls" at bounding box center [326, 36] width 45 height 13
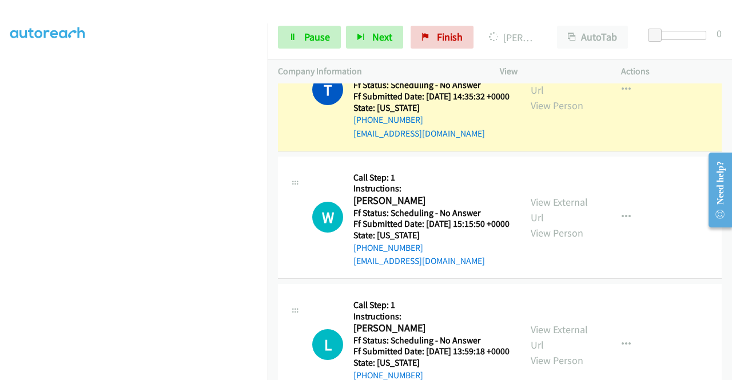
scroll to position [69, 0]
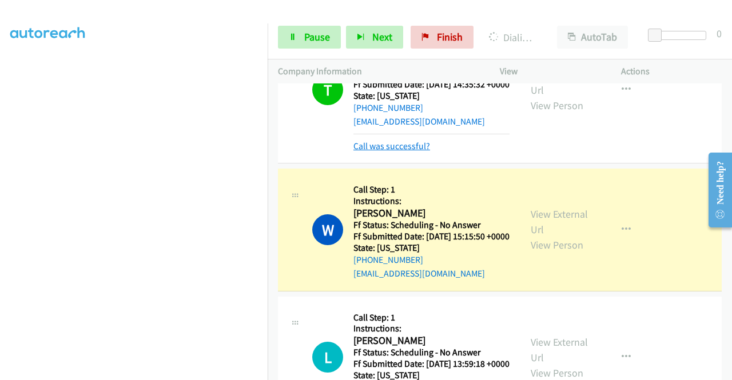
click at [407, 152] on link "Call was successful?" at bounding box center [391, 146] width 77 height 11
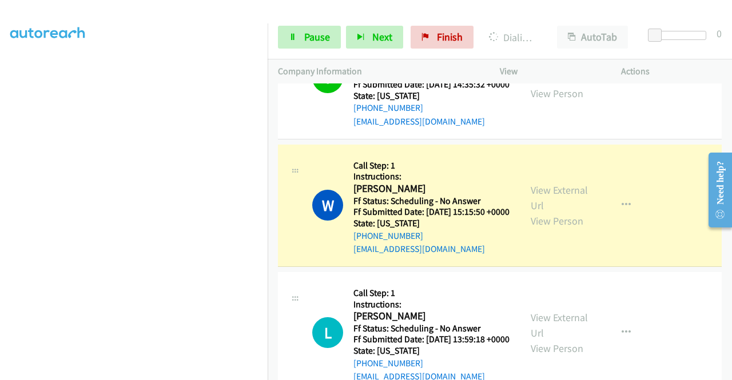
scroll to position [57, 0]
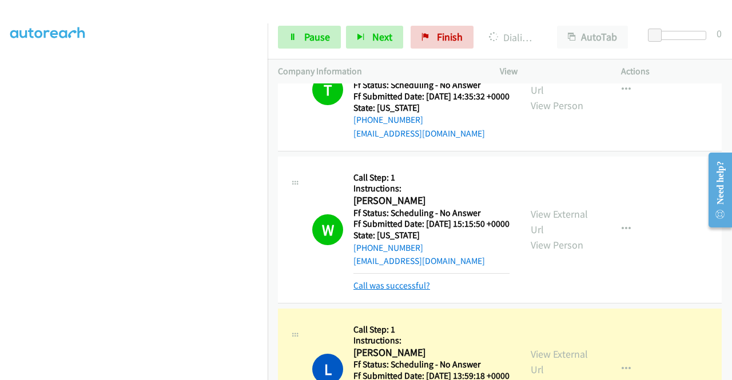
click at [416, 291] on link "Call was successful?" at bounding box center [391, 285] width 77 height 11
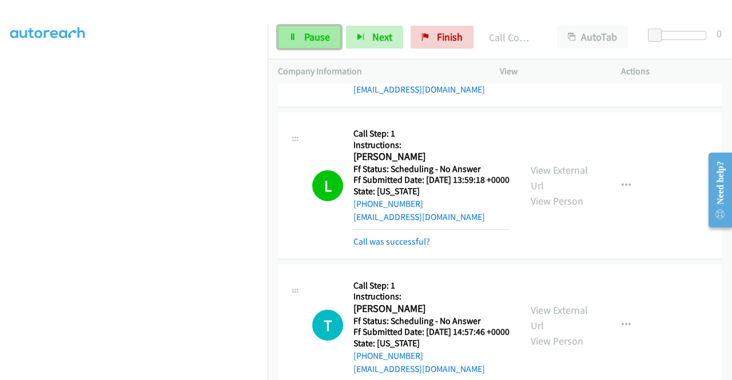
click at [300, 44] on link "Pause" at bounding box center [309, 37] width 63 height 23
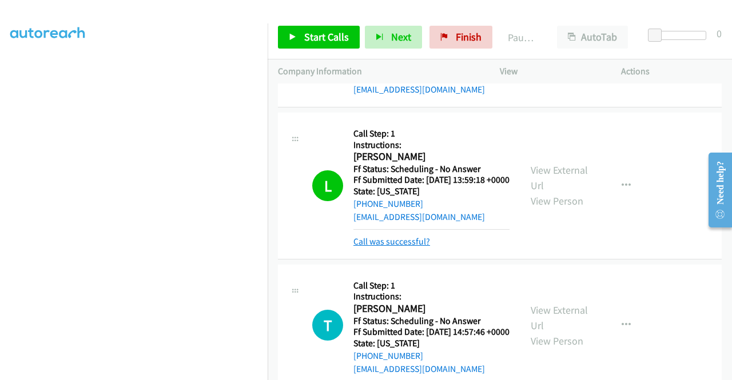
click at [419, 247] on link "Call was successful?" at bounding box center [391, 241] width 77 height 11
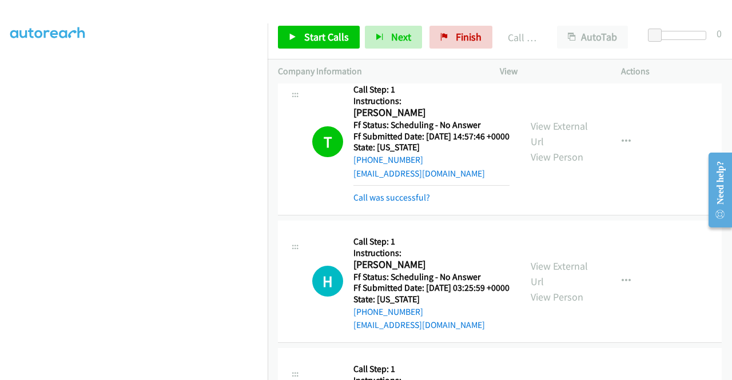
scroll to position [457, 0]
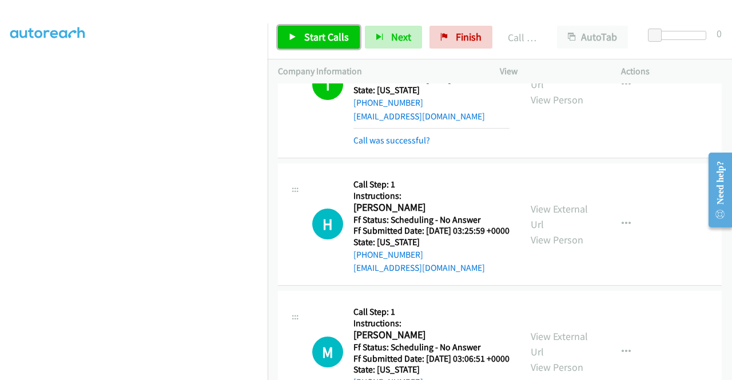
click at [318, 35] on span "Start Calls" at bounding box center [326, 36] width 45 height 13
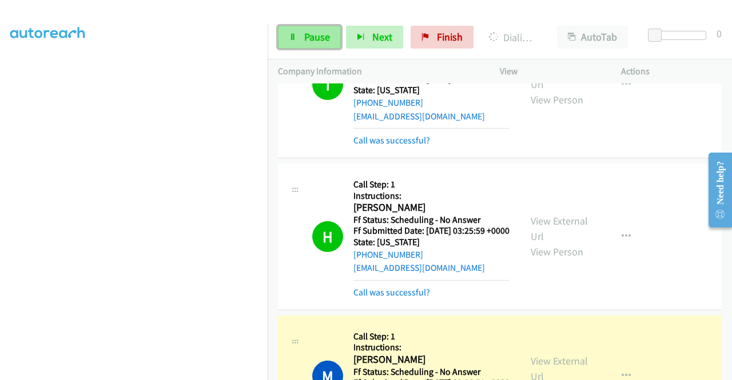
click at [305, 29] on link "Pause" at bounding box center [309, 37] width 63 height 23
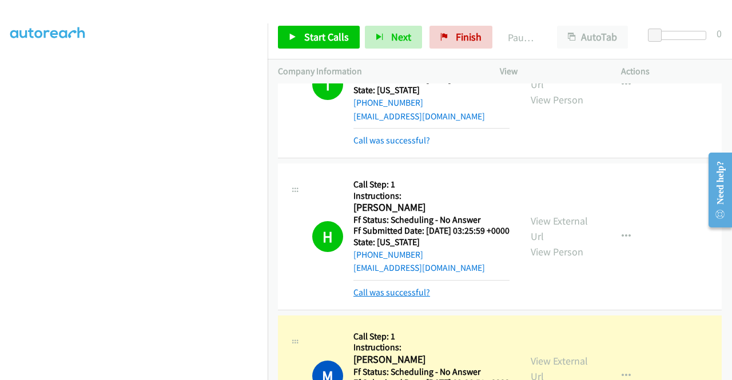
click at [378, 298] on link "Call was successful?" at bounding box center [391, 292] width 77 height 11
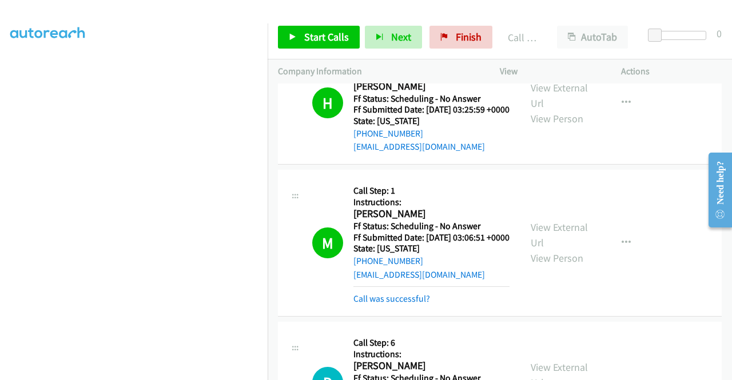
scroll to position [686, 0]
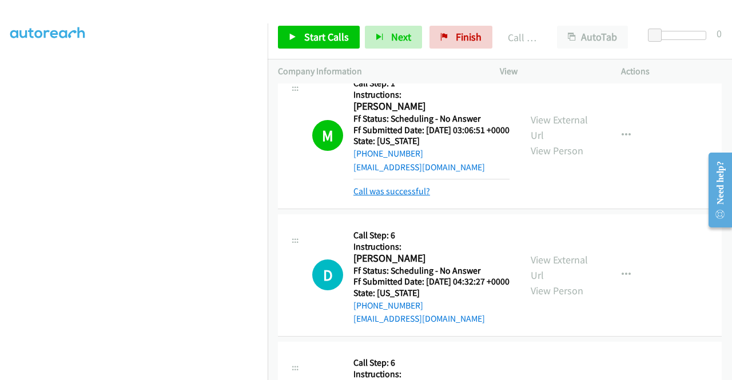
click at [403, 197] on link "Call was successful?" at bounding box center [391, 191] width 77 height 11
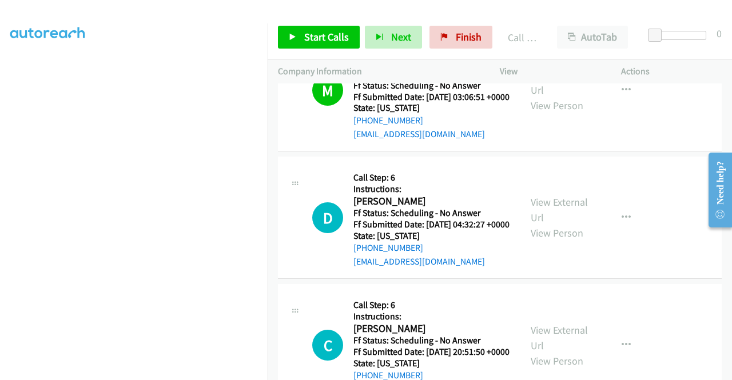
scroll to position [743, 0]
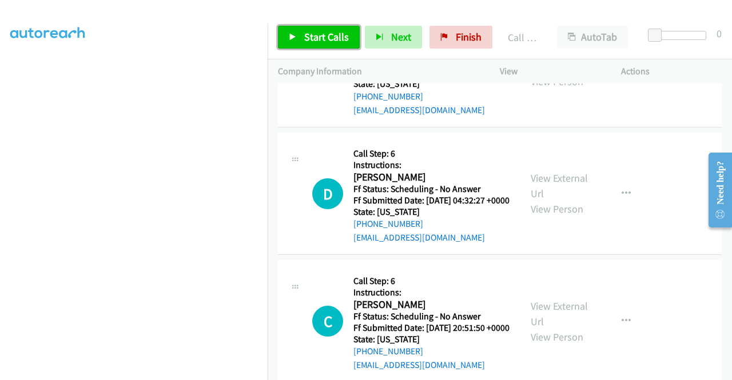
click at [304, 41] on span "Start Calls" at bounding box center [326, 36] width 45 height 13
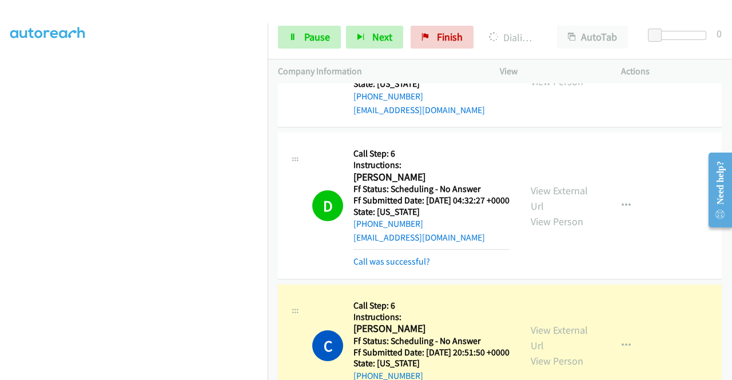
click at [365, 267] on link "Call was successful?" at bounding box center [391, 261] width 77 height 11
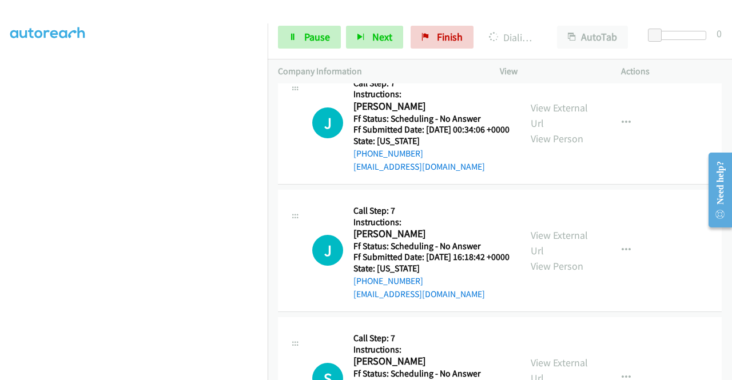
scroll to position [1086, 0]
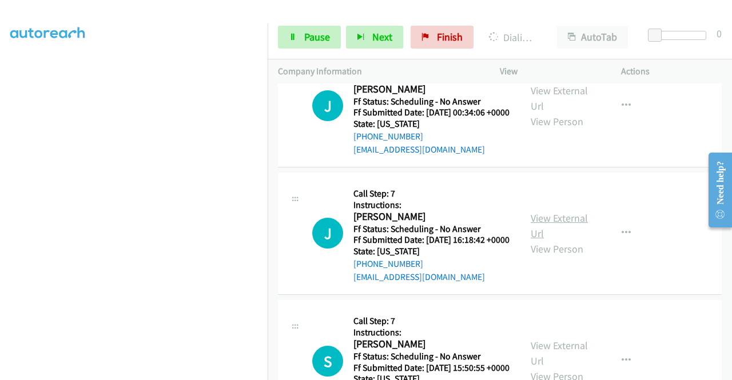
click at [568, 240] on link "View External Url" at bounding box center [559, 226] width 57 height 29
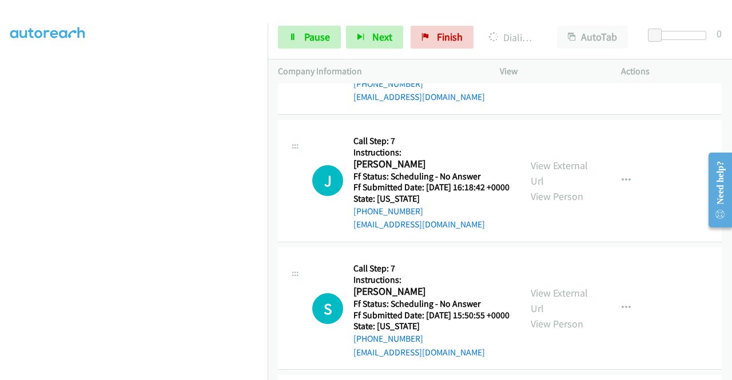
scroll to position [1201, 0]
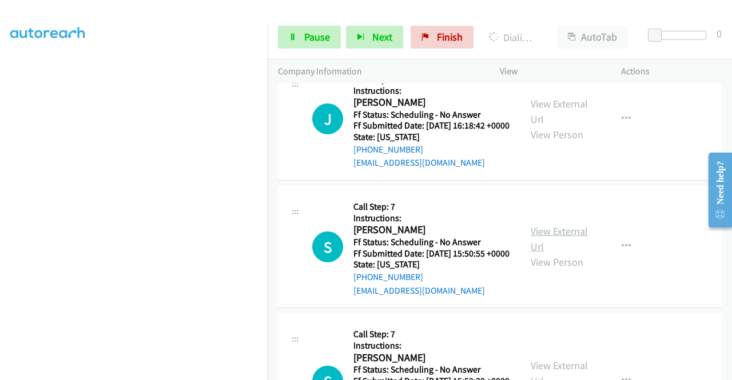
click at [559, 253] on link "View External Url" at bounding box center [559, 239] width 57 height 29
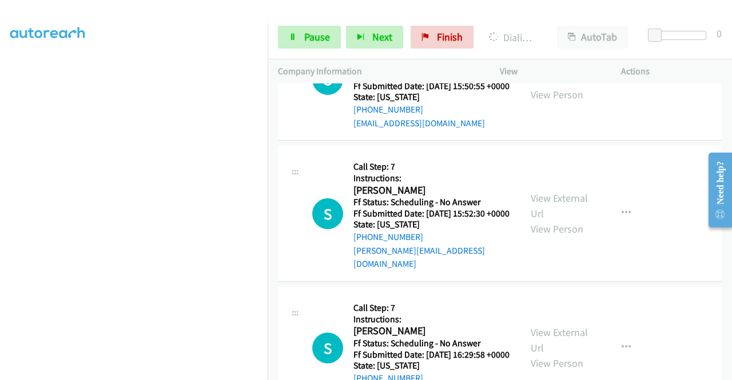
scroll to position [1372, 0]
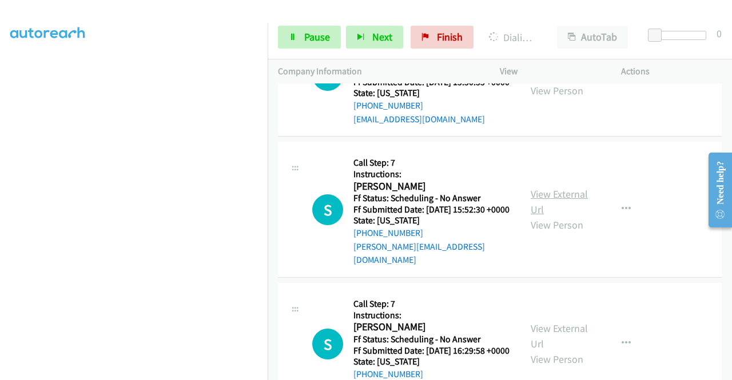
click at [556, 216] on link "View External Url" at bounding box center [559, 202] width 57 height 29
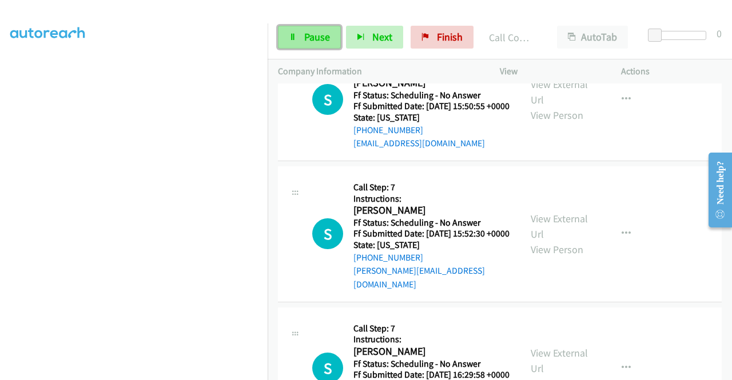
click at [296, 46] on link "Pause" at bounding box center [309, 37] width 63 height 23
click at [293, 39] on icon at bounding box center [293, 38] width 8 height 8
click at [230, 10] on div at bounding box center [361, 22] width 722 height 44
click at [310, 38] on span "Pause" at bounding box center [317, 36] width 26 height 13
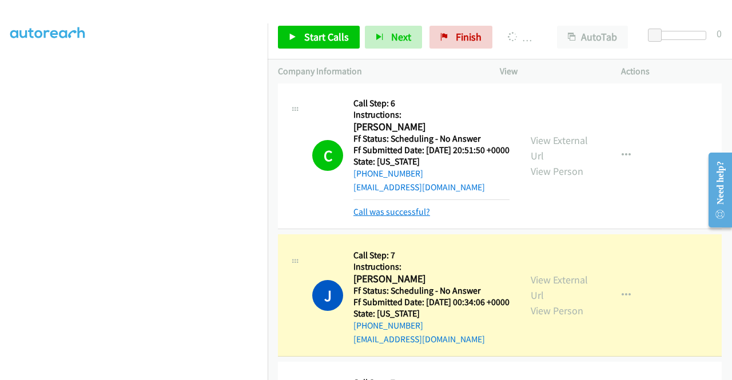
scroll to position [939, 0]
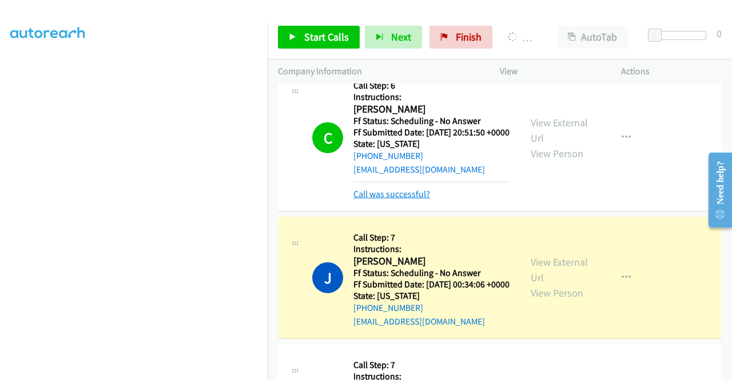
click at [404, 200] on link "Call was successful?" at bounding box center [391, 194] width 77 height 11
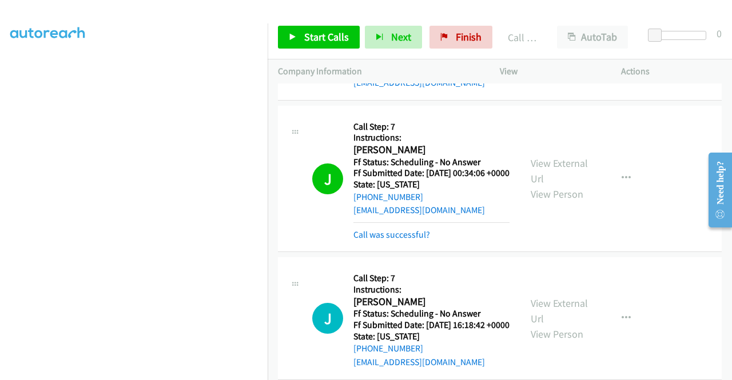
scroll to position [1168, 0]
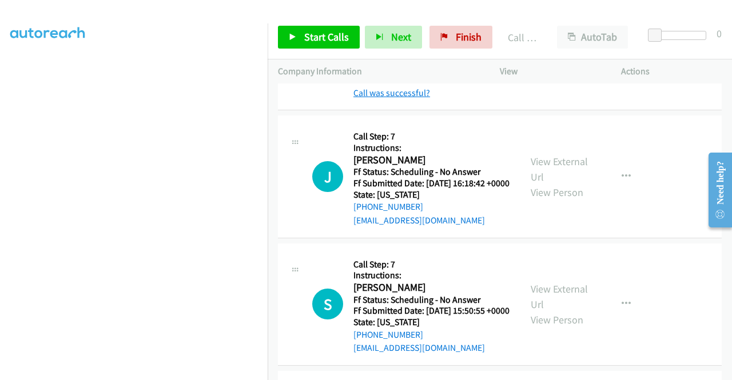
click at [396, 98] on link "Call was successful?" at bounding box center [391, 92] width 77 height 11
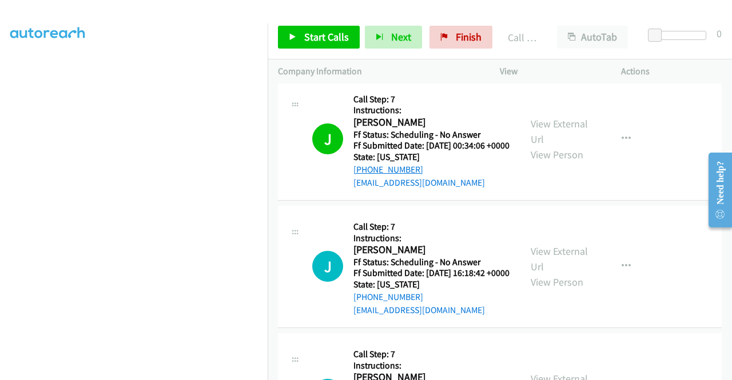
scroll to position [1225, 0]
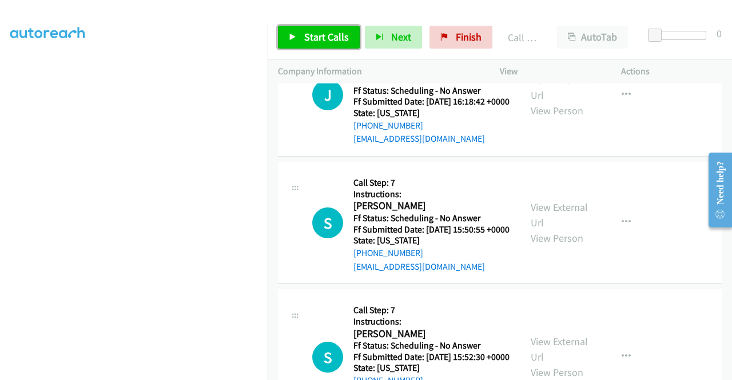
click at [322, 47] on link "Start Calls" at bounding box center [319, 37] width 82 height 23
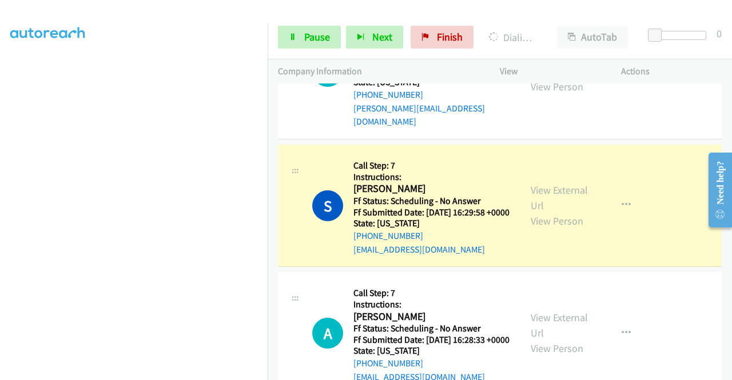
scroll to position [1568, 0]
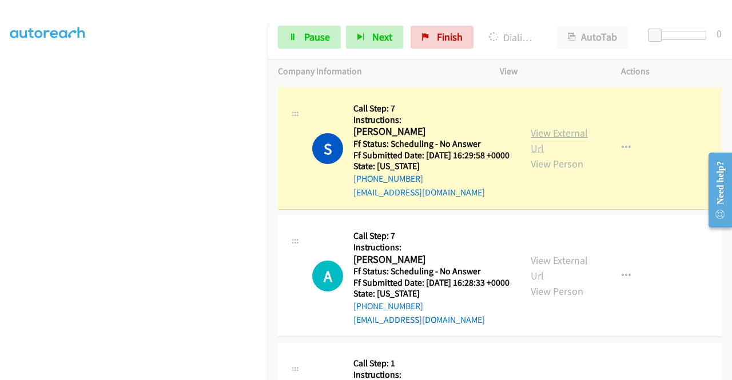
click at [569, 155] on link "View External Url" at bounding box center [559, 140] width 57 height 29
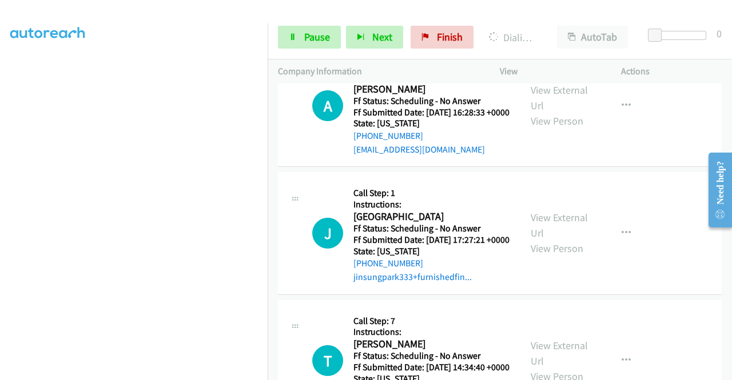
scroll to position [1739, 0]
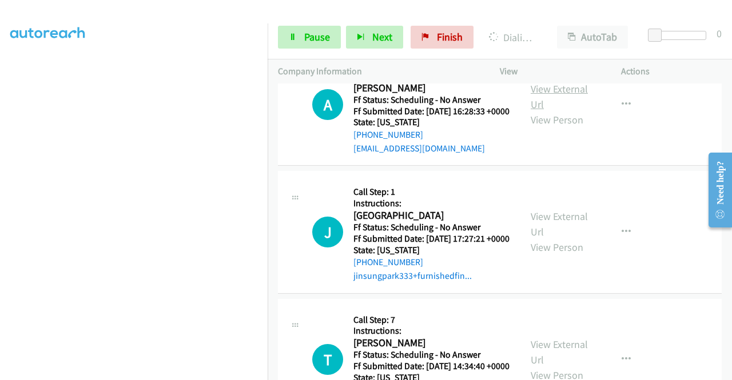
click at [557, 111] on link "View External Url" at bounding box center [559, 96] width 57 height 29
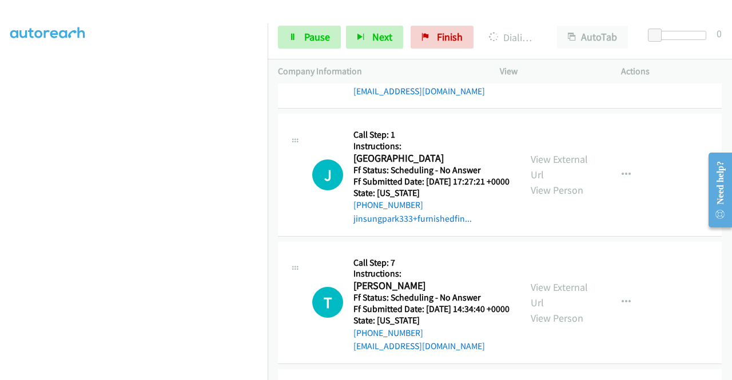
scroll to position [1854, 0]
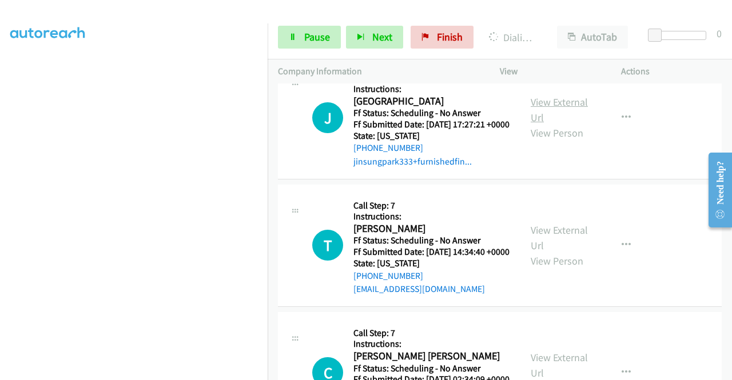
click at [555, 124] on link "View External Url" at bounding box center [559, 109] width 57 height 29
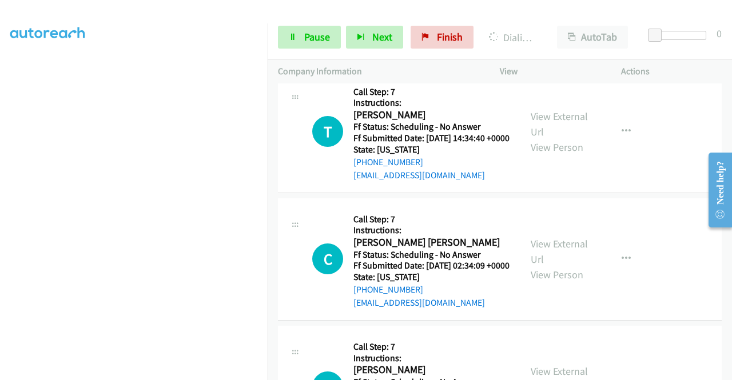
scroll to position [1968, 0]
click at [567, 138] on link "View External Url" at bounding box center [559, 123] width 57 height 29
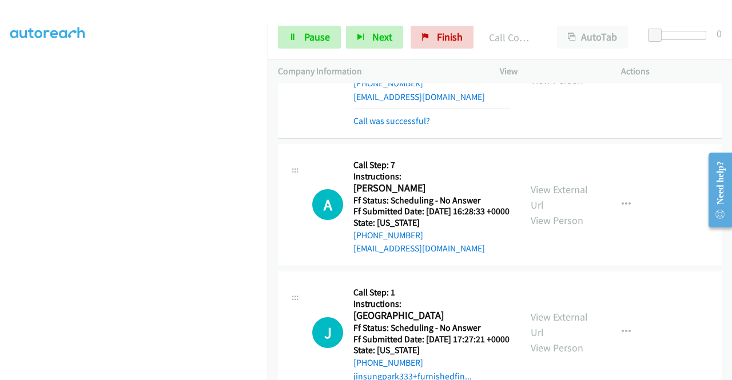
scroll to position [1649, 0]
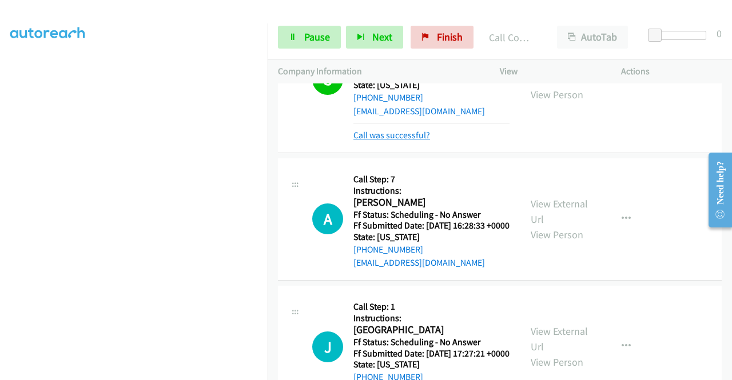
click at [391, 141] on link "Call was successful?" at bounding box center [391, 135] width 77 height 11
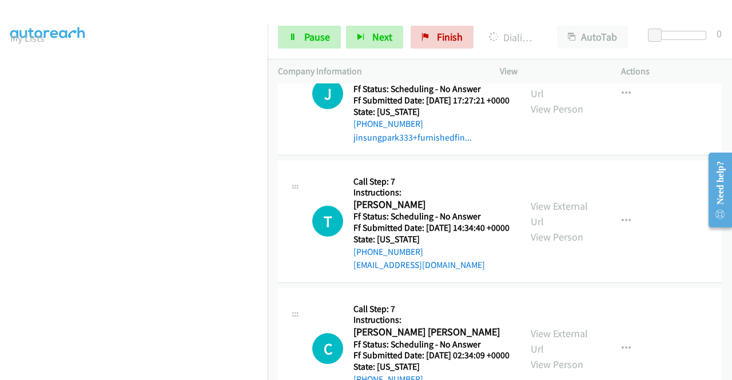
scroll to position [261, 0]
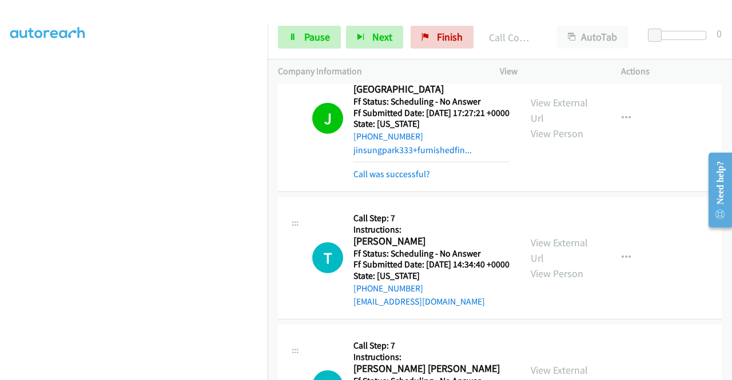
click at [414, 27] on link "Call was successful?" at bounding box center [391, 22] width 77 height 11
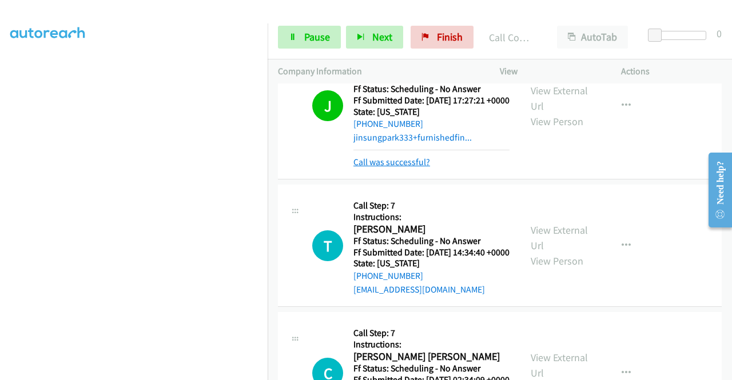
click at [416, 168] on link "Call was successful?" at bounding box center [391, 162] width 77 height 11
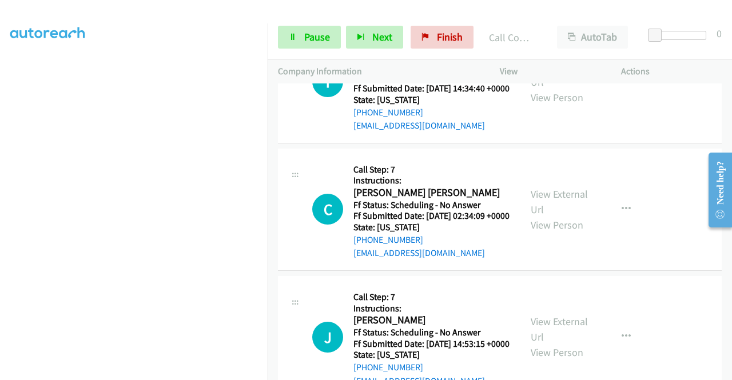
scroll to position [2049, 0]
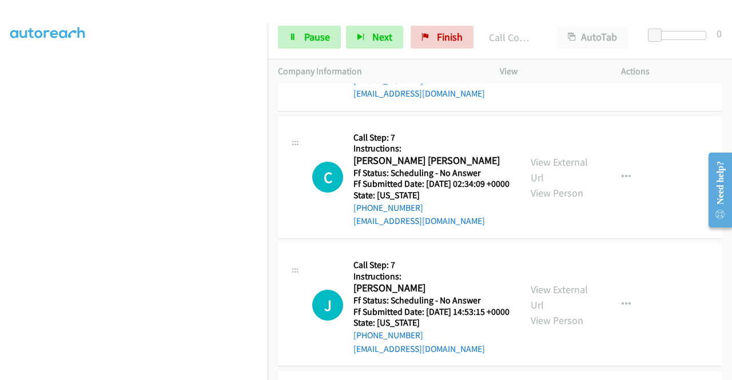
click at [565, 201] on div "View External Url View Person" at bounding box center [560, 177] width 59 height 46
click at [565, 184] on link "View External Url" at bounding box center [559, 170] width 57 height 29
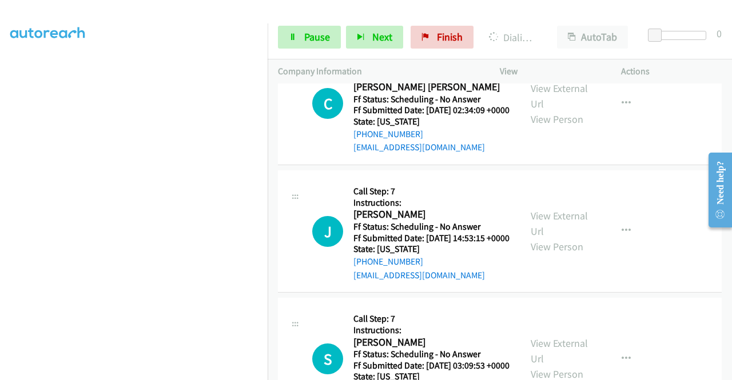
scroll to position [2164, 0]
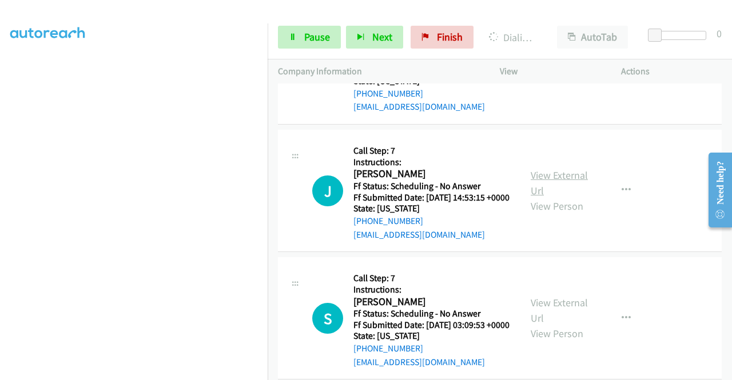
click at [563, 197] on link "View External Url" at bounding box center [559, 183] width 57 height 29
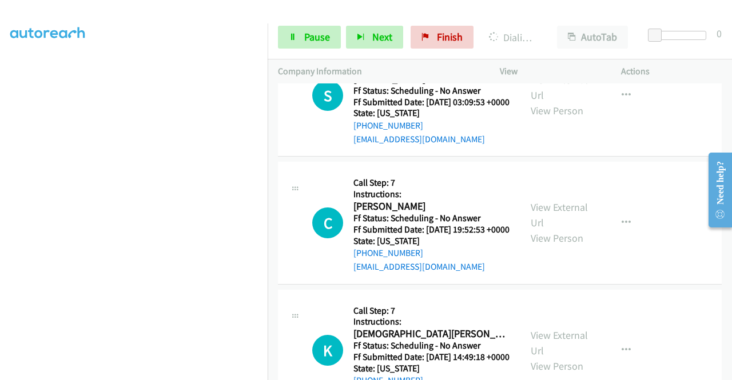
scroll to position [2450, 0]
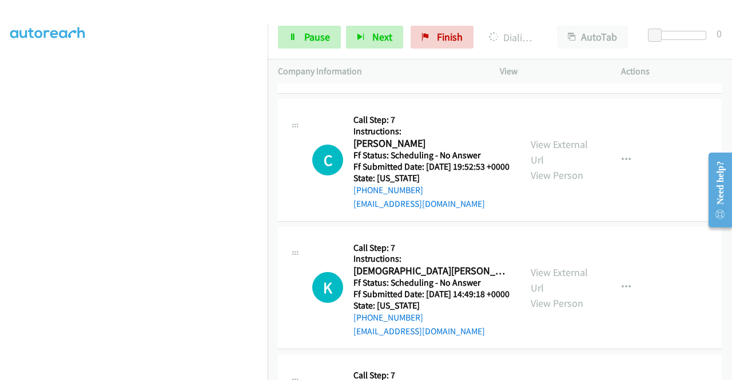
click at [573, 39] on link "View External Url" at bounding box center [559, 24] width 57 height 29
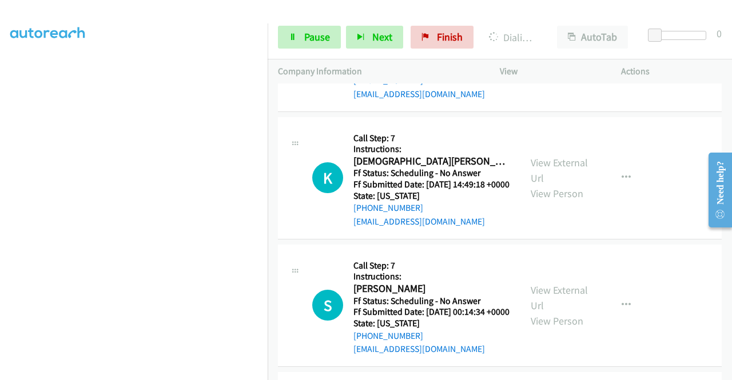
scroll to position [2564, 0]
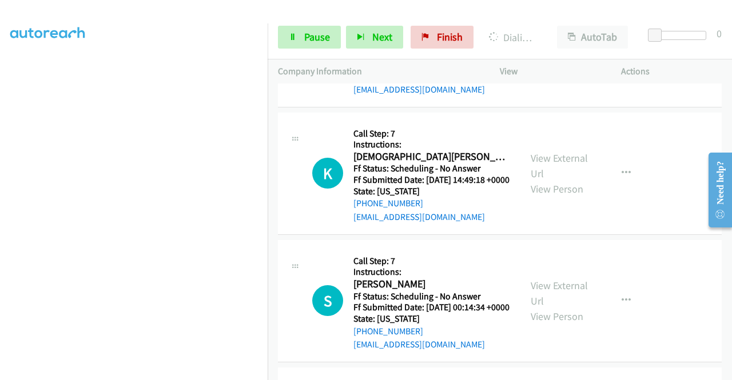
click at [569, 52] on link "View External Url" at bounding box center [559, 37] width 57 height 29
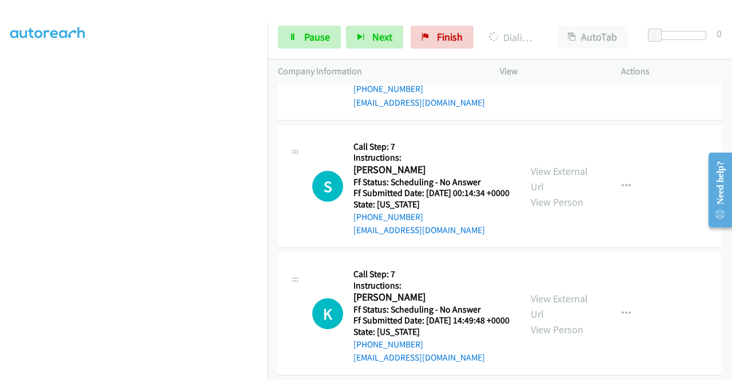
click at [567, 66] on link "View External Url" at bounding box center [559, 51] width 57 height 29
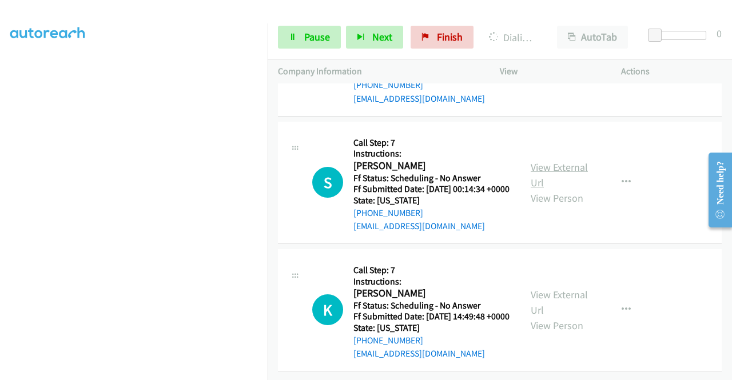
scroll to position [2793, 0]
click at [560, 189] on link "View External Url" at bounding box center [559, 175] width 57 height 29
click at [580, 288] on link "View External Url" at bounding box center [559, 302] width 57 height 29
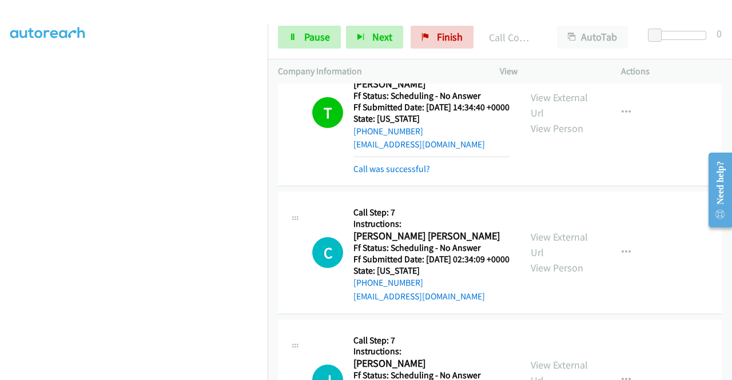
scroll to position [2016, 0]
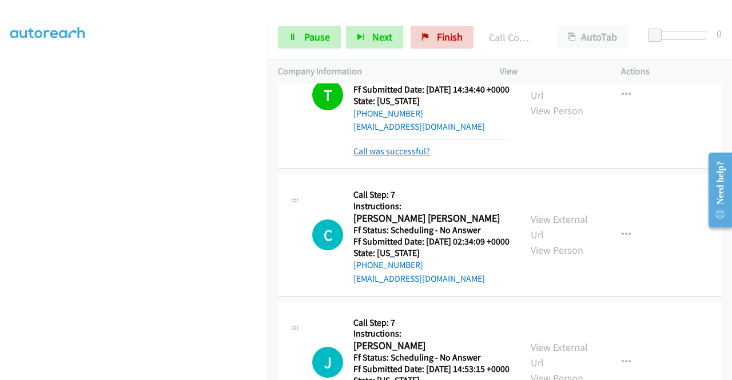
click at [420, 157] on link "Call was successful?" at bounding box center [391, 151] width 77 height 11
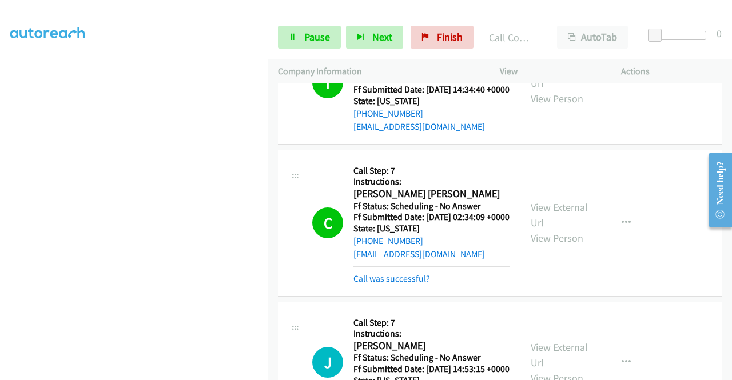
scroll to position [2130, 0]
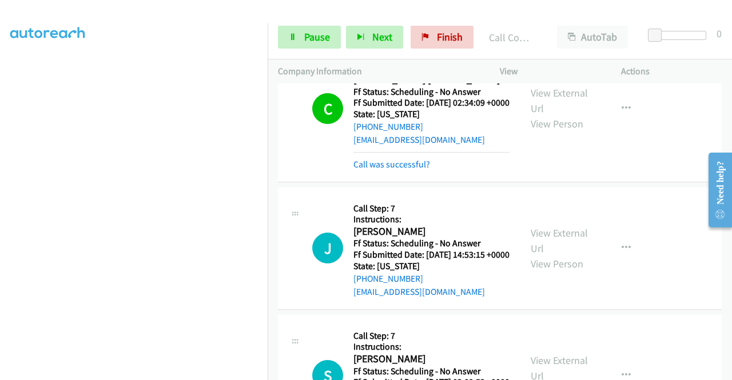
click at [423, 170] on link "Call was successful?" at bounding box center [391, 164] width 77 height 11
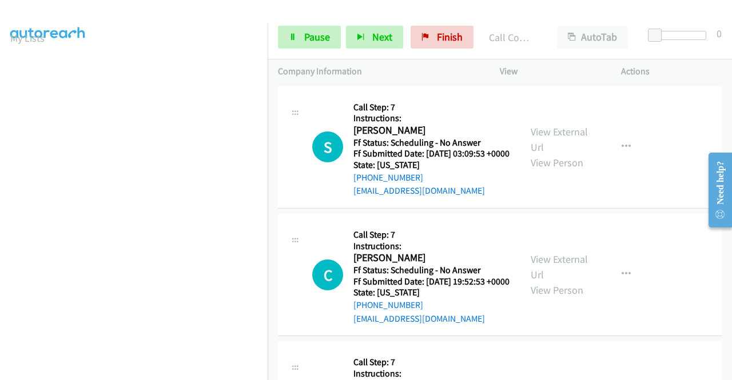
scroll to position [261, 0]
click at [412, 70] on div "Call was successful?" at bounding box center [431, 64] width 156 height 14
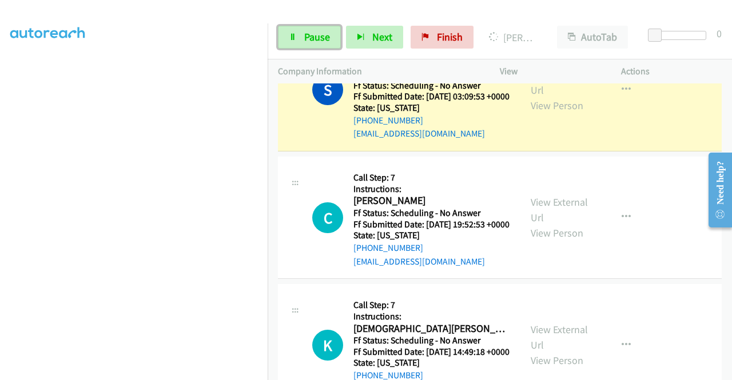
click at [294, 42] on link "Pause" at bounding box center [309, 37] width 63 height 23
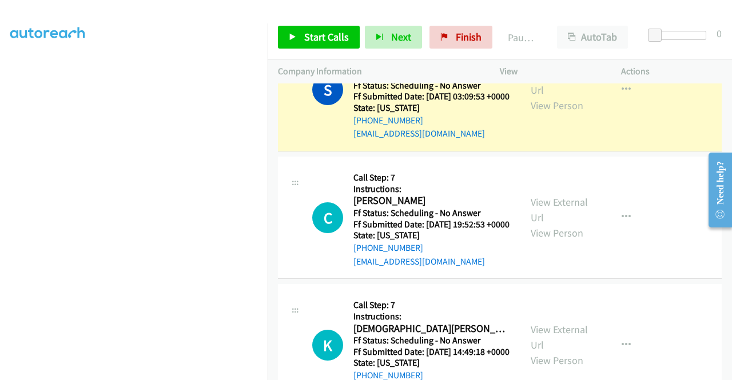
click at [374, 11] on link "Call was successful?" at bounding box center [391, 6] width 77 height 11
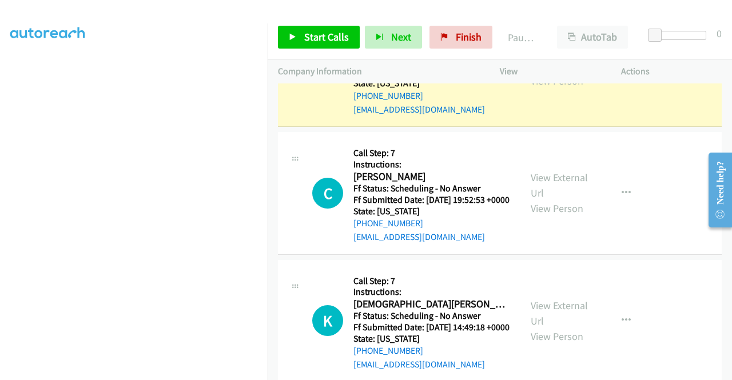
scroll to position [261, 0]
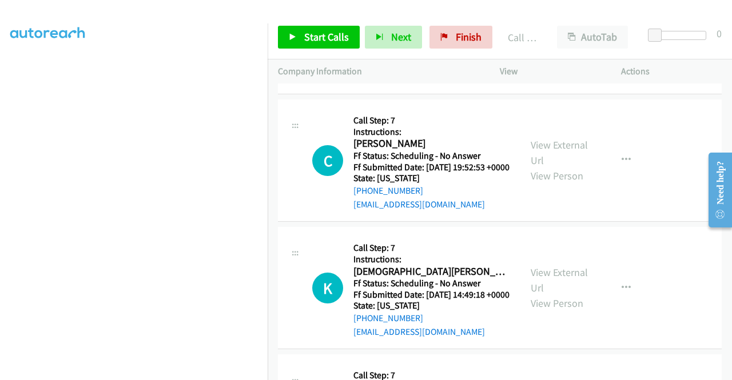
click at [415, 82] on link "Call was successful?" at bounding box center [391, 76] width 77 height 11
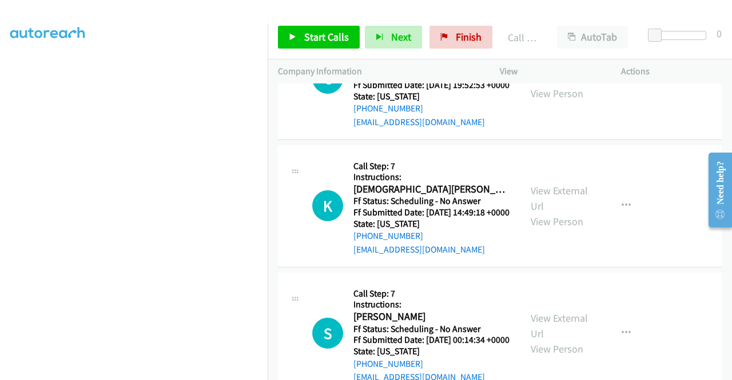
scroll to position [2588, 0]
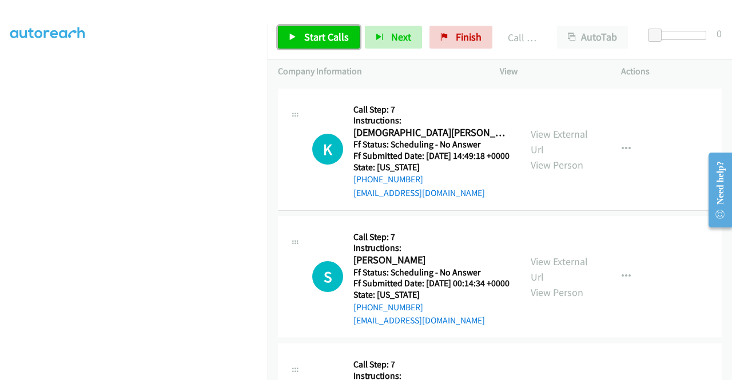
click at [318, 35] on span "Start Calls" at bounding box center [326, 36] width 45 height 13
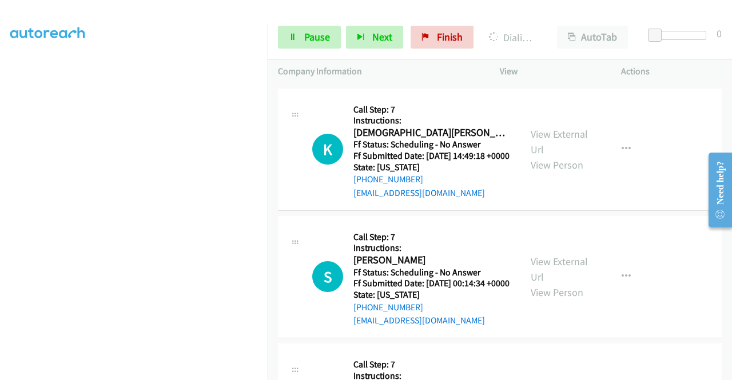
scroll to position [23, 0]
click at [316, 38] on span "Pause" at bounding box center [317, 36] width 26 height 13
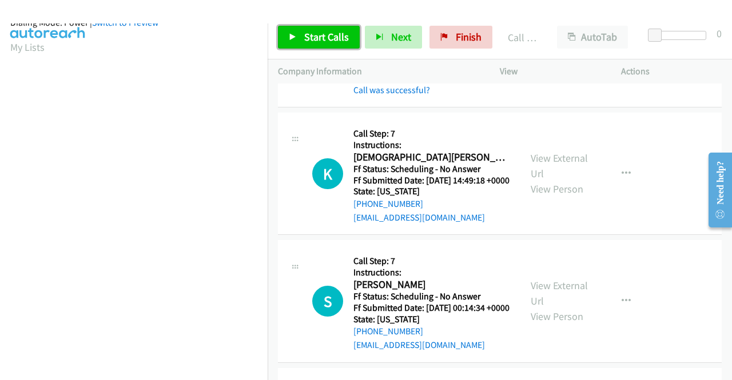
click at [334, 39] on span "Start Calls" at bounding box center [326, 36] width 45 height 13
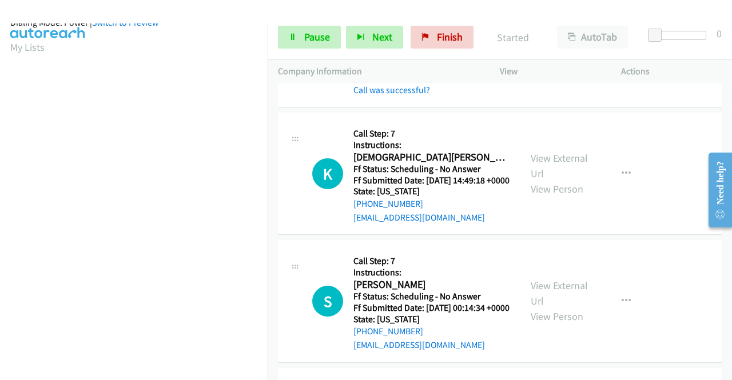
scroll to position [2645, 0]
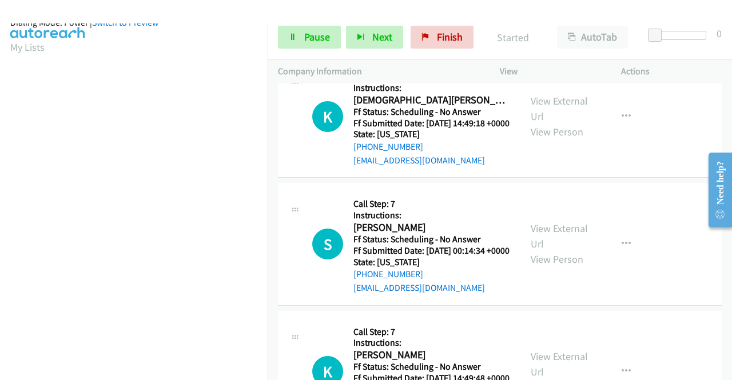
click at [406, 38] on link "Call was successful?" at bounding box center [391, 32] width 77 height 11
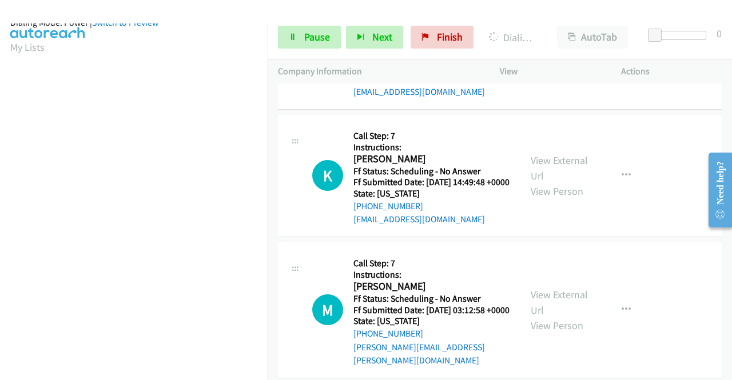
scroll to position [2759, 0]
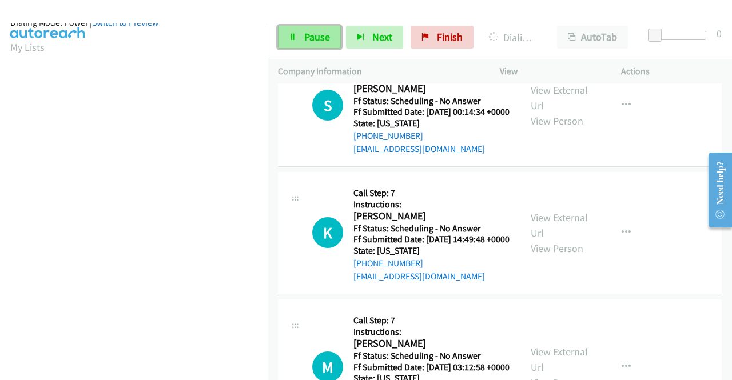
click at [318, 37] on span "Pause" at bounding box center [317, 36] width 26 height 13
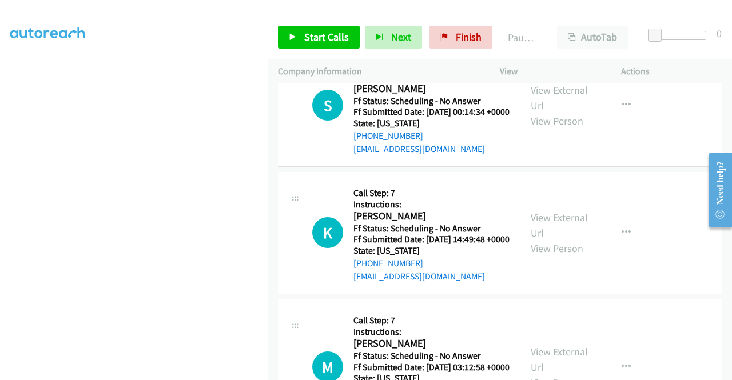
scroll to position [261, 0]
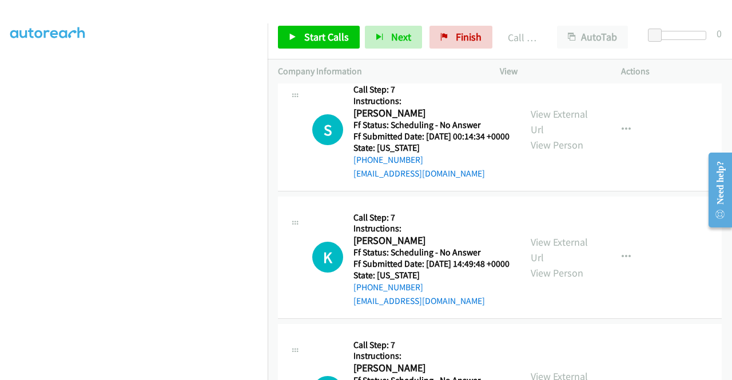
click at [405, 51] on link "Call was successful?" at bounding box center [391, 46] width 77 height 11
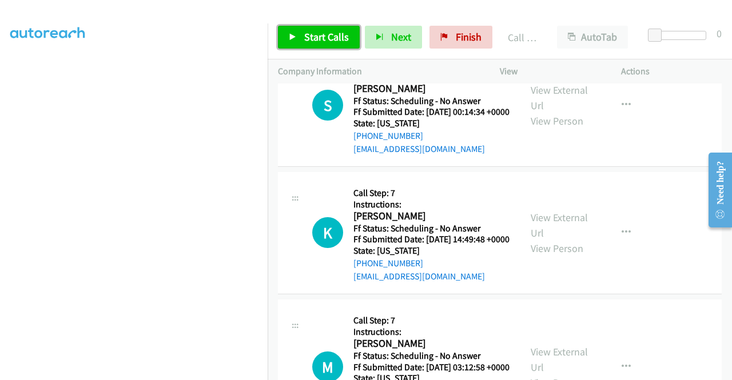
click at [342, 29] on link "Start Calls" at bounding box center [319, 37] width 82 height 23
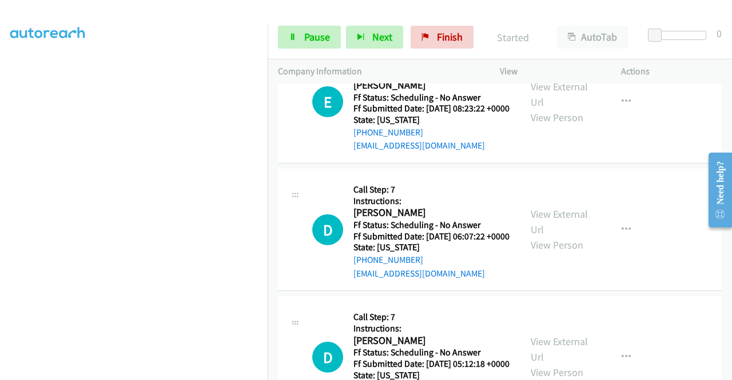
scroll to position [3160, 0]
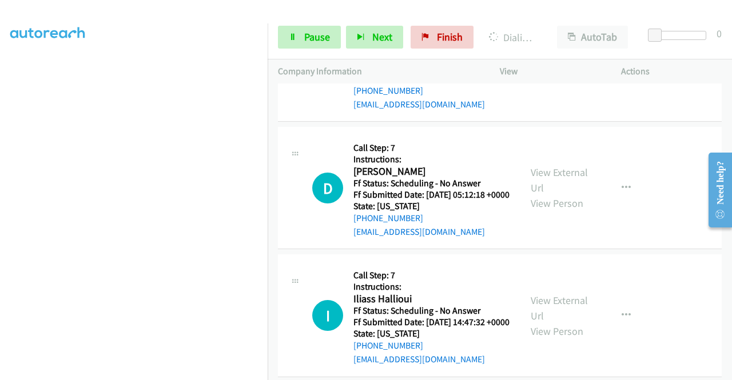
scroll to position [3331, 0]
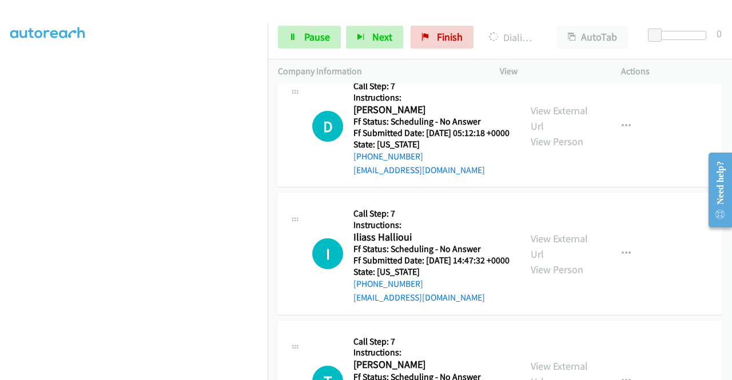
scroll to position [3503, 0]
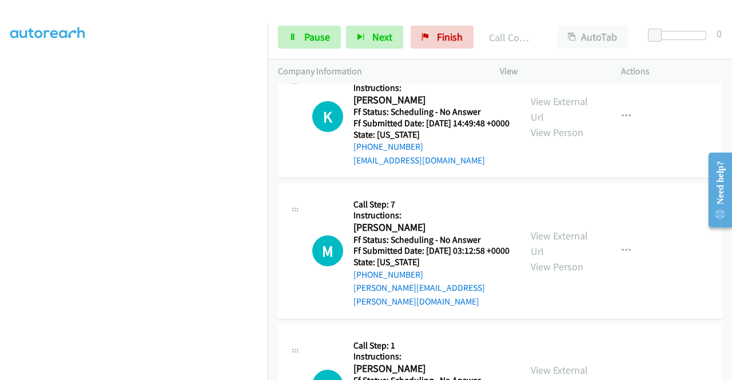
scroll to position [2931, 0]
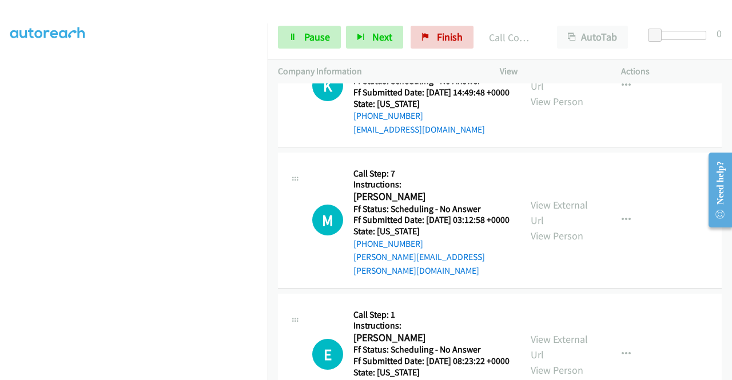
click at [423, 7] on link "Call was successful?" at bounding box center [391, 2] width 77 height 11
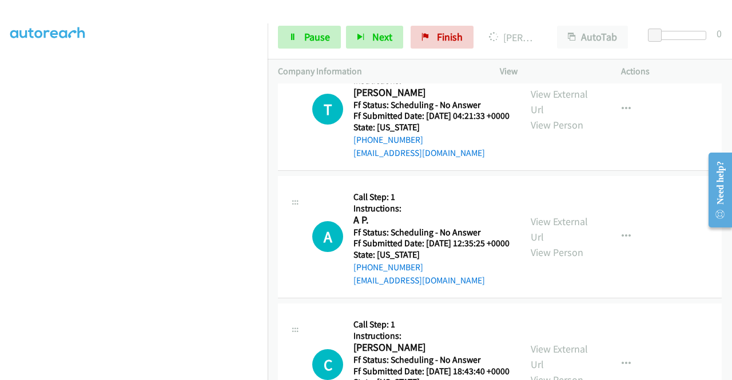
scroll to position [3731, 0]
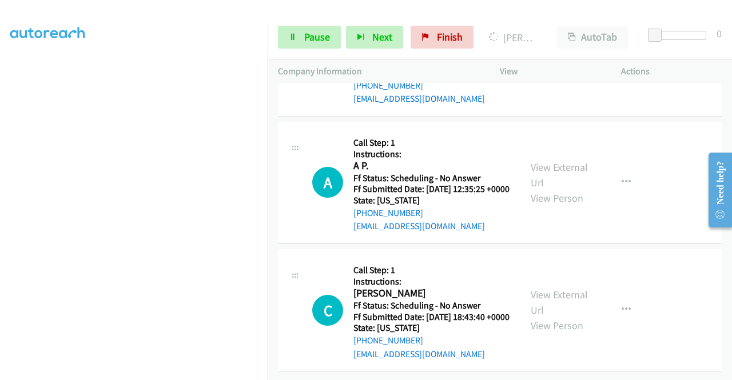
click at [547, 62] on link "View External Url" at bounding box center [559, 47] width 57 height 29
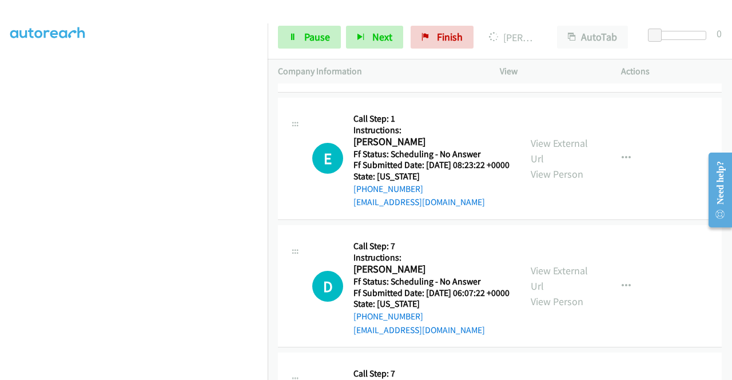
scroll to position [2988, 0]
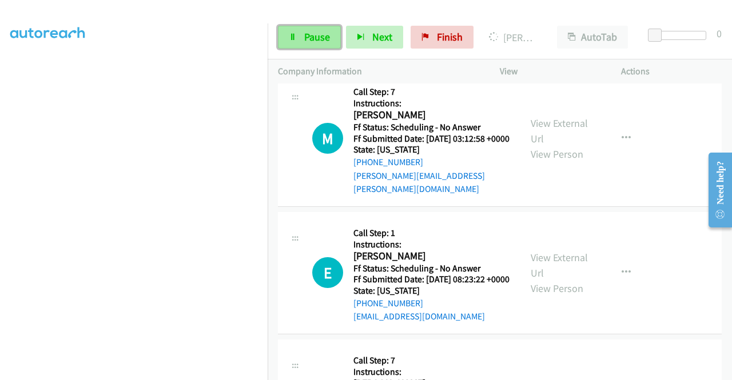
click at [292, 39] on icon at bounding box center [293, 38] width 8 height 8
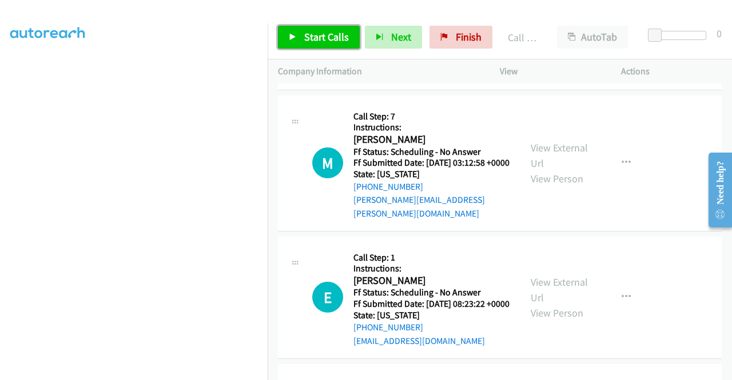
click at [318, 35] on span "Start Calls" at bounding box center [326, 36] width 45 height 13
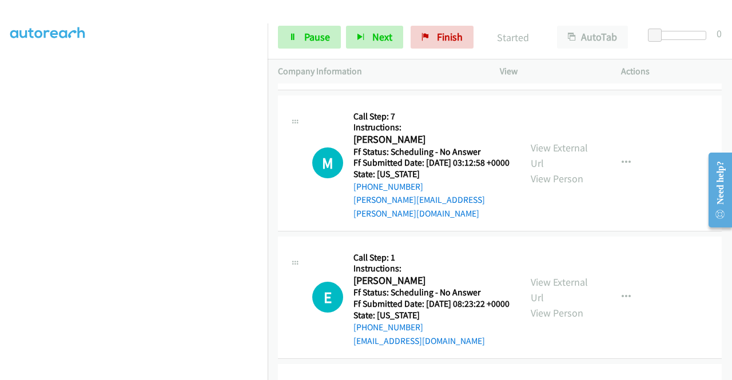
click at [412, 78] on link "Call was successful?" at bounding box center [391, 72] width 77 height 11
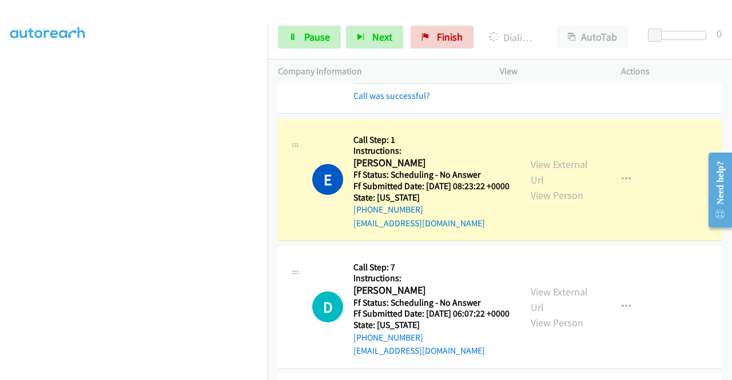
scroll to position [3160, 0]
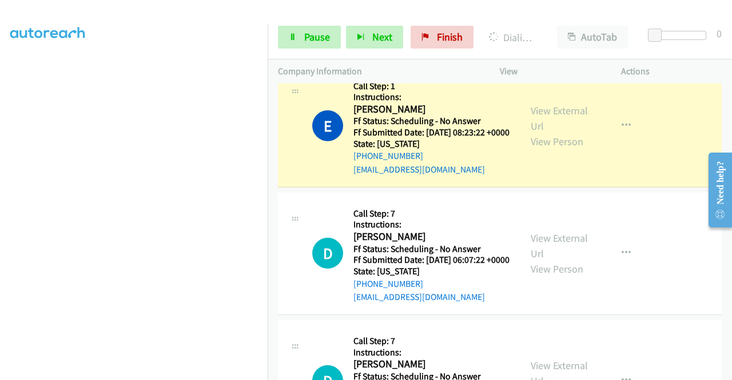
click at [419, 47] on link "Call was successful?" at bounding box center [391, 42] width 77 height 11
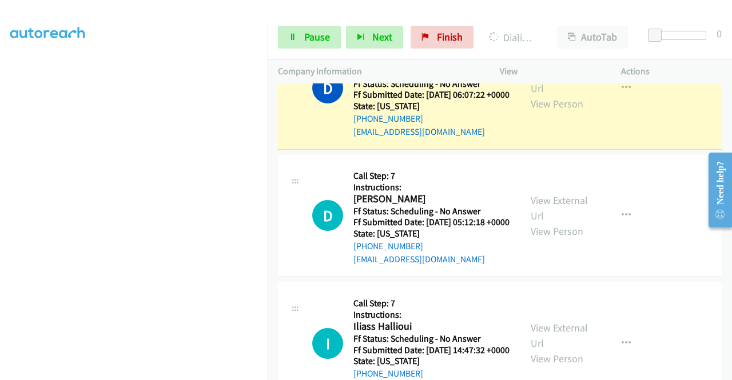
scroll to position [3331, 0]
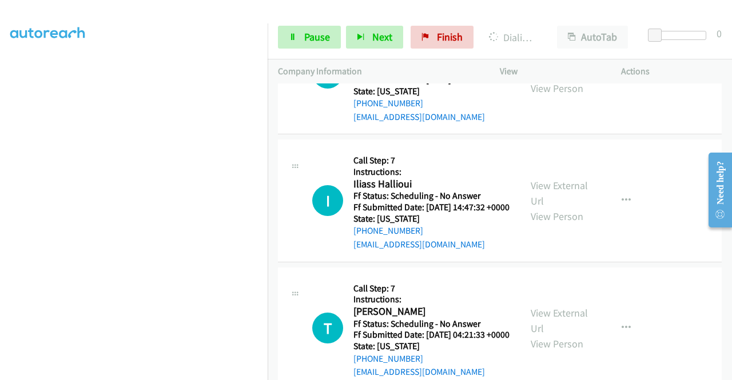
scroll to position [3446, 0]
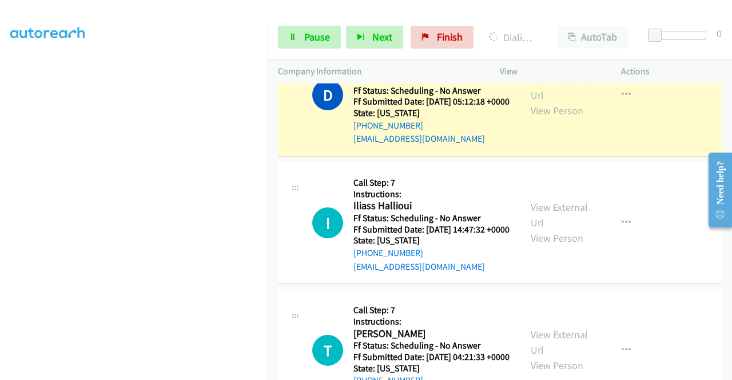
click at [413, 17] on link "Call was successful?" at bounding box center [391, 11] width 77 height 11
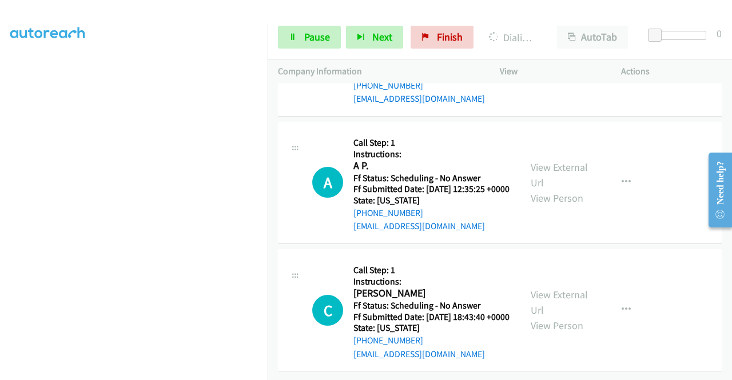
scroll to position [3846, 0]
click at [540, 62] on link "View External Url" at bounding box center [559, 47] width 57 height 29
click at [579, 189] on link "View External Url" at bounding box center [559, 175] width 57 height 29
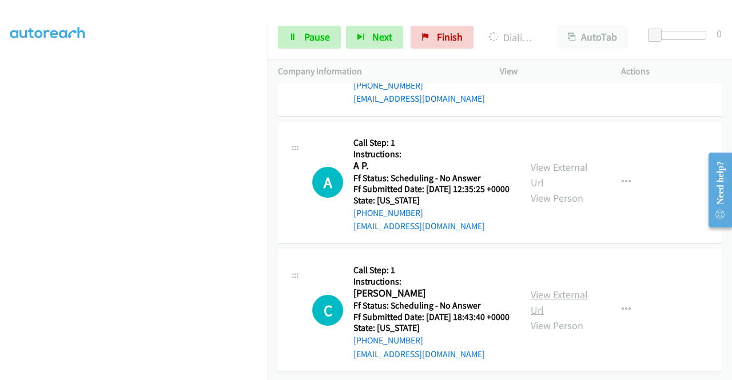
click at [564, 288] on link "View External Url" at bounding box center [559, 302] width 57 height 29
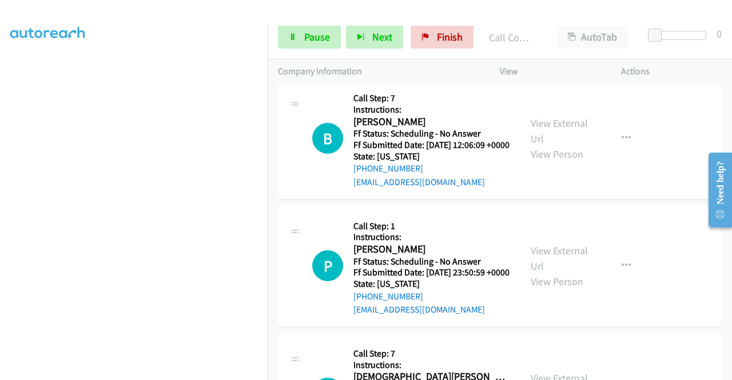
scroll to position [4089, 0]
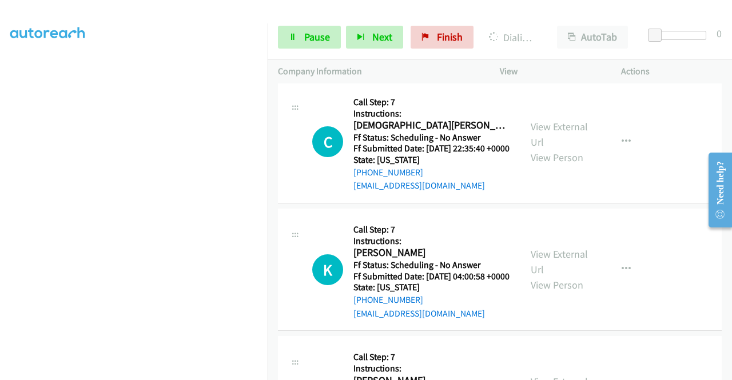
scroll to position [4318, 0]
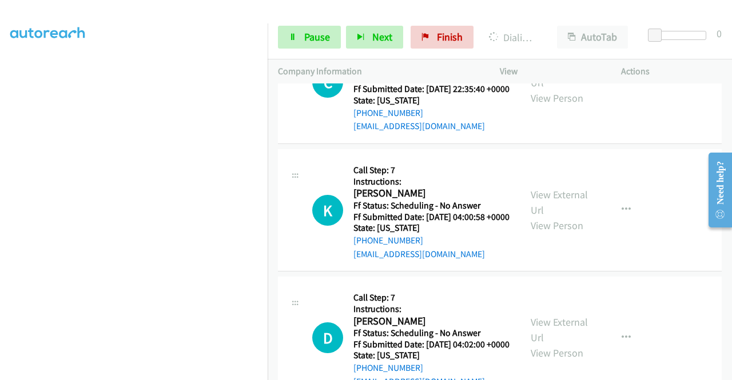
scroll to position [4432, 0]
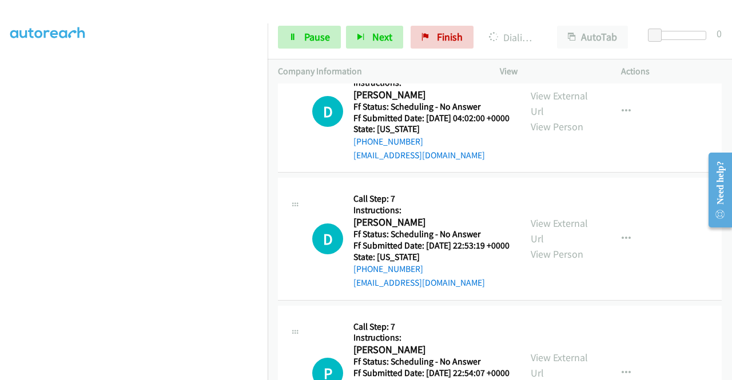
scroll to position [4604, 0]
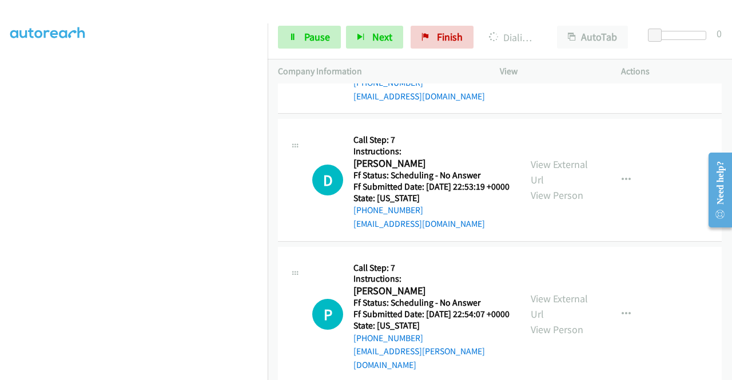
scroll to position [4718, 0]
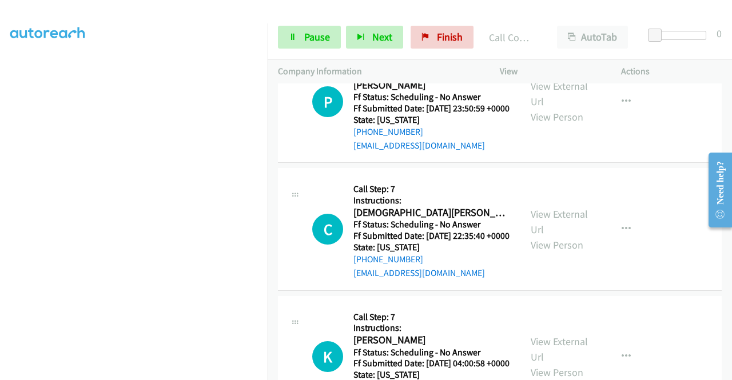
scroll to position [4261, 0]
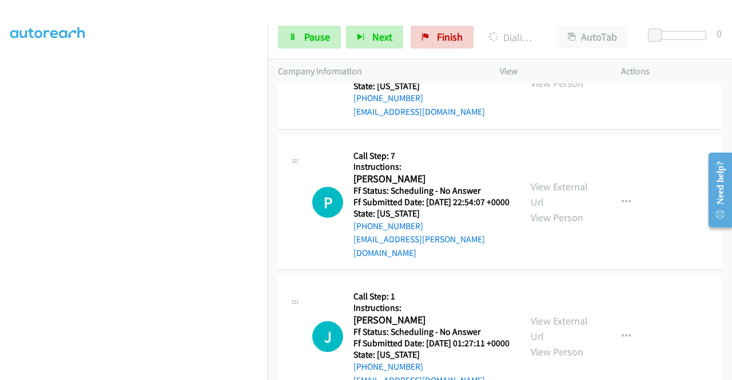
scroll to position [4776, 0]
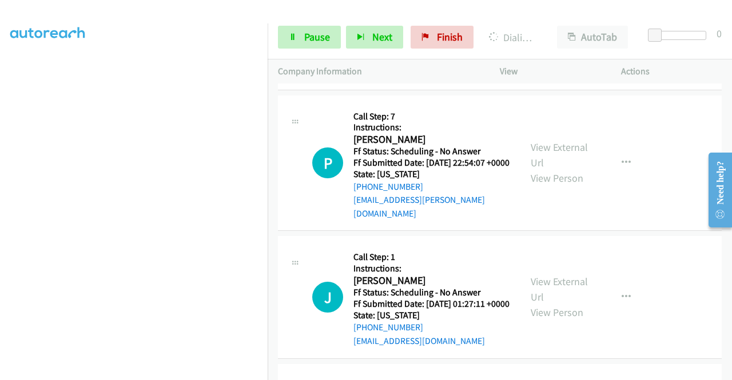
scroll to position [4890, 0]
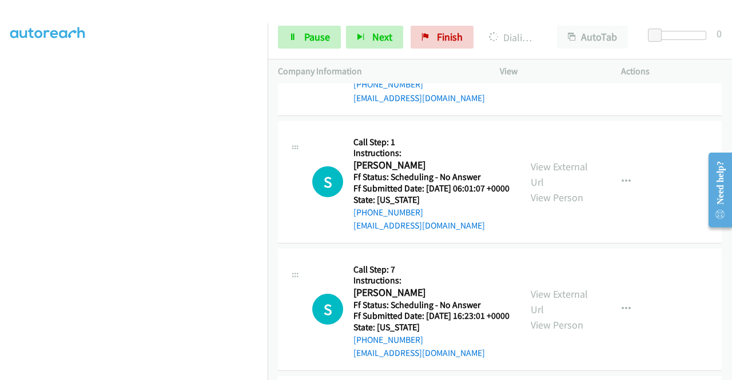
scroll to position [5061, 0]
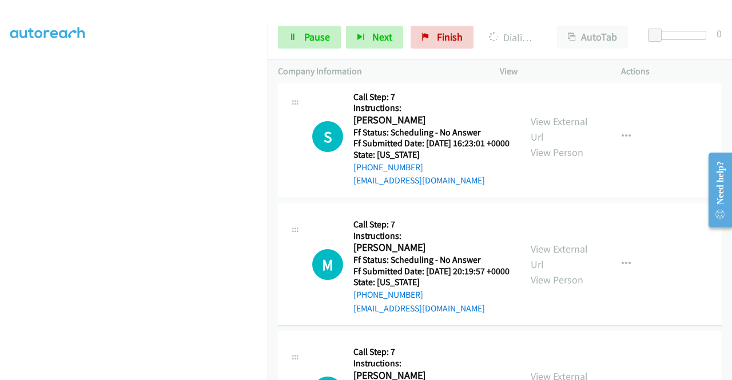
scroll to position [5233, 0]
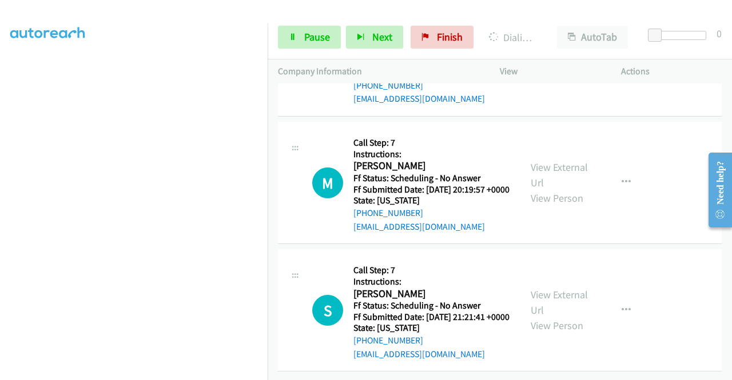
scroll to position [5462, 0]
click at [551, 62] on link "View External Url" at bounding box center [559, 47] width 57 height 29
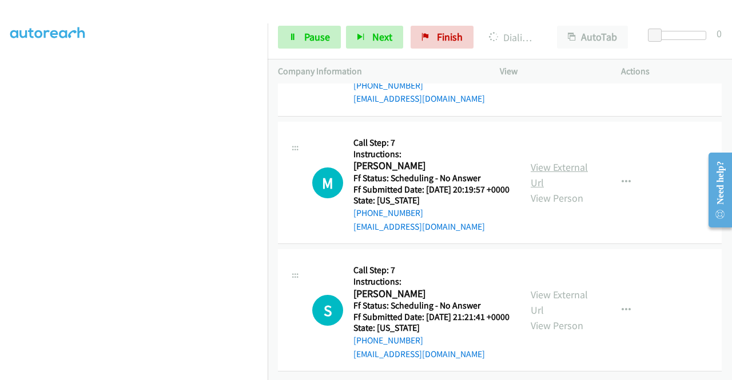
click at [562, 189] on link "View External Url" at bounding box center [559, 175] width 57 height 29
click at [532, 288] on link "View External Url" at bounding box center [559, 302] width 57 height 29
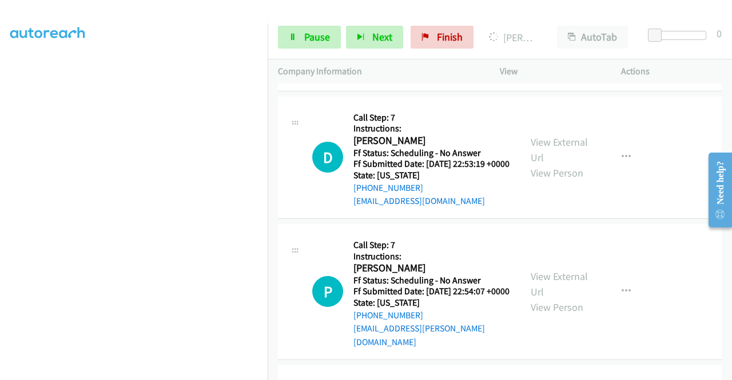
scroll to position [4715, 0]
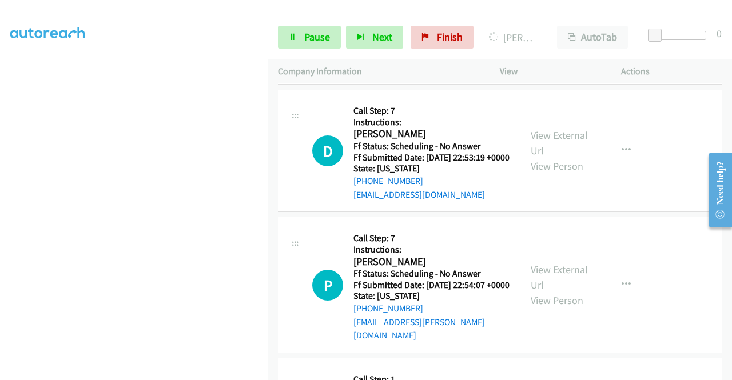
drag, startPoint x: 456, startPoint y: 299, endPoint x: 349, endPoint y: 302, distance: 107.5
copy link "[EMAIL_ADDRESS][DOMAIN_NAME]"
click at [305, 27] on link "Pause" at bounding box center [309, 37] width 63 height 23
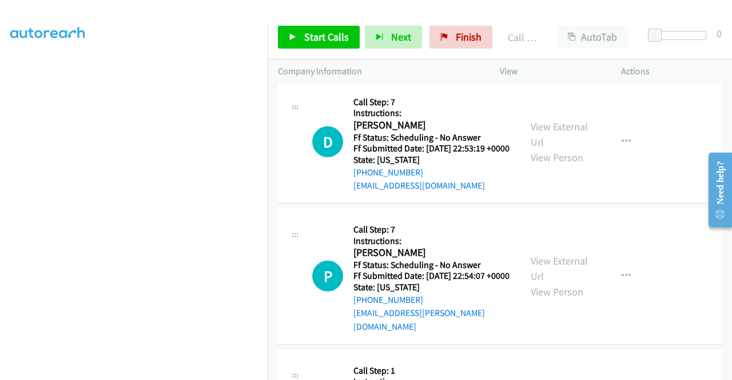
scroll to position [4772, 0]
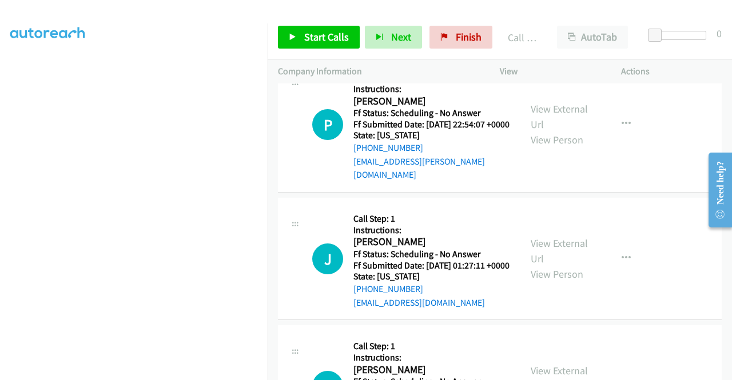
scroll to position [4886, 0]
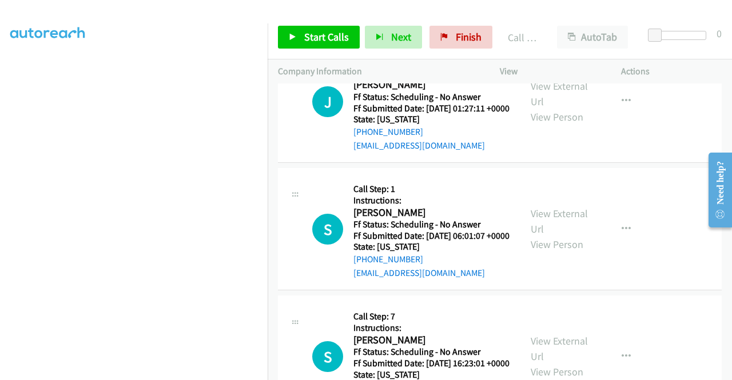
scroll to position [5115, 0]
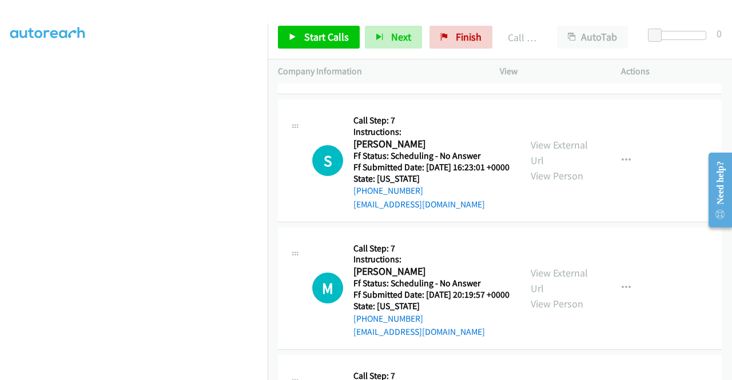
scroll to position [5230, 0]
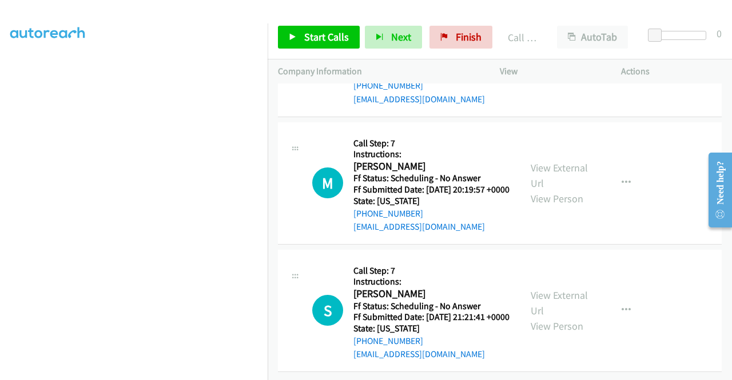
scroll to position [5573, 0]
click at [561, 62] on link "View External Url" at bounding box center [559, 47] width 57 height 29
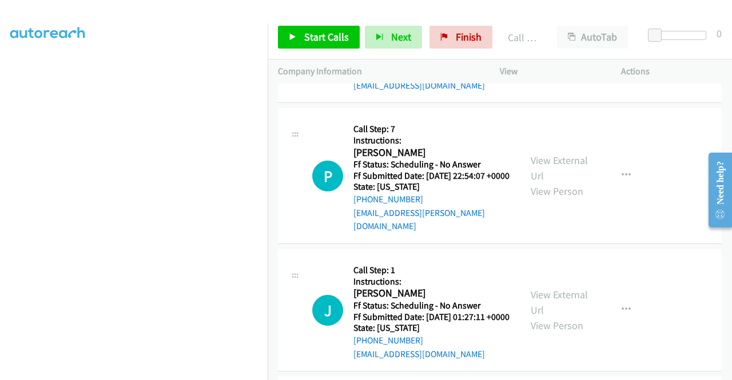
scroll to position [4886, 0]
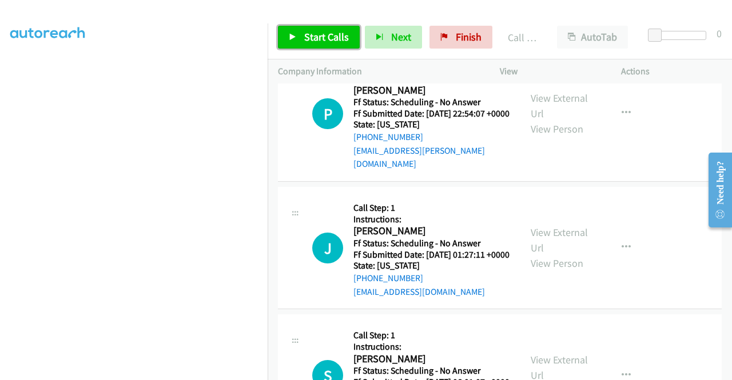
click at [325, 35] on span "Start Calls" at bounding box center [326, 36] width 45 height 13
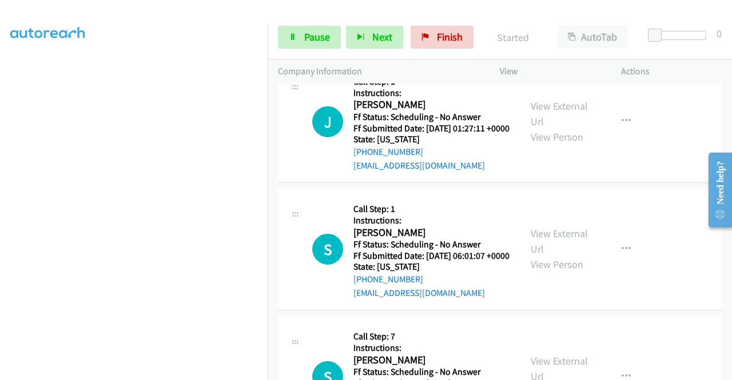
scroll to position [5058, 0]
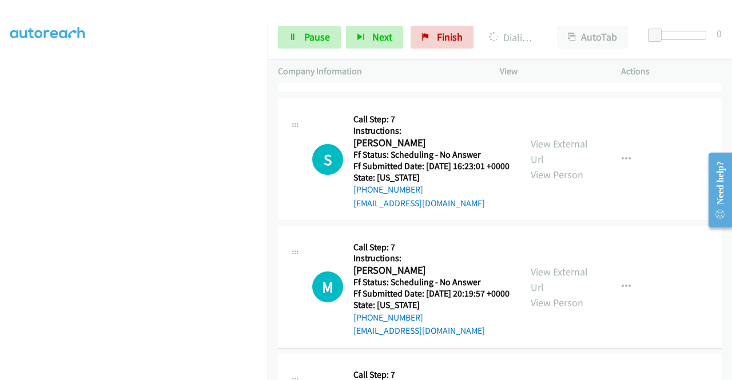
scroll to position [5287, 0]
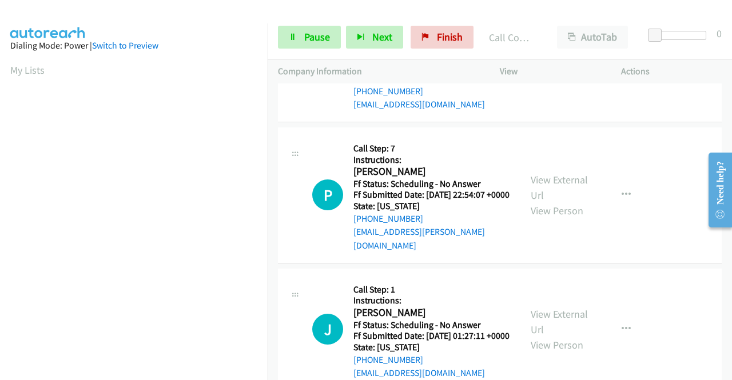
scroll to position [261, 0]
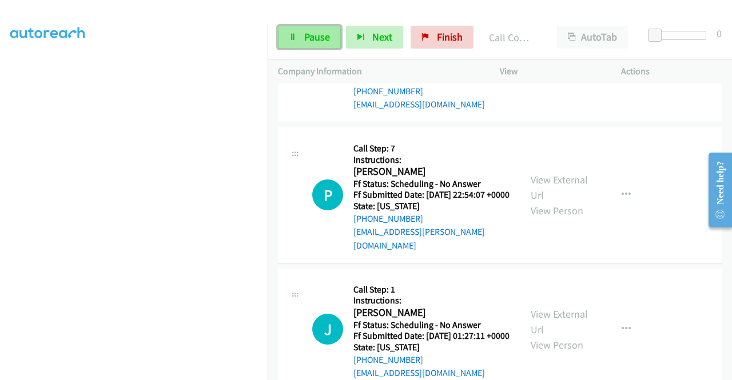
click at [317, 37] on span "Pause" at bounding box center [317, 36] width 26 height 13
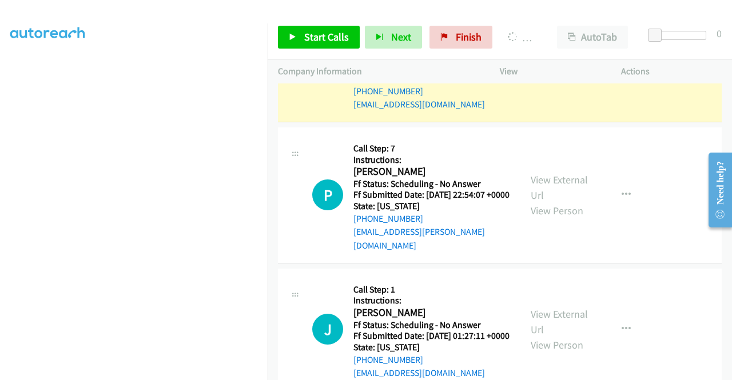
drag, startPoint x: 423, startPoint y: 307, endPoint x: 365, endPoint y: 307, distance: 58.3
copy link "[PHONE_NUMBER]"
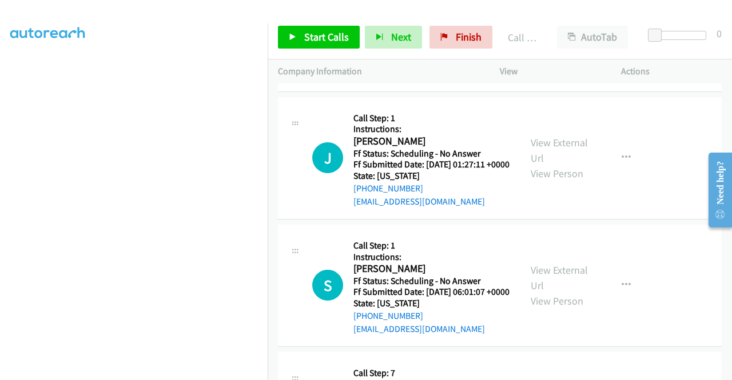
scroll to position [5115, 0]
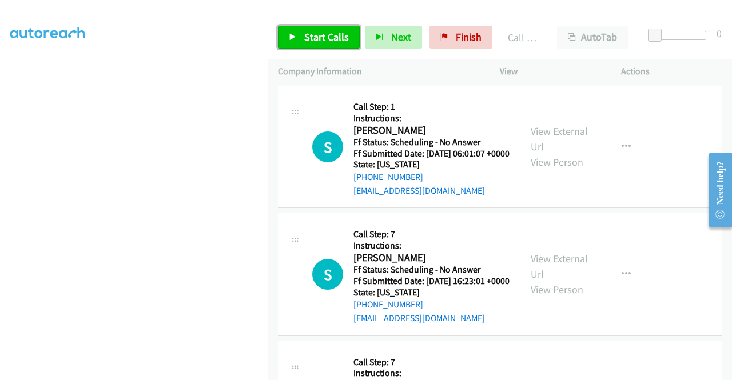
click at [336, 41] on span "Start Calls" at bounding box center [326, 36] width 45 height 13
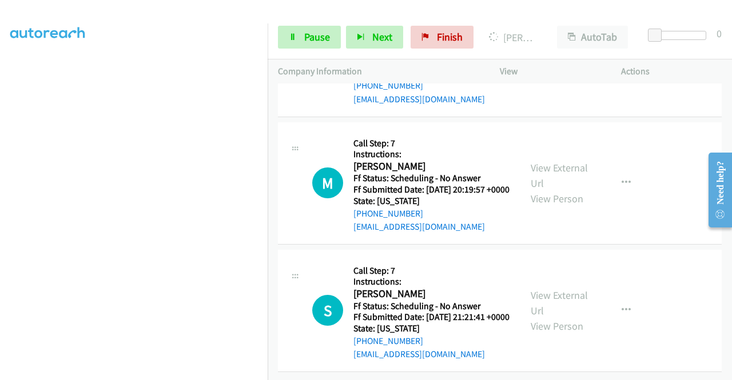
scroll to position [5515, 0]
click at [555, 62] on link "View External Url" at bounding box center [559, 47] width 57 height 29
click at [564, 189] on link "View External Url" at bounding box center [559, 175] width 57 height 29
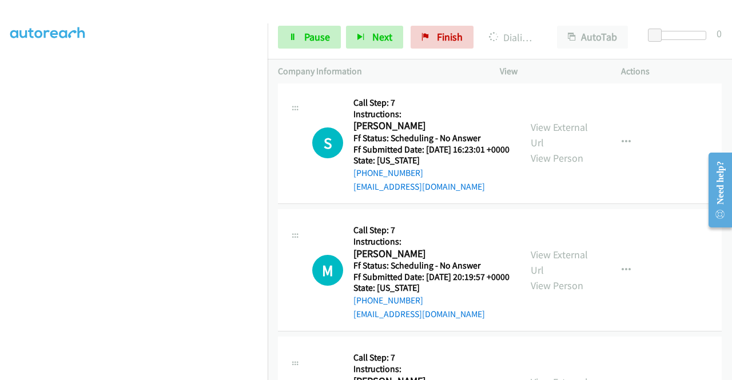
scroll to position [5254, 0]
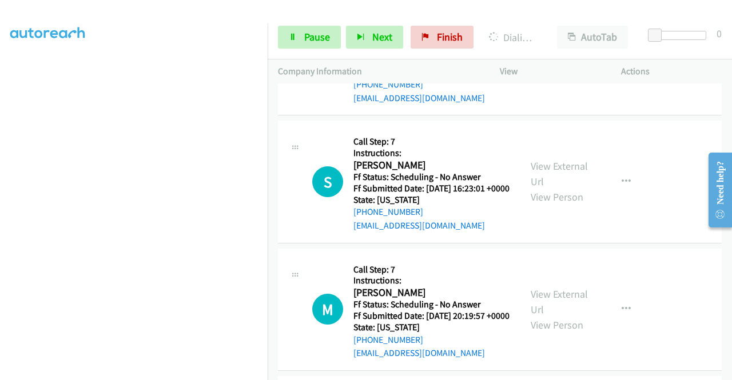
scroll to position [5311, 0]
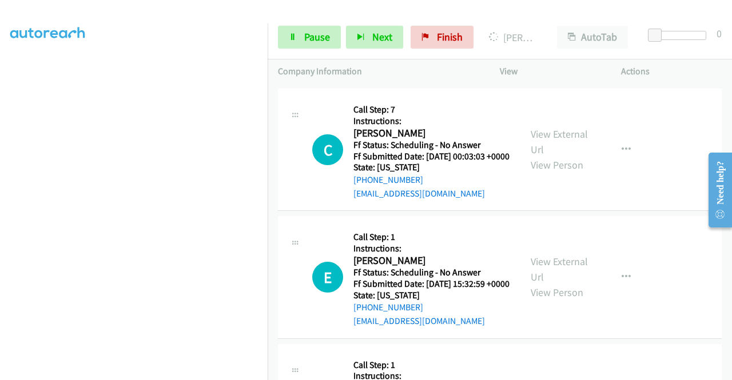
scroll to position [5768, 0]
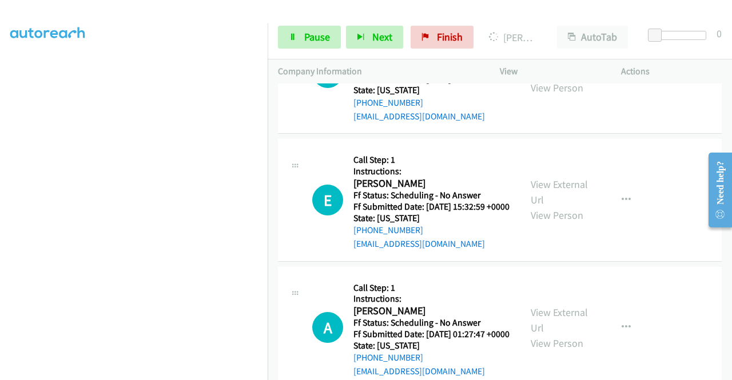
scroll to position [5882, 0]
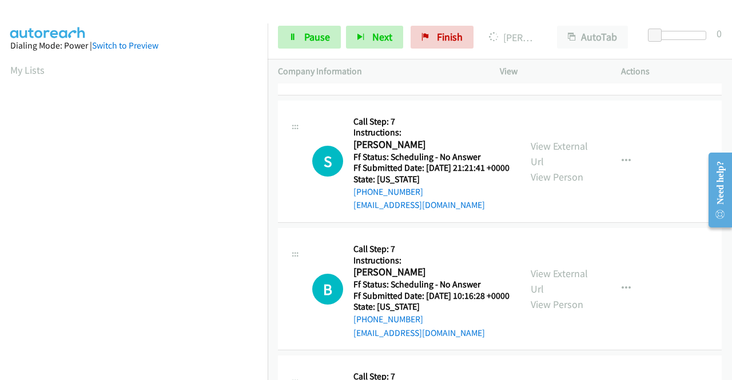
scroll to position [5482, 0]
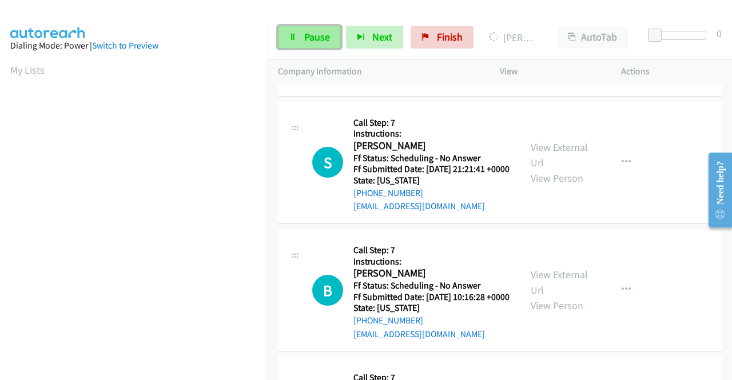
click at [306, 42] on span "Pause" at bounding box center [317, 36] width 26 height 13
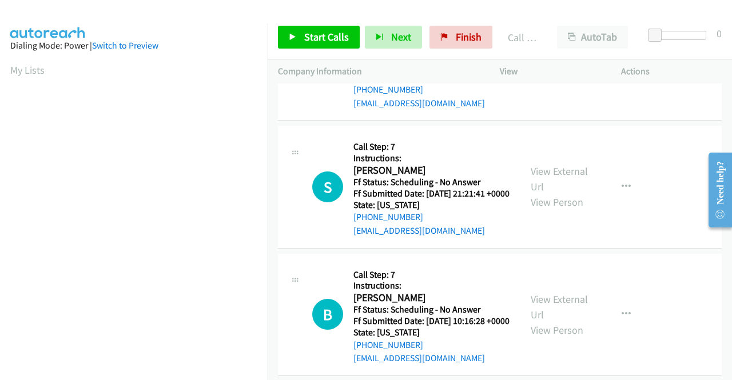
scroll to position [261, 0]
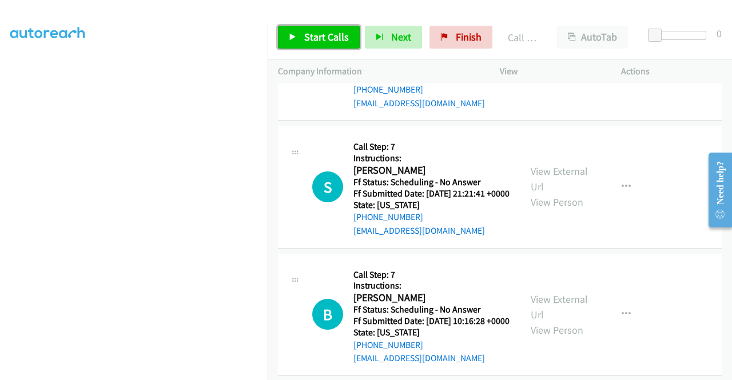
click at [350, 28] on link "Start Calls" at bounding box center [319, 37] width 82 height 23
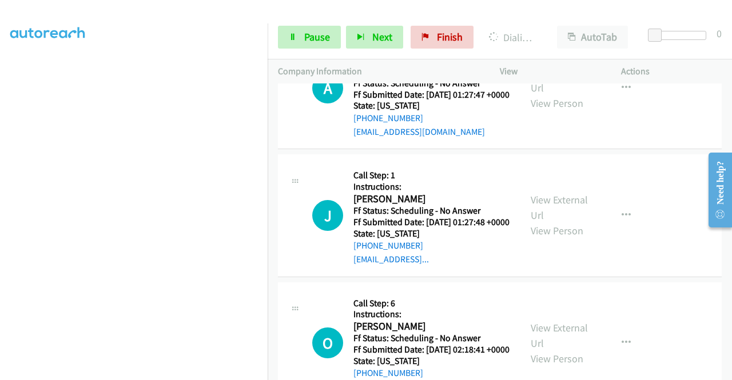
scroll to position [6111, 0]
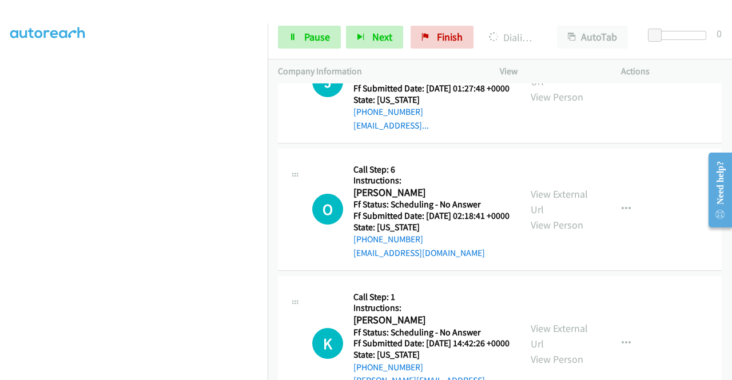
scroll to position [6226, 0]
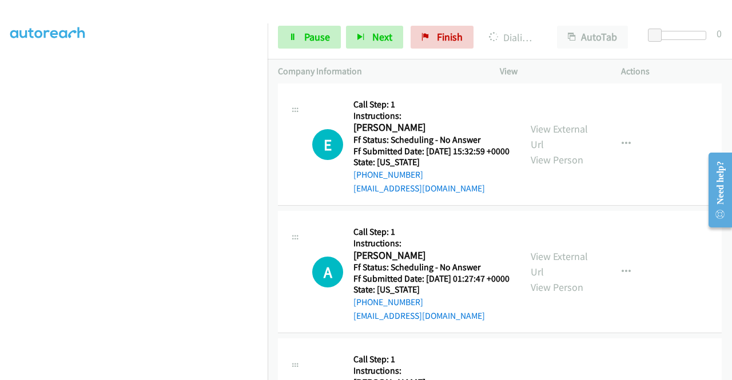
scroll to position [5882, 0]
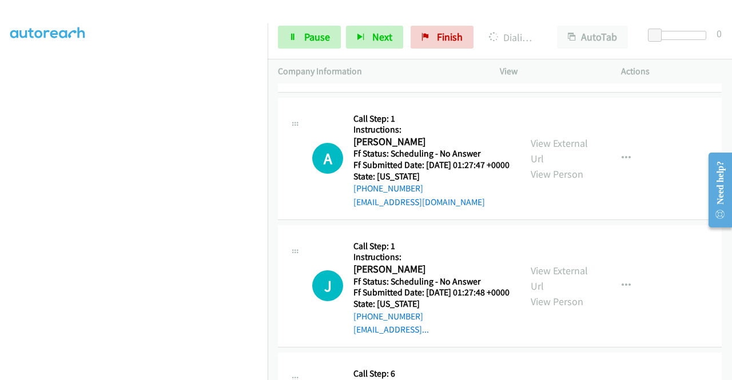
scroll to position [0, 0]
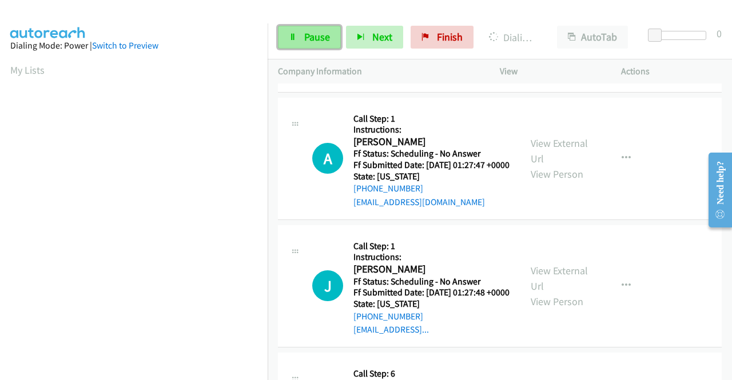
click at [301, 35] on link "Pause" at bounding box center [309, 37] width 63 height 23
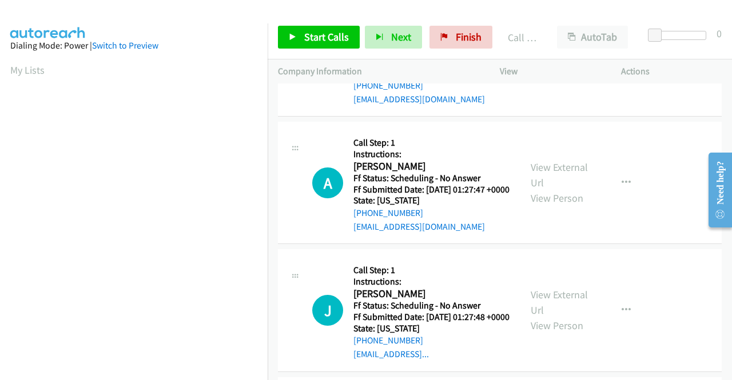
scroll to position [261, 0]
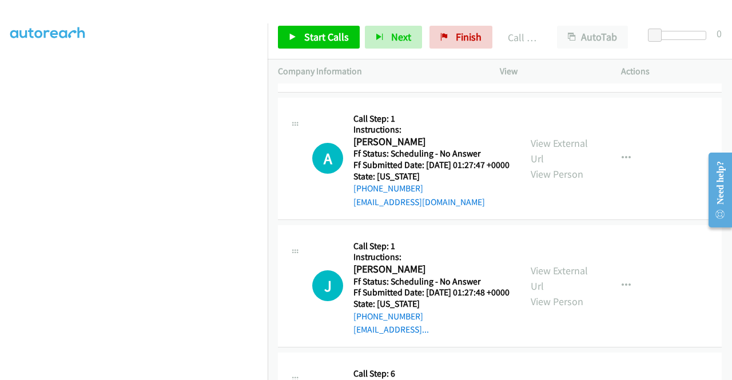
click at [477, 22] on div "Start Calls Pause Next Finish Call Completed AutoTab AutoTab 0" at bounding box center [500, 37] width 464 height 44
click at [471, 30] on span "Finish" at bounding box center [469, 36] width 26 height 13
